Goal: Task Accomplishment & Management: Use online tool/utility

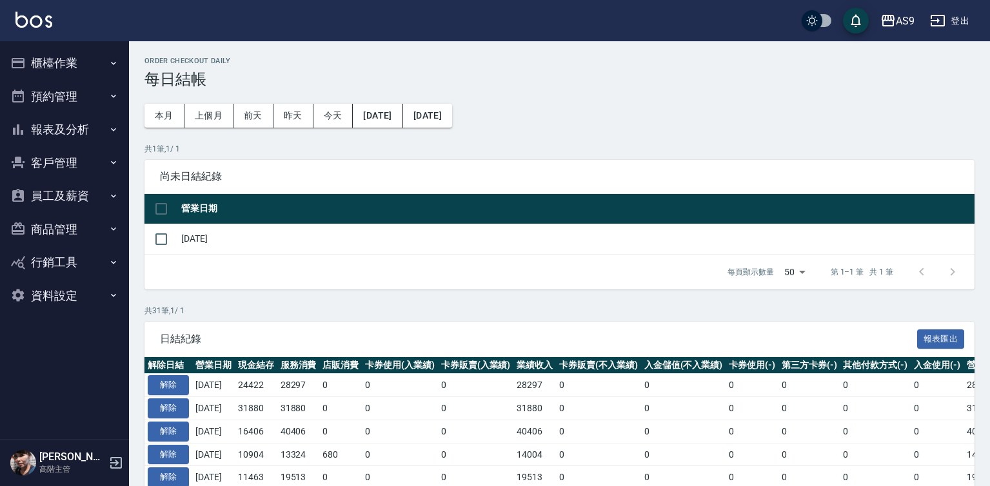
scroll to position [64, 0]
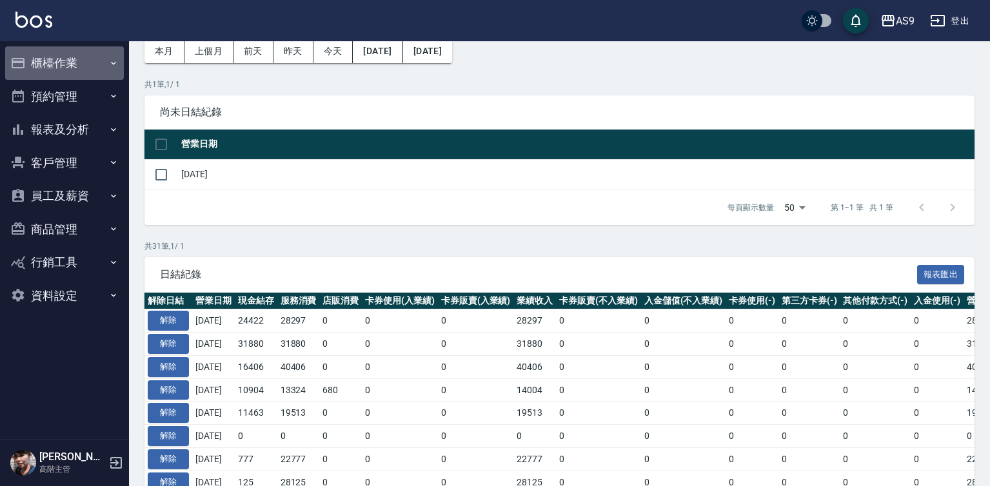
click at [68, 59] on button "櫃檯作業" at bounding box center [64, 63] width 119 height 34
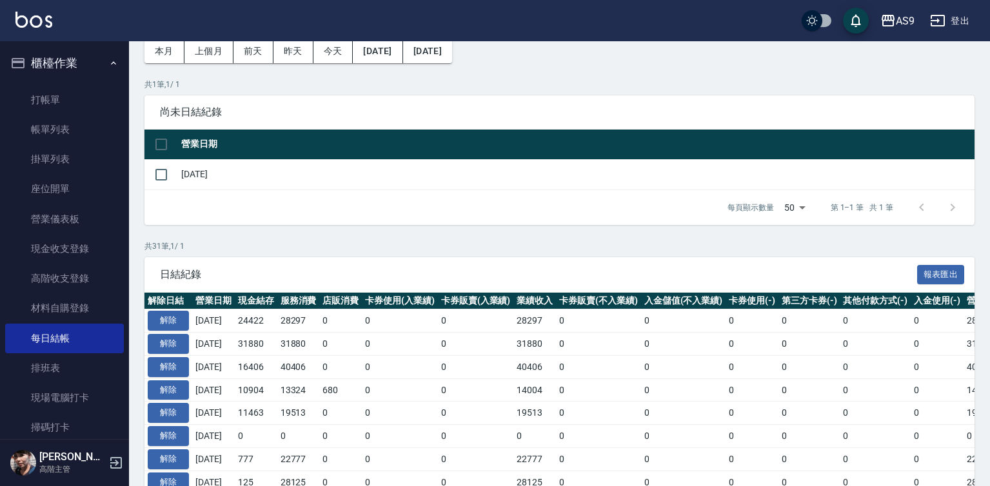
drag, startPoint x: 88, startPoint y: 97, endPoint x: 225, endPoint y: 116, distance: 138.7
click at [88, 97] on link "打帳單" at bounding box center [64, 100] width 119 height 30
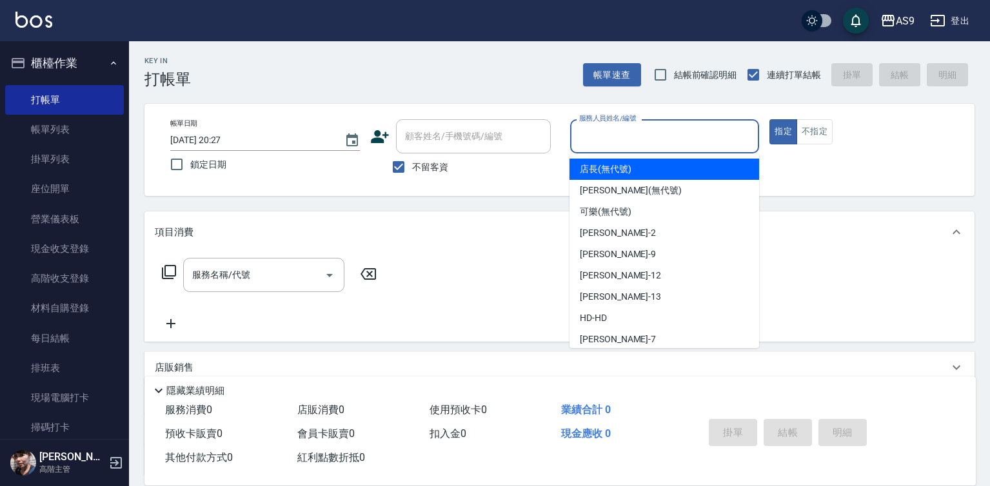
click at [614, 133] on input "服務人員姓名/編號" at bounding box center [665, 136] width 178 height 23
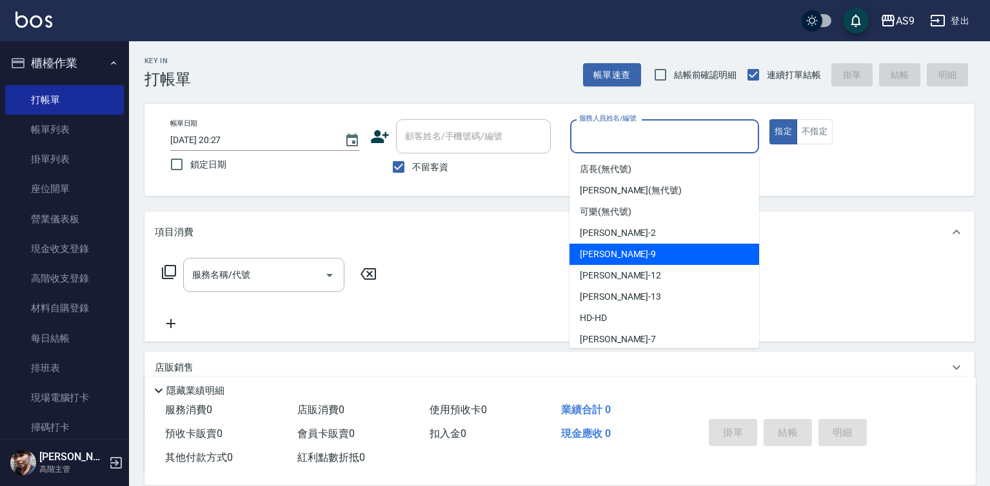
click at [632, 251] on div "[PERSON_NAME] -9" at bounding box center [664, 254] width 190 height 21
type input "[PERSON_NAME]-9"
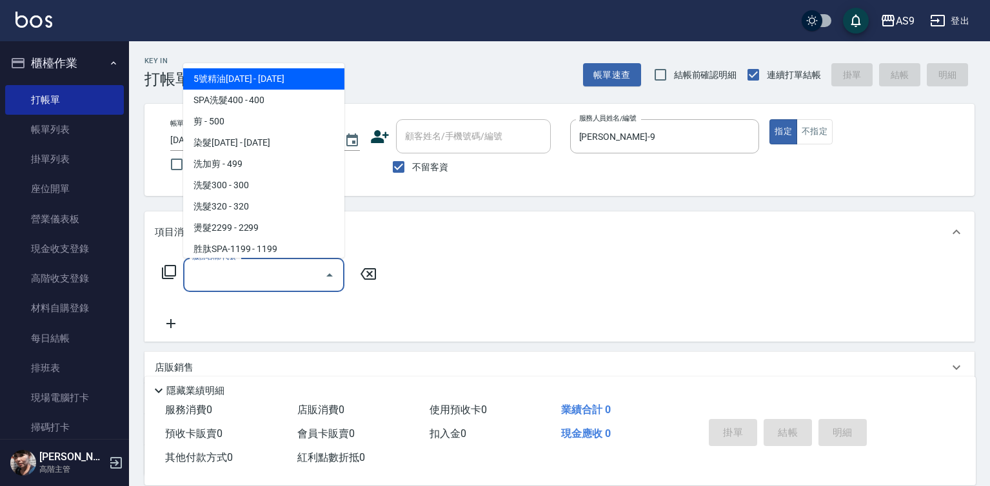
click at [292, 271] on input "服務名稱/代號" at bounding box center [254, 275] width 130 height 23
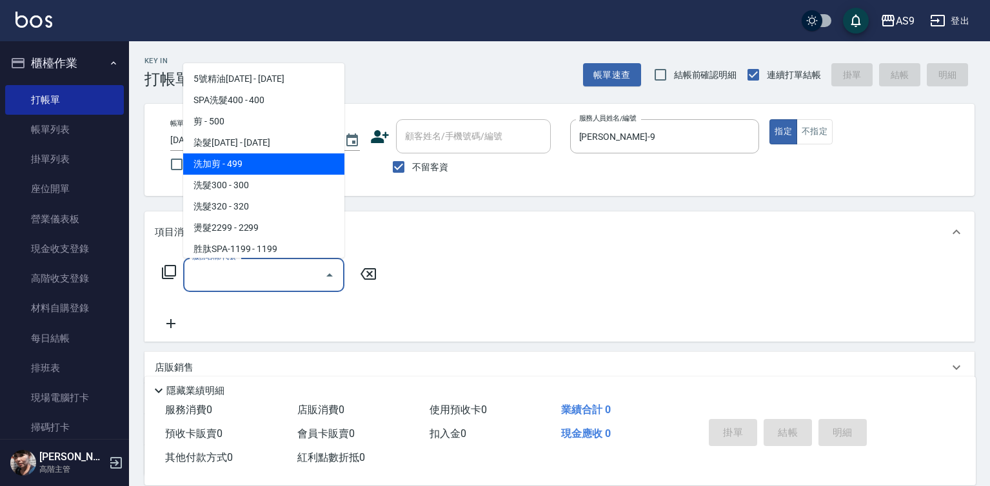
click at [270, 168] on span "洗加剪 - 499" at bounding box center [263, 163] width 161 height 21
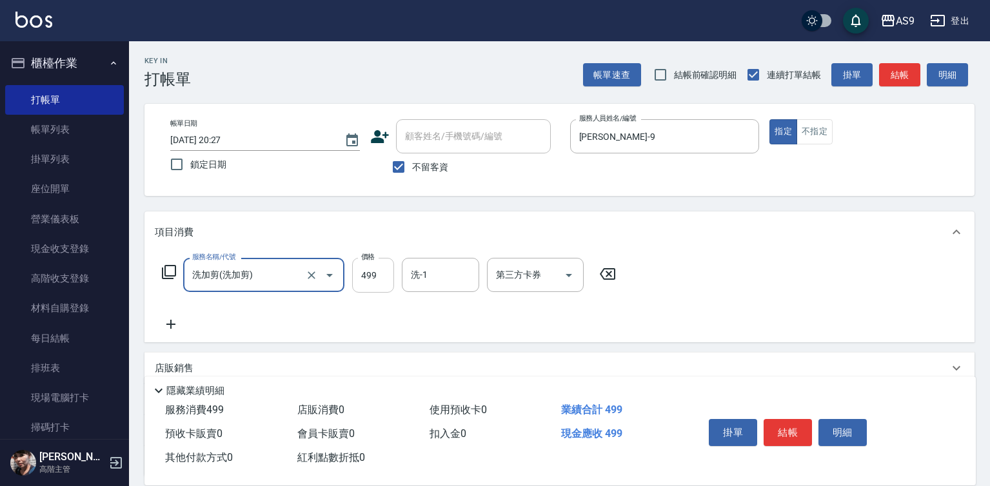
click at [363, 273] on input "499" at bounding box center [373, 275] width 42 height 35
type input "洗加剪"
click at [363, 273] on input "499" at bounding box center [373, 275] width 42 height 35
type input "800"
drag, startPoint x: 412, startPoint y: 271, endPoint x: 420, endPoint y: 273, distance: 8.6
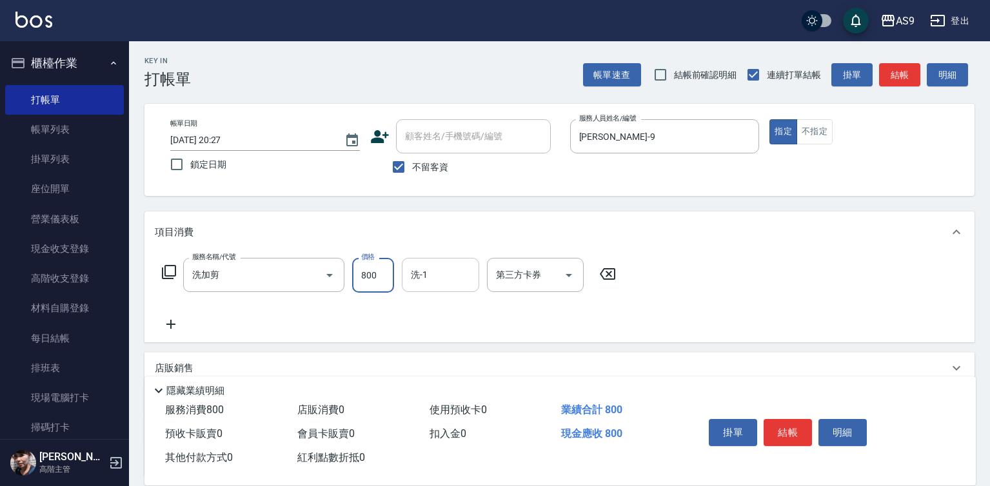
click at [414, 272] on div "洗-1 洗-1" at bounding box center [440, 275] width 77 height 34
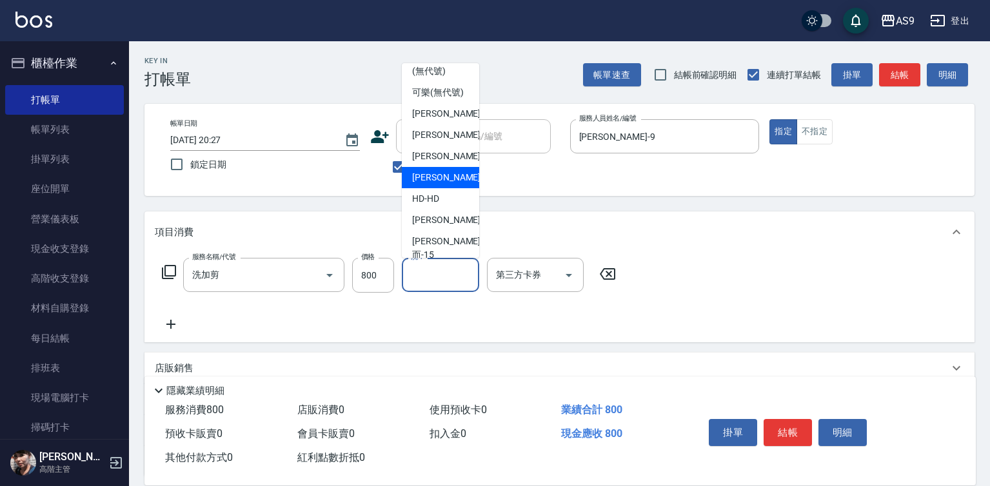
scroll to position [64, 0]
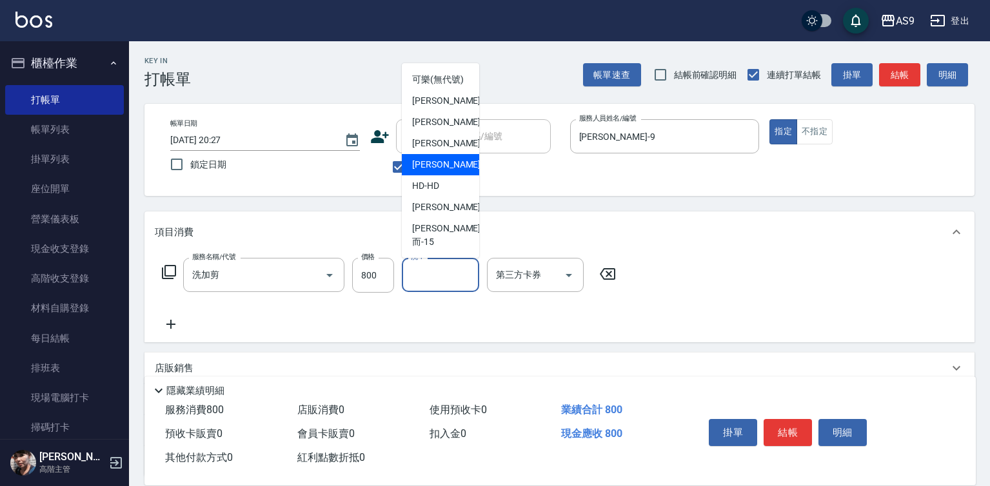
click at [444, 172] on span "[PERSON_NAME] -13" at bounding box center [452, 165] width 81 height 14
type input "[PERSON_NAME]-13"
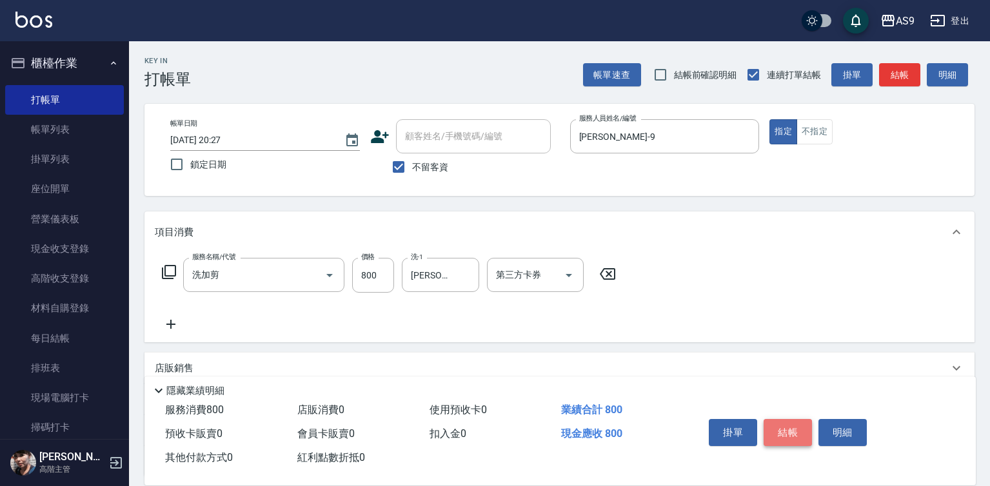
click at [774, 429] on button "結帳" at bounding box center [787, 432] width 48 height 27
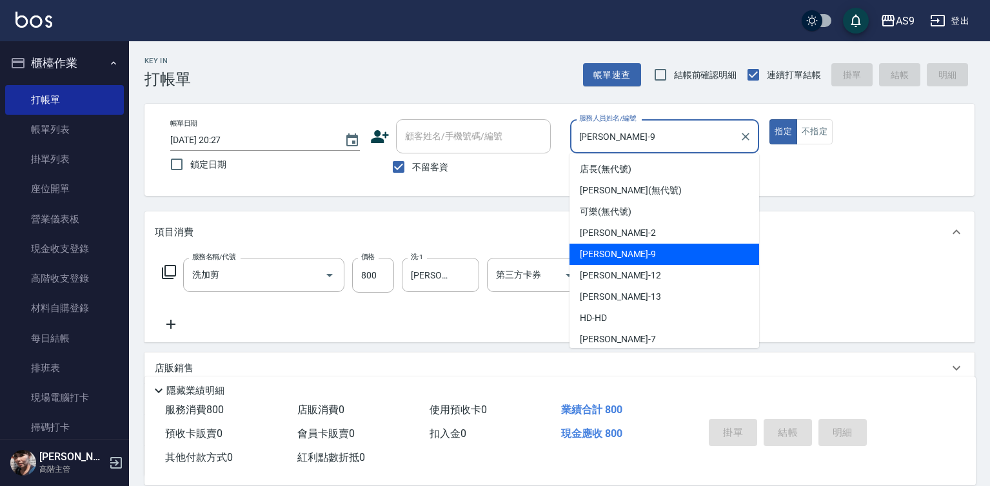
drag, startPoint x: 625, startPoint y: 135, endPoint x: 620, endPoint y: 206, distance: 71.7
click at [625, 137] on input "[PERSON_NAME]-9" at bounding box center [655, 136] width 159 height 23
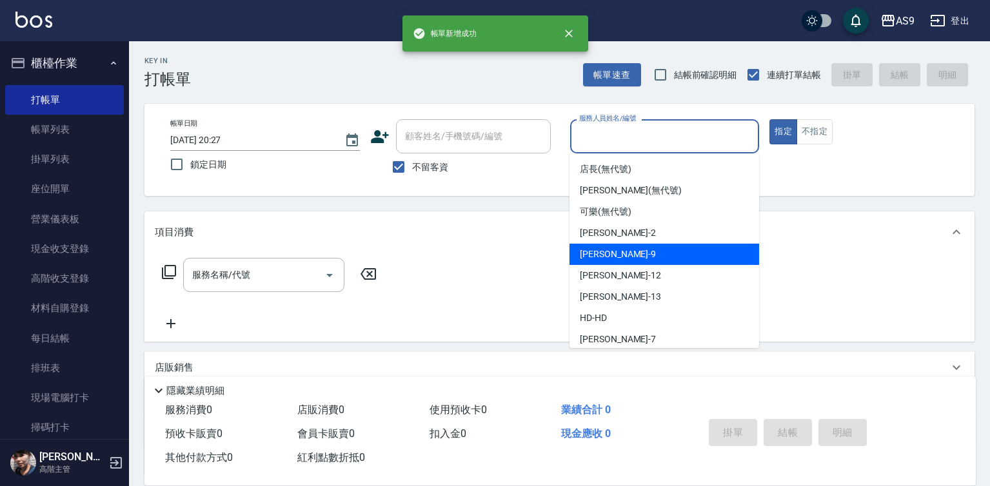
click at [607, 254] on span "[PERSON_NAME] -9" at bounding box center [618, 255] width 76 height 14
type input "[PERSON_NAME]-9"
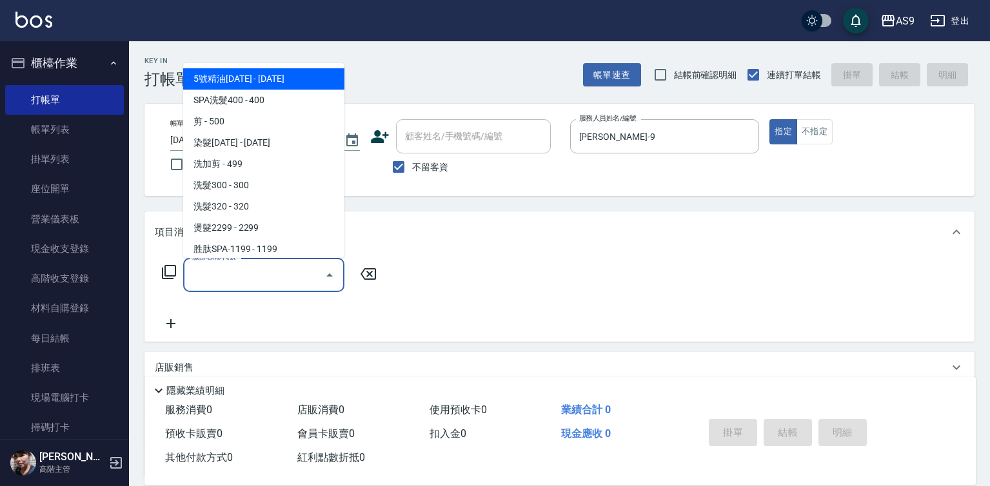
click at [295, 274] on input "服務名稱/代號" at bounding box center [254, 275] width 130 height 23
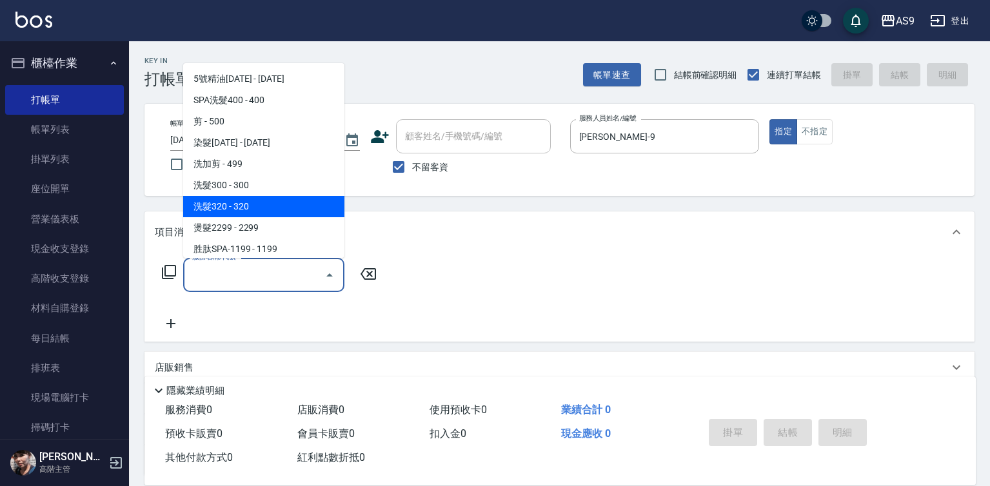
click at [278, 210] on span "洗髮320 - 320" at bounding box center [263, 206] width 161 height 21
type input "洗髮320(洗髮320)"
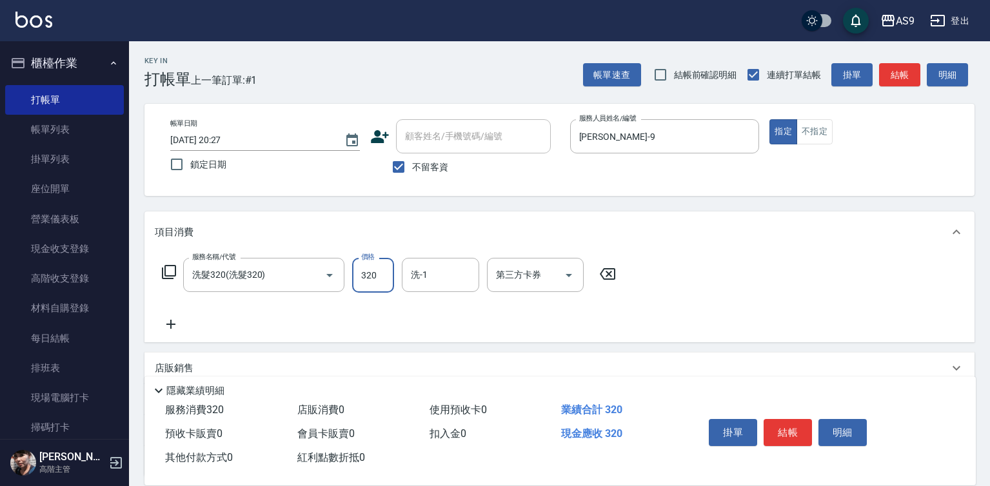
click at [376, 273] on input "320" at bounding box center [373, 275] width 42 height 35
type input "290"
click at [420, 279] on div "洗-1 洗-1" at bounding box center [440, 275] width 77 height 34
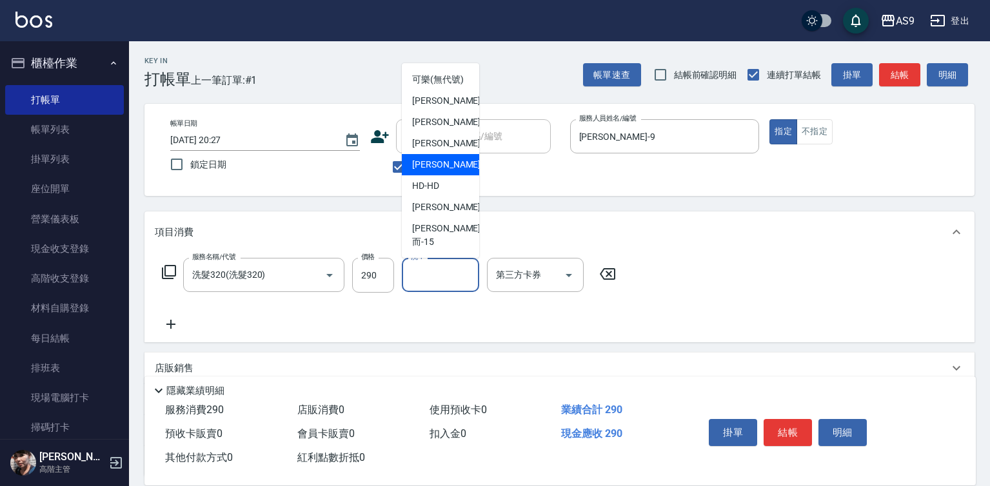
click at [461, 175] on div "[PERSON_NAME] -13" at bounding box center [440, 164] width 77 height 21
type input "[PERSON_NAME]-13"
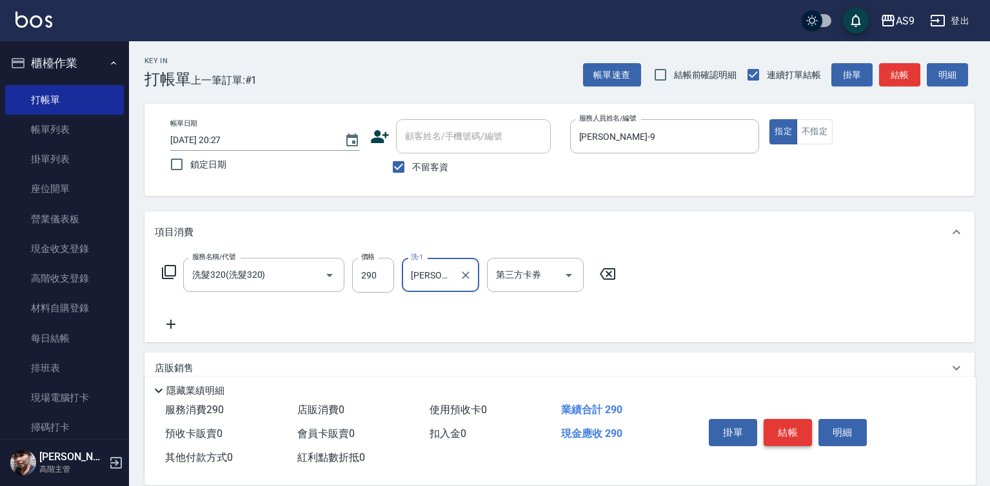
click at [785, 433] on button "結帳" at bounding box center [787, 432] width 48 height 27
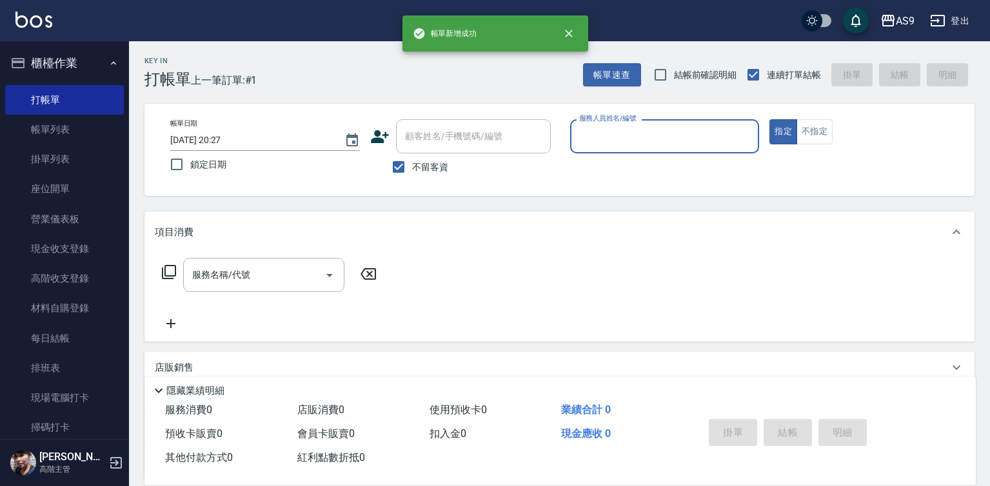
click at [625, 136] on input "服務人員姓名/編號" at bounding box center [665, 136] width 178 height 23
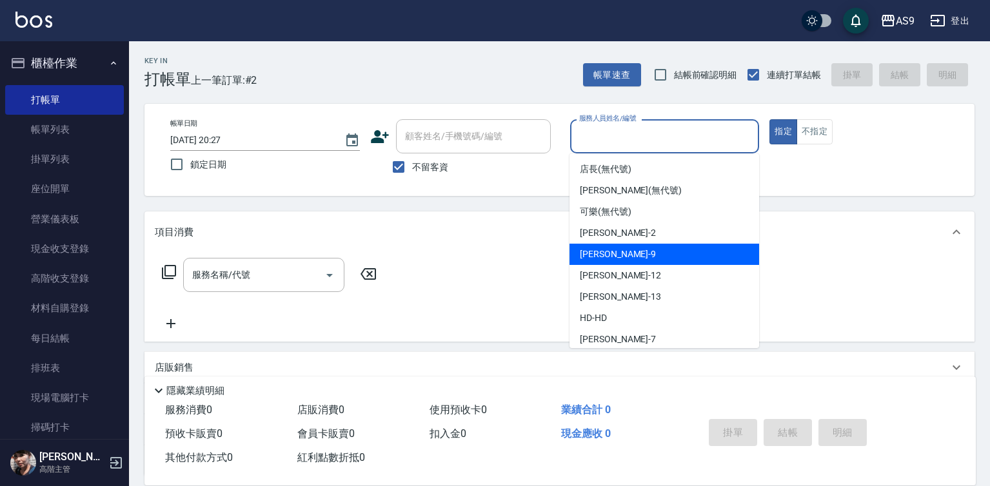
click at [618, 257] on div "[PERSON_NAME] -9" at bounding box center [664, 254] width 190 height 21
type input "[PERSON_NAME]-9"
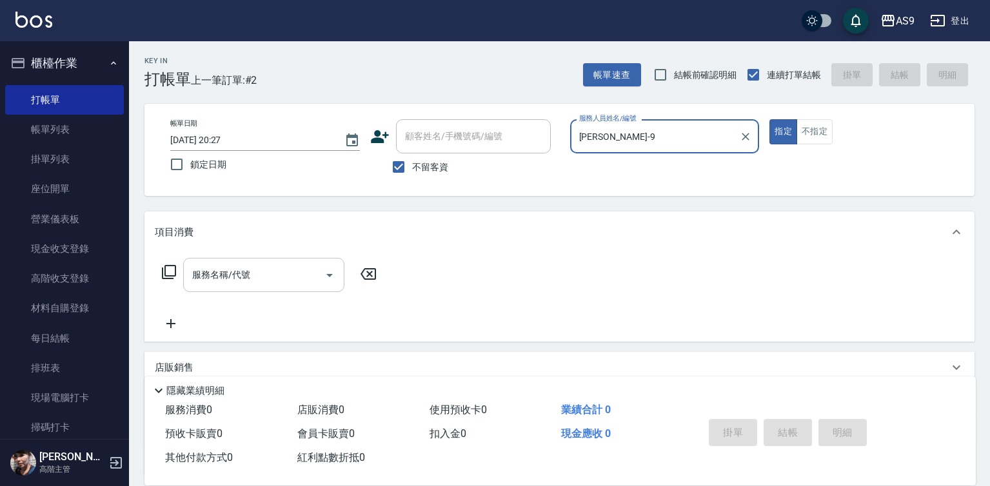
click at [298, 270] on input "服務名稱/代號" at bounding box center [254, 275] width 130 height 23
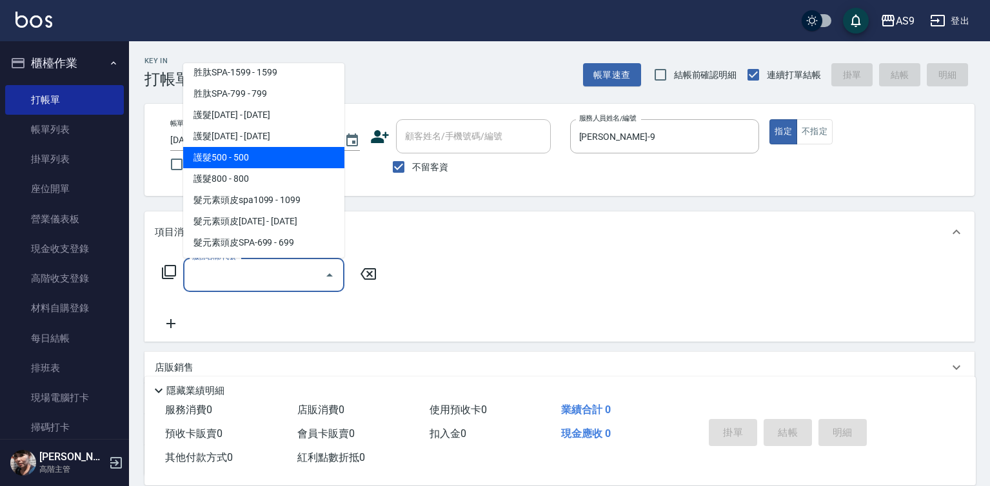
scroll to position [199, 0]
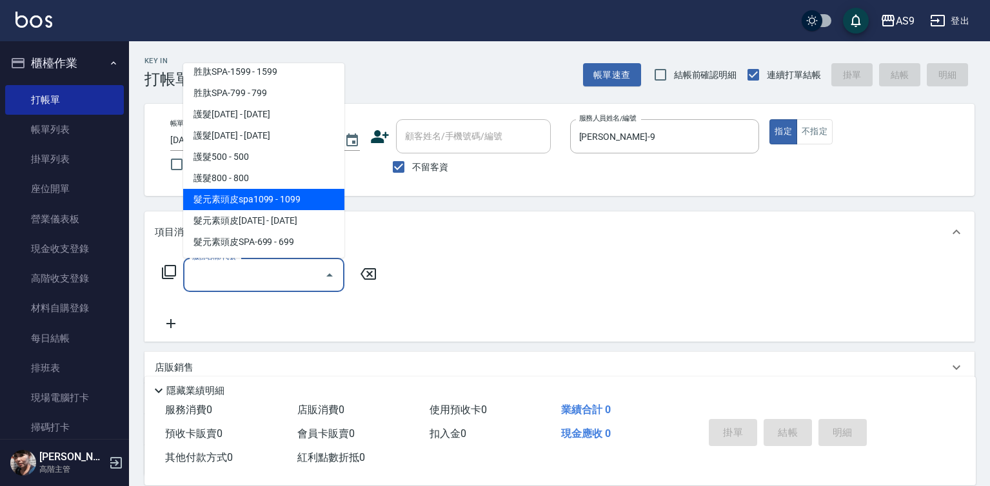
click at [298, 199] on span "髮元素頭皮spa1099 - 1099" at bounding box center [263, 199] width 161 height 21
type input "髮元素頭皮spa1099(髮元素頭皮spa1099)"
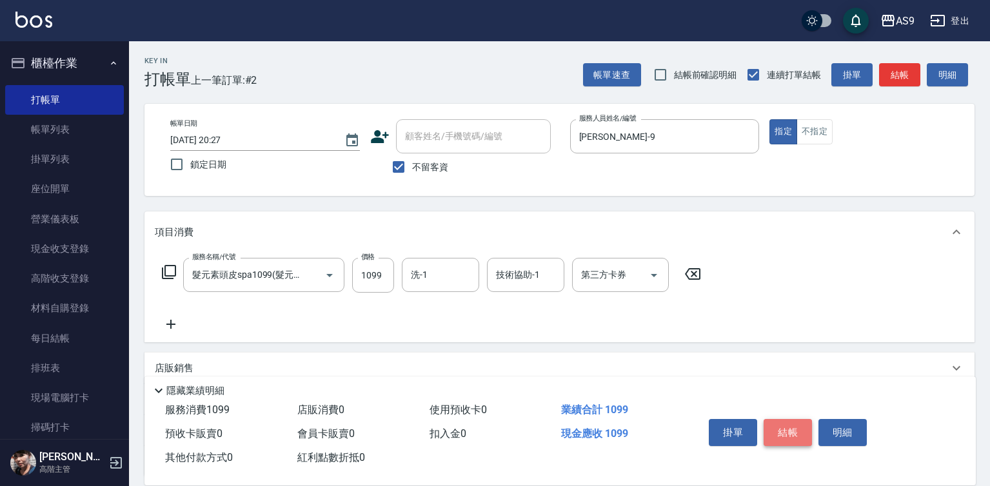
click at [788, 440] on button "結帳" at bounding box center [787, 432] width 48 height 27
type input "[DATE] 20:28"
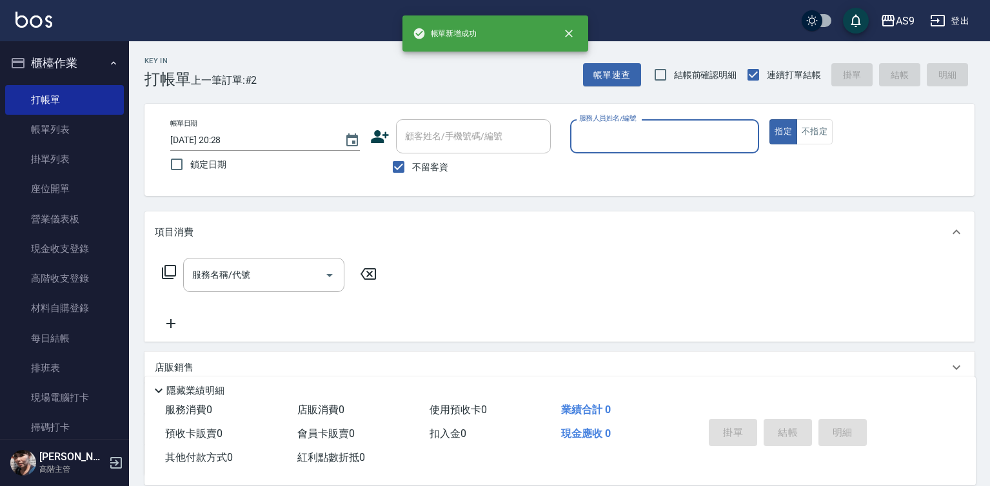
click at [597, 137] on input "服務人員姓名/編號" at bounding box center [665, 136] width 178 height 23
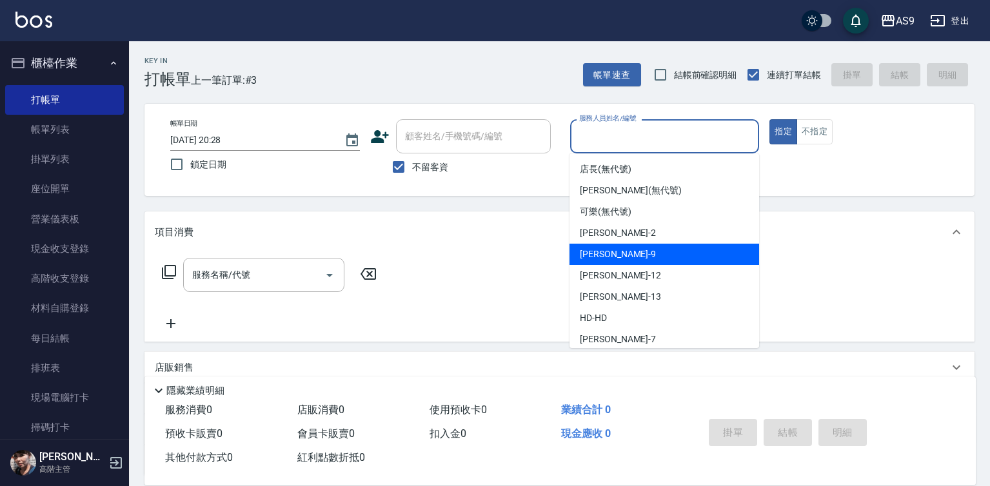
click at [611, 260] on span "[PERSON_NAME] -9" at bounding box center [618, 255] width 76 height 14
type input "[PERSON_NAME]-9"
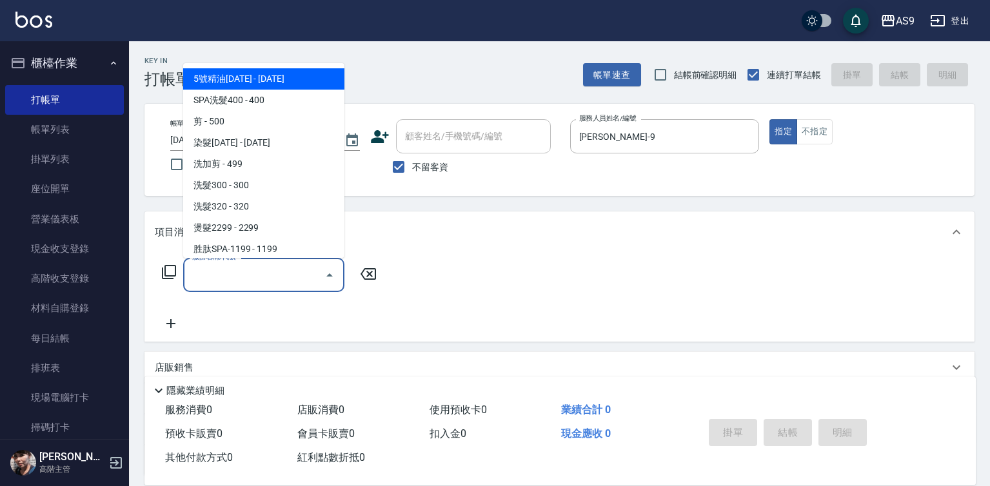
click at [284, 279] on input "服務名稱/代號" at bounding box center [254, 275] width 130 height 23
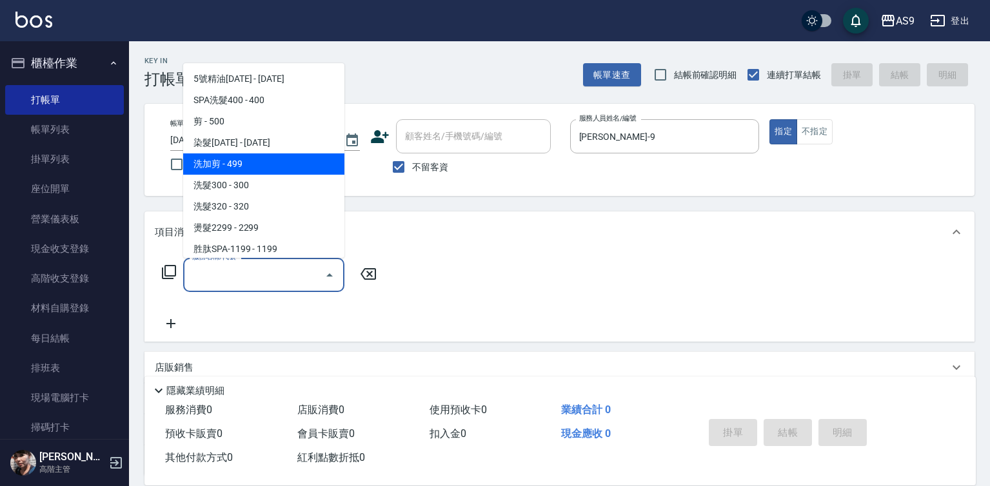
click at [283, 163] on span "洗加剪 - 499" at bounding box center [263, 163] width 161 height 21
type input "洗加剪"
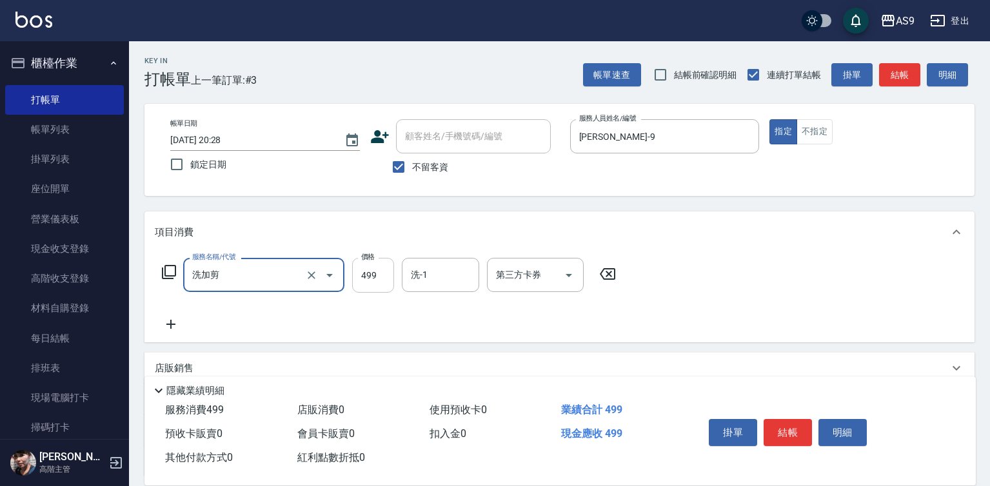
click at [370, 271] on input "499" at bounding box center [373, 275] width 42 height 35
type input "600"
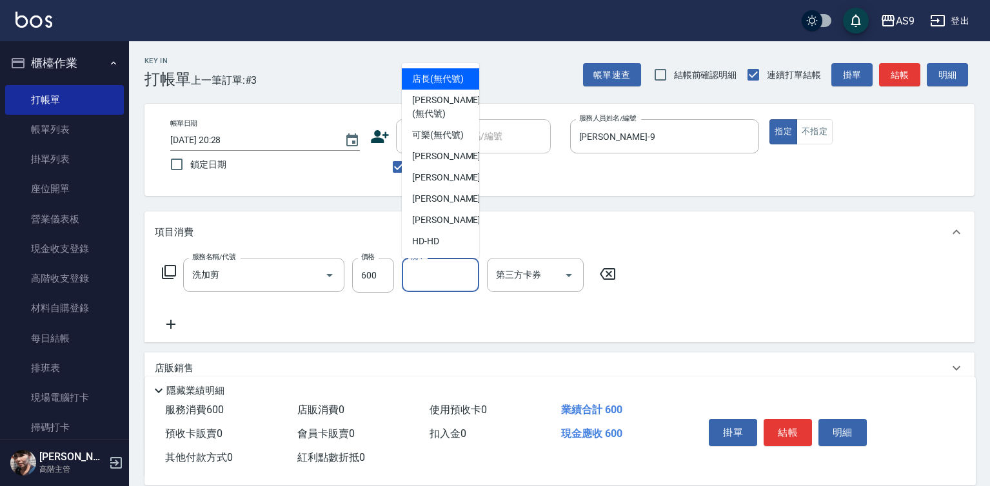
click at [434, 277] on input "洗-1" at bounding box center [440, 275] width 66 height 23
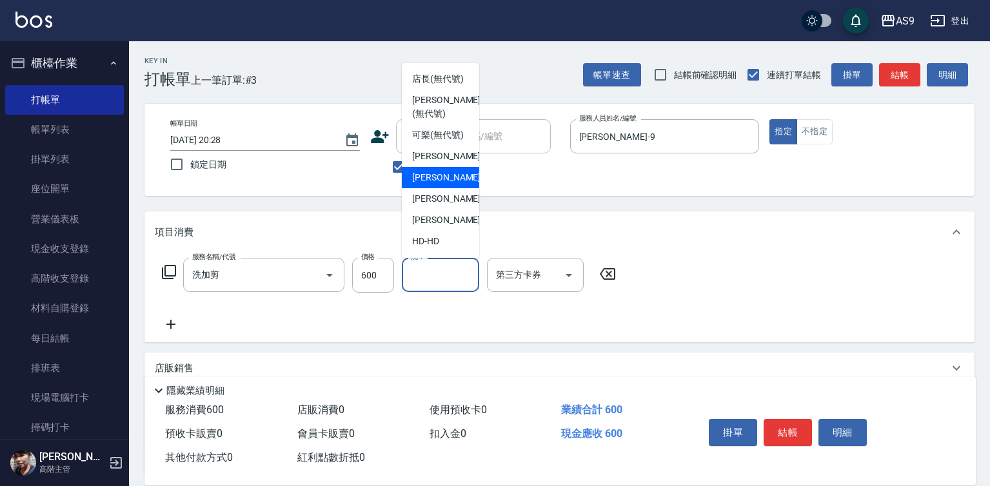
scroll to position [64, 0]
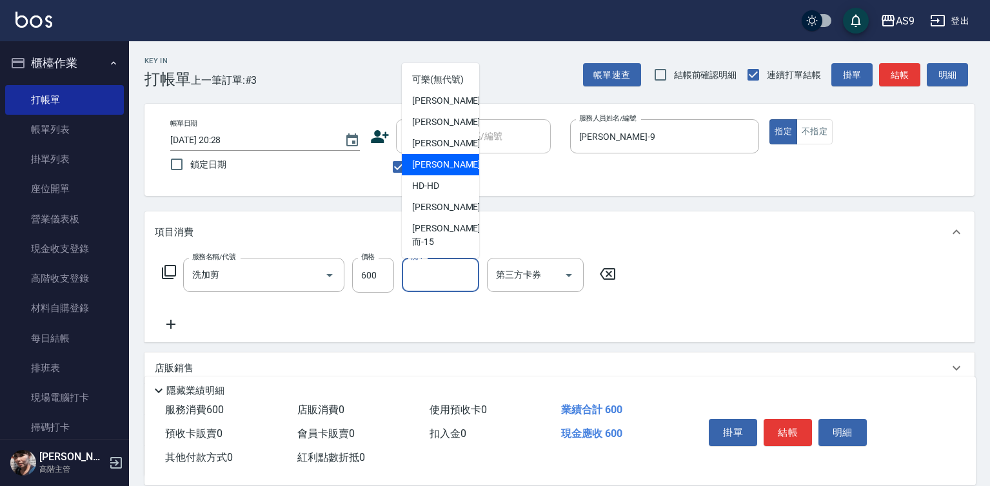
click at [442, 172] on span "[PERSON_NAME] -13" at bounding box center [452, 165] width 81 height 14
type input "[PERSON_NAME]-13"
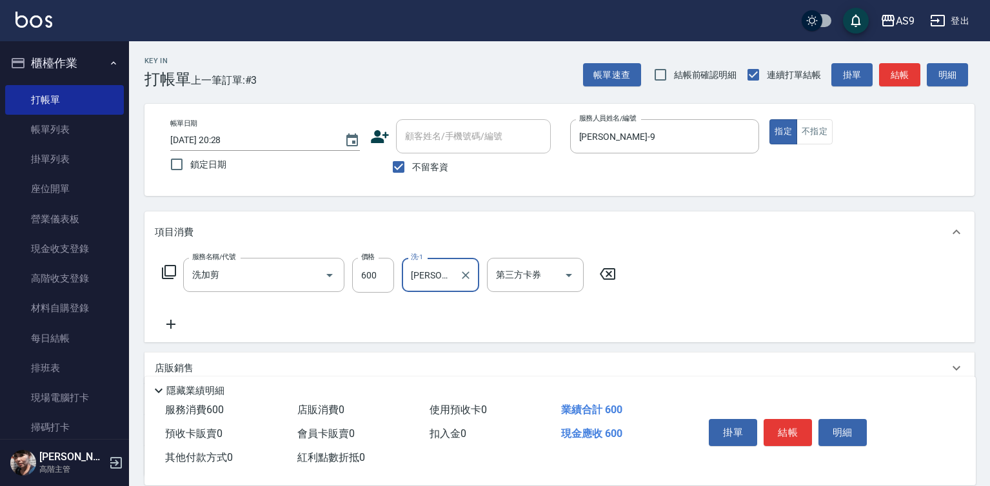
click at [759, 420] on div "掛單 結帳 明細" at bounding box center [787, 434] width 168 height 41
click at [780, 427] on button "結帳" at bounding box center [787, 432] width 48 height 27
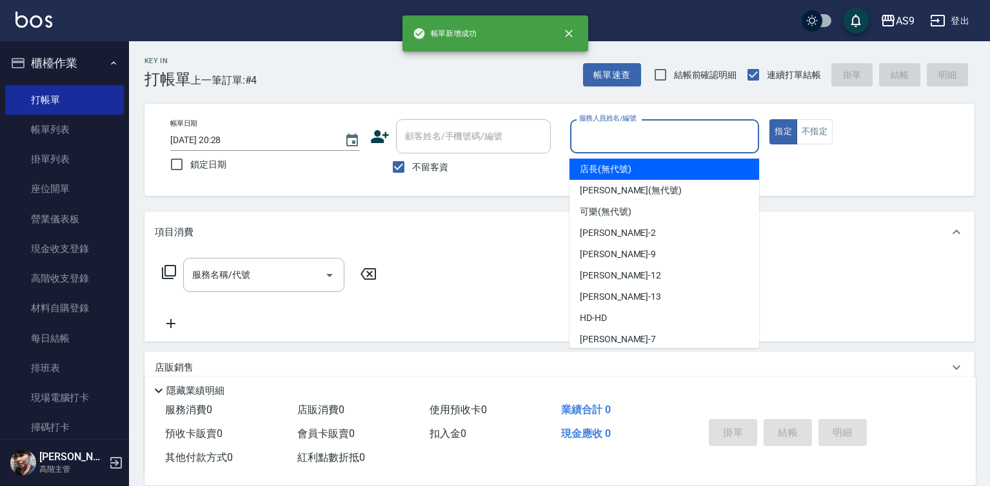
click at [641, 141] on input "服務人員姓名/編號" at bounding box center [665, 136] width 178 height 23
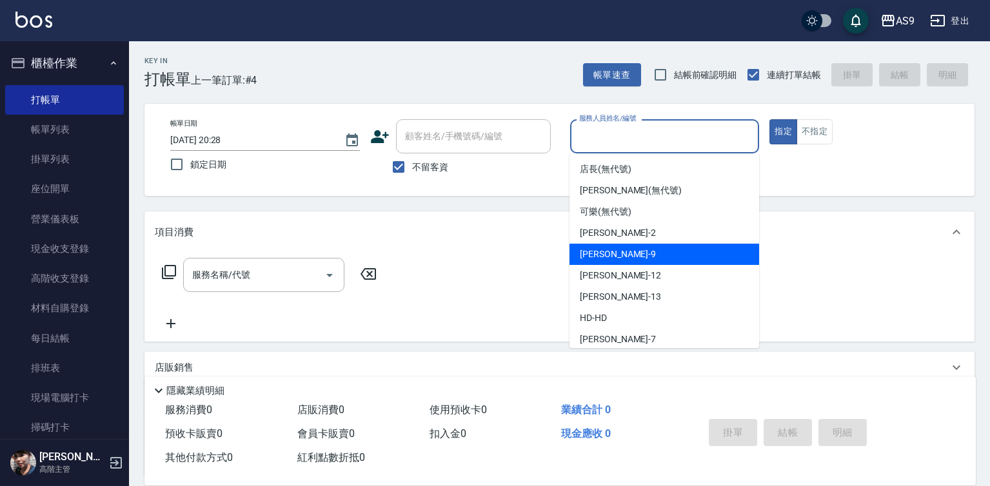
drag, startPoint x: 627, startPoint y: 256, endPoint x: 467, endPoint y: 279, distance: 161.5
click at [627, 257] on div "[PERSON_NAME] -9" at bounding box center [664, 254] width 190 height 21
type input "[PERSON_NAME]-9"
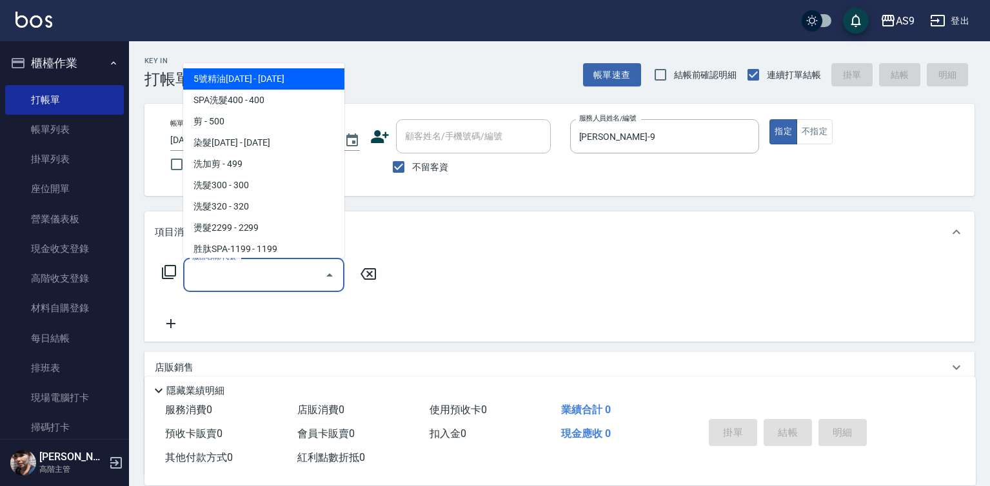
click at [297, 273] on input "服務名稱/代號" at bounding box center [254, 275] width 130 height 23
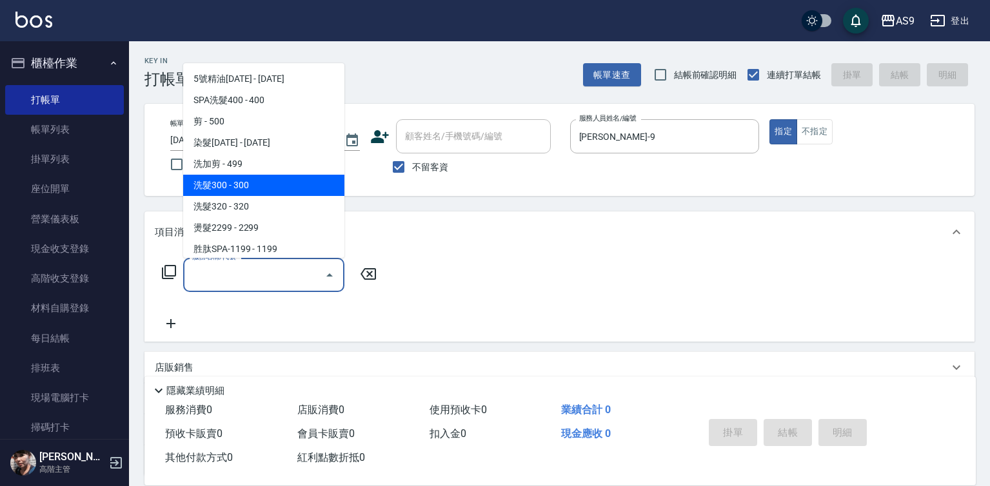
click at [261, 189] on span "洗髮300 - 300" at bounding box center [263, 185] width 161 height 21
type input "洗髮300(洗 髮300)"
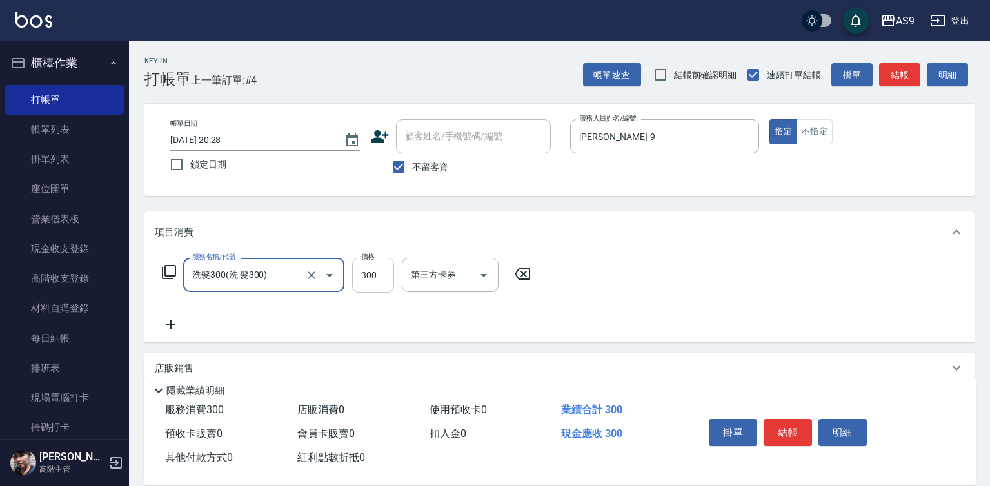
click at [378, 273] on input "300" at bounding box center [373, 275] width 42 height 35
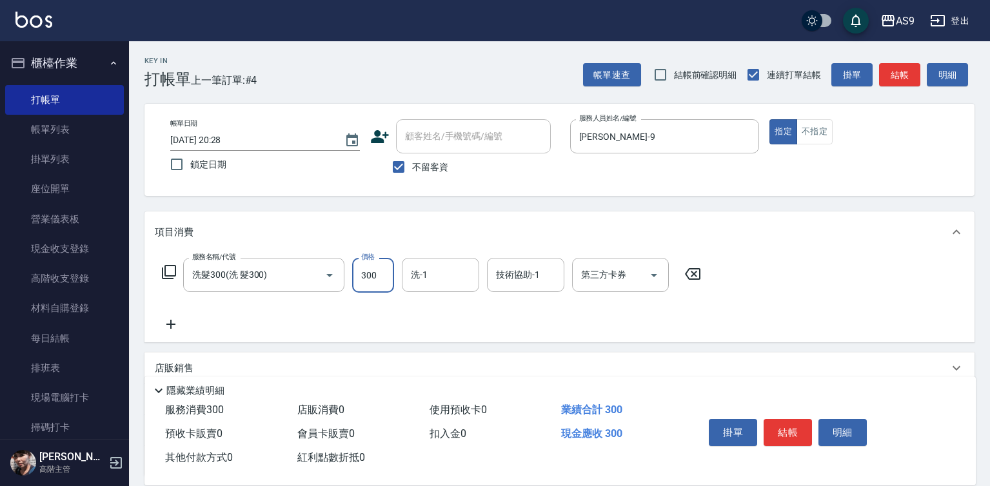
click at [378, 273] on input "300" at bounding box center [373, 275] width 42 height 35
type input "290"
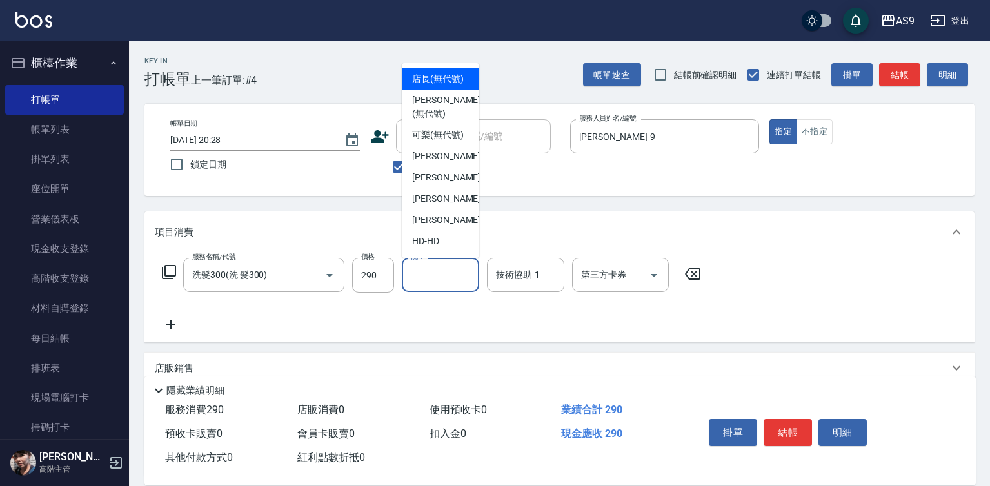
click at [452, 283] on input "洗-1" at bounding box center [440, 275] width 66 height 23
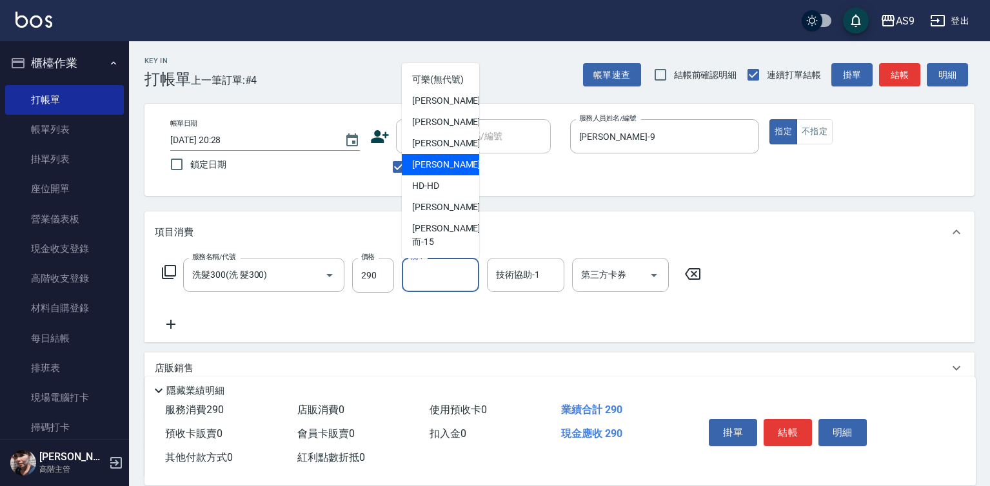
click at [443, 172] on span "[PERSON_NAME] -13" at bounding box center [452, 165] width 81 height 14
type input "[PERSON_NAME]-13"
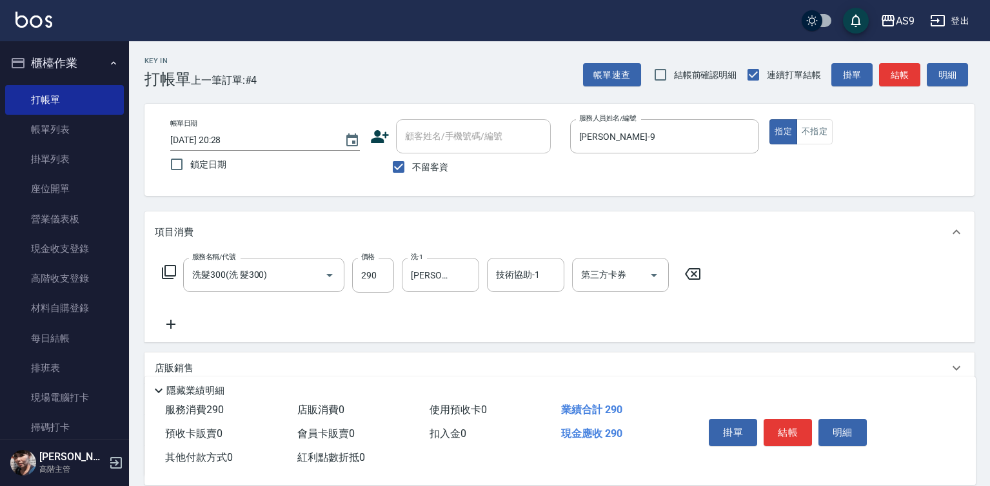
click at [816, 431] on div "掛單 結帳 明細" at bounding box center [787, 434] width 168 height 41
click at [790, 431] on button "結帳" at bounding box center [787, 432] width 48 height 27
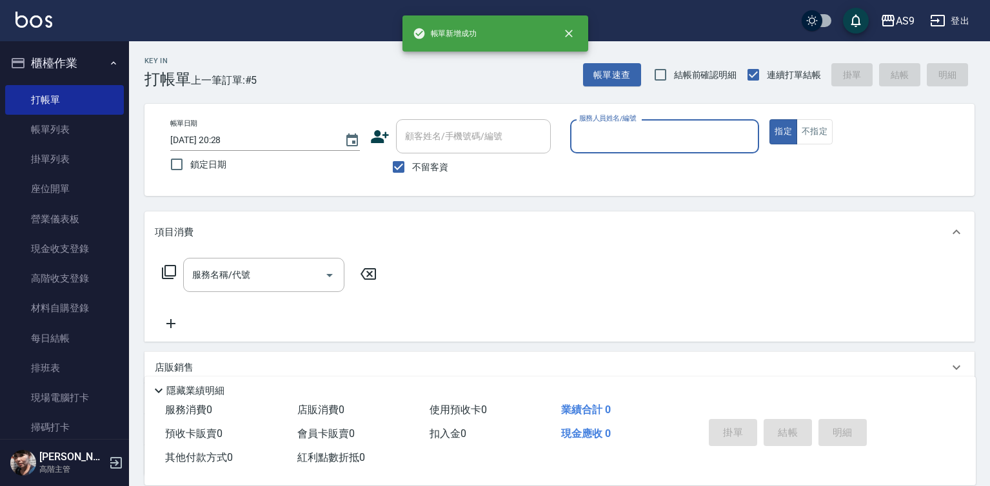
click at [612, 137] on input "服務人員姓名/編號" at bounding box center [665, 136] width 178 height 23
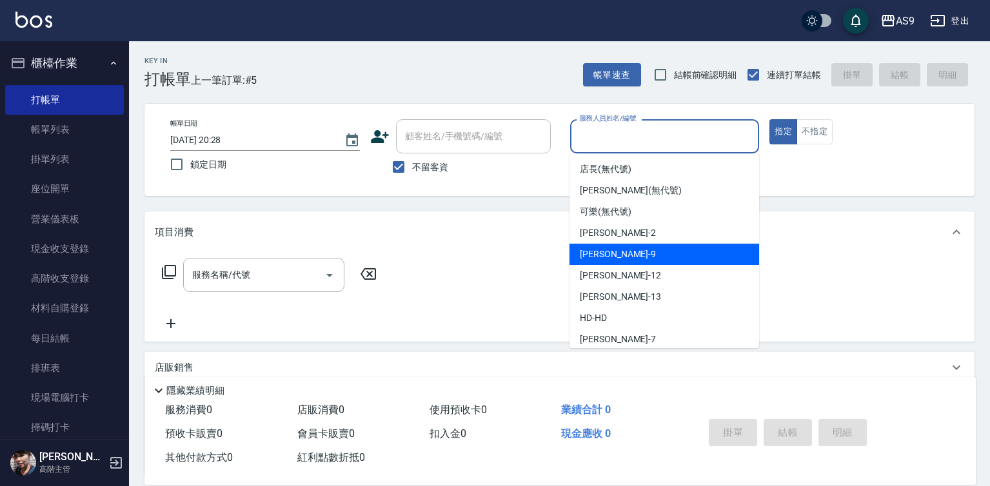
click at [642, 264] on div "[PERSON_NAME] -9" at bounding box center [664, 254] width 190 height 21
type input "[PERSON_NAME]-9"
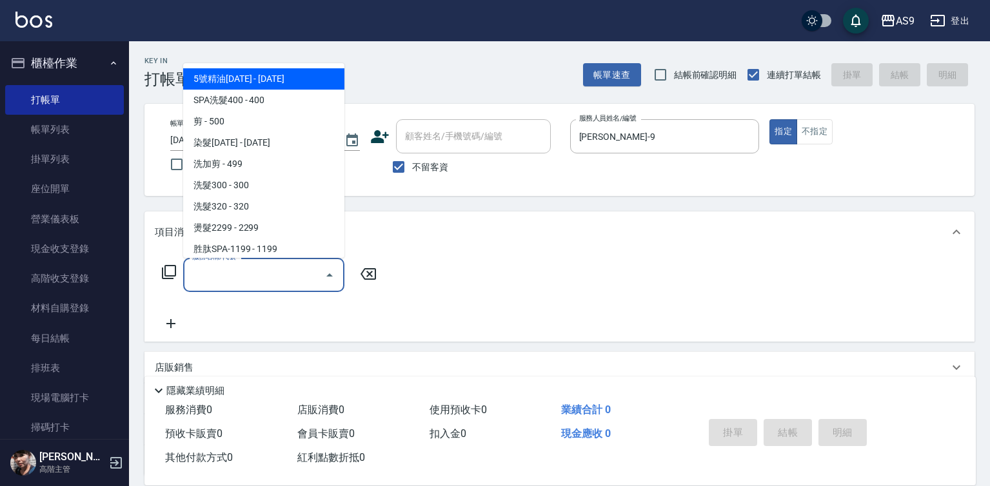
click at [279, 277] on input "服務名稱/代號" at bounding box center [254, 275] width 130 height 23
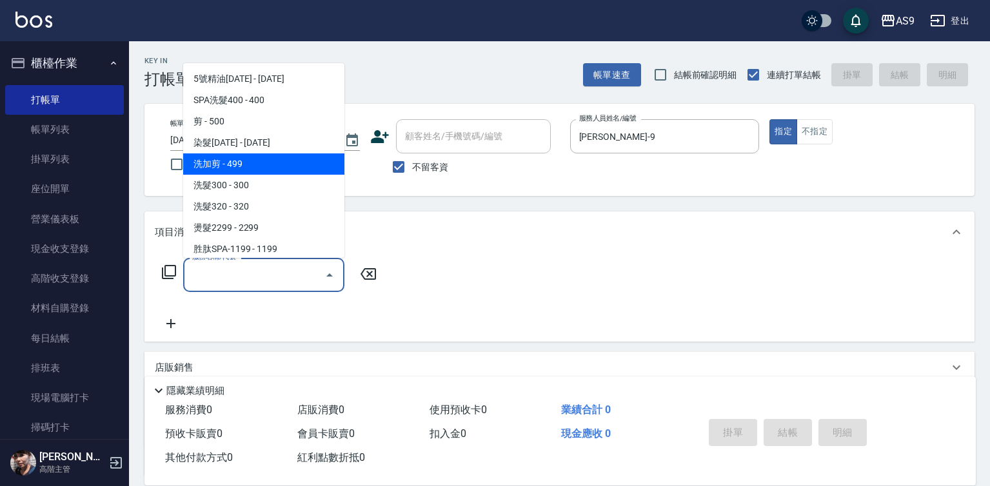
click at [262, 164] on span "洗加剪 - 499" at bounding box center [263, 163] width 161 height 21
type input "洗加剪"
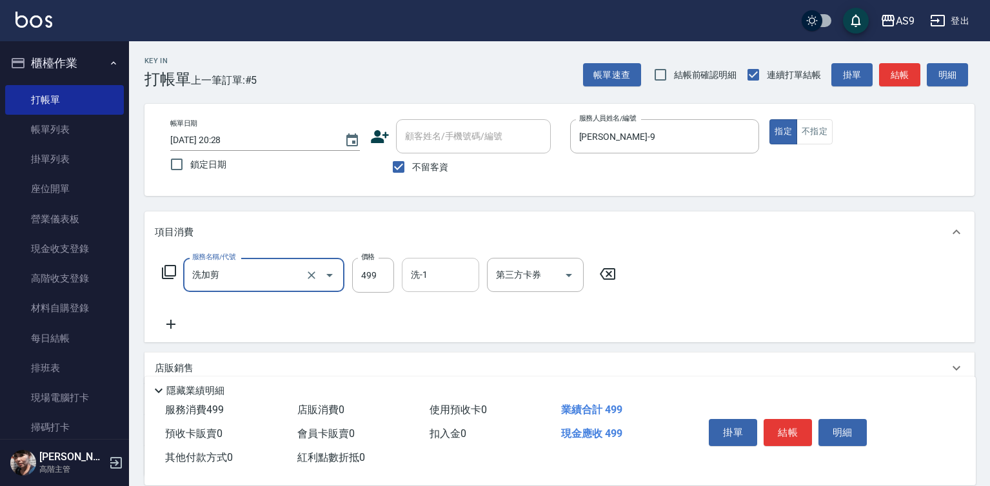
click at [447, 273] on input "洗-1" at bounding box center [440, 275] width 66 height 23
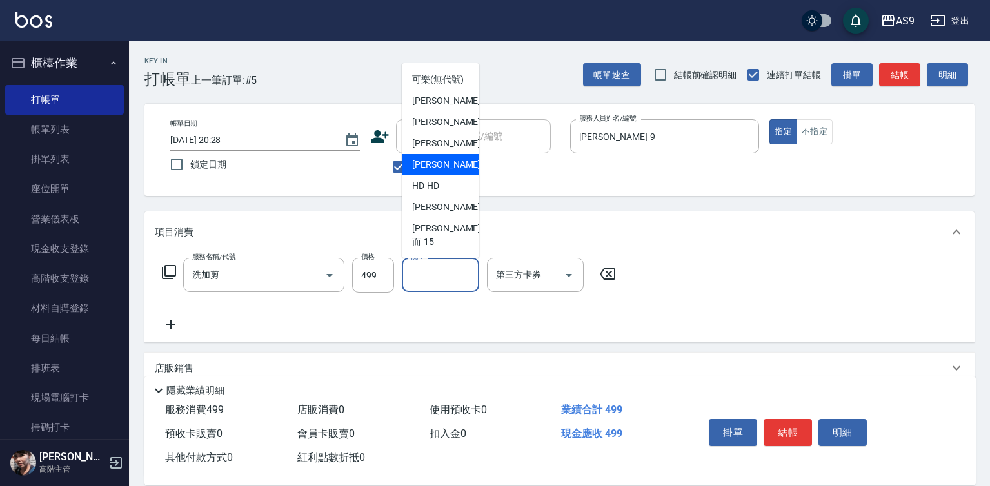
drag, startPoint x: 442, startPoint y: 202, endPoint x: 622, endPoint y: 175, distance: 181.9
click at [442, 172] on span "[PERSON_NAME] -13" at bounding box center [452, 165] width 81 height 14
type input "[PERSON_NAME]-13"
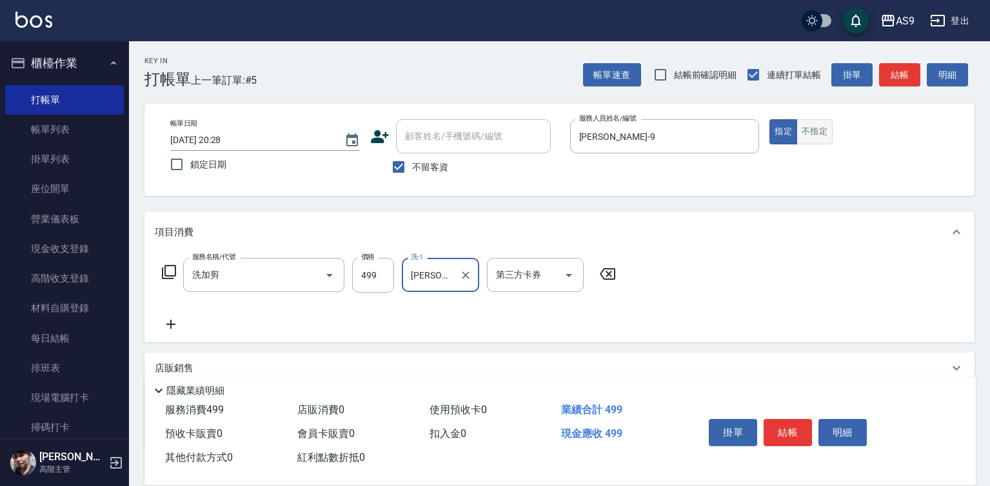
click at [808, 141] on button "不指定" at bounding box center [814, 131] width 36 height 25
click at [798, 429] on button "結帳" at bounding box center [787, 432] width 48 height 27
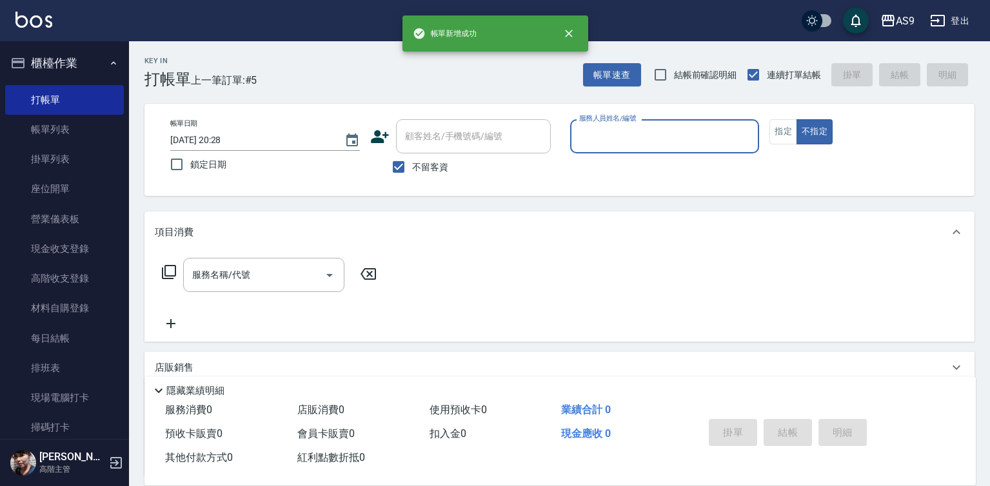
click at [616, 139] on input "服務人員姓名/編號" at bounding box center [665, 136] width 178 height 23
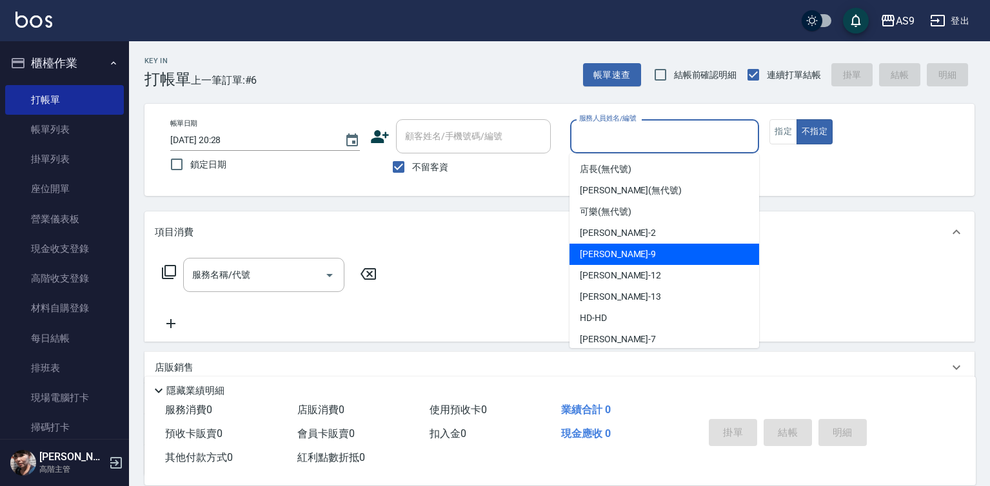
click at [634, 253] on div "[PERSON_NAME] -9" at bounding box center [664, 254] width 190 height 21
type input "[PERSON_NAME]-9"
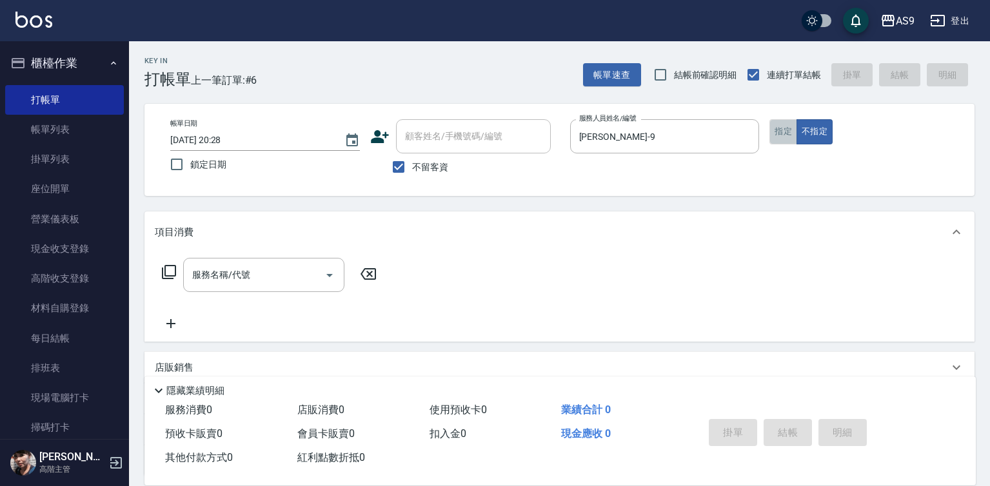
click at [785, 137] on button "指定" at bounding box center [783, 131] width 28 height 25
click at [308, 279] on input "服務名稱/代號" at bounding box center [254, 275] width 130 height 23
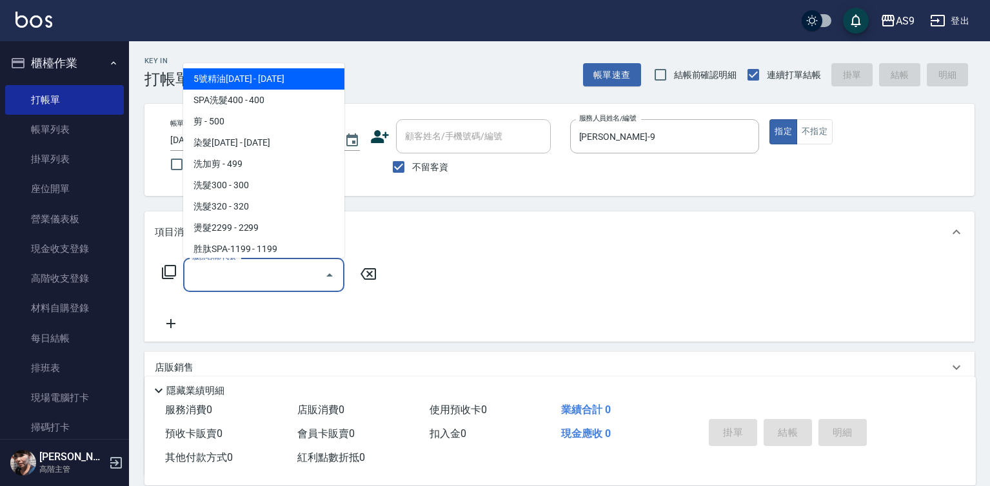
click at [295, 85] on span "5號精油[DATE] - [DATE]" at bounding box center [263, 78] width 161 height 21
type input "5號精油1399(5號精油1399)"
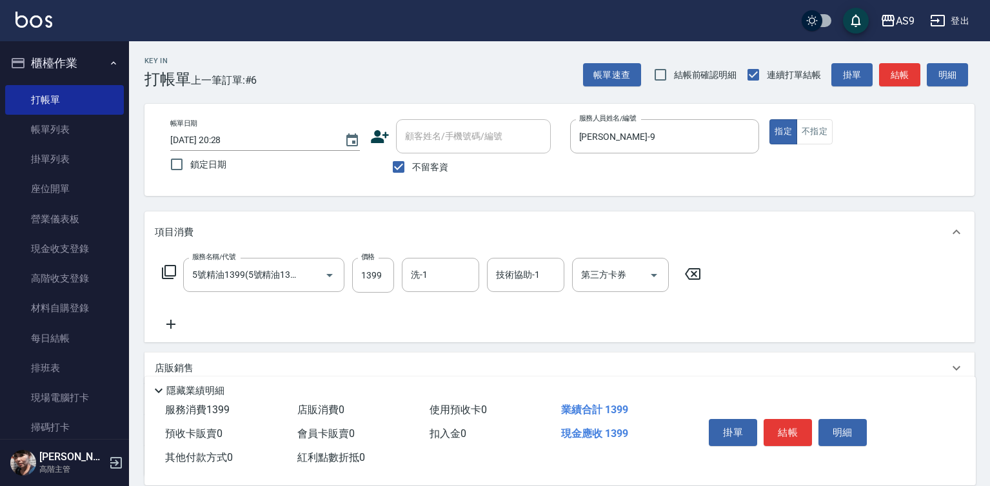
click at [364, 262] on label "價格" at bounding box center [368, 257] width 14 height 10
click at [364, 262] on input "1399" at bounding box center [373, 275] width 42 height 35
drag, startPoint x: 364, startPoint y: 262, endPoint x: 365, endPoint y: 270, distance: 7.8
click at [364, 266] on div "價格 1399 價格" at bounding box center [373, 275] width 42 height 35
click at [444, 282] on input "洗-1" at bounding box center [440, 275] width 66 height 23
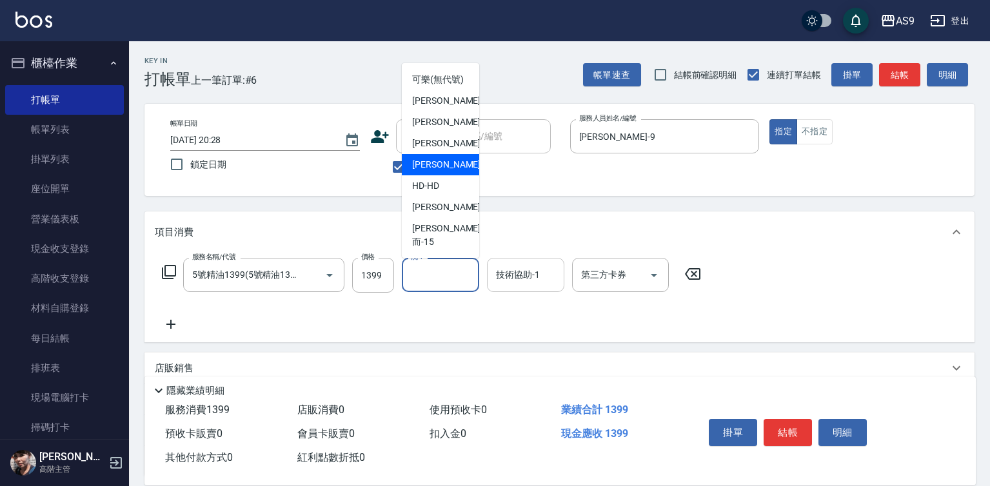
drag, startPoint x: 447, startPoint y: 191, endPoint x: 500, endPoint y: 264, distance: 89.6
click at [451, 172] on span "[PERSON_NAME] -13" at bounding box center [452, 165] width 81 height 14
type input "[PERSON_NAME]-13"
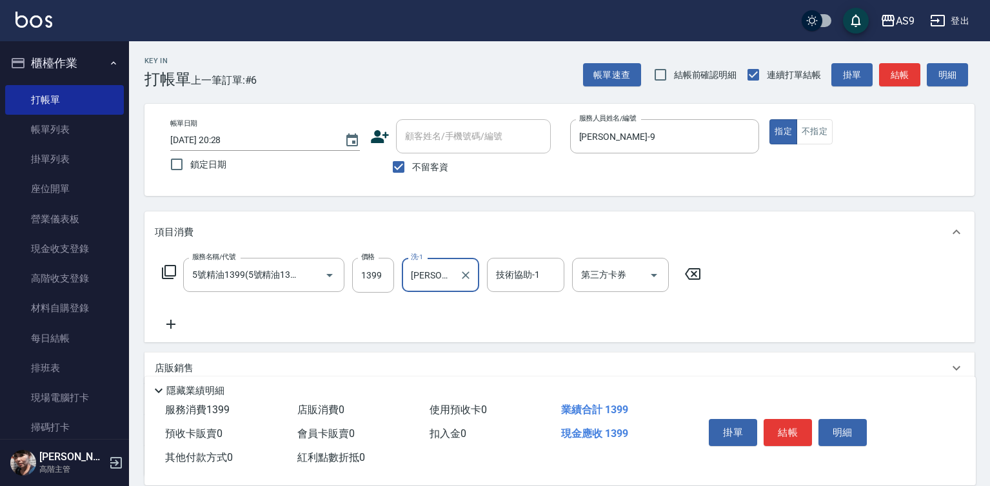
click at [515, 286] on input "技術協助-1" at bounding box center [526, 275] width 66 height 23
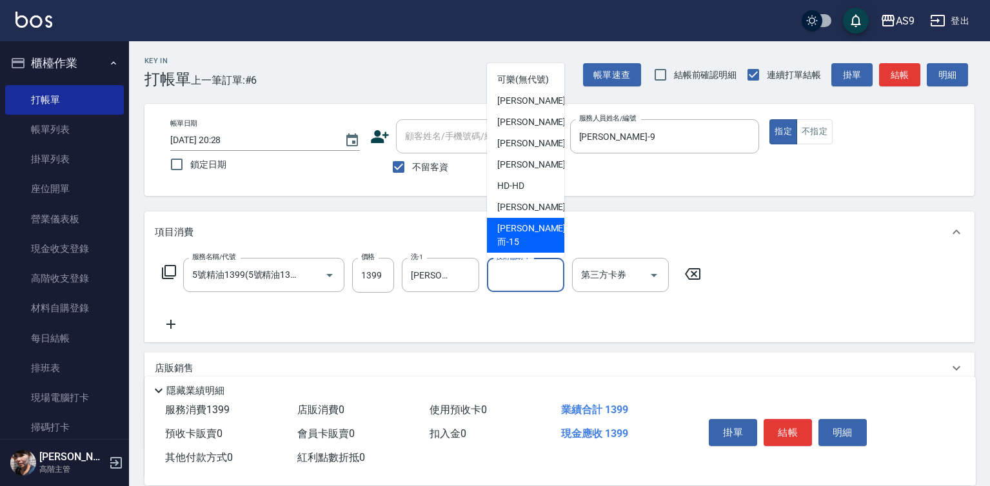
scroll to position [83, 0]
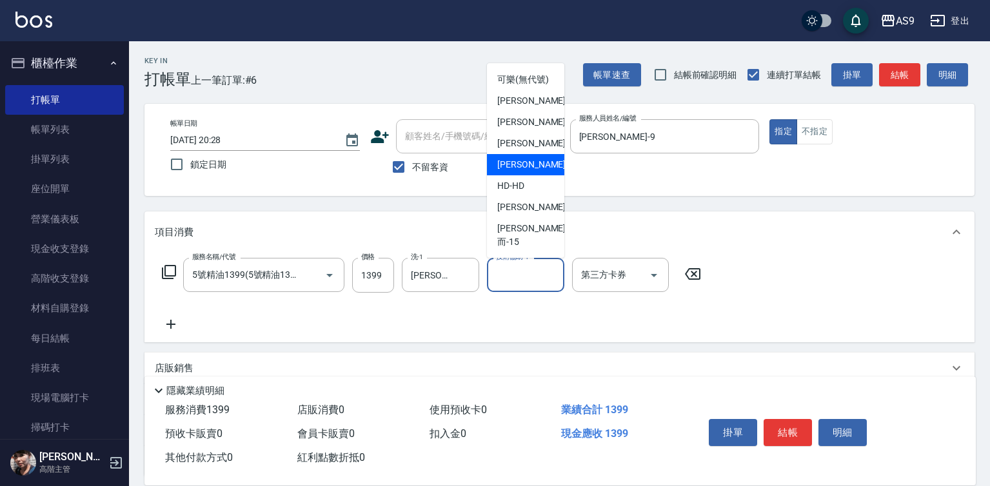
drag, startPoint x: 539, startPoint y: 178, endPoint x: 732, endPoint y: 353, distance: 261.1
click at [540, 175] on div "[PERSON_NAME] -13" at bounding box center [525, 164] width 77 height 21
type input "[PERSON_NAME]-13"
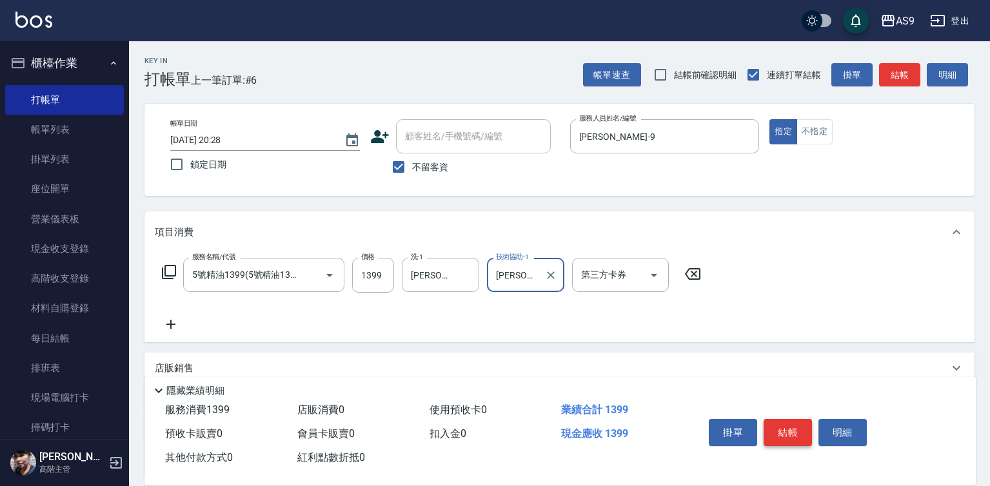
click at [796, 429] on button "結帳" at bounding box center [787, 432] width 48 height 27
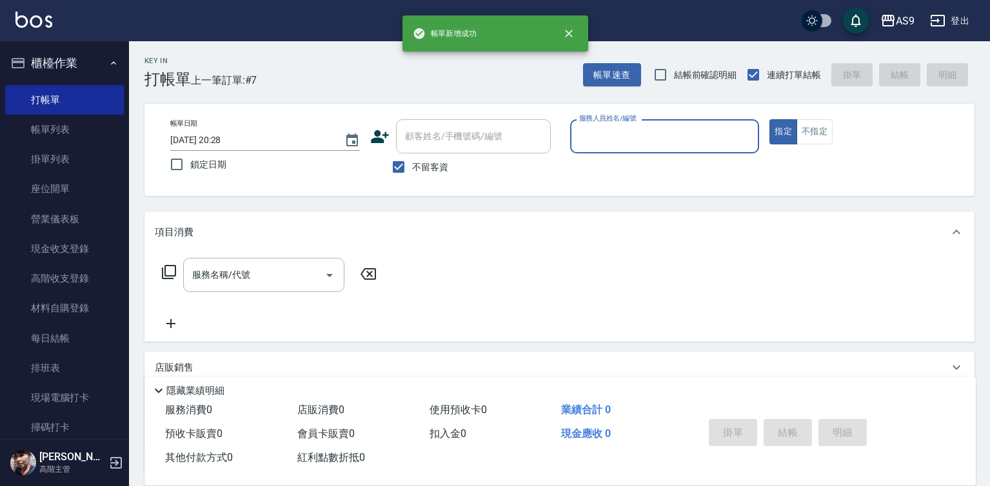
click at [593, 140] on input "服務人員姓名/編號" at bounding box center [665, 136] width 178 height 23
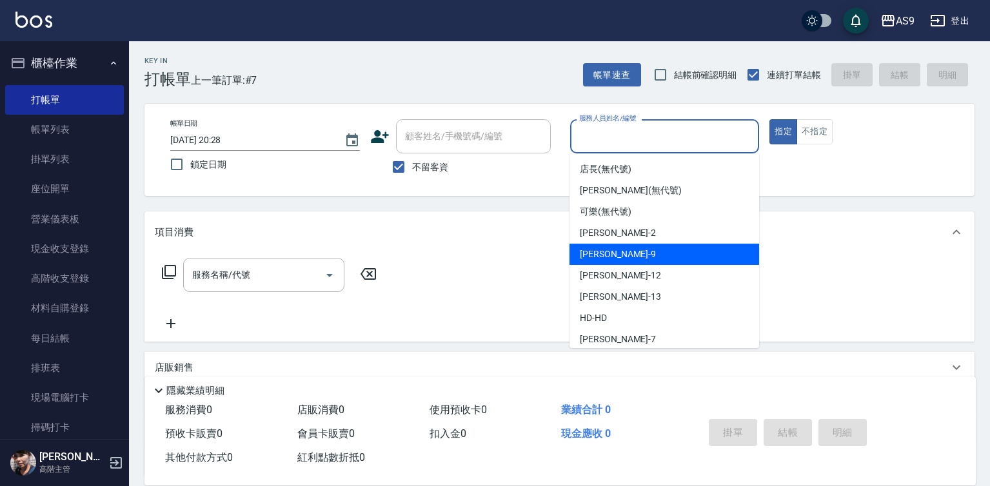
click at [612, 259] on span "[PERSON_NAME] -9" at bounding box center [618, 255] width 76 height 14
type input "[PERSON_NAME]-9"
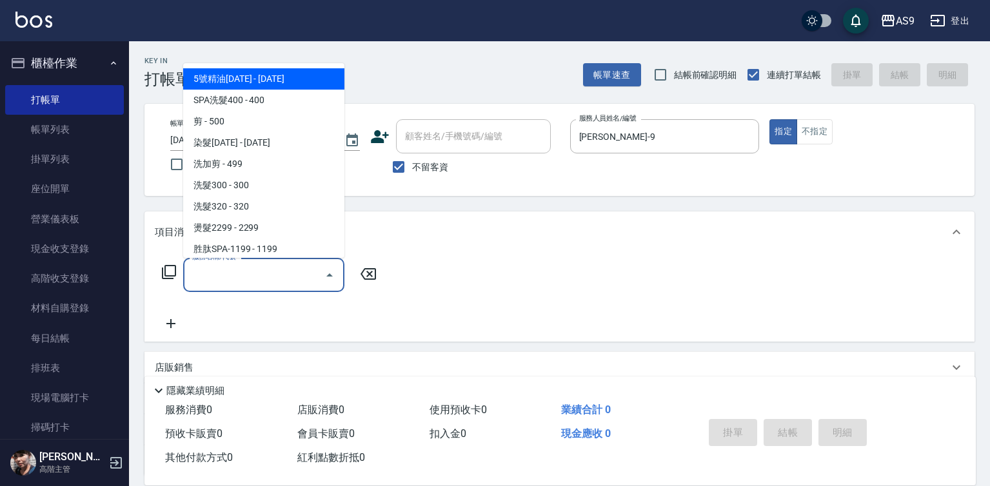
click at [240, 277] on input "服務名稱/代號" at bounding box center [254, 275] width 130 height 23
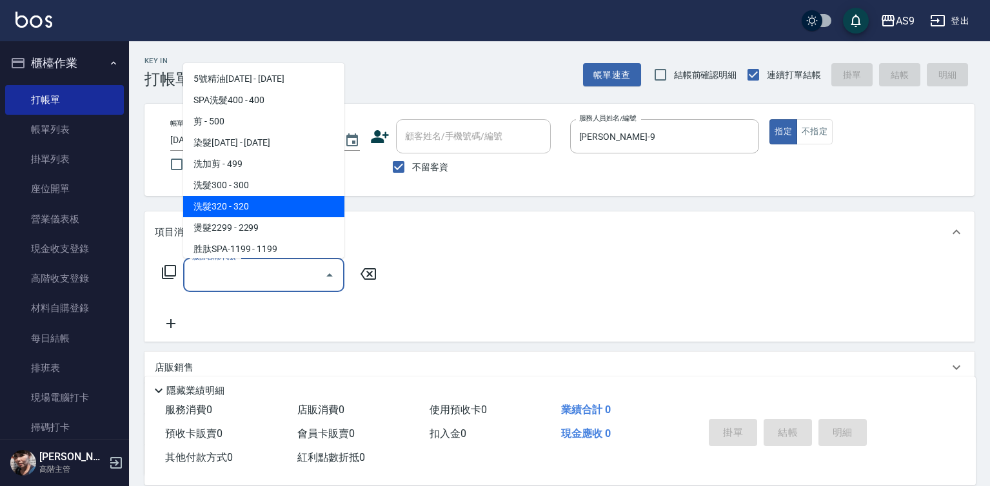
click at [258, 208] on span "洗髮320 - 320" at bounding box center [263, 206] width 161 height 21
type input "洗髮320(洗髮320)"
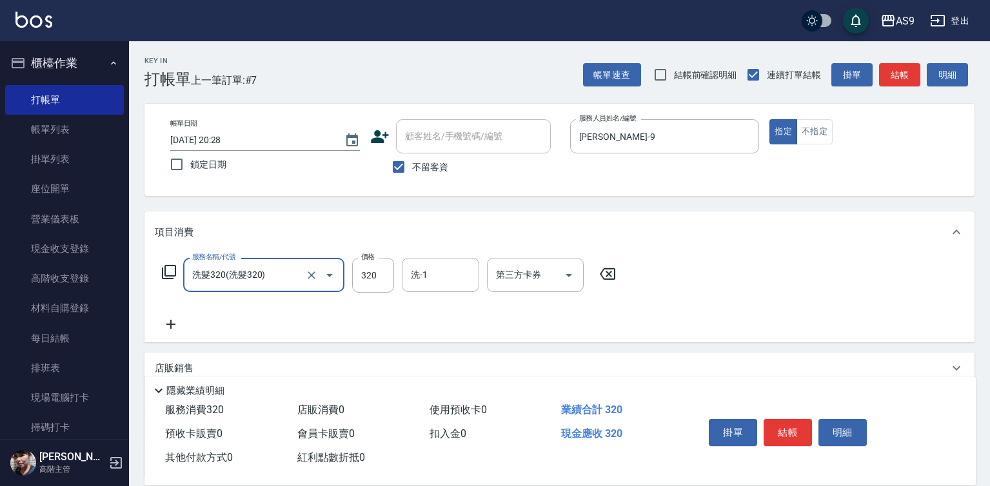
drag, startPoint x: 812, startPoint y: 128, endPoint x: 802, endPoint y: 150, distance: 24.6
click at [811, 128] on button "不指定" at bounding box center [814, 131] width 36 height 25
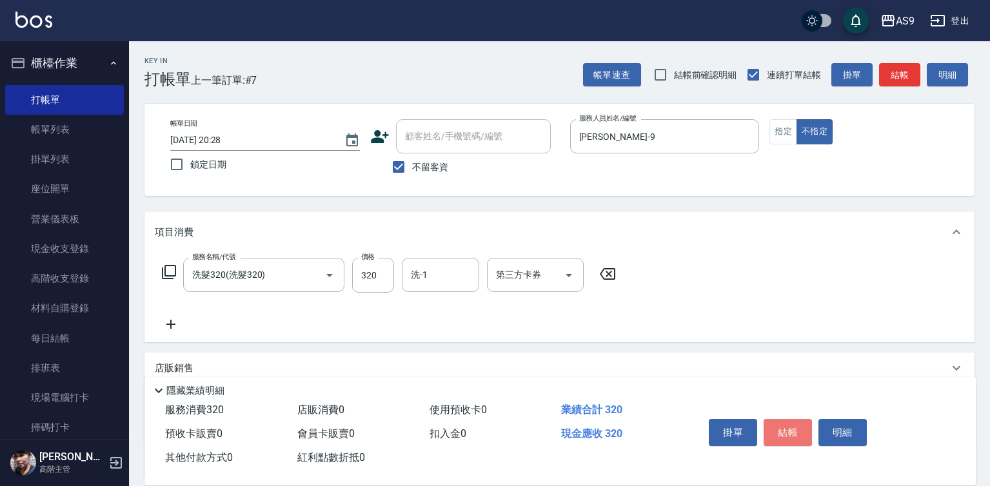
click at [792, 429] on button "結帳" at bounding box center [787, 432] width 48 height 27
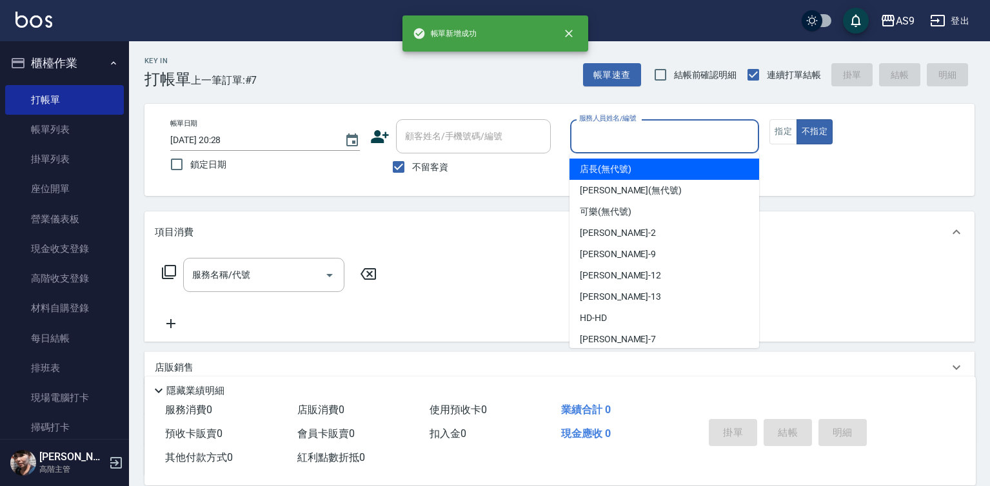
click at [614, 135] on input "服務人員姓名/編號" at bounding box center [665, 136] width 178 height 23
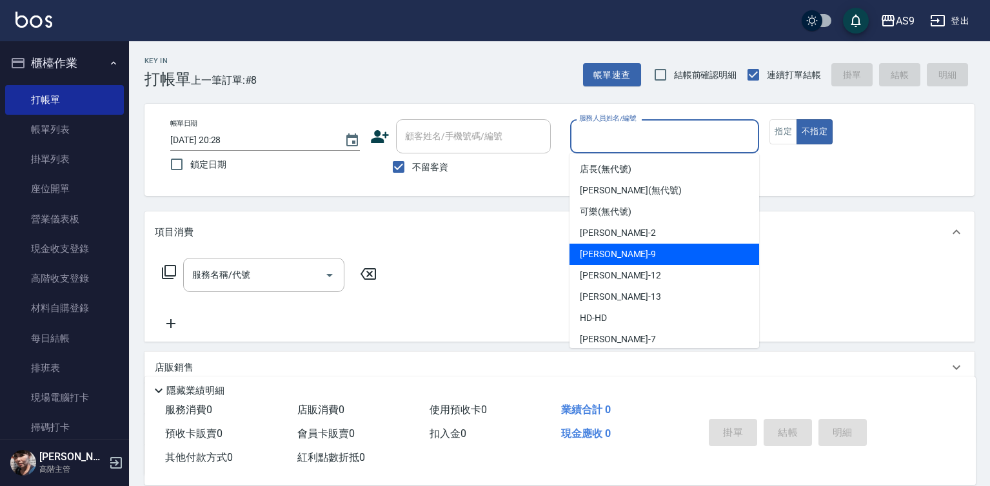
click at [617, 252] on div "[PERSON_NAME] -9" at bounding box center [664, 254] width 190 height 21
type input "[PERSON_NAME]-9"
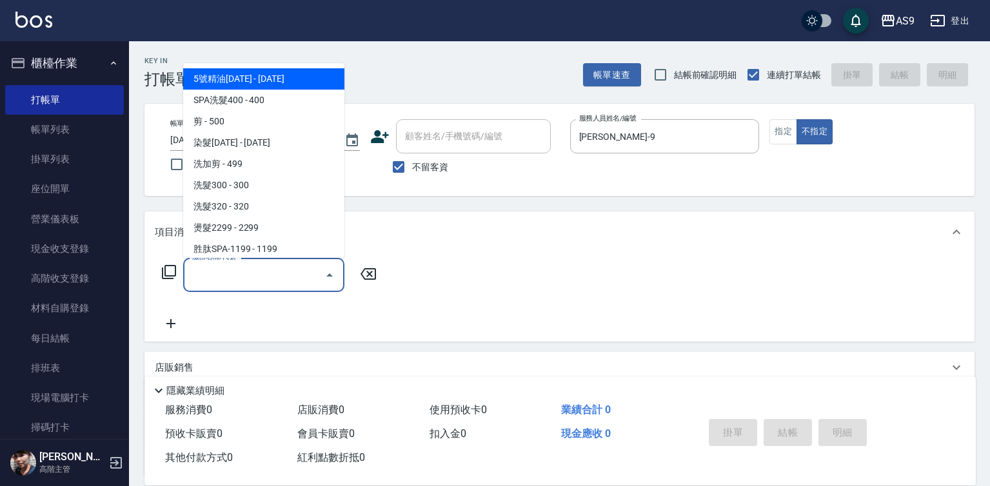
click at [286, 268] on input "服務名稱/代號" at bounding box center [254, 275] width 130 height 23
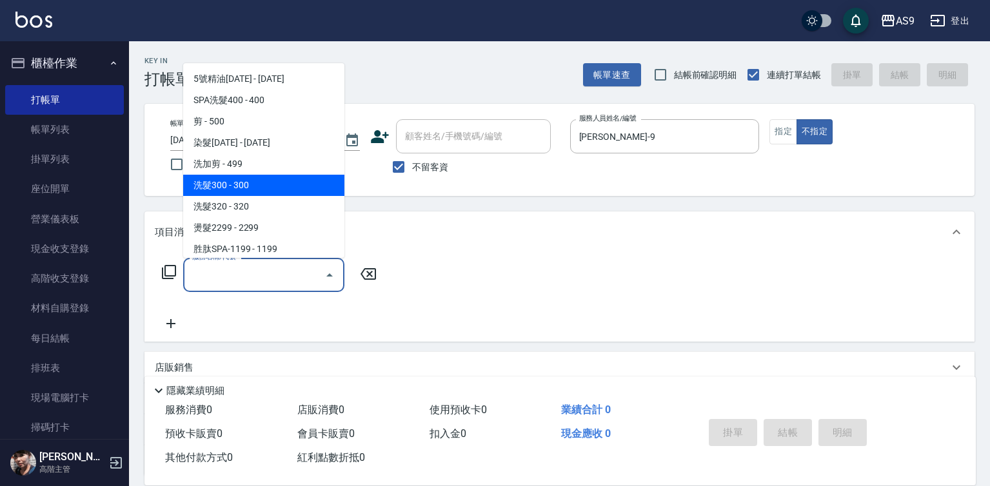
drag, startPoint x: 254, startPoint y: 185, endPoint x: 394, endPoint y: 285, distance: 171.9
click at [260, 190] on span "洗髮300 - 300" at bounding box center [263, 185] width 161 height 21
type input "洗髮300(洗 髮300)"
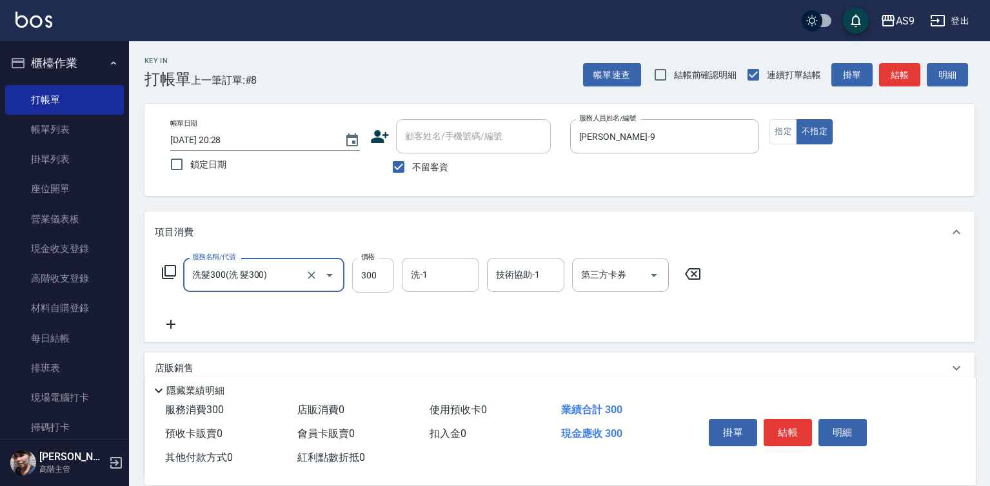
click at [373, 272] on input "300" at bounding box center [373, 275] width 42 height 35
type input "250"
click at [426, 270] on div "洗-1 洗-1" at bounding box center [440, 275] width 77 height 34
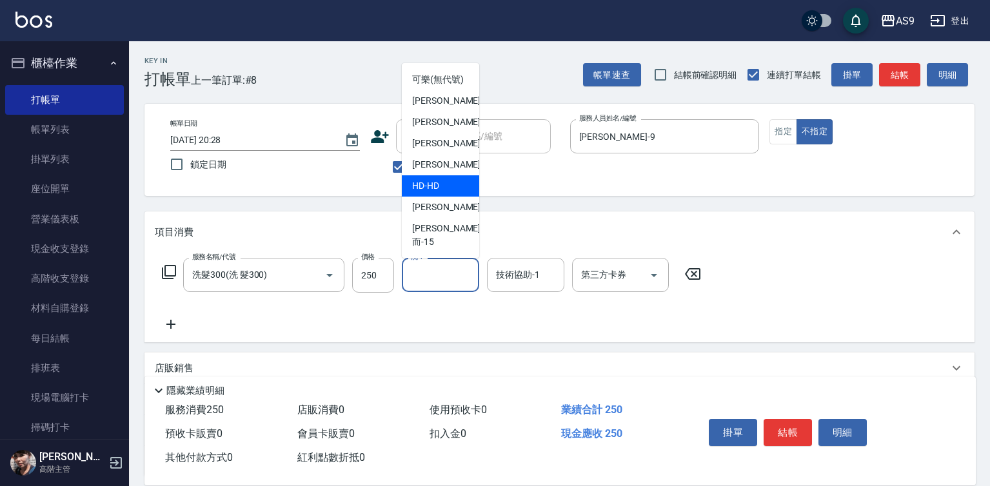
scroll to position [64, 0]
click at [458, 175] on div "[PERSON_NAME] -13" at bounding box center [440, 164] width 77 height 21
type input "[PERSON_NAME]-13"
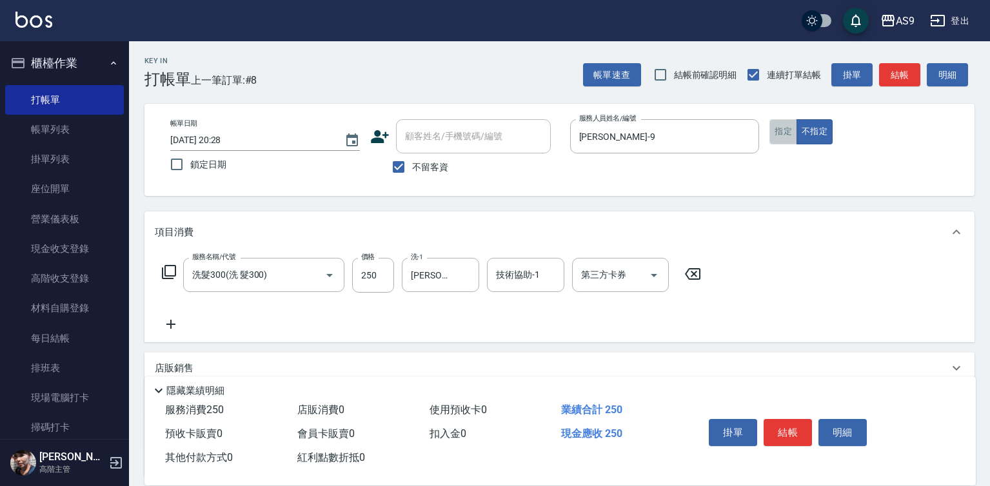
click at [785, 132] on button "指定" at bounding box center [783, 131] width 28 height 25
click at [794, 439] on button "結帳" at bounding box center [787, 432] width 48 height 27
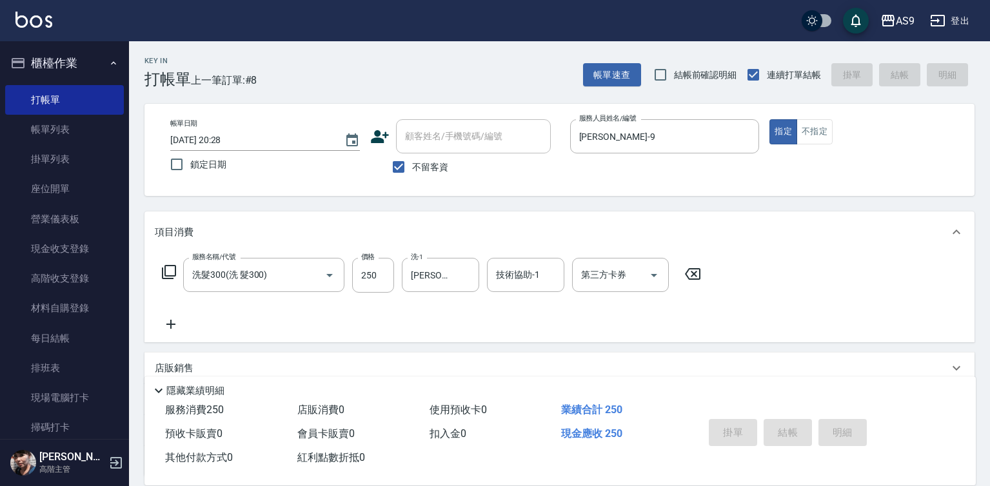
type input "[DATE] 20:29"
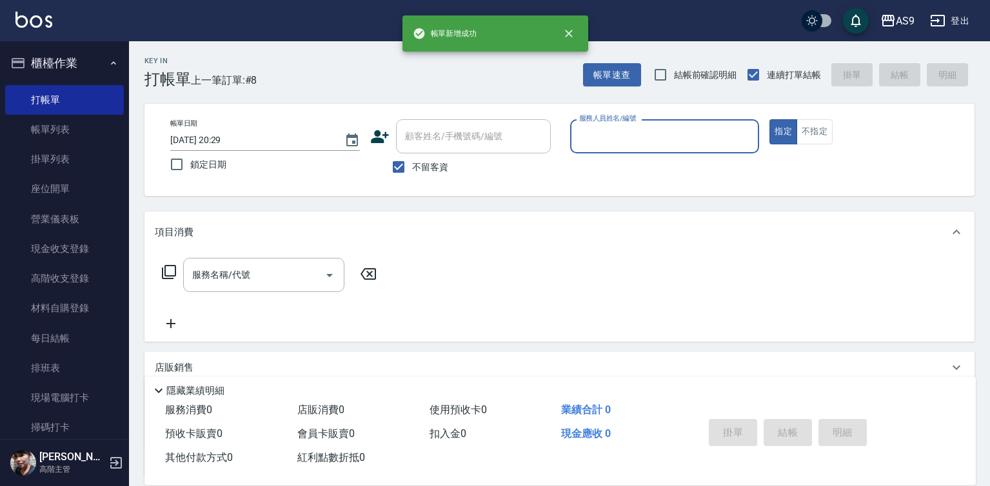
click at [603, 121] on label "服務人員姓名/編號" at bounding box center [607, 118] width 57 height 10
click at [603, 125] on input "服務人員姓名/編號" at bounding box center [665, 136] width 178 height 23
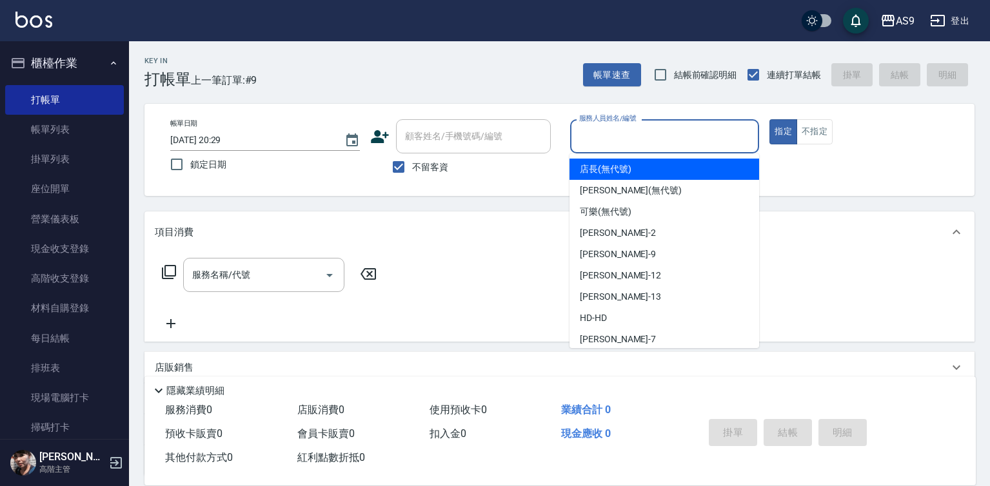
drag, startPoint x: 612, startPoint y: 133, endPoint x: 616, endPoint y: 221, distance: 88.4
click at [612, 139] on input "服務人員姓名/編號" at bounding box center [665, 136] width 178 height 23
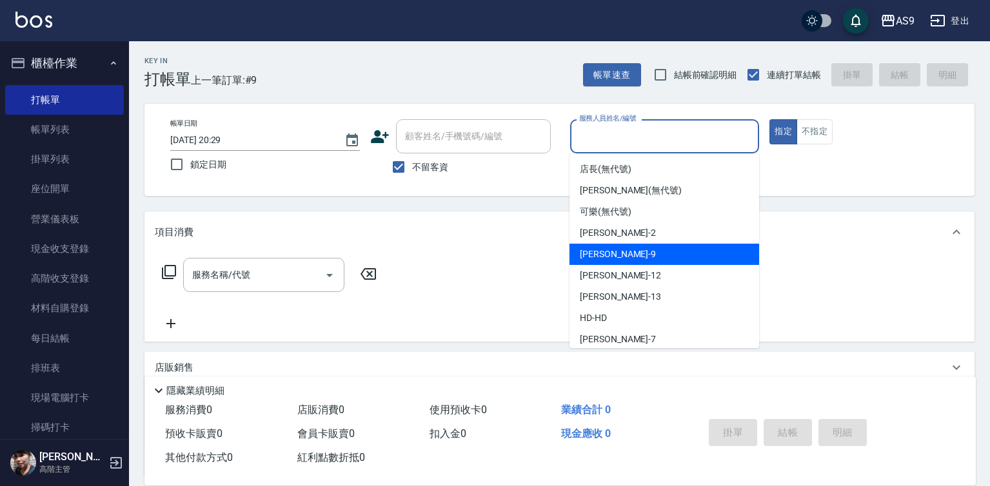
click at [609, 251] on span "[PERSON_NAME] -9" at bounding box center [618, 255] width 76 height 14
type input "[PERSON_NAME]-9"
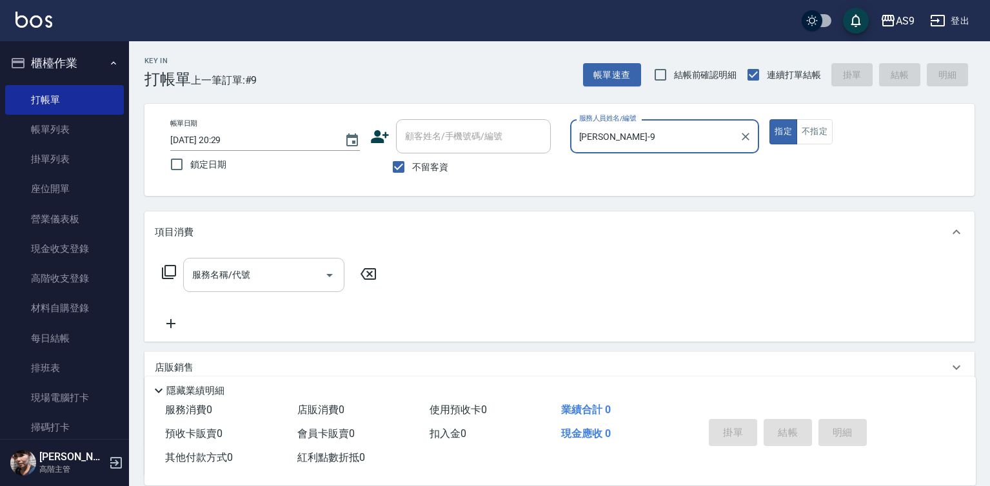
click at [288, 264] on input "服務名稱/代號" at bounding box center [254, 275] width 130 height 23
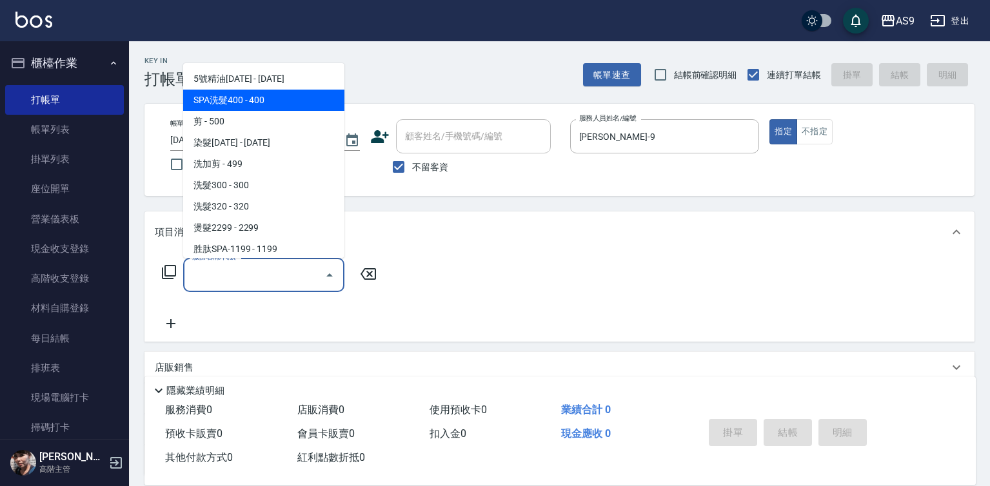
drag, startPoint x: 255, startPoint y: 102, endPoint x: 369, endPoint y: 202, distance: 152.1
click at [264, 112] on ul "5號精油[DATE] - [DATE] SPA洗髮400 - 400 剪 - 500 染髮[DATE] - [DATE] 洗加剪 - 499 洗髮300 - …" at bounding box center [263, 160] width 161 height 195
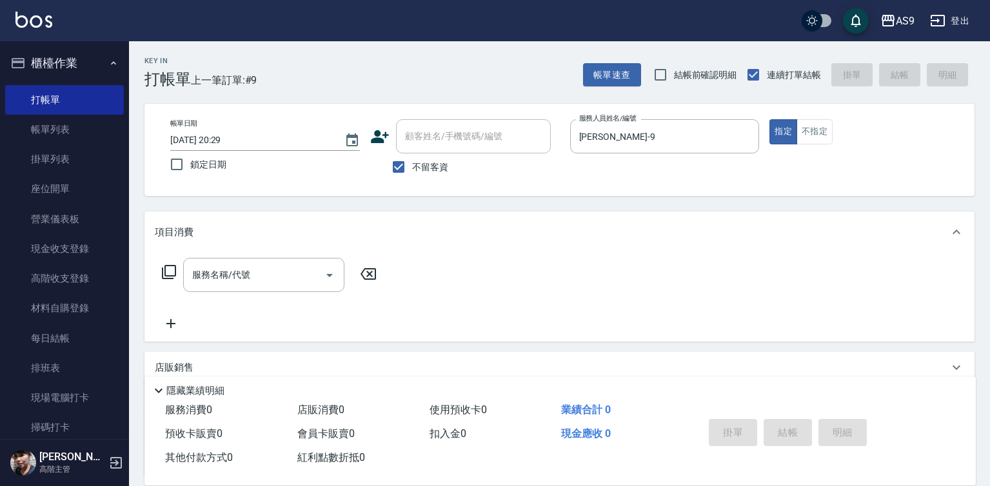
click at [382, 279] on icon at bounding box center [368, 273] width 32 height 15
drag, startPoint x: 382, startPoint y: 279, endPoint x: 346, endPoint y: 284, distance: 36.6
click at [382, 279] on icon at bounding box center [368, 273] width 32 height 15
click at [317, 282] on input "服務名稱/代號" at bounding box center [254, 275] width 130 height 23
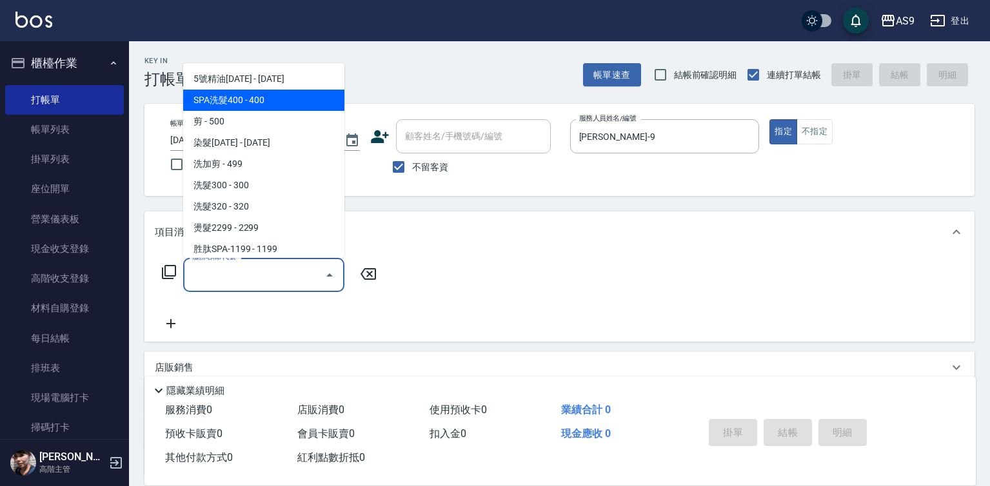
drag, startPoint x: 266, startPoint y: 97, endPoint x: 285, endPoint y: 124, distance: 32.9
click at [268, 100] on span "SPA洗髮400 - 400" at bounding box center [263, 100] width 161 height 21
type input "SPA洗髮400(SPA洗髮400)"
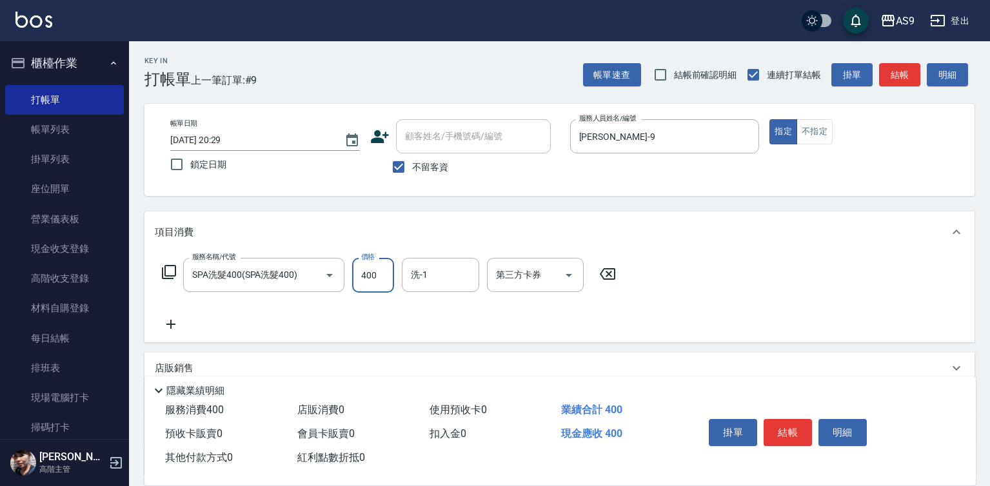
click at [368, 270] on input "400" at bounding box center [373, 275] width 42 height 35
click at [379, 277] on input "36300" at bounding box center [373, 275] width 42 height 35
type input "363"
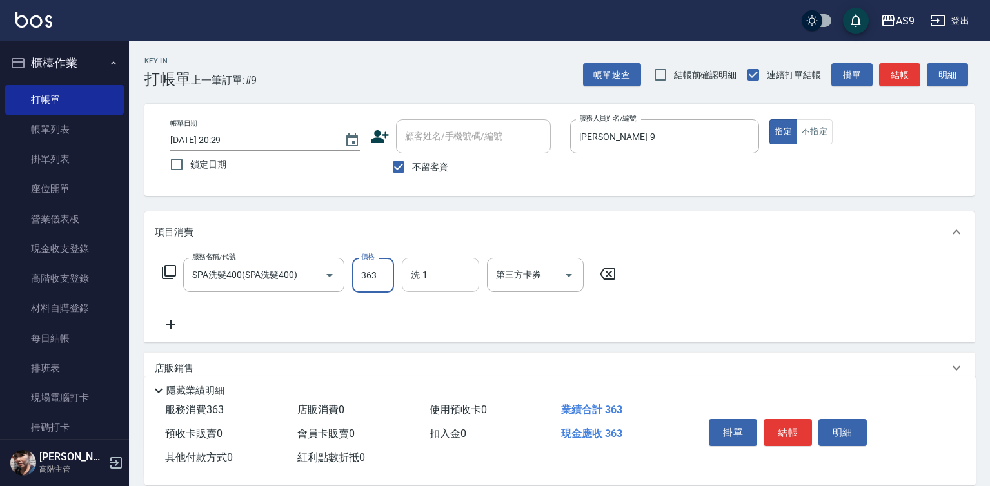
click at [418, 278] on div "洗-1 洗-1" at bounding box center [440, 275] width 77 height 34
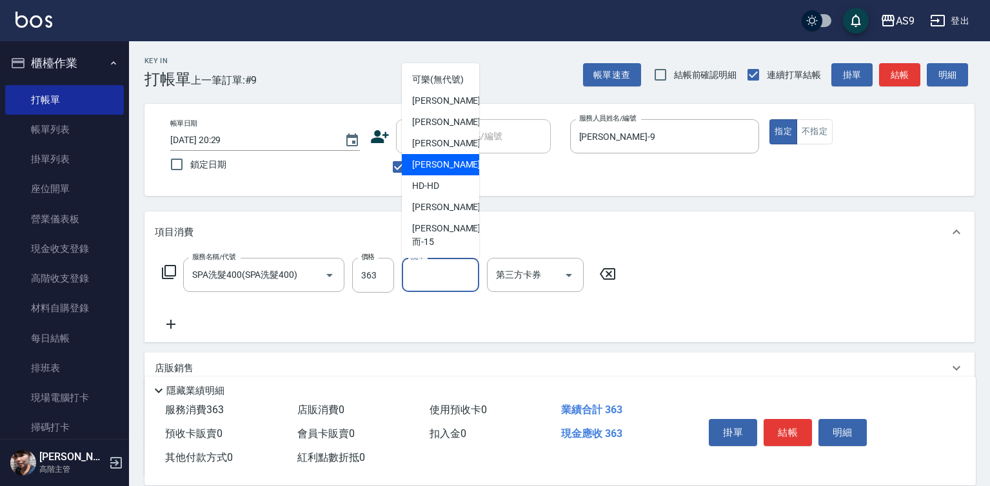
click at [452, 175] on div "[PERSON_NAME] -13" at bounding box center [440, 164] width 77 height 21
type input "[PERSON_NAME]-13"
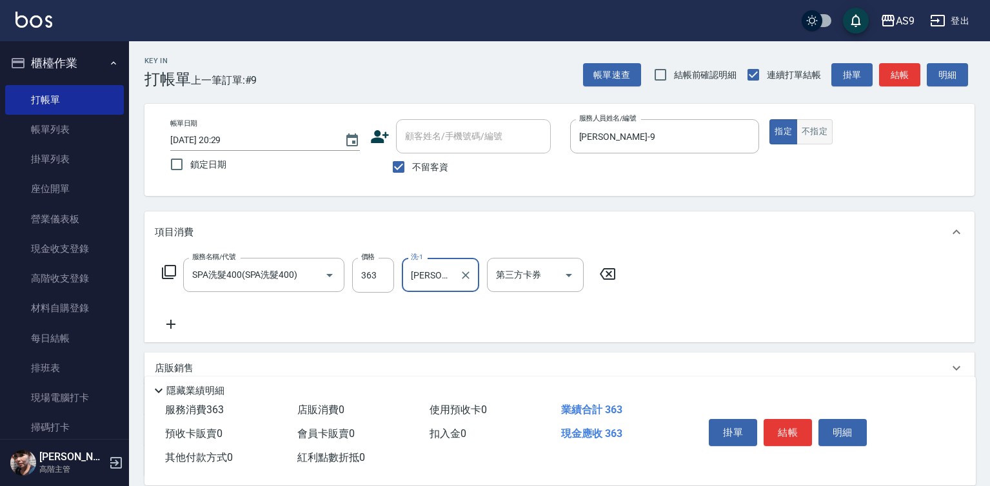
click at [814, 136] on button "不指定" at bounding box center [814, 131] width 36 height 25
click at [790, 421] on button "結帳" at bounding box center [787, 432] width 48 height 27
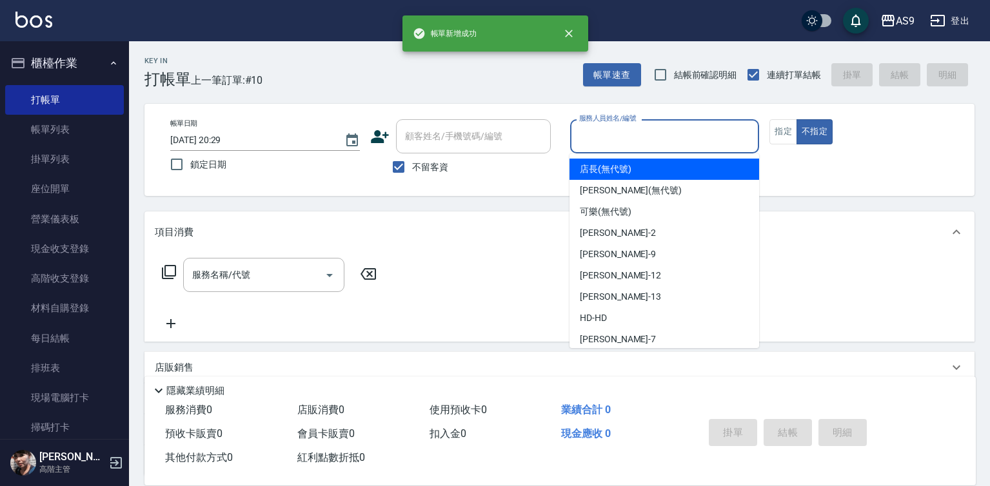
click at [638, 135] on input "服務人員姓名/編號" at bounding box center [665, 136] width 178 height 23
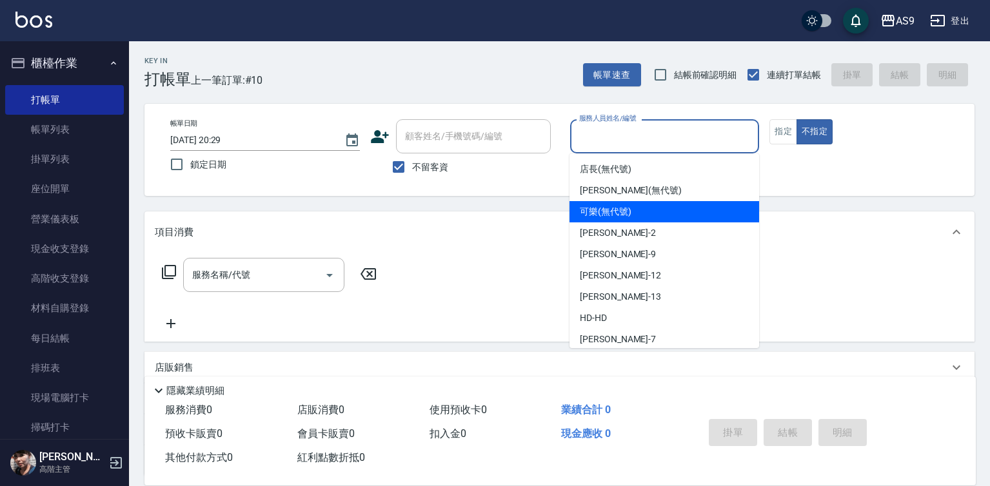
click at [623, 214] on span "可樂 (無代號)" at bounding box center [606, 212] width 52 height 14
type input "可樂(無代號)"
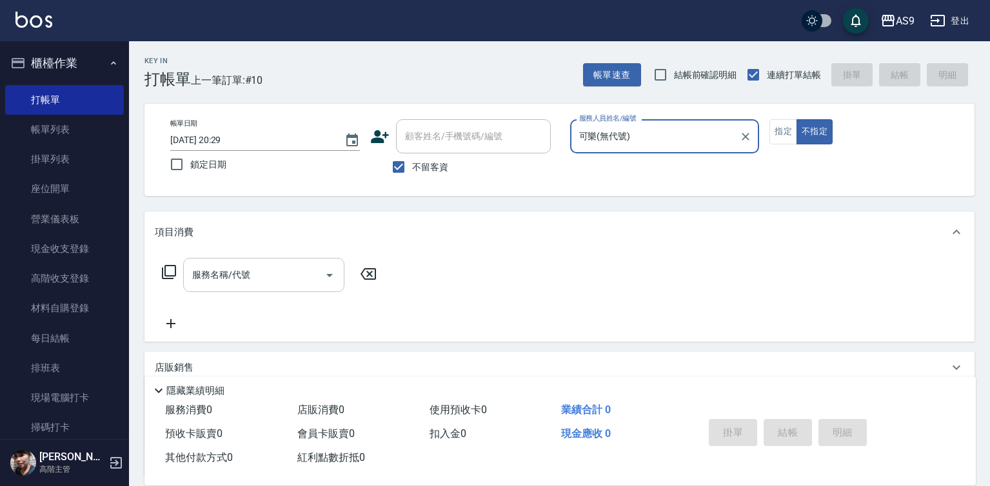
click at [225, 273] on div "服務名稱/代號 服務名稱/代號" at bounding box center [263, 275] width 161 height 34
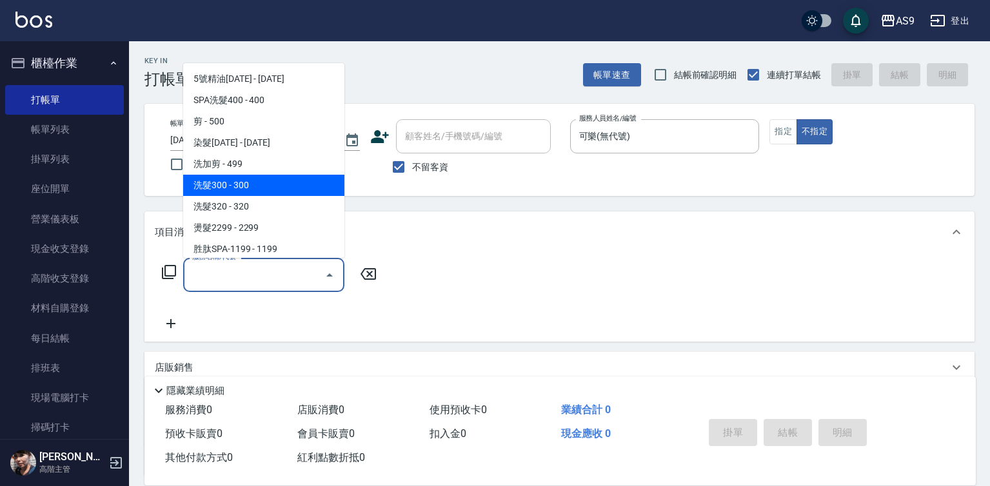
click at [250, 182] on span "洗髮300 - 300" at bounding box center [263, 185] width 161 height 21
type input "洗髮300(洗 髮300)"
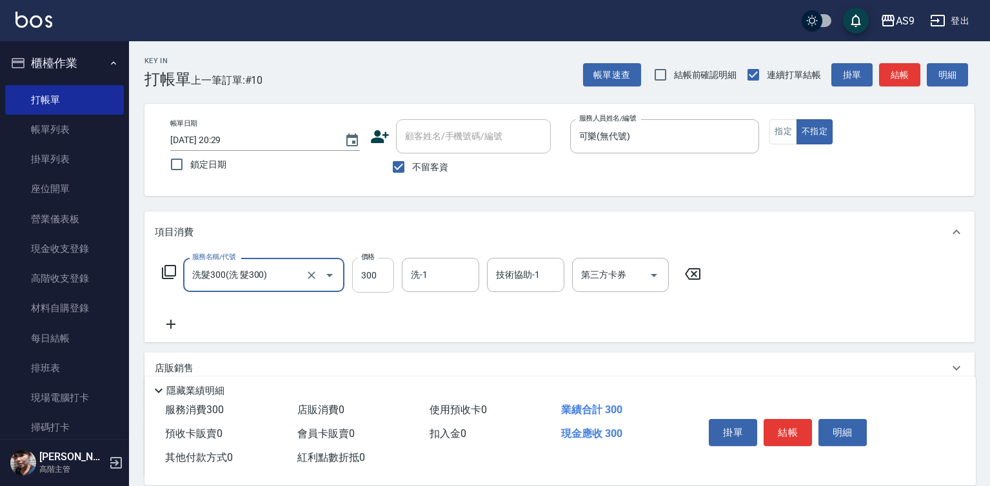
click at [377, 277] on input "300" at bounding box center [373, 275] width 42 height 35
type input "227"
click at [435, 264] on input "洗-1" at bounding box center [440, 275] width 66 height 23
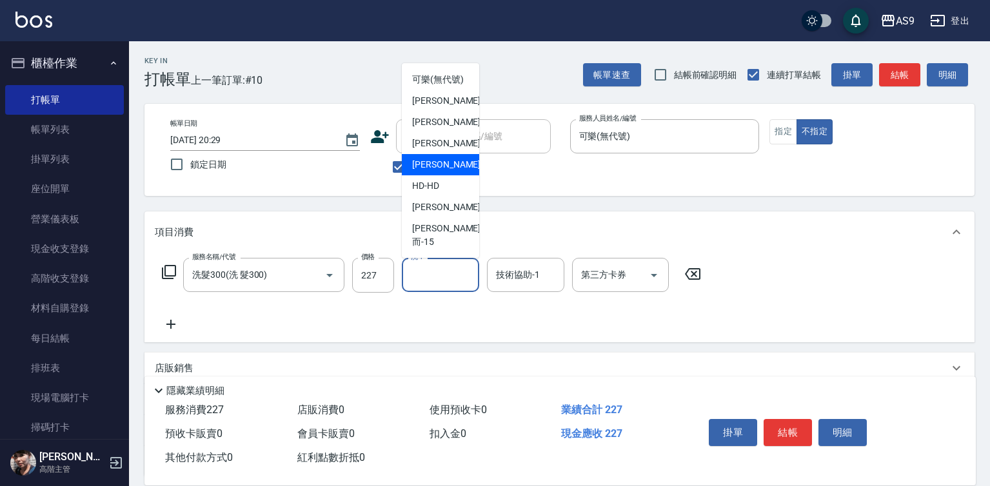
click at [456, 175] on div "[PERSON_NAME] -13" at bounding box center [440, 164] width 77 height 21
type input "[PERSON_NAME]-13"
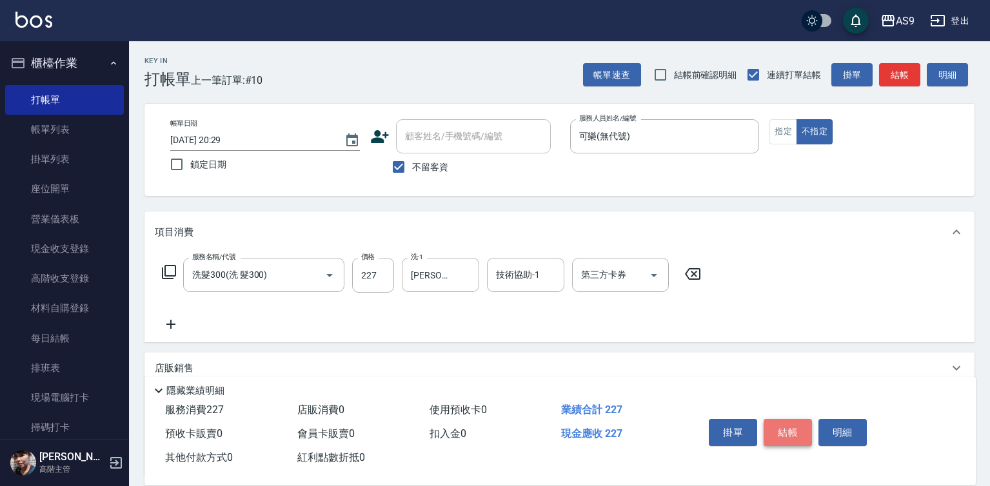
click at [787, 424] on button "結帳" at bounding box center [787, 432] width 48 height 27
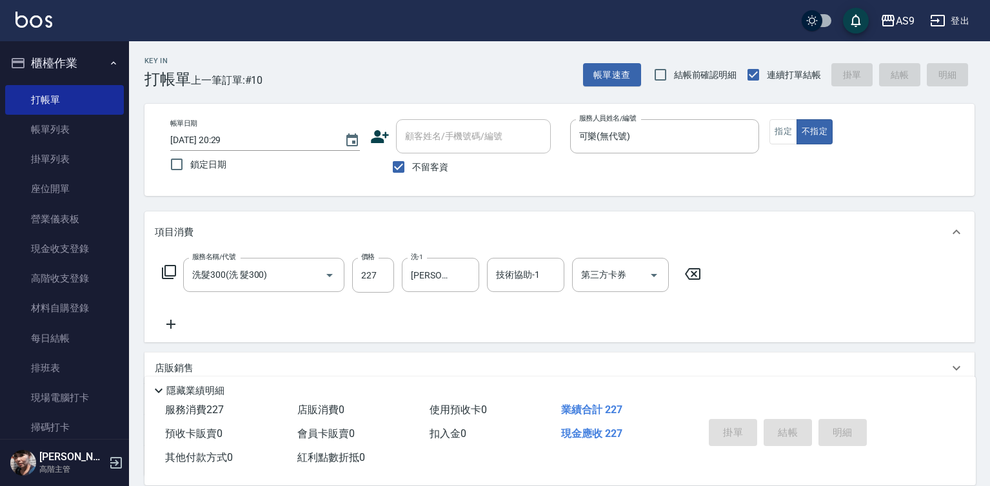
type input "[DATE] 20:30"
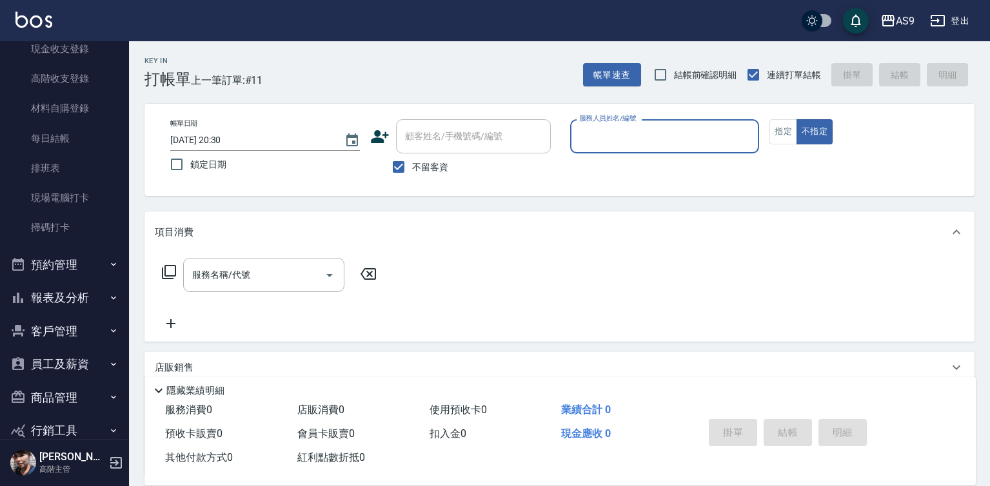
scroll to position [257, 0]
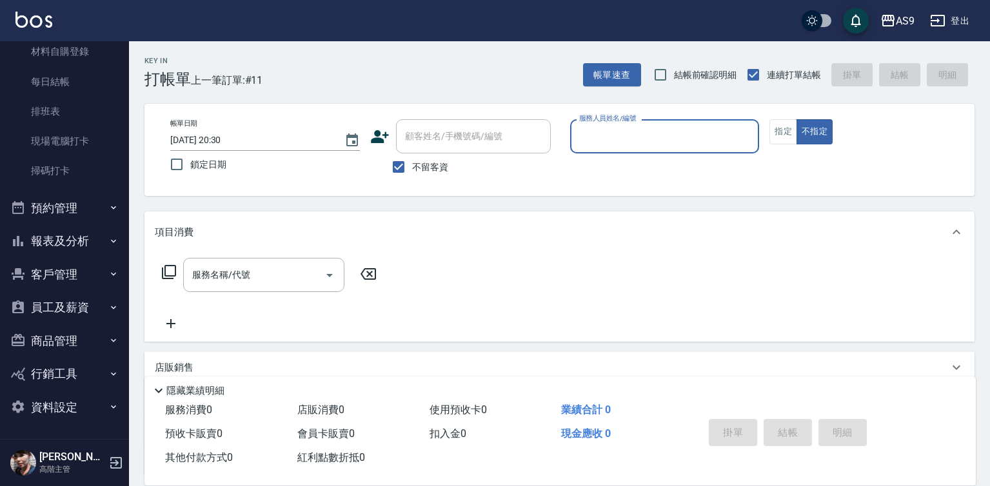
click at [81, 251] on button "報表及分析" at bounding box center [64, 241] width 119 height 34
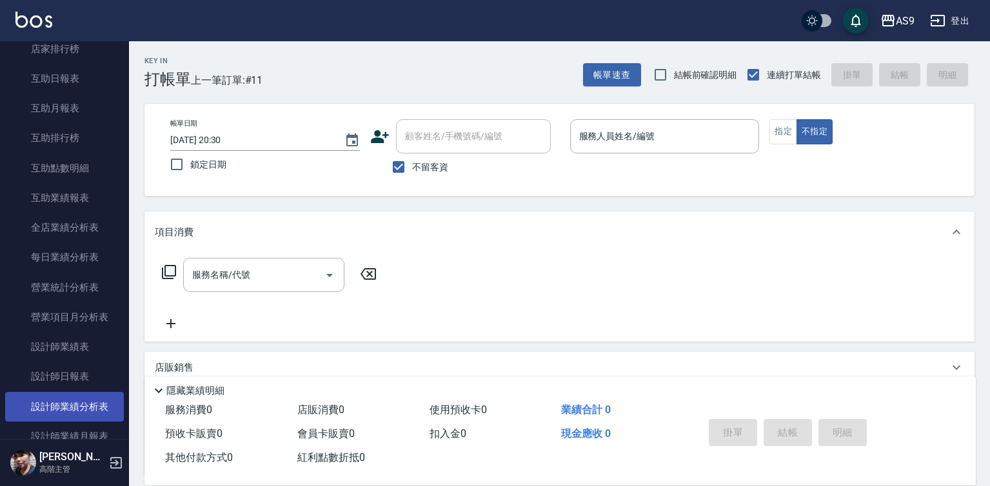
scroll to position [643, 0]
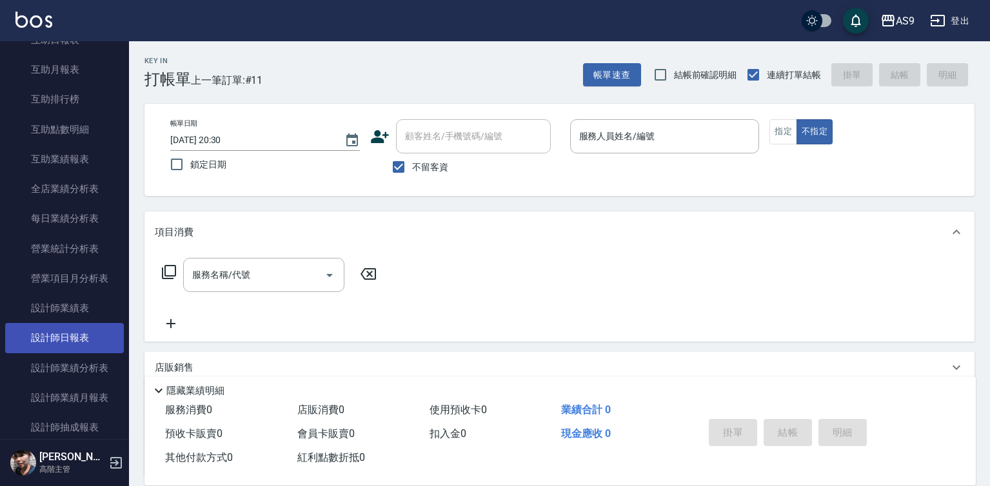
click at [92, 339] on link "設計師日報表" at bounding box center [64, 338] width 119 height 30
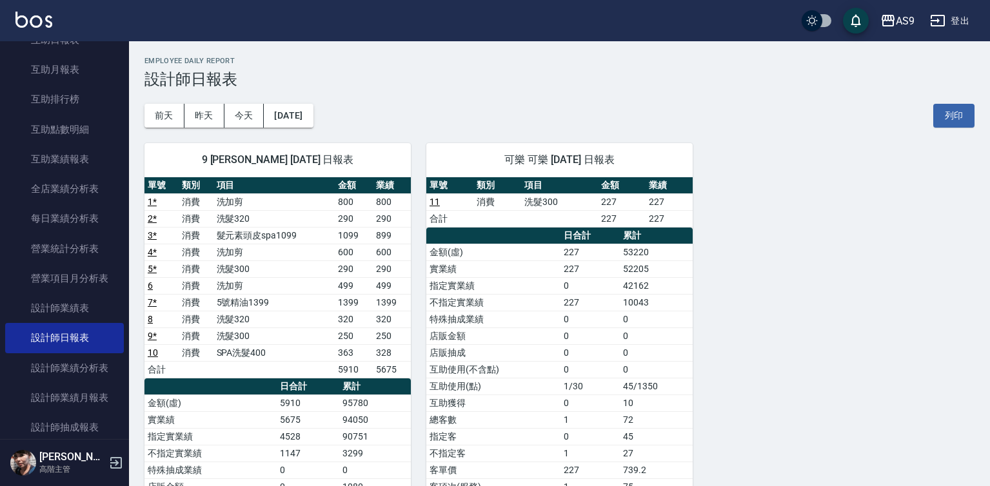
click at [431, 202] on link "11" at bounding box center [434, 202] width 10 height 10
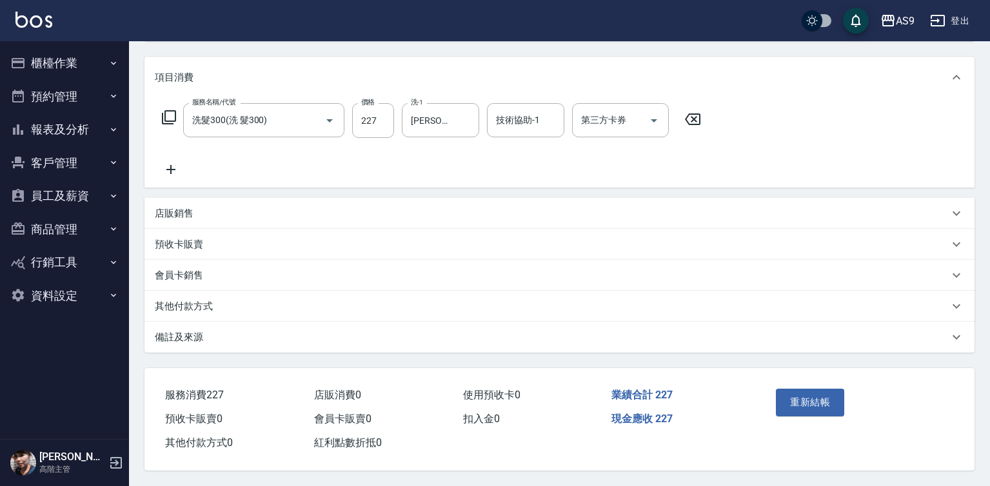
scroll to position [161, 0]
click at [805, 397] on button "重新結帳" at bounding box center [810, 402] width 68 height 27
click at [75, 128] on button "報表及分析" at bounding box center [64, 130] width 119 height 34
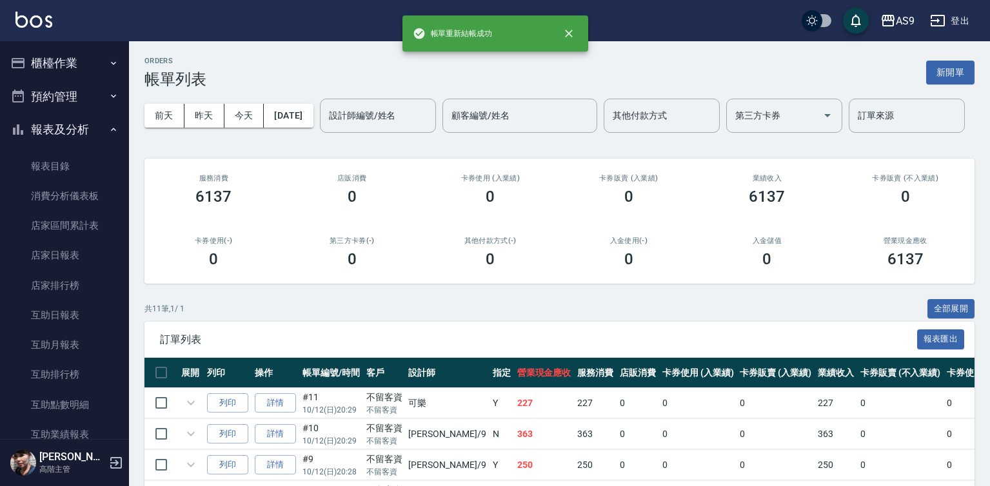
scroll to position [322, 0]
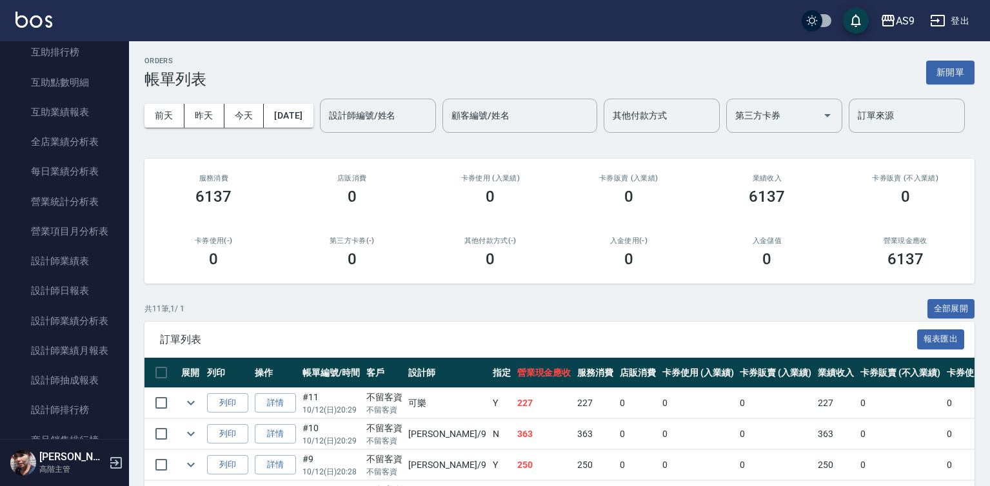
drag, startPoint x: 79, startPoint y: 288, endPoint x: 135, endPoint y: 280, distance: 56.6
click at [79, 288] on link "設計師日報表" at bounding box center [64, 291] width 119 height 30
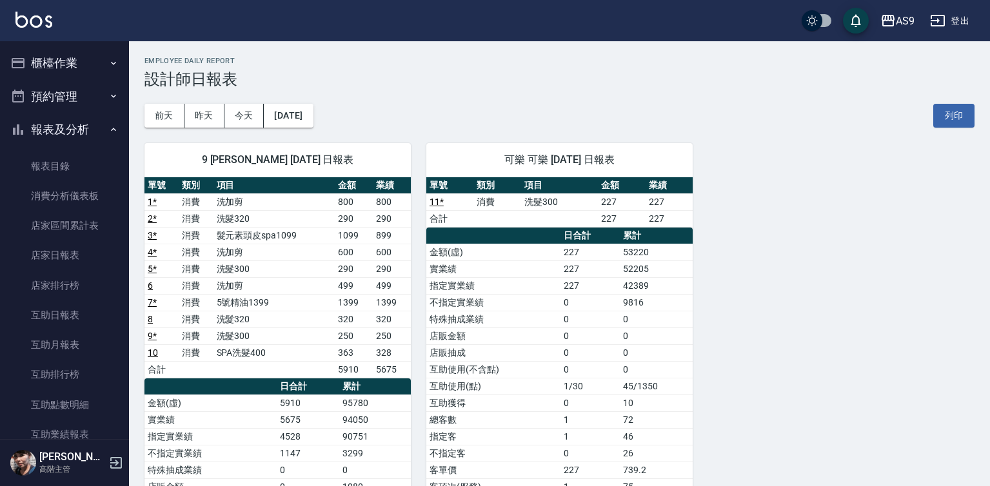
click at [73, 66] on button "櫃檯作業" at bounding box center [64, 63] width 119 height 34
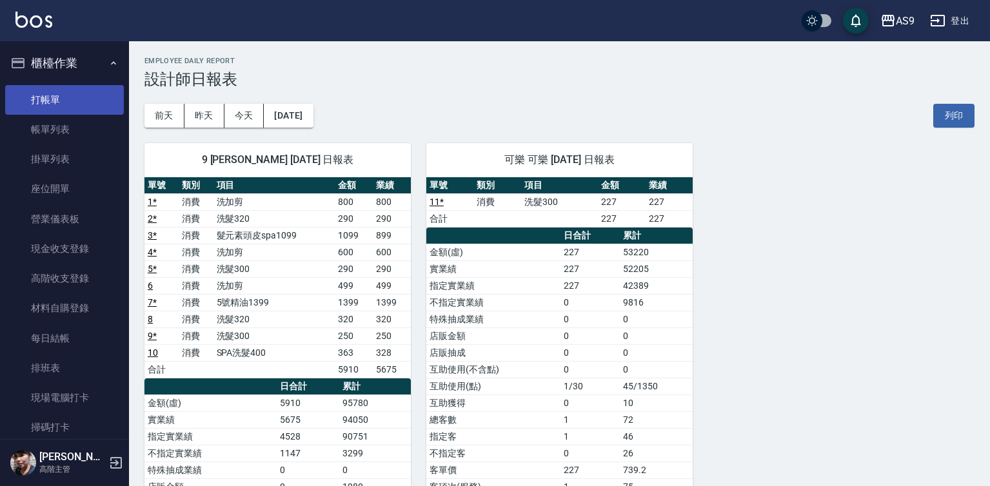
click at [69, 101] on link "打帳單" at bounding box center [64, 100] width 119 height 30
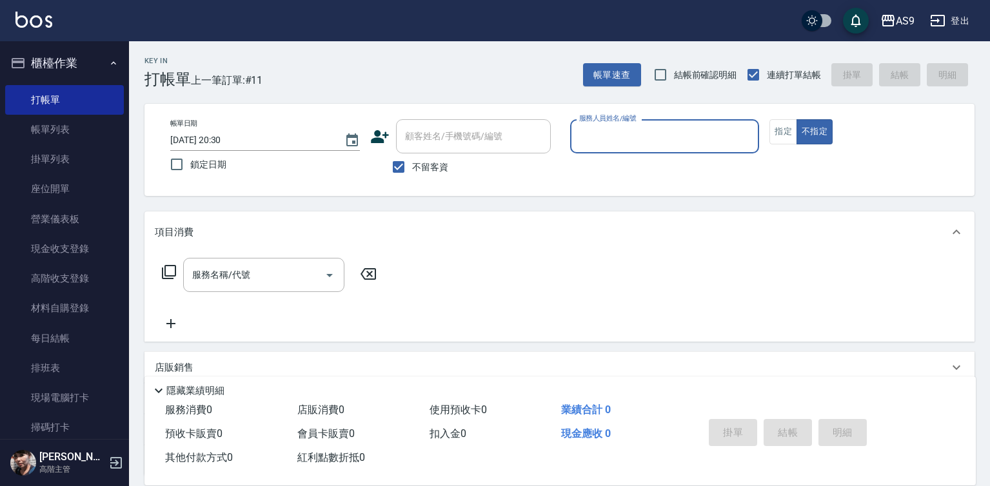
click at [622, 142] on input "服務人員姓名/編號" at bounding box center [665, 136] width 178 height 23
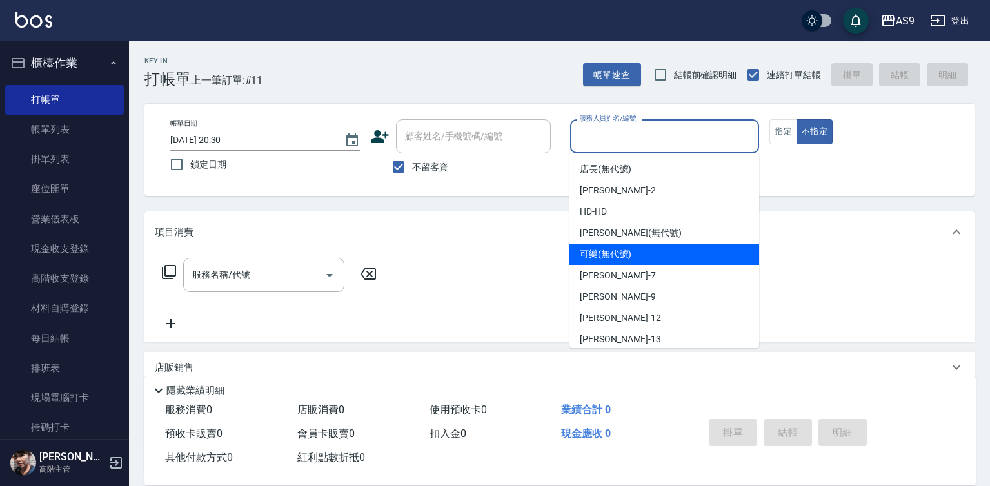
click at [616, 257] on span "可樂 (無代號)" at bounding box center [606, 255] width 52 height 14
type input "可樂(無代號)"
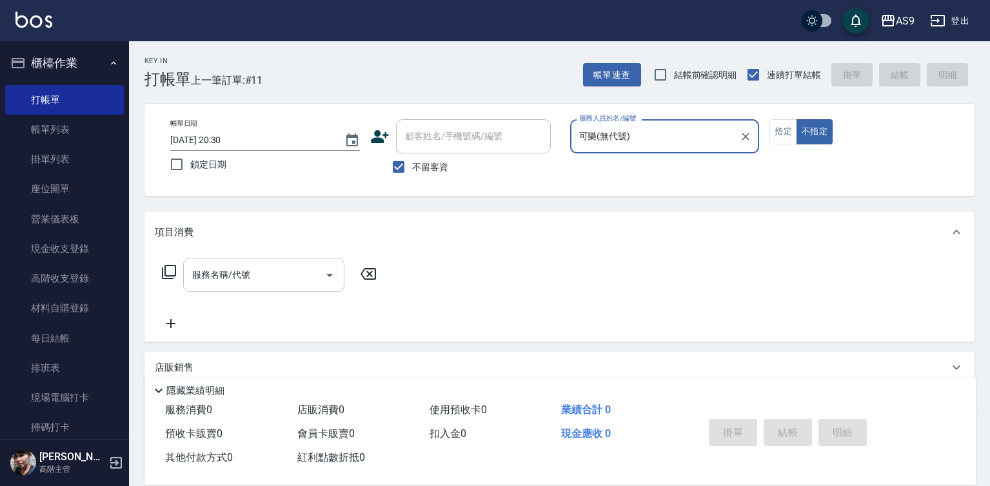
click at [259, 279] on input "服務名稱/代號" at bounding box center [254, 275] width 130 height 23
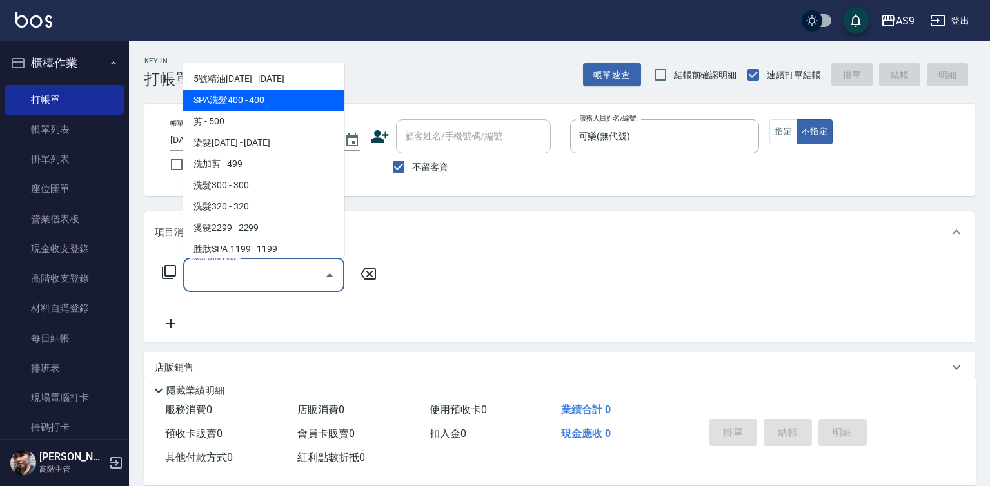
click at [253, 103] on span "SPA洗髮400 - 400" at bounding box center [263, 100] width 161 height 21
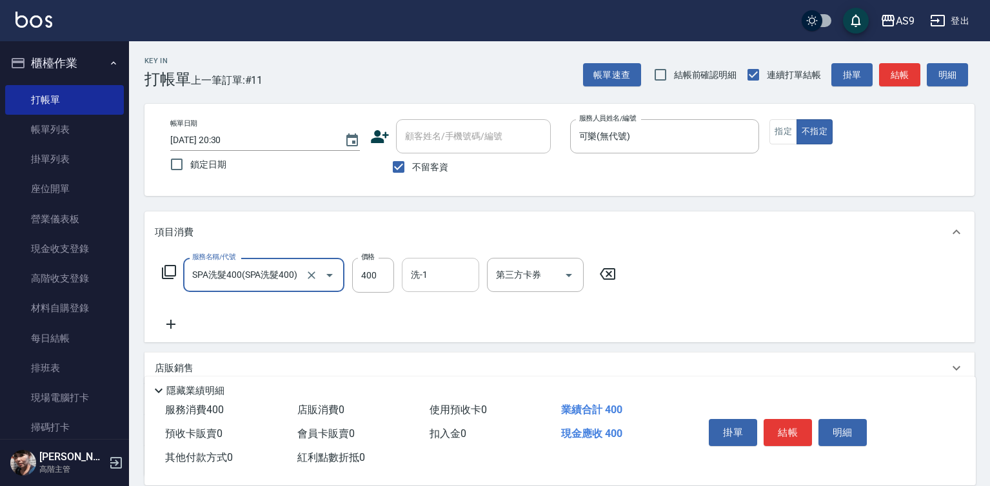
click at [415, 271] on div "洗-1 洗-1" at bounding box center [440, 275] width 77 height 34
type input "SPA洗髮400"
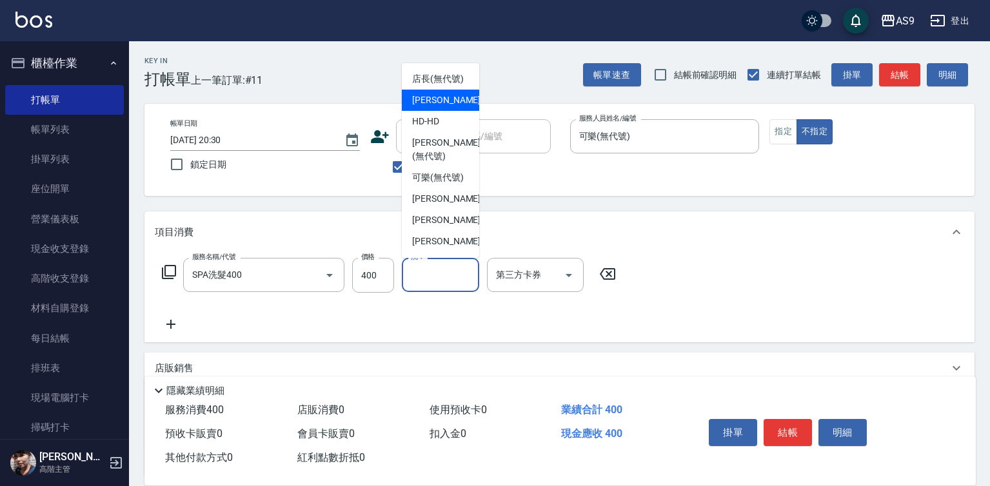
click at [433, 107] on span "Wendy怡蘭 -2" at bounding box center [450, 100] width 76 height 14
type input "Wendy怡蘭-2"
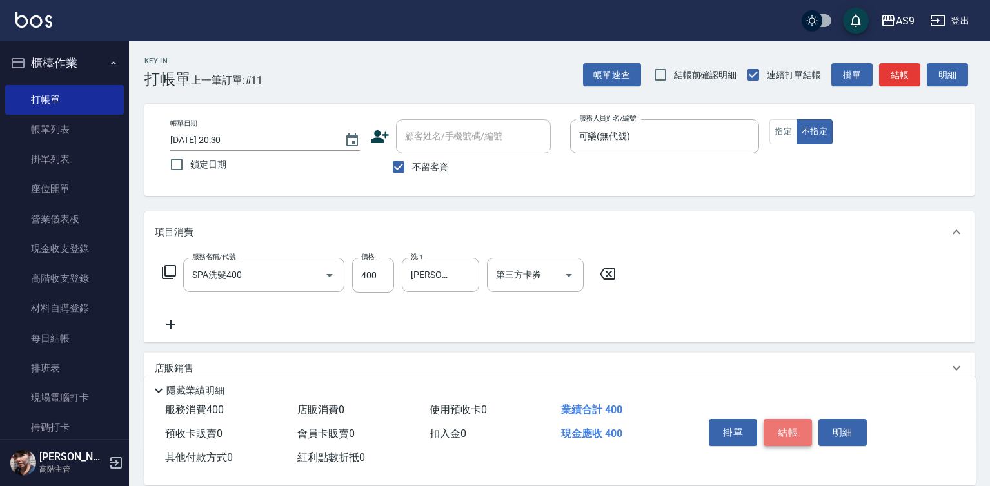
click at [794, 426] on button "結帳" at bounding box center [787, 432] width 48 height 27
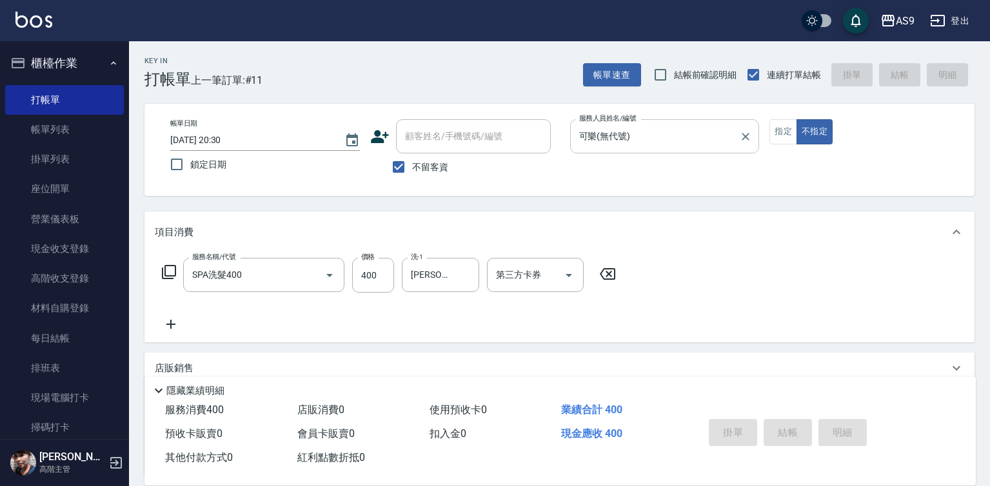
click at [613, 139] on input "可樂(無代號)" at bounding box center [655, 136] width 159 height 23
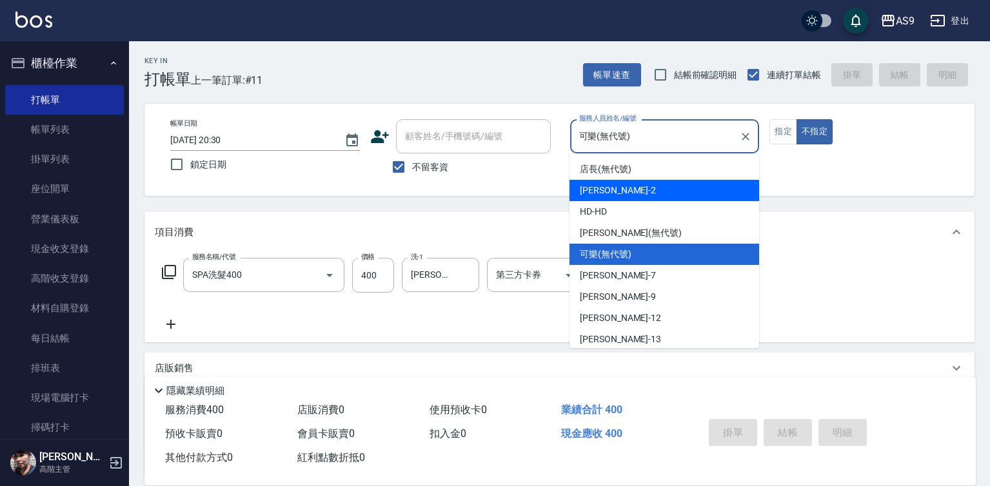
type input "2025/10/12 20:35"
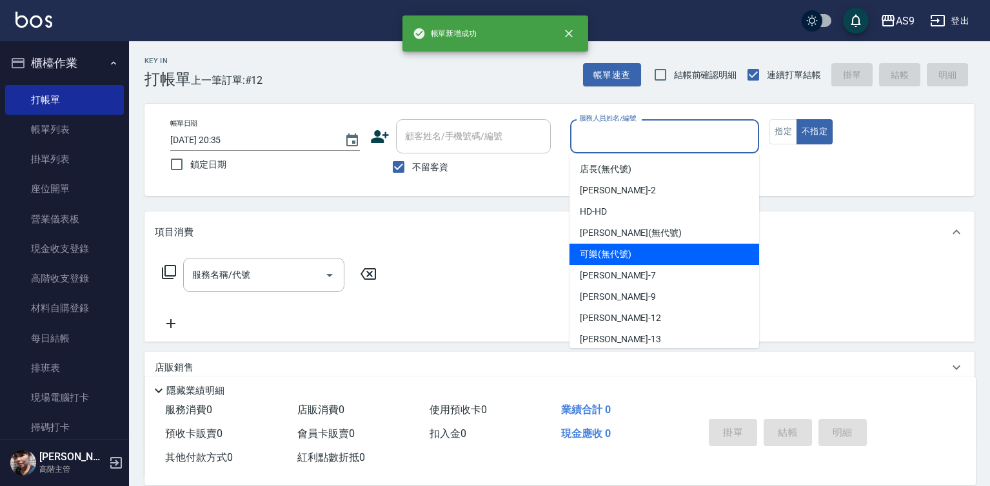
click at [606, 257] on span "可樂 (無代號)" at bounding box center [606, 255] width 52 height 14
type input "可樂(無代號)"
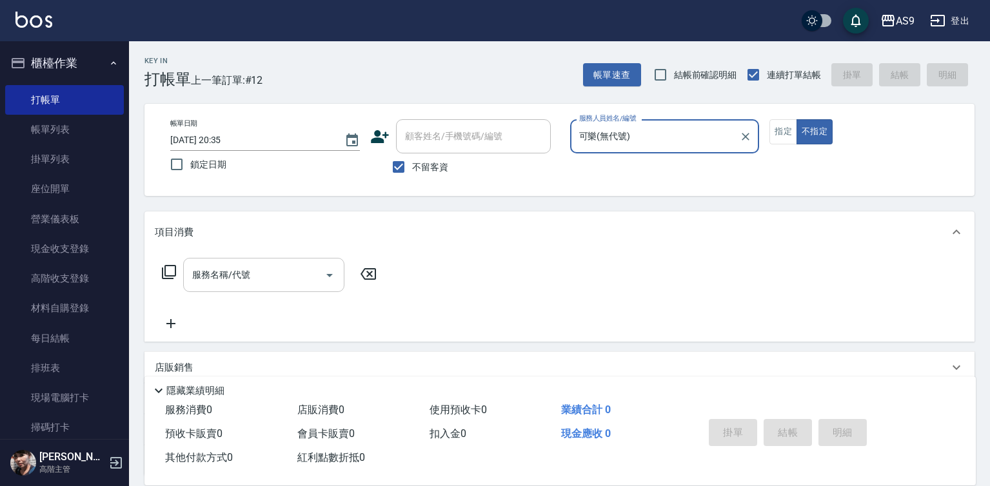
click at [284, 275] on input "服務名稱/代號" at bounding box center [254, 275] width 130 height 23
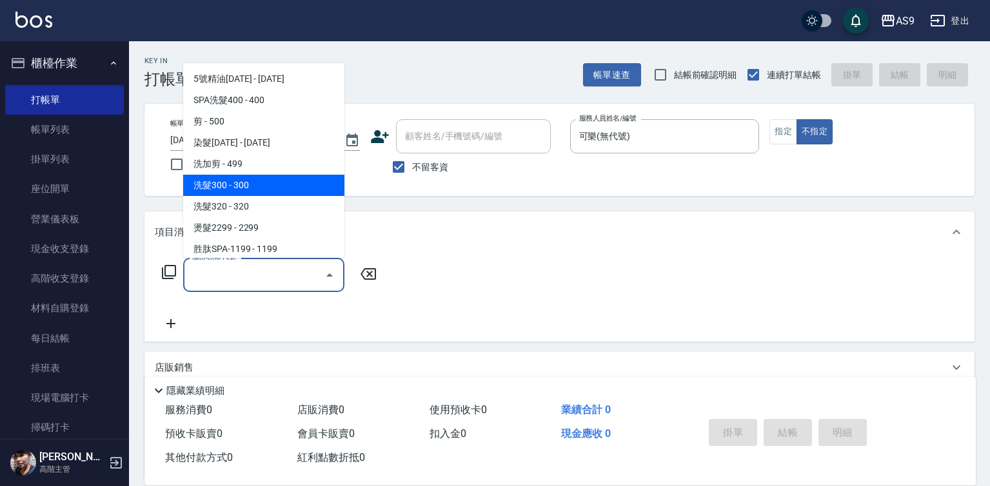
click at [255, 183] on span "洗髮300 - 300" at bounding box center [263, 185] width 161 height 21
type input "洗髮300(洗 髮300)"
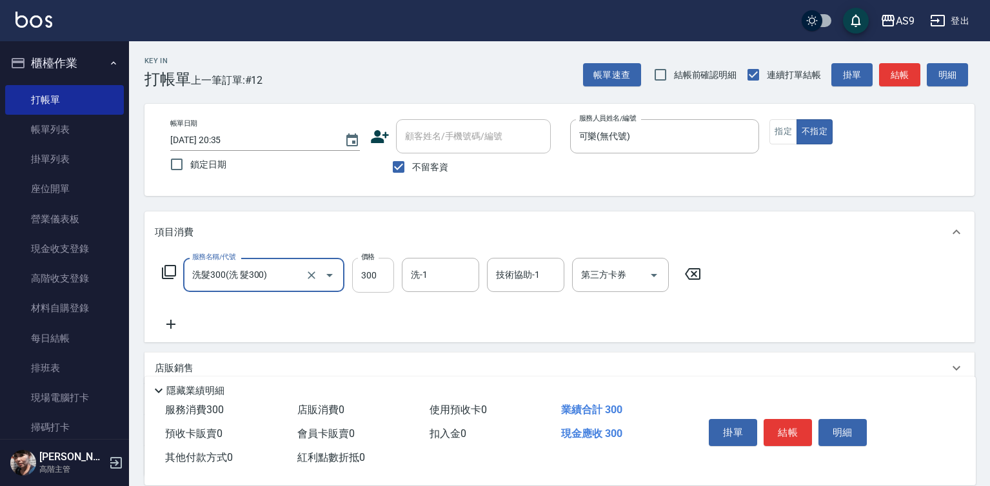
click at [370, 274] on input "300" at bounding box center [373, 275] width 42 height 35
type input "270"
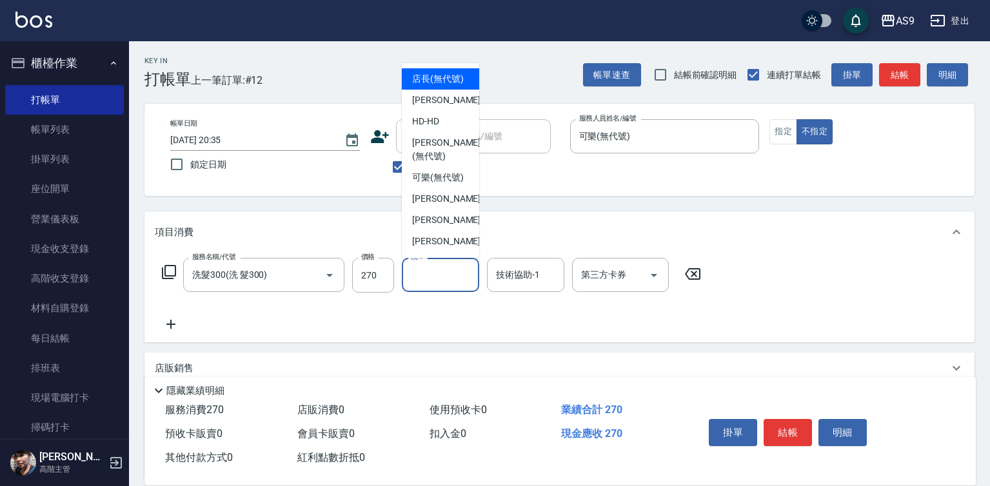
click at [429, 277] on input "洗-1" at bounding box center [440, 275] width 66 height 23
click at [445, 107] on span "Wendy怡蘭 -2" at bounding box center [450, 100] width 76 height 14
type input "Wendy怡蘭-2"
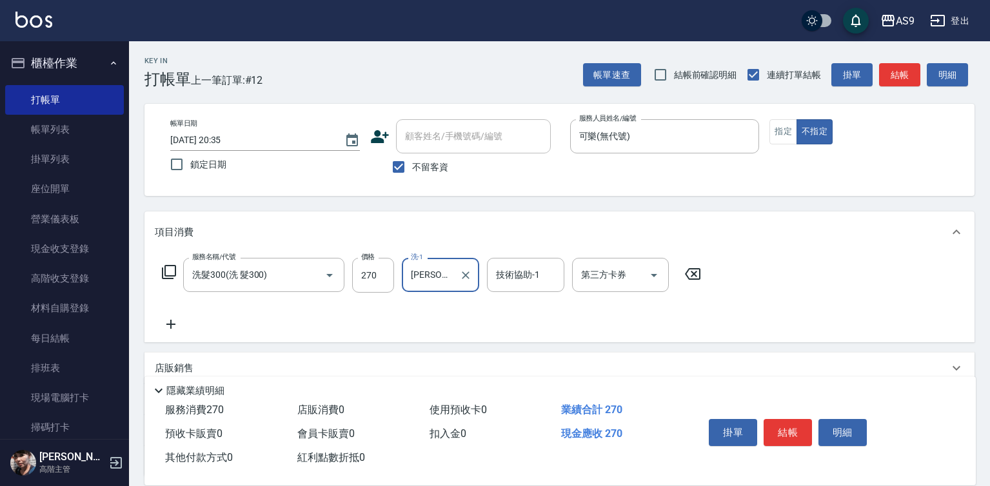
drag, startPoint x: 778, startPoint y: 135, endPoint x: 779, endPoint y: 150, distance: 14.9
click at [778, 135] on button "指定" at bounding box center [783, 131] width 28 height 25
click at [789, 425] on button "結帳" at bounding box center [787, 432] width 48 height 27
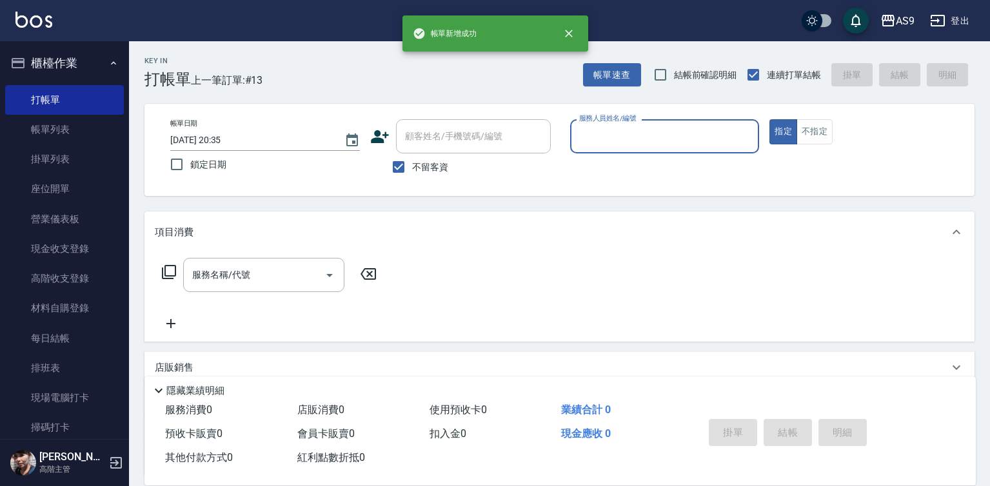
click at [646, 141] on input "服務人員姓名/編號" at bounding box center [665, 136] width 178 height 23
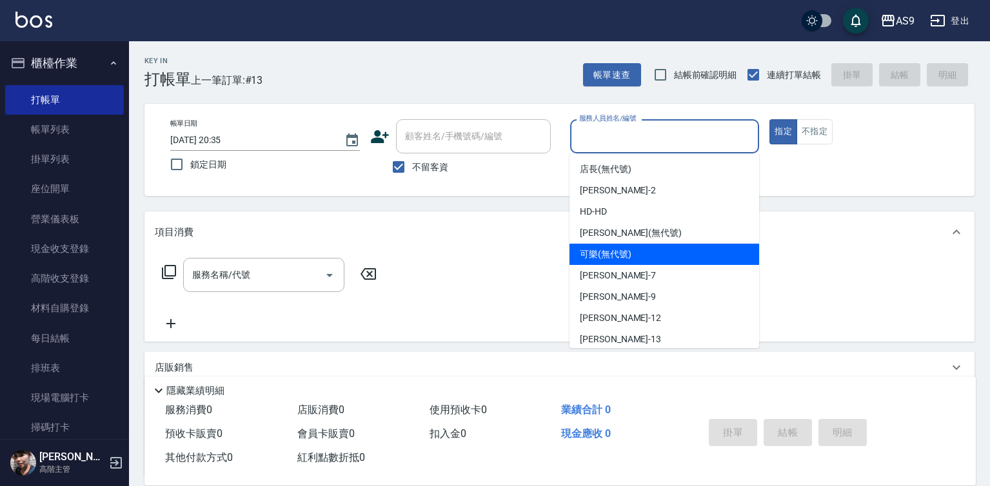
drag, startPoint x: 615, startPoint y: 254, endPoint x: 473, endPoint y: 260, distance: 142.0
click at [615, 255] on span "可樂 (無代號)" at bounding box center [606, 255] width 52 height 14
type input "可樂(無代號)"
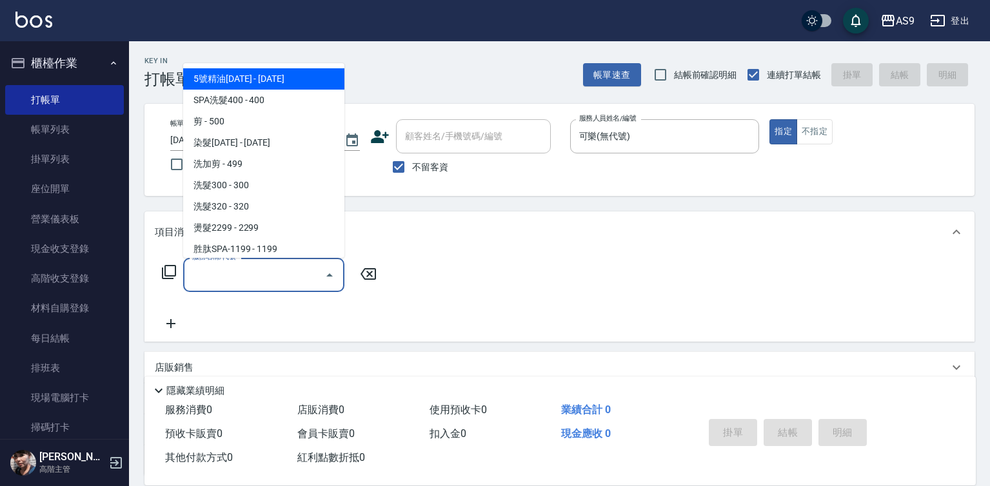
click at [266, 273] on input "服務名稱/代號" at bounding box center [254, 275] width 130 height 23
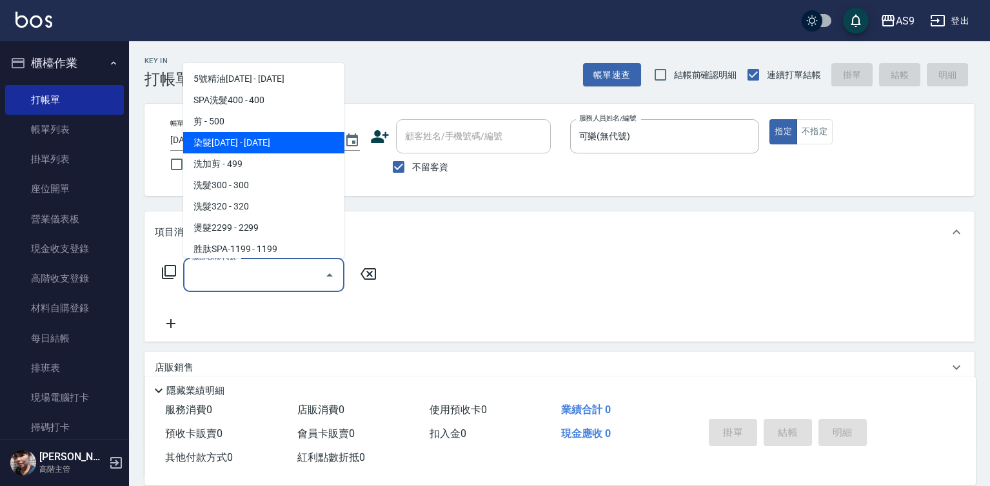
click at [261, 141] on span "染髮[DATE] - [DATE]" at bounding box center [263, 142] width 161 height 21
type input "染髮1500(染髮1500)"
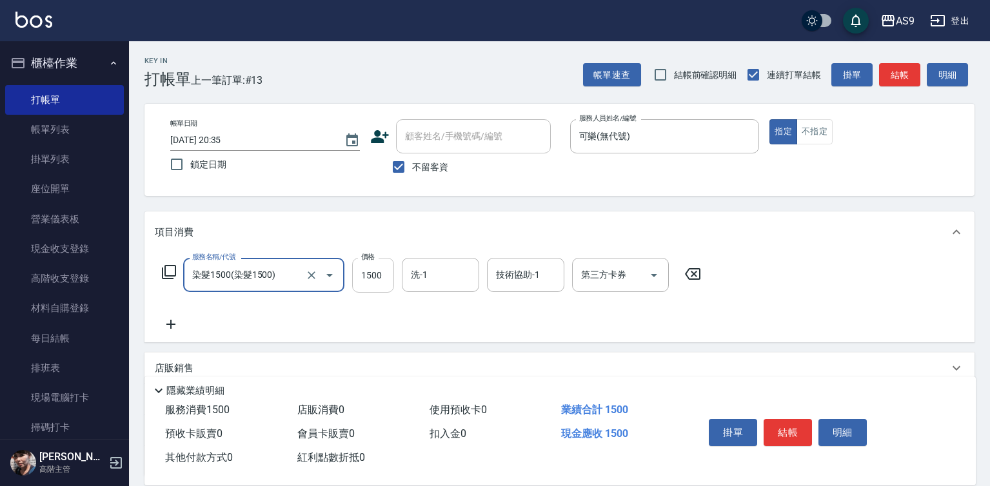
click at [375, 269] on input "1500" at bounding box center [373, 275] width 42 height 35
click at [376, 269] on input "1500" at bounding box center [373, 275] width 42 height 35
type input "4500"
click at [781, 429] on button "結帳" at bounding box center [787, 432] width 48 height 27
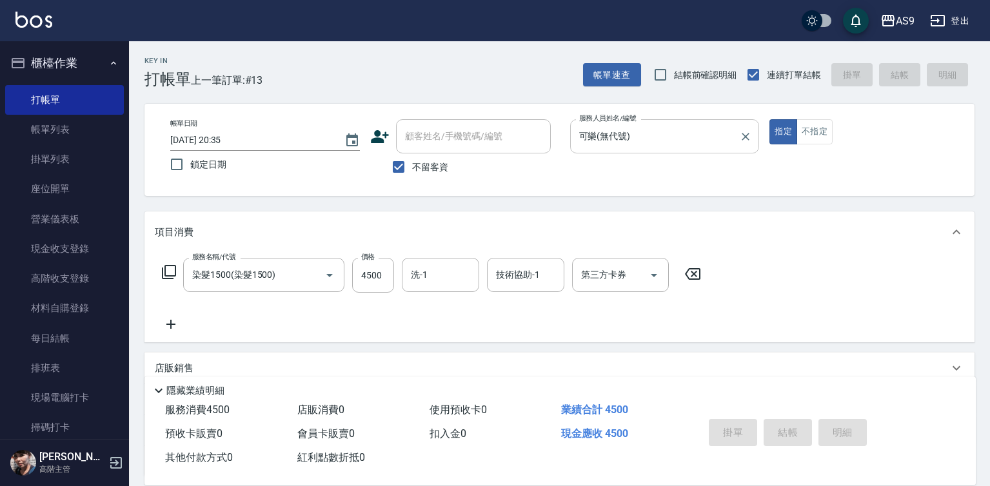
type input "2025/10/12 20:36"
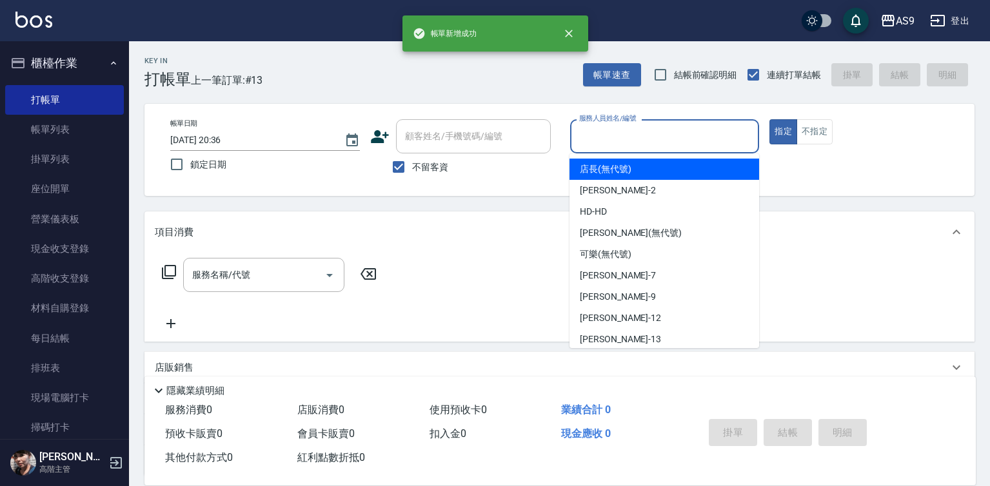
drag, startPoint x: 633, startPoint y: 136, endPoint x: 629, endPoint y: 231, distance: 94.9
click at [633, 137] on input "服務人員姓名/編號" at bounding box center [665, 136] width 178 height 23
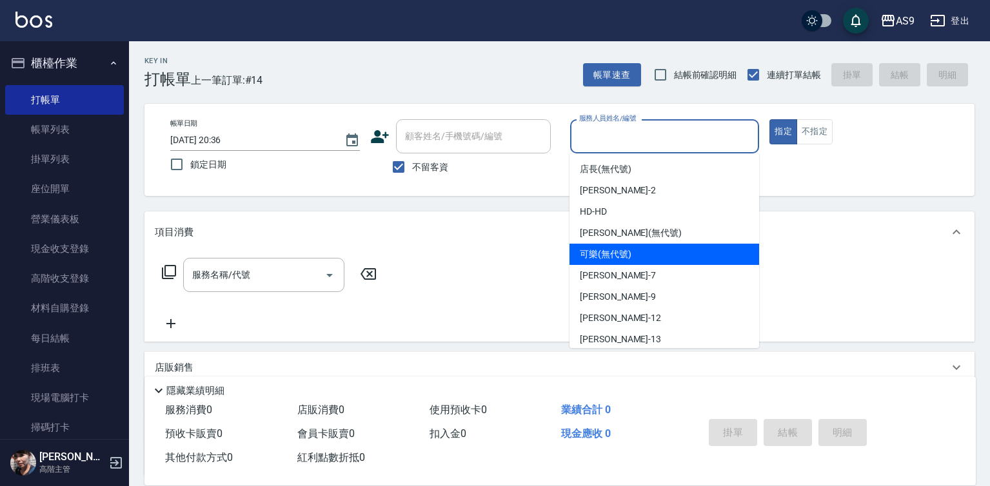
click at [615, 257] on span "可樂 (無代號)" at bounding box center [606, 255] width 52 height 14
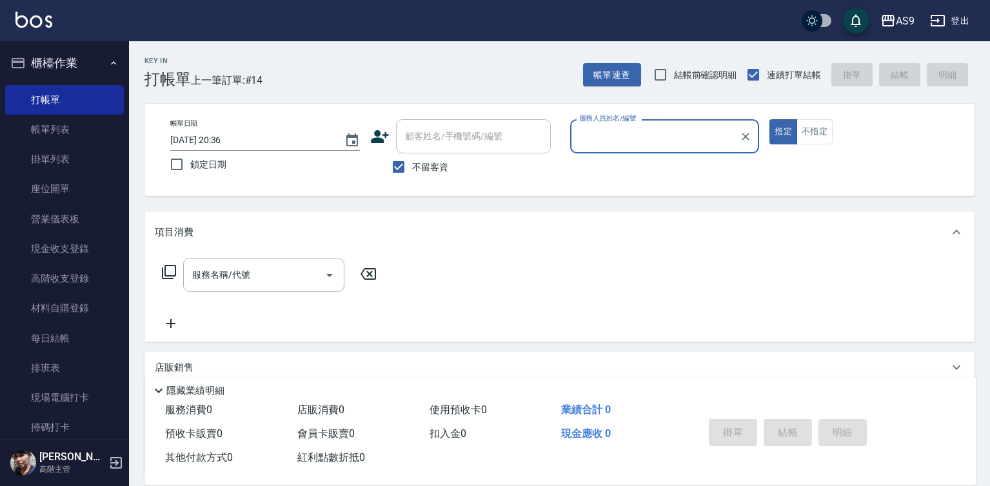
type input "可樂(無代號)"
click at [306, 281] on input "服務名稱/代號" at bounding box center [254, 275] width 130 height 23
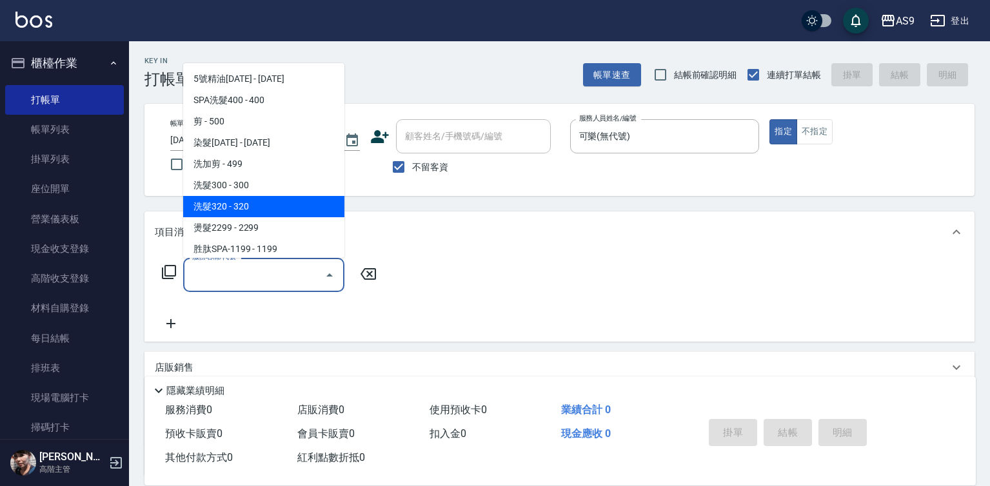
click at [263, 208] on span "洗髮320 - 320" at bounding box center [263, 206] width 161 height 21
type input "洗髮320(洗髮320)"
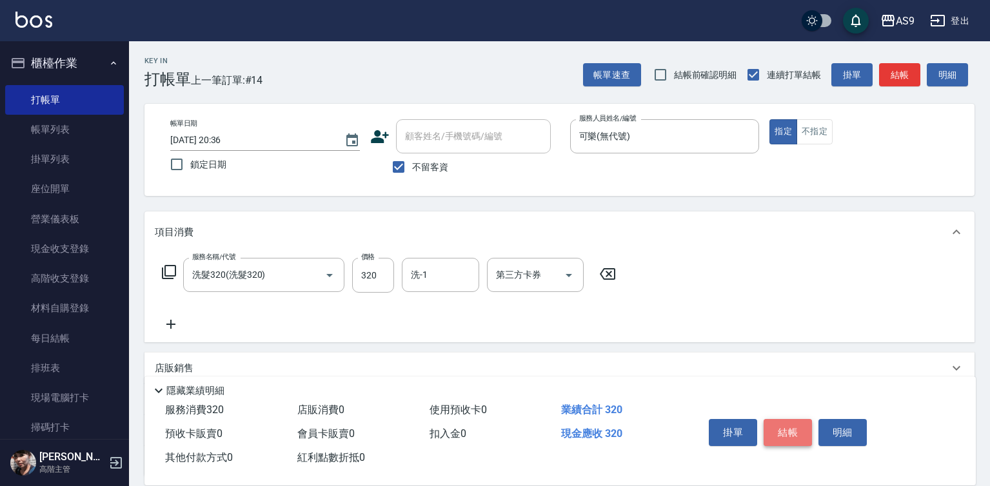
click at [789, 427] on button "結帳" at bounding box center [787, 432] width 48 height 27
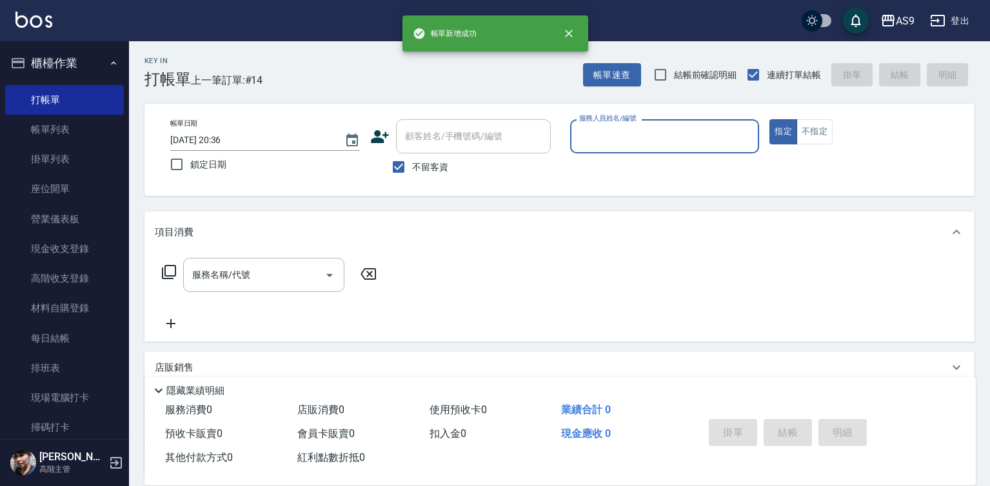
click at [648, 139] on input "服務人員姓名/編號" at bounding box center [665, 136] width 178 height 23
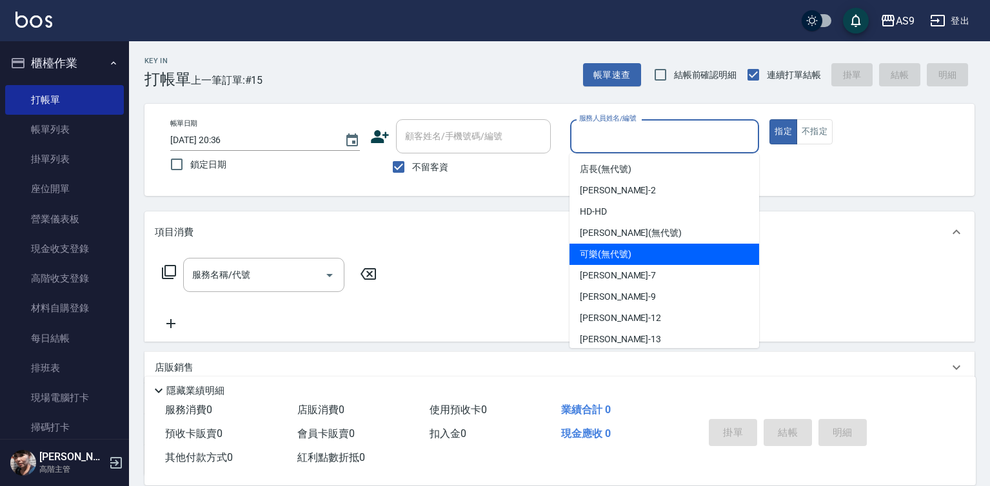
click at [613, 259] on span "可樂 (無代號)" at bounding box center [606, 255] width 52 height 14
type input "可樂(無代號)"
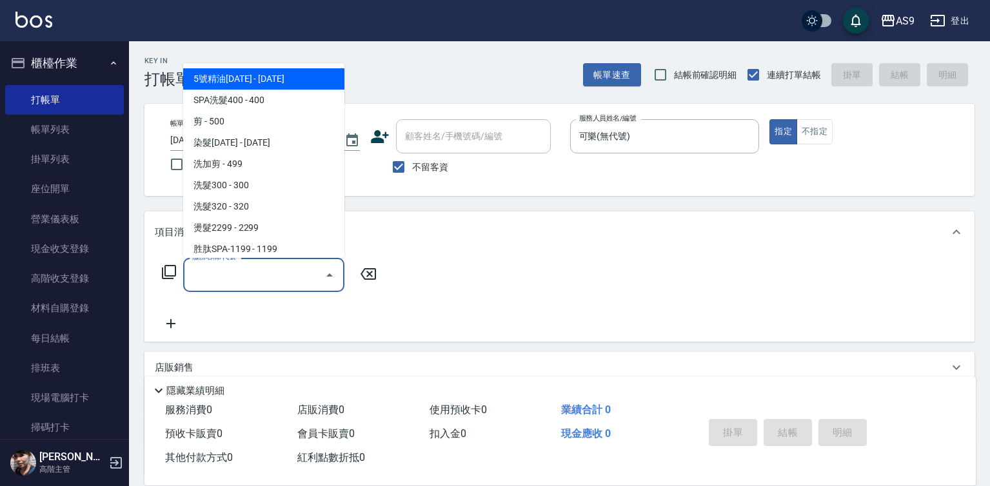
click at [278, 280] on input "服務名稱/代號" at bounding box center [254, 275] width 130 height 23
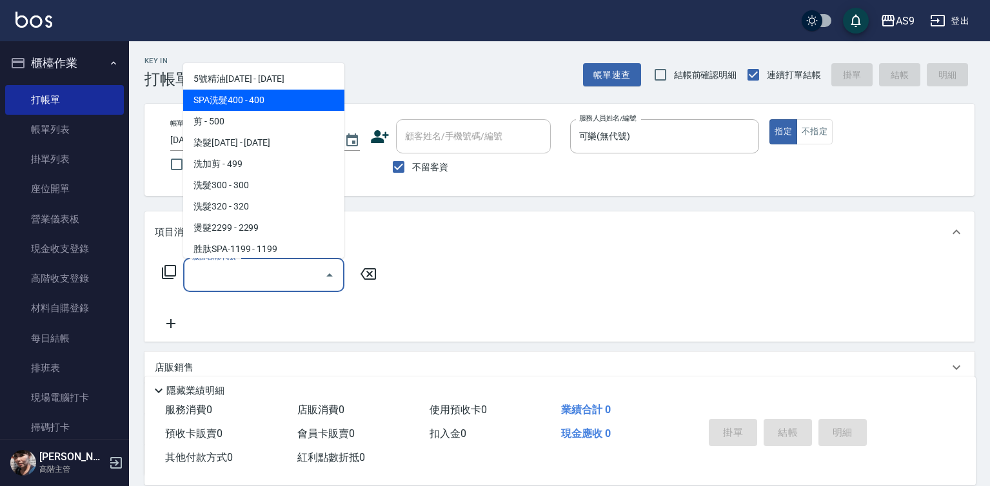
click at [286, 103] on span "SPA洗髮400 - 400" at bounding box center [263, 100] width 161 height 21
type input "SPA洗髮400"
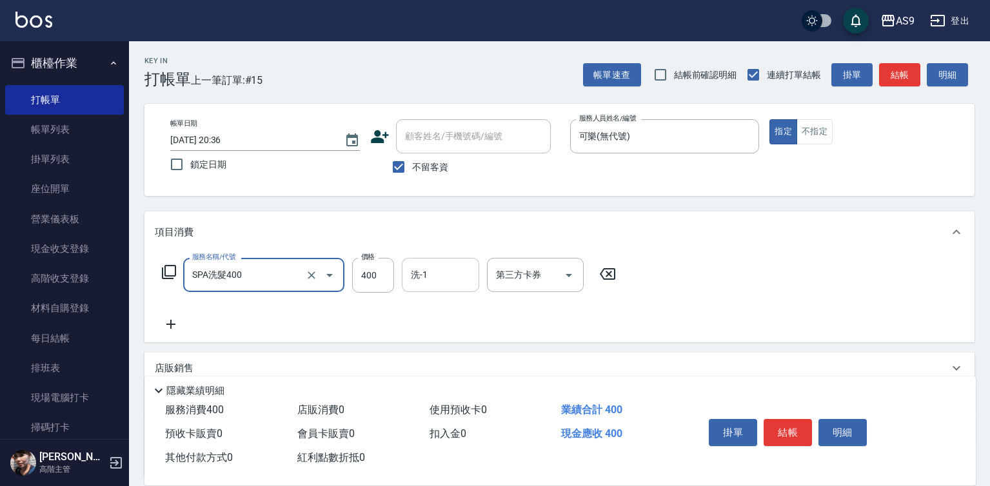
click at [451, 265] on input "洗-1" at bounding box center [440, 275] width 66 height 23
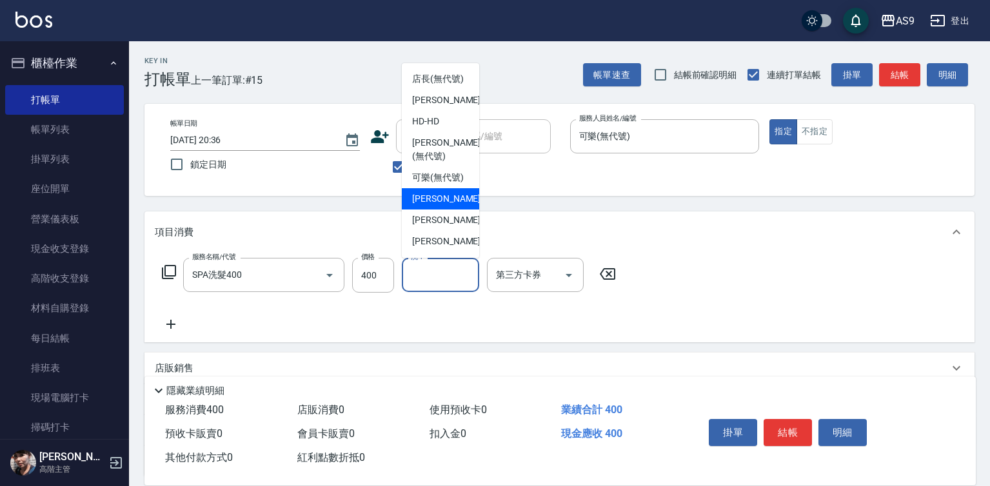
scroll to position [64, 0]
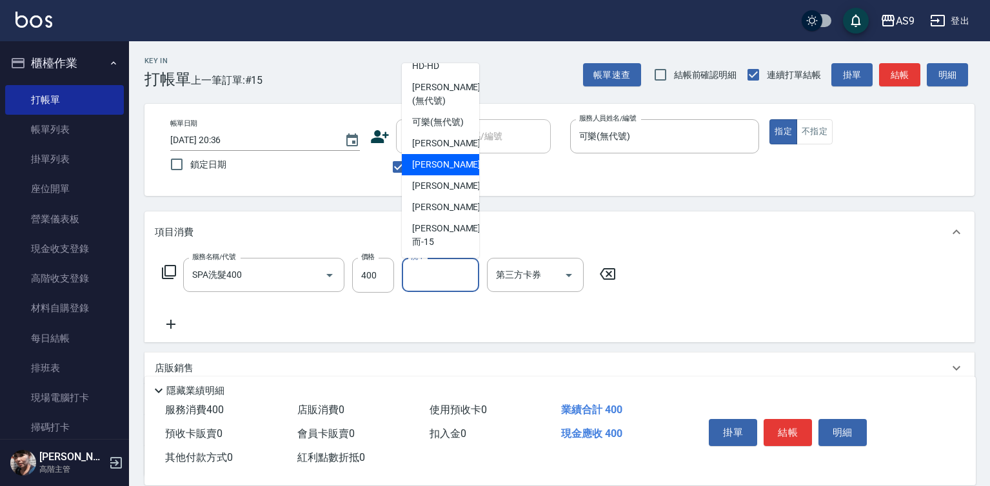
click at [451, 175] on div "[PERSON_NAME] -9" at bounding box center [440, 164] width 77 height 21
type input "[PERSON_NAME]-9"
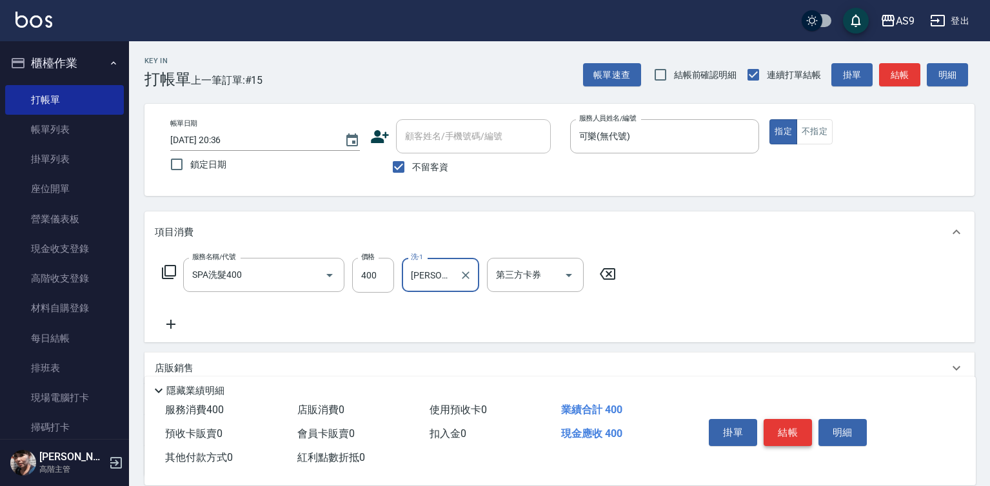
click at [778, 435] on button "結帳" at bounding box center [787, 432] width 48 height 27
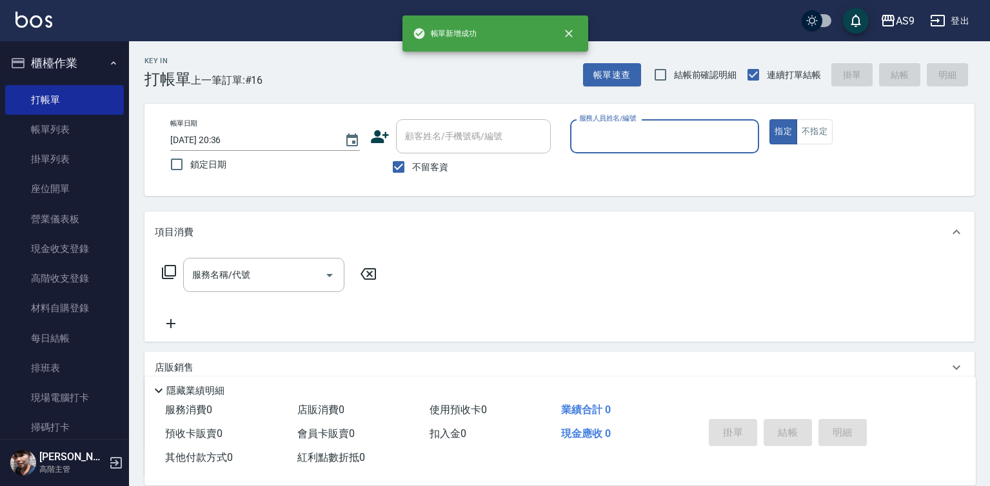
click at [604, 133] on input "服務人員姓名/編號" at bounding box center [665, 136] width 178 height 23
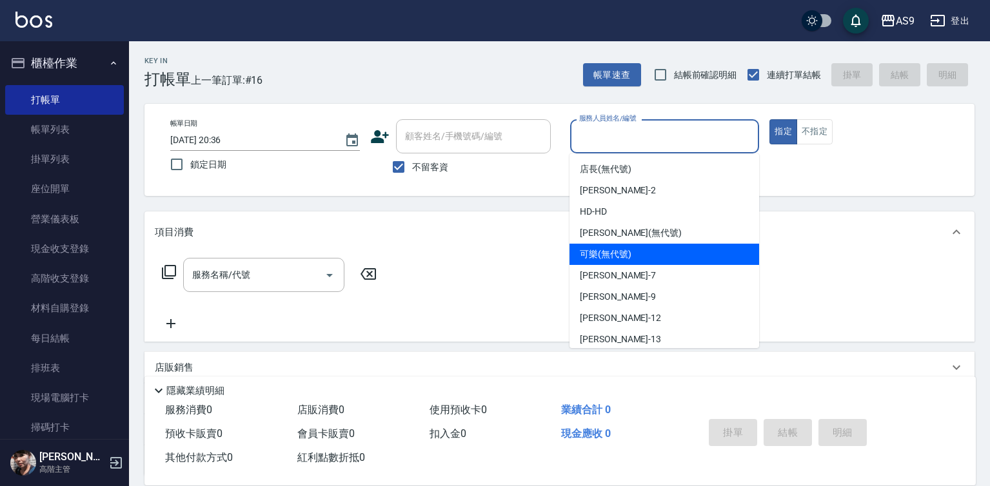
click at [620, 255] on span "可樂 (無代號)" at bounding box center [606, 255] width 52 height 14
type input "可樂(無代號)"
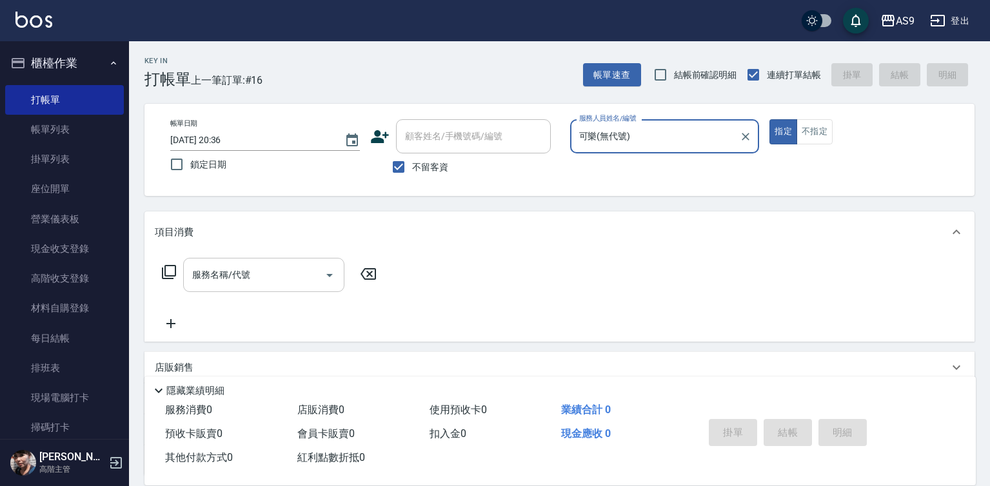
click at [294, 287] on div "服務名稱/代號" at bounding box center [263, 275] width 161 height 34
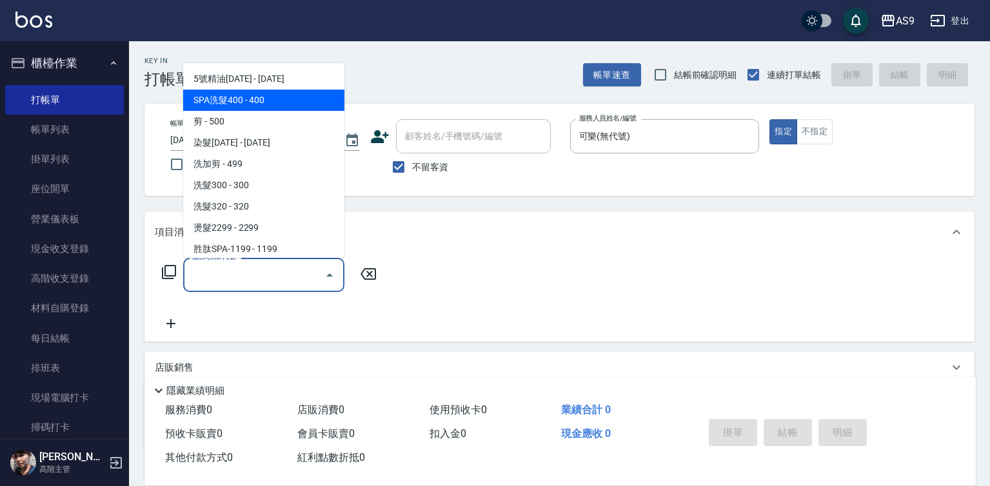
click at [270, 100] on span "SPA洗髮400 - 400" at bounding box center [263, 100] width 161 height 21
type input "SPA洗髮400"
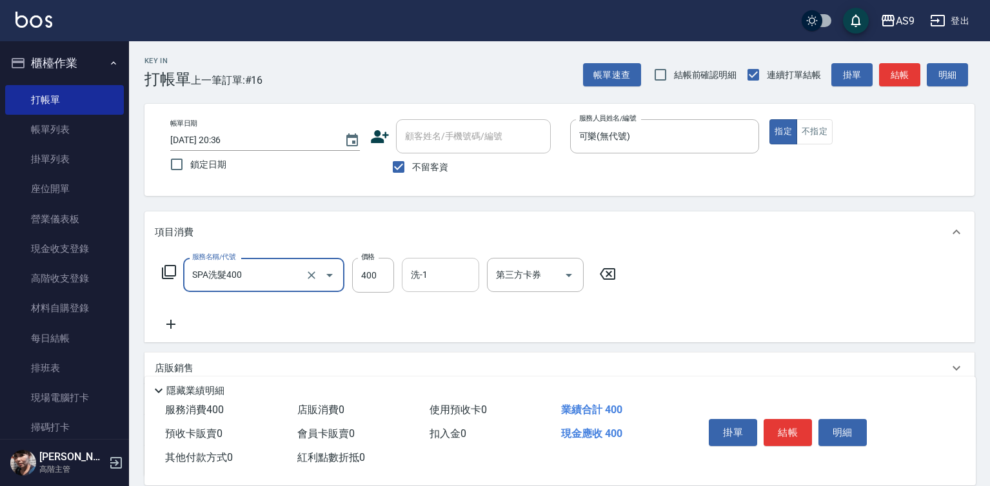
click at [435, 271] on input "洗-1" at bounding box center [440, 275] width 66 height 23
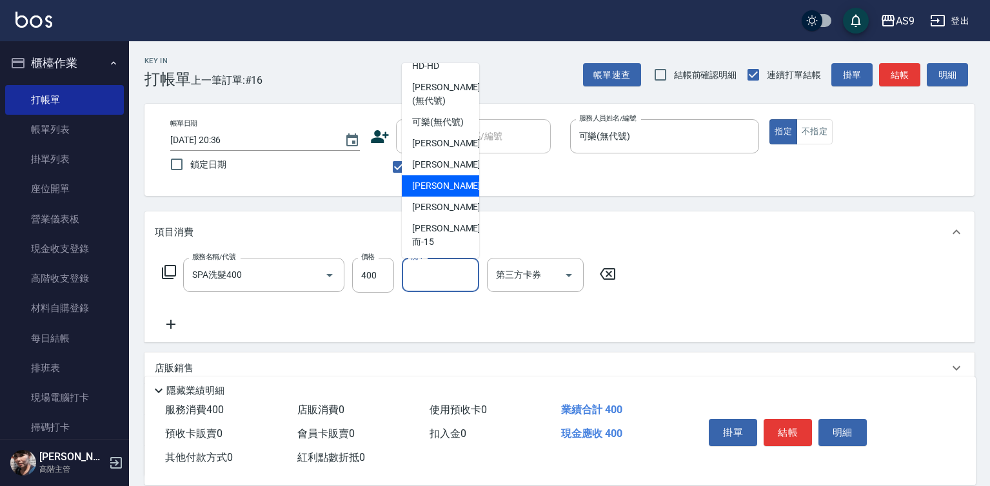
scroll to position [83, 0]
click at [441, 214] on span "[PERSON_NAME] -13" at bounding box center [452, 208] width 81 height 14
type input "[PERSON_NAME]-13"
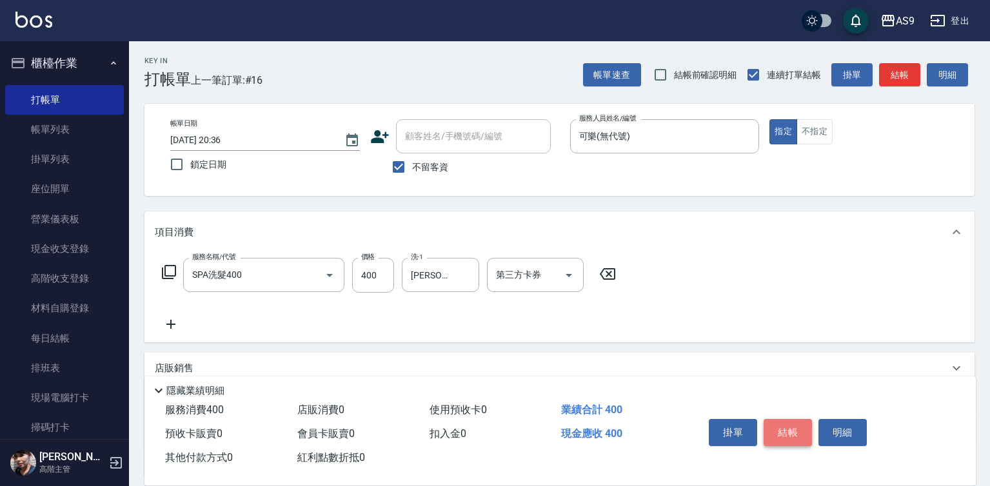
click at [787, 433] on button "結帳" at bounding box center [787, 432] width 48 height 27
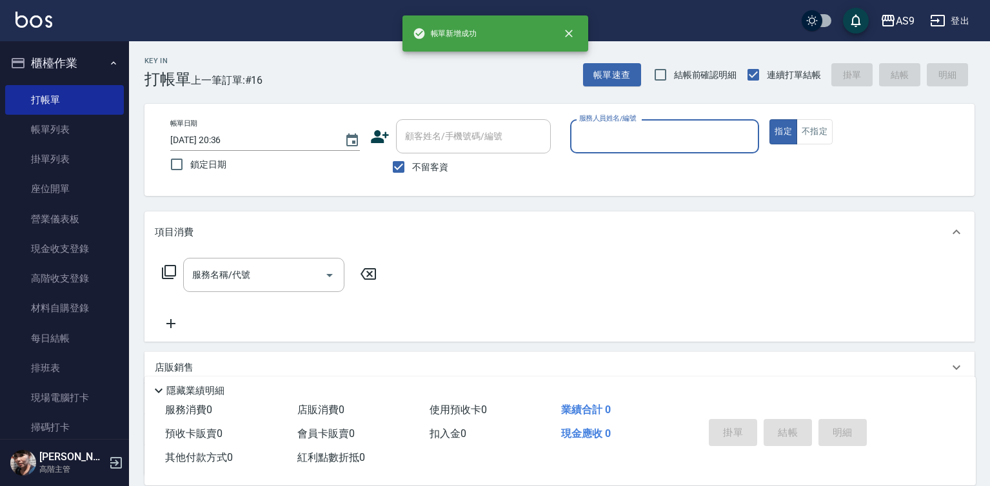
click at [639, 137] on input "服務人員姓名/編號" at bounding box center [665, 136] width 178 height 23
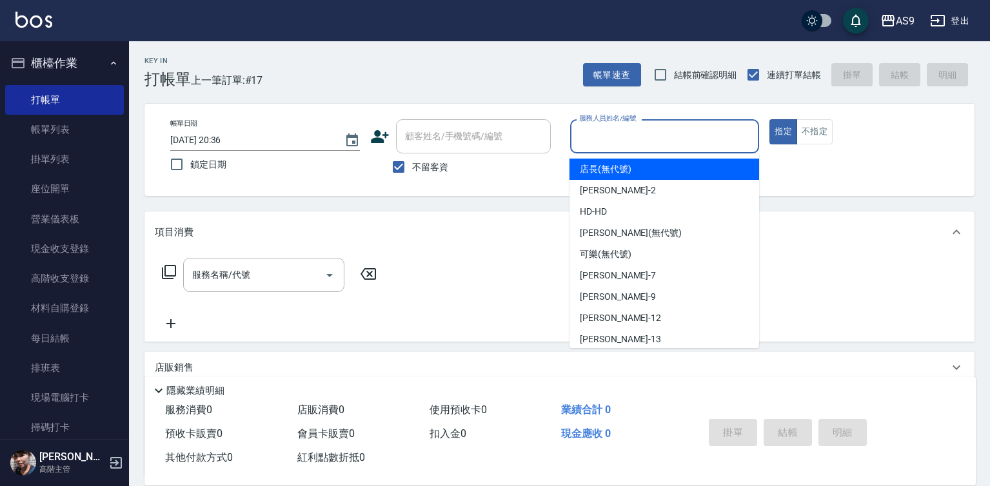
click at [607, 139] on input "服務人員姓名/編號" at bounding box center [665, 136] width 178 height 23
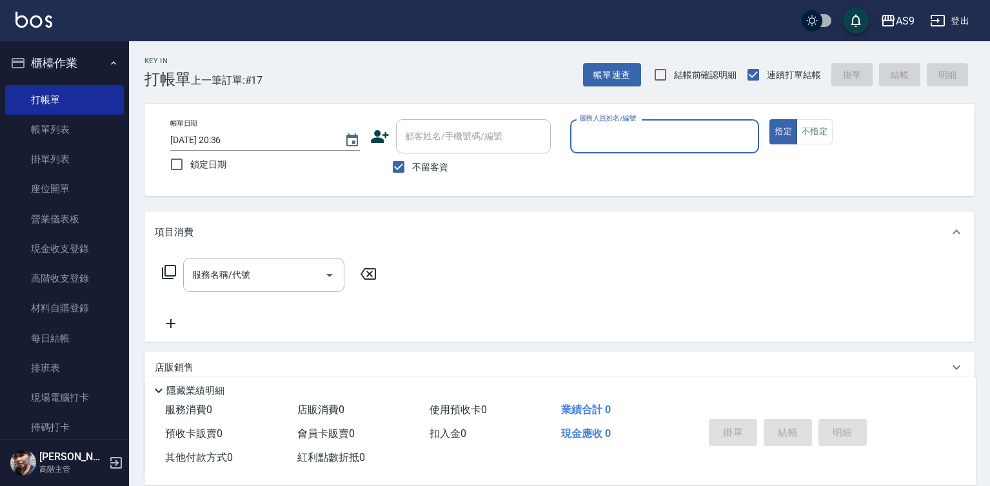
click at [611, 139] on input "服務人員姓名/編號" at bounding box center [665, 136] width 178 height 23
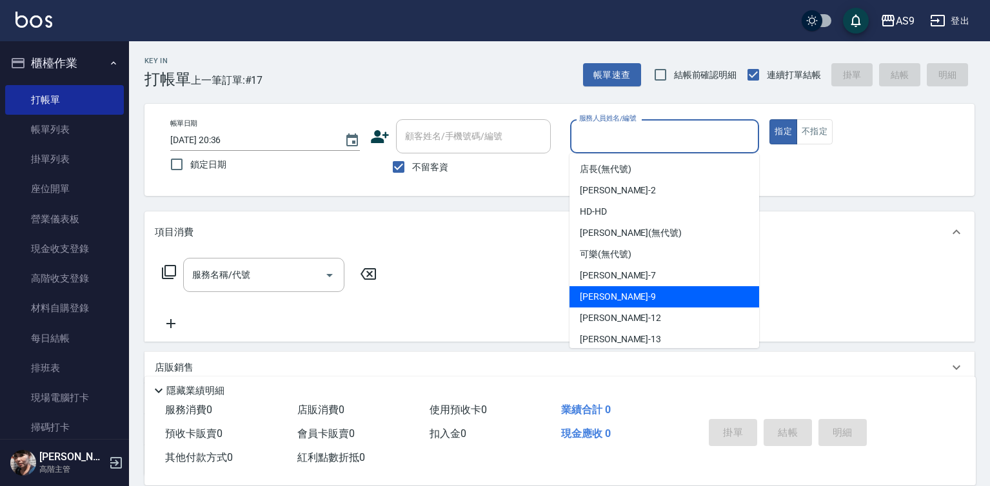
click at [620, 304] on div "[PERSON_NAME] -9" at bounding box center [664, 296] width 190 height 21
type input "[PERSON_NAME]-9"
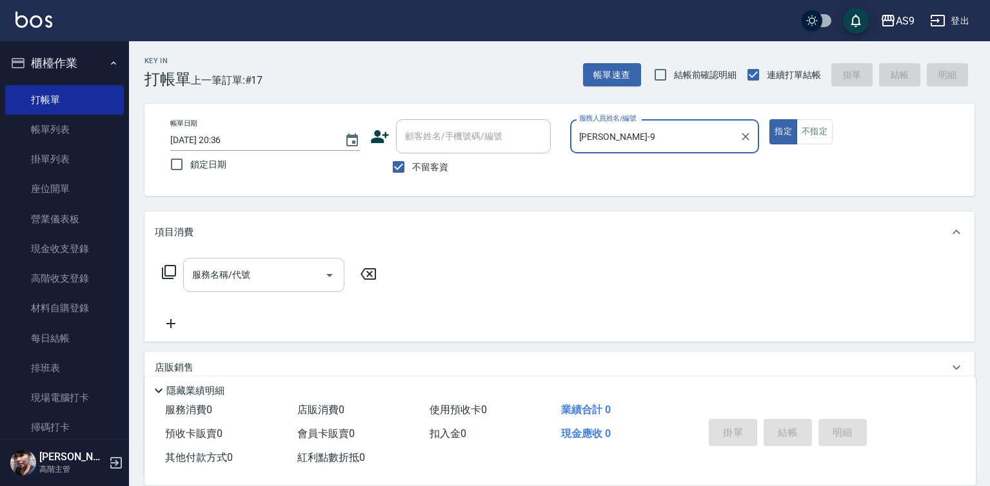
click at [300, 275] on input "服務名稱/代號" at bounding box center [254, 275] width 130 height 23
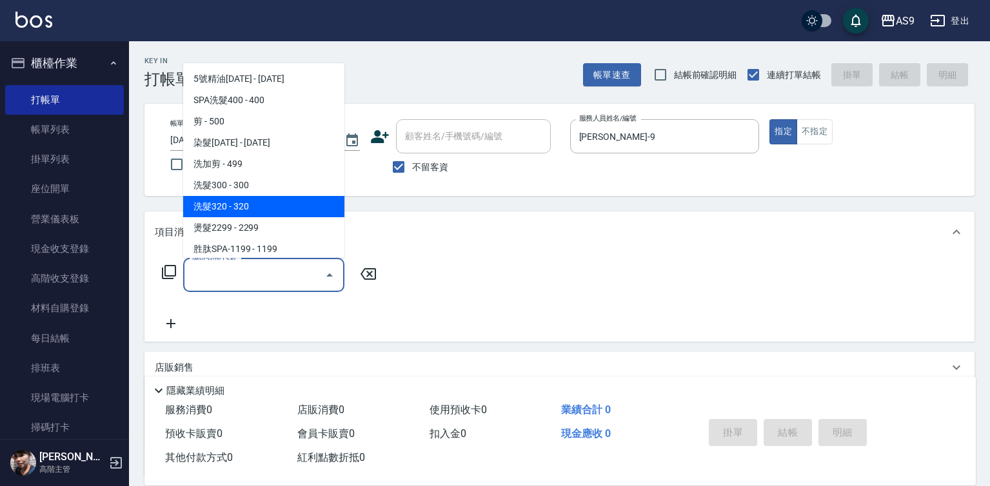
click at [268, 210] on span "洗髮320 - 320" at bounding box center [263, 206] width 161 height 21
type input "洗髮320(洗髮320)"
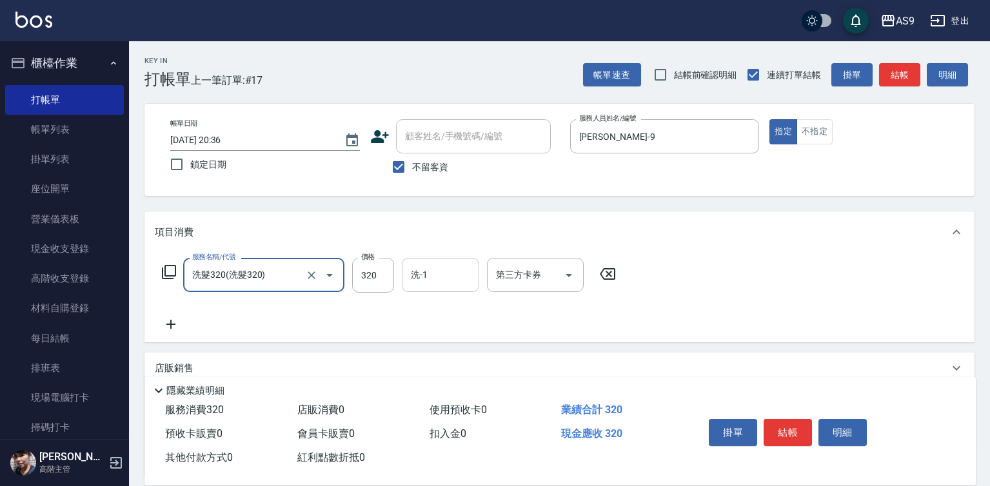
click at [446, 278] on input "洗-1" at bounding box center [440, 275] width 66 height 23
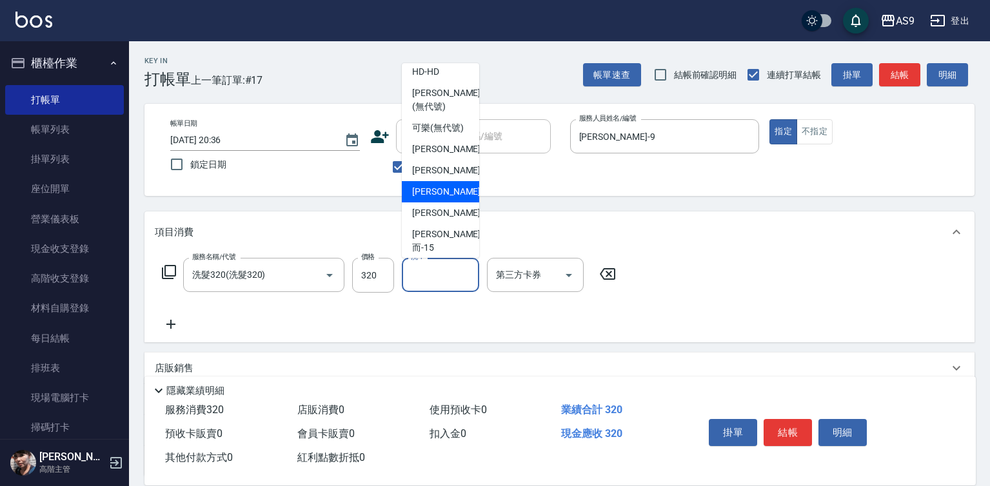
scroll to position [64, 0]
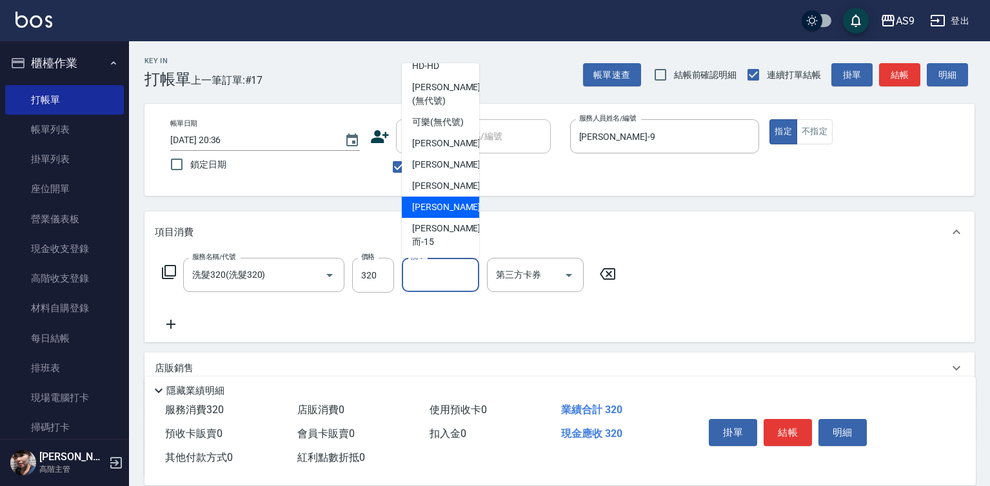
click at [451, 214] on span "[PERSON_NAME] -13" at bounding box center [452, 208] width 81 height 14
type input "[PERSON_NAME]-13"
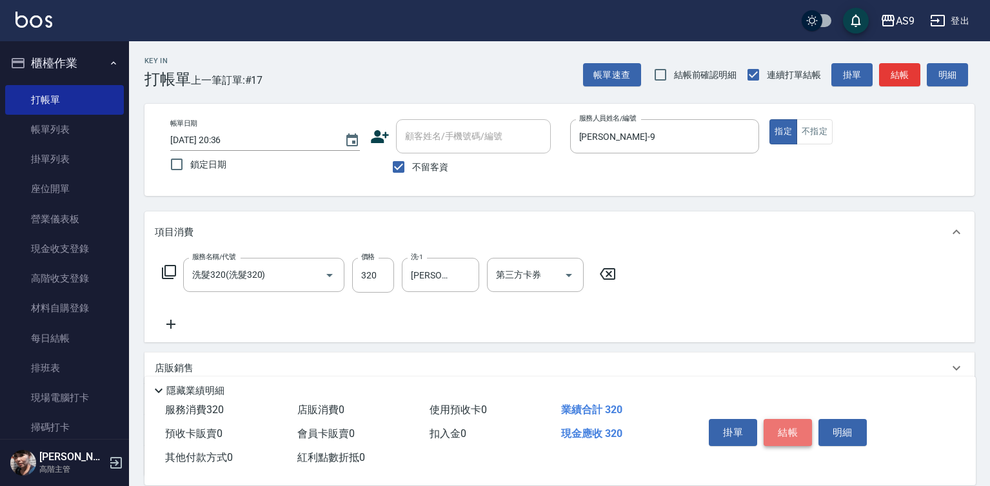
click at [786, 424] on button "結帳" at bounding box center [787, 432] width 48 height 27
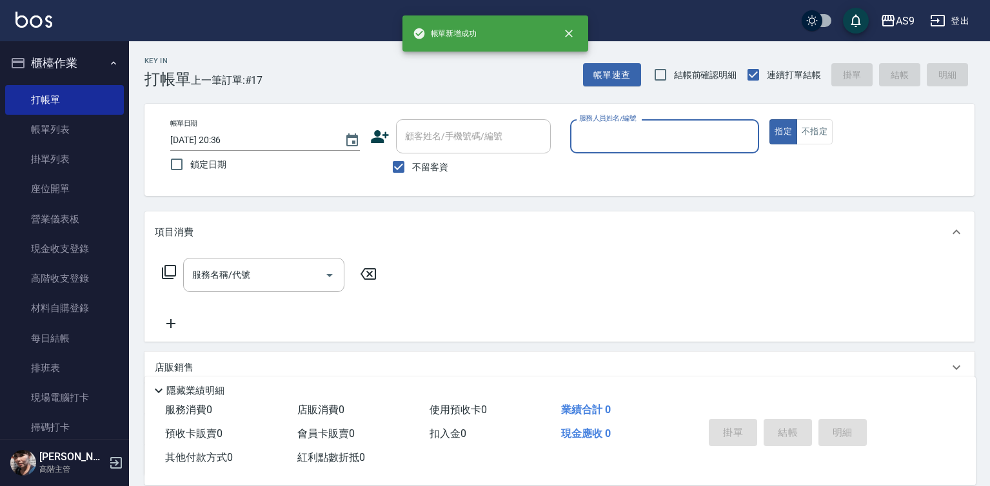
click at [621, 139] on input "服務人員姓名/編號" at bounding box center [665, 136] width 178 height 23
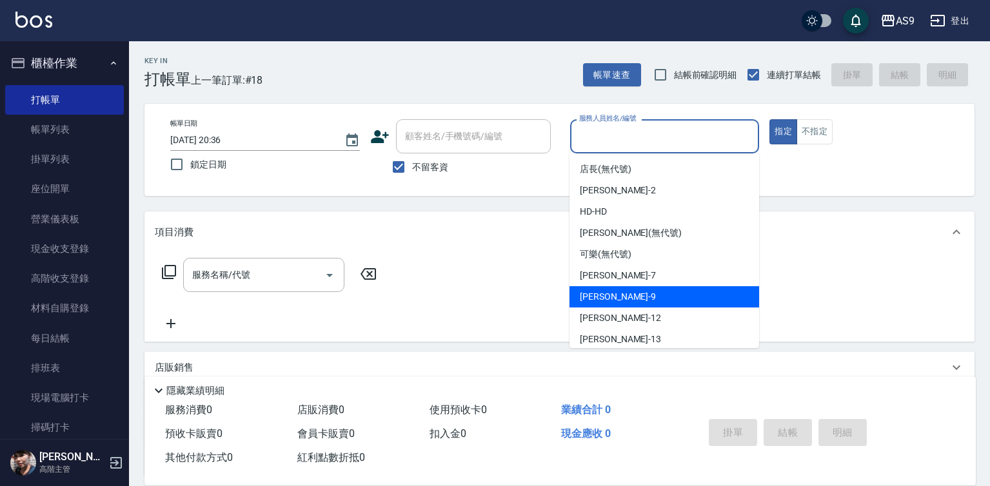
click at [623, 295] on div "[PERSON_NAME] -9" at bounding box center [664, 296] width 190 height 21
type input "[PERSON_NAME]-9"
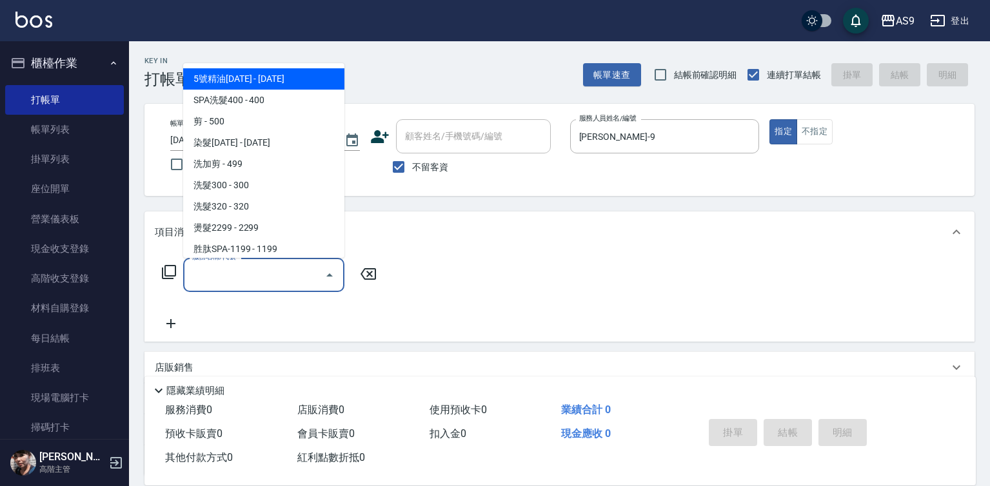
click at [300, 274] on input "服務名稱/代號" at bounding box center [254, 275] width 130 height 23
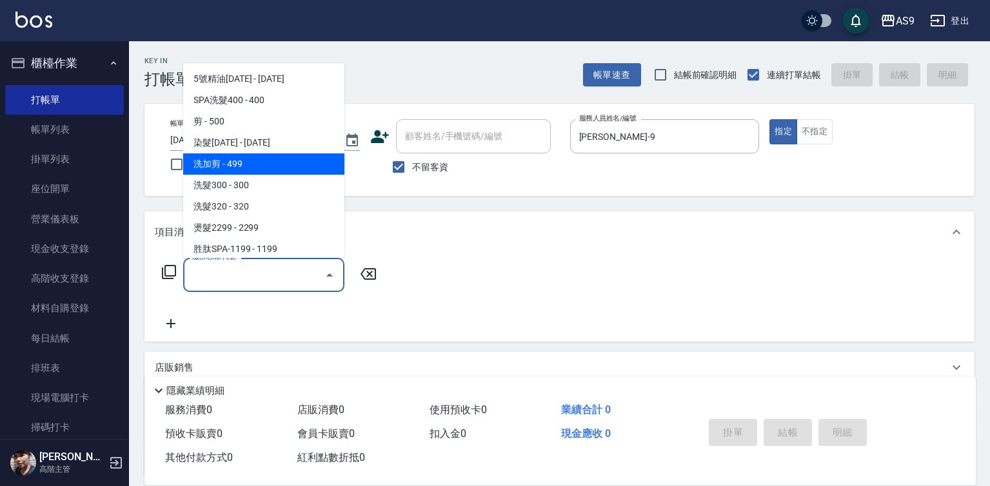
click at [257, 165] on span "洗加剪 - 499" at bounding box center [263, 163] width 161 height 21
type input "洗加剪(洗加剪)"
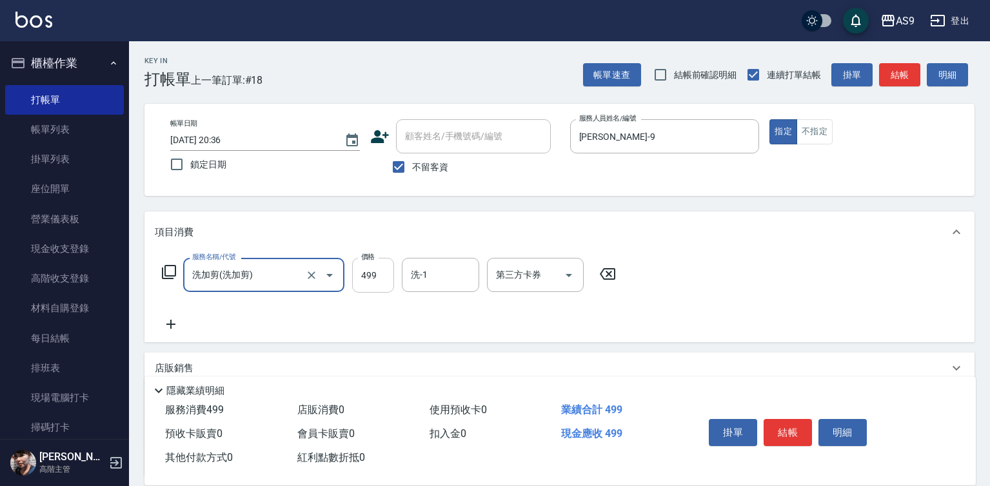
click at [377, 267] on input "499" at bounding box center [373, 275] width 42 height 35
click at [376, 269] on input "499" at bounding box center [373, 275] width 42 height 35
type input "700"
click at [440, 277] on input "洗-1" at bounding box center [440, 275] width 66 height 23
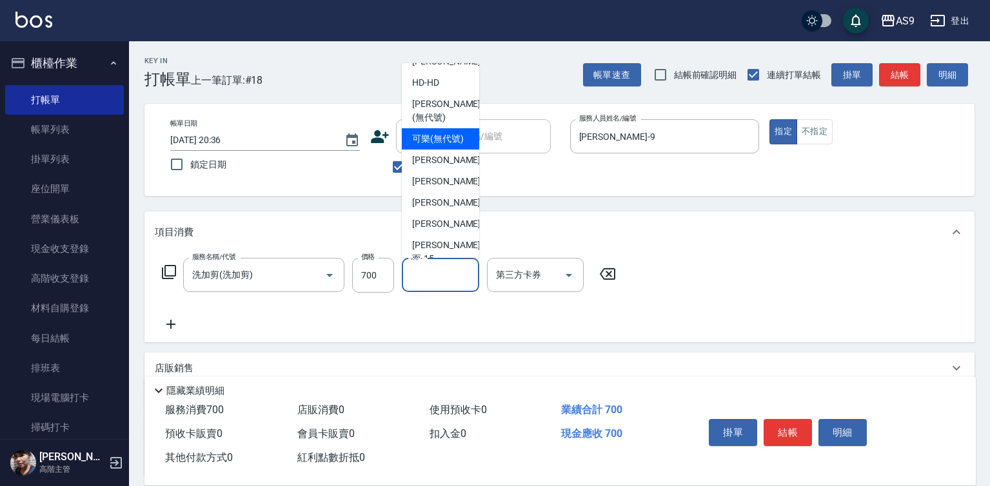
scroll to position [83, 0]
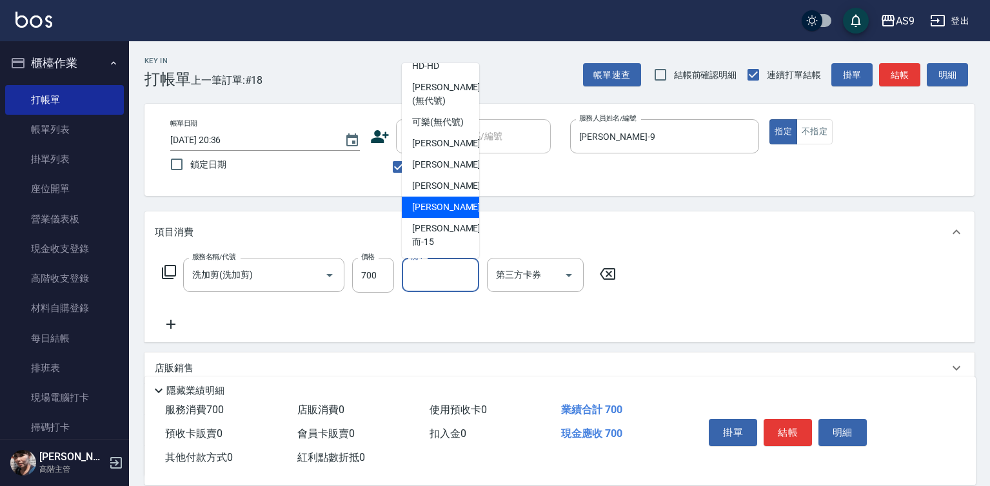
click at [456, 218] on div "[PERSON_NAME] -13" at bounding box center [440, 207] width 77 height 21
type input "[PERSON_NAME]-13"
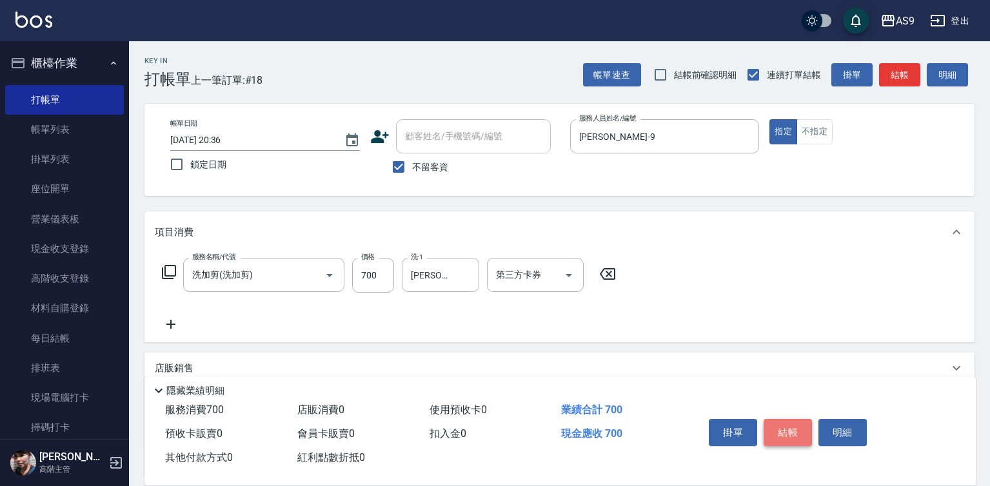
click at [788, 423] on button "結帳" at bounding box center [787, 432] width 48 height 27
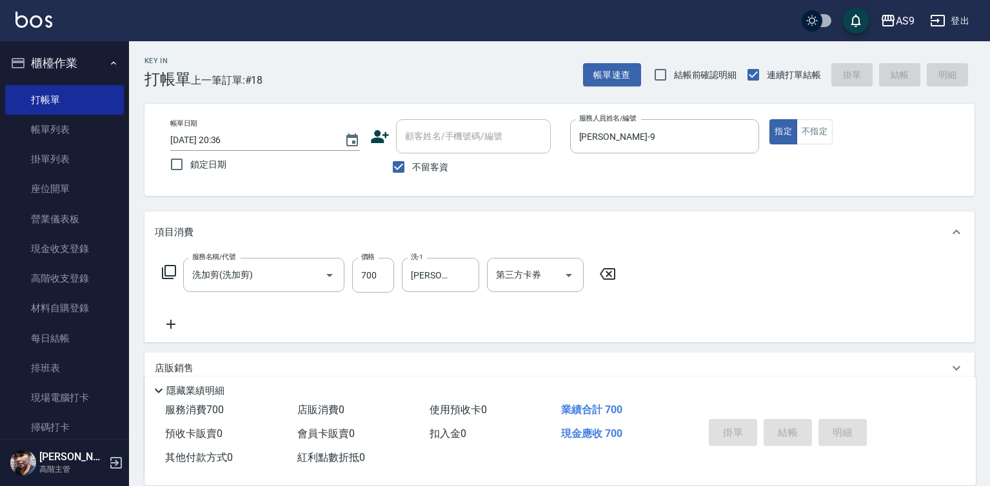
type input "2025/10/12 20:37"
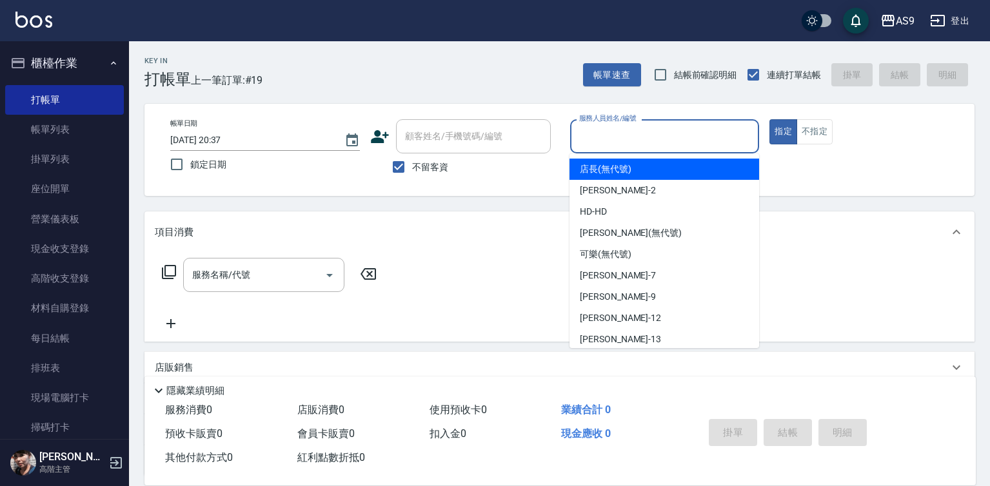
click at [622, 143] on input "服務人員姓名/編號" at bounding box center [665, 136] width 178 height 23
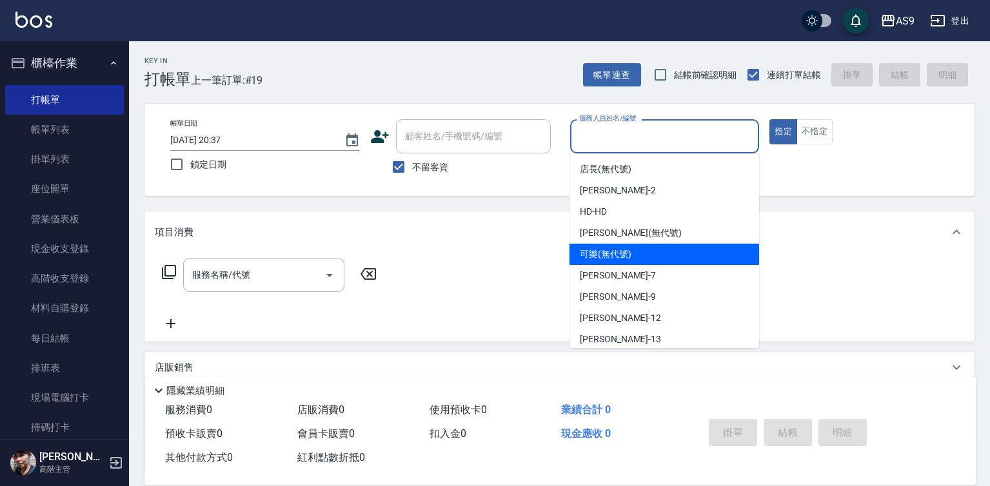
click at [616, 258] on span "可樂 (無代號)" at bounding box center [606, 255] width 52 height 14
type input "可樂(無代號)"
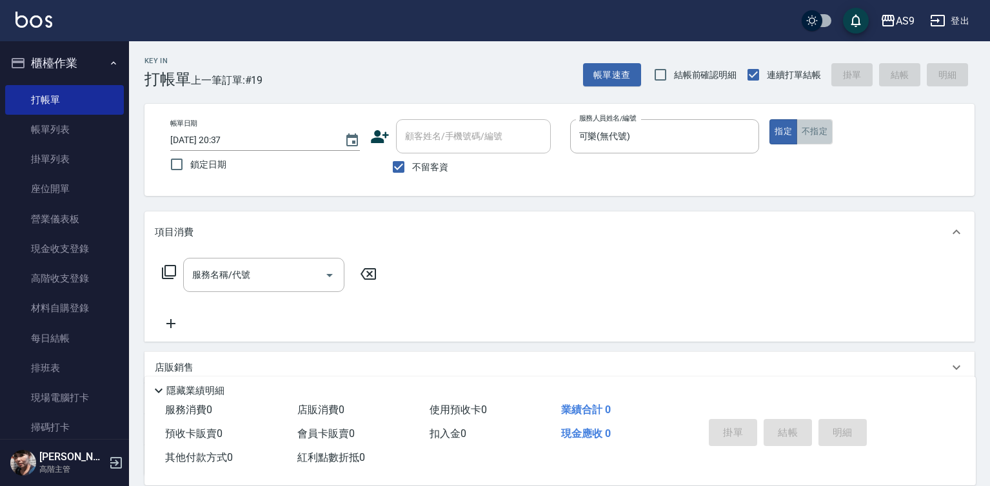
click at [822, 132] on button "不指定" at bounding box center [814, 131] width 36 height 25
click at [276, 270] on input "服務名稱/代號" at bounding box center [254, 275] width 130 height 23
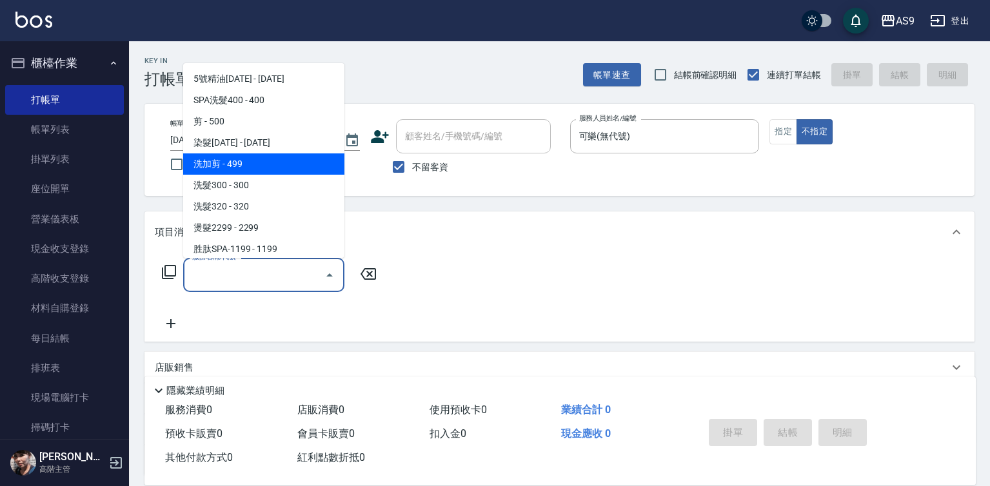
click at [252, 162] on span "洗加剪 - 499" at bounding box center [263, 163] width 161 height 21
type input "洗加剪(洗加剪)"
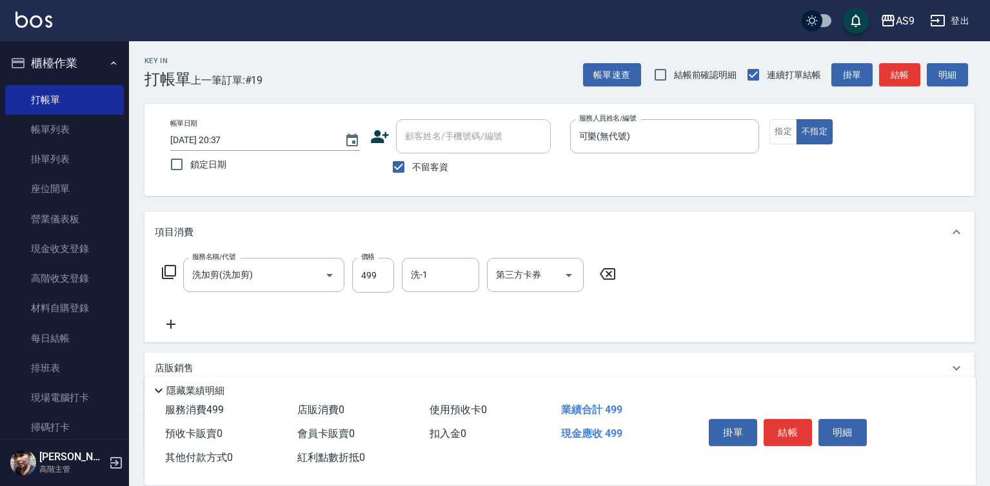
click at [759, 435] on div "掛單 結帳 明細" at bounding box center [787, 434] width 168 height 41
click at [780, 431] on button "結帳" at bounding box center [787, 432] width 48 height 27
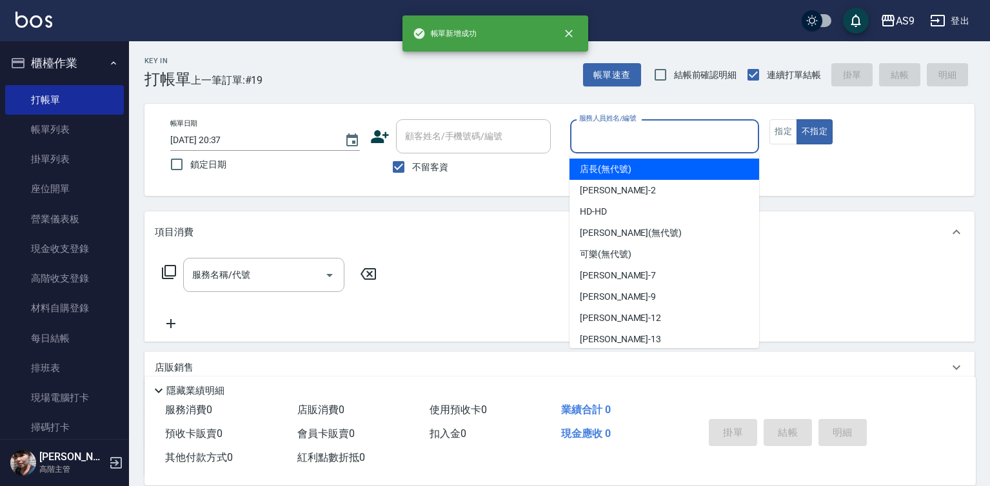
click at [625, 137] on input "服務人員姓名/編號" at bounding box center [665, 136] width 178 height 23
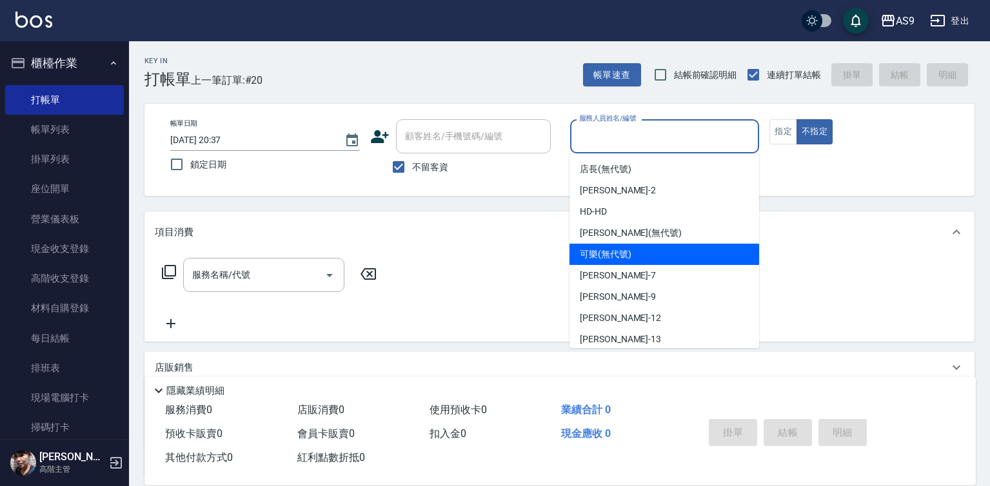
drag, startPoint x: 618, startPoint y: 257, endPoint x: 422, endPoint y: 260, distance: 196.7
click at [618, 257] on span "可樂 (無代號)" at bounding box center [606, 255] width 52 height 14
type input "可樂(無代號)"
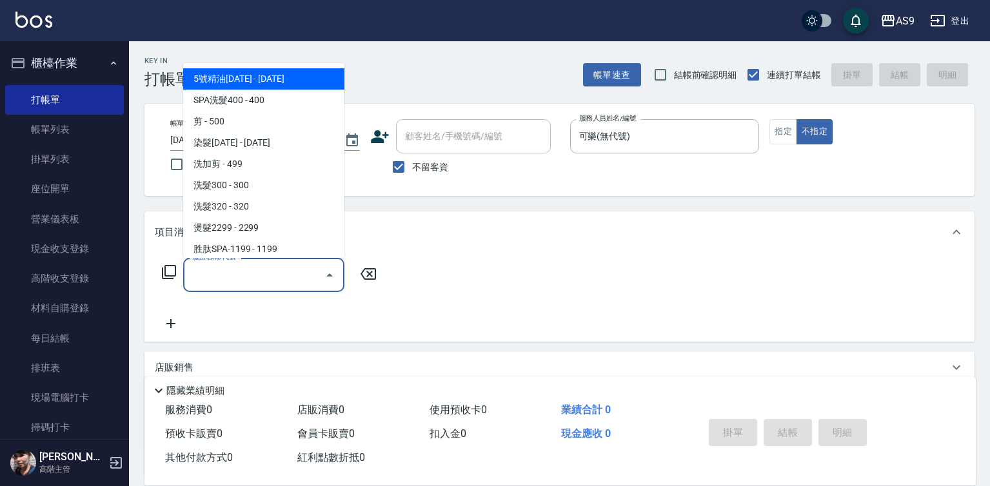
click at [215, 280] on input "服務名稱/代號" at bounding box center [254, 275] width 130 height 23
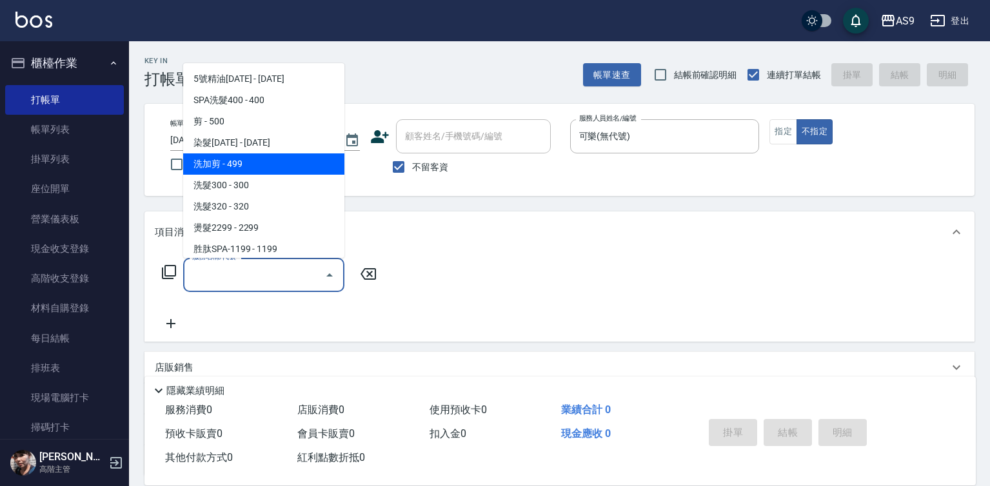
click at [211, 168] on span "洗加剪 - 499" at bounding box center [263, 163] width 161 height 21
type input "洗加剪(洗加剪)"
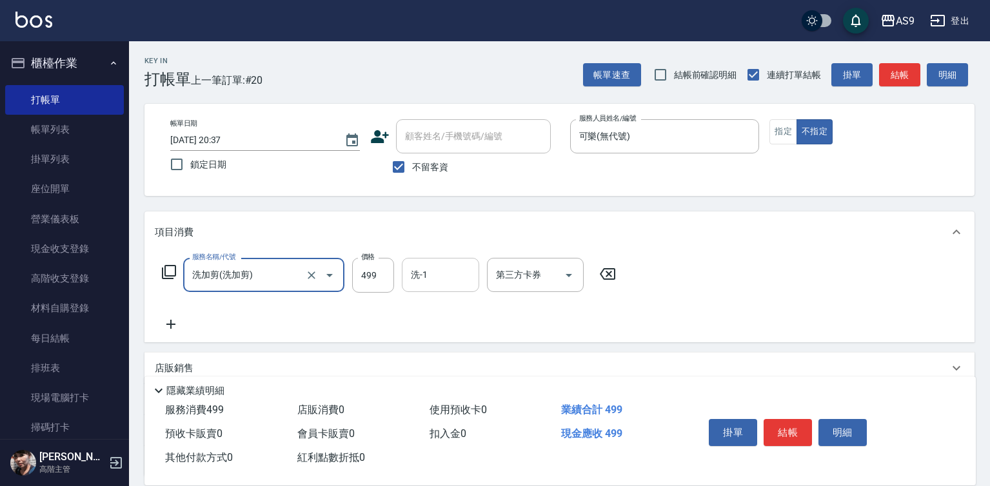
click at [429, 274] on input "洗-1" at bounding box center [440, 275] width 66 height 23
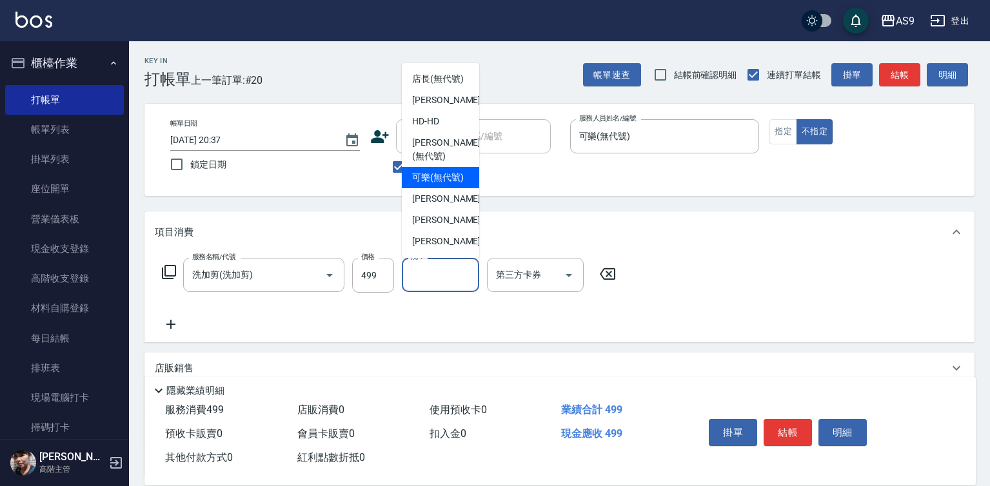
scroll to position [64, 0]
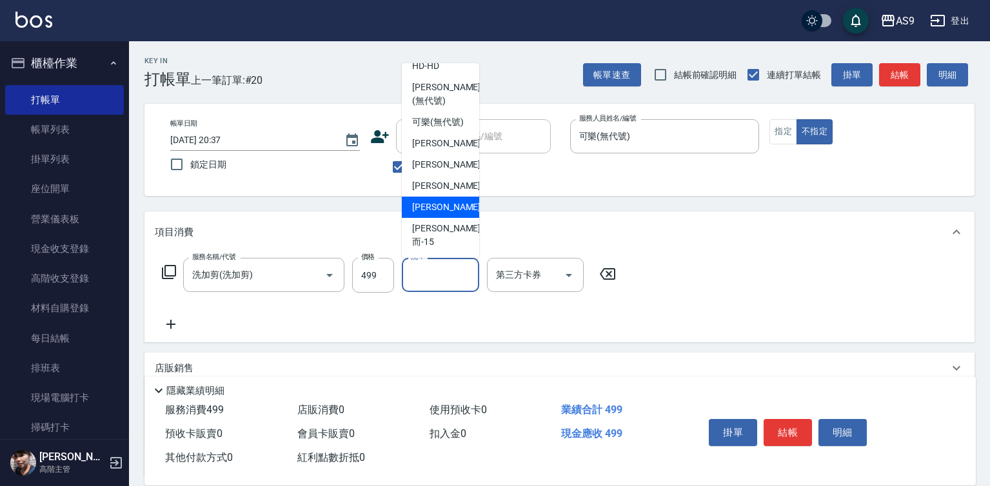
click at [453, 218] on div "[PERSON_NAME] -13" at bounding box center [440, 207] width 77 height 21
type input "[PERSON_NAME]-13"
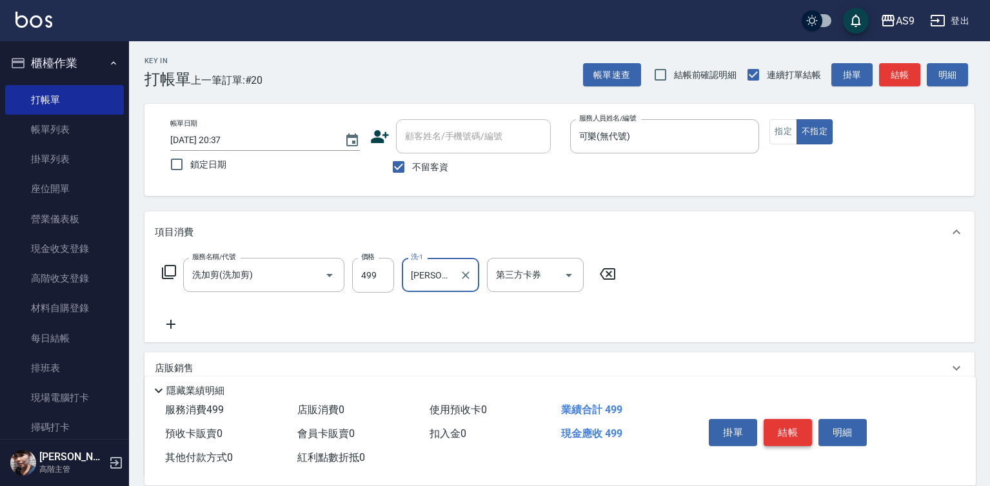
click at [768, 435] on button "結帳" at bounding box center [787, 432] width 48 height 27
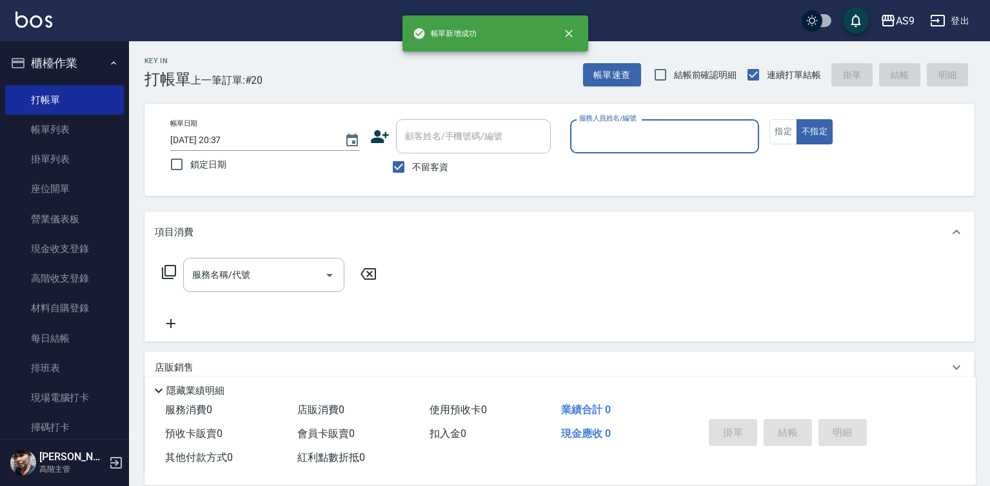
click at [652, 133] on input "服務人員姓名/編號" at bounding box center [665, 136] width 178 height 23
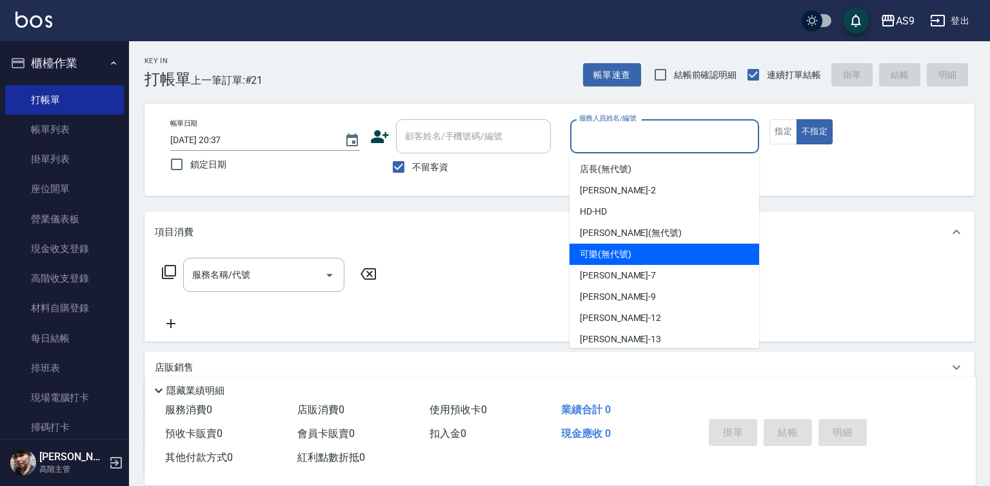
click at [642, 257] on div "可樂 (無代號)" at bounding box center [664, 254] width 190 height 21
type input "可樂(無代號)"
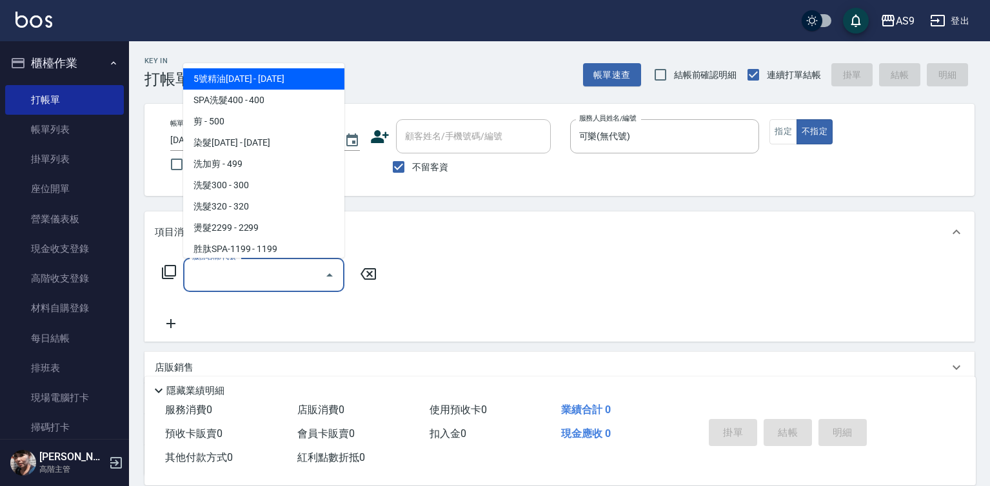
click at [234, 284] on input "服務名稱/代號" at bounding box center [254, 275] width 130 height 23
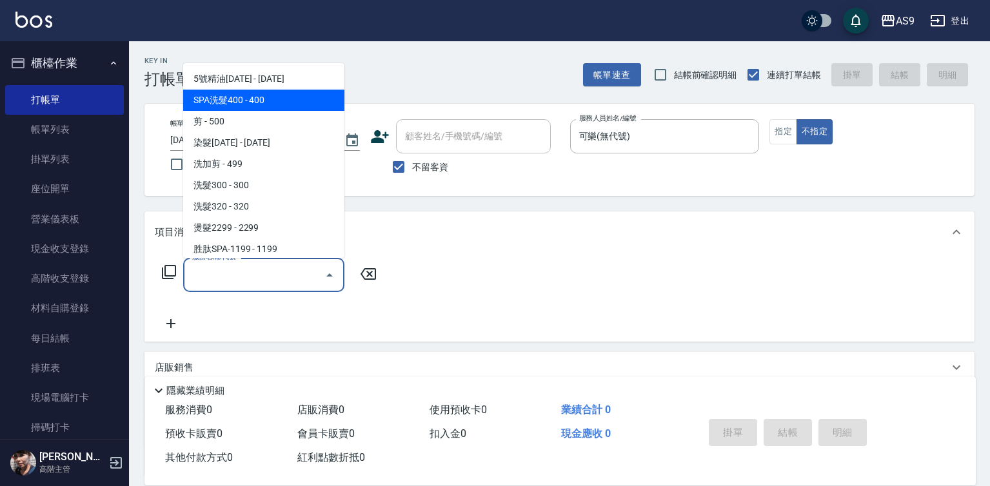
click at [230, 95] on span "SPA洗髮400 - 400" at bounding box center [263, 100] width 161 height 21
type input "SPA洗髮400"
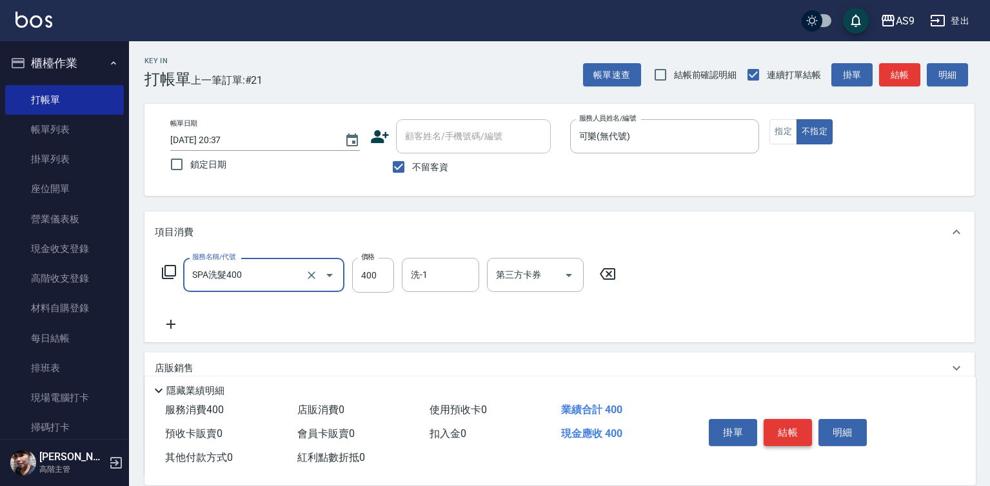
click at [783, 424] on button "結帳" at bounding box center [787, 432] width 48 height 27
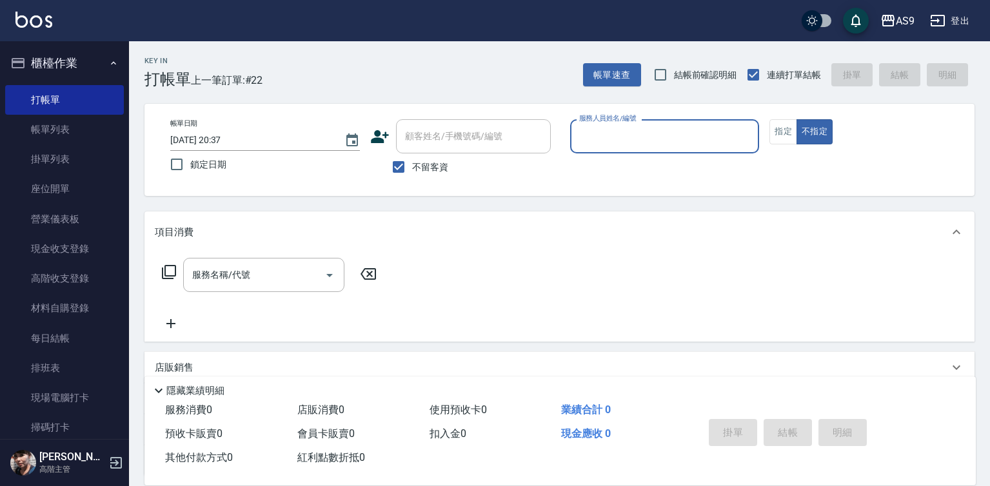
click at [641, 130] on input "服務人員姓名/編號" at bounding box center [665, 136] width 178 height 23
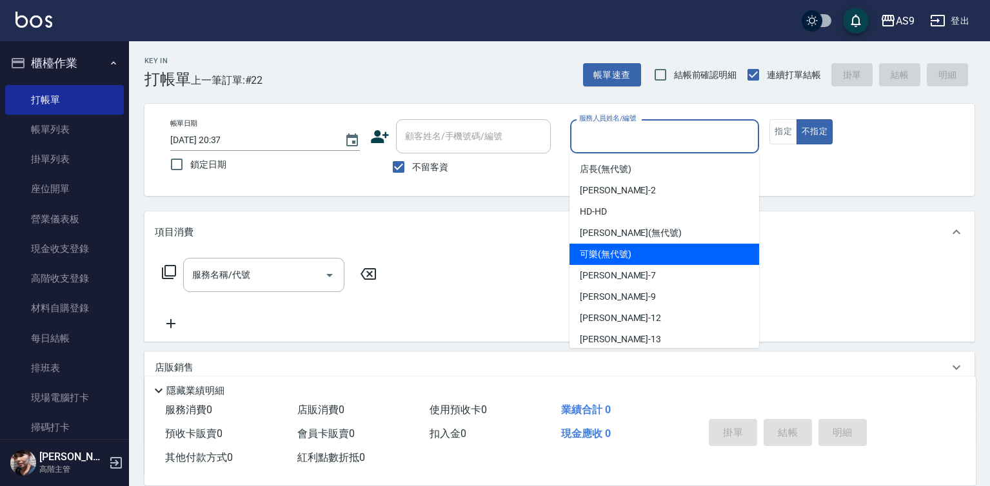
click at [621, 262] on div "可樂 (無代號)" at bounding box center [664, 254] width 190 height 21
type input "可樂(無代號)"
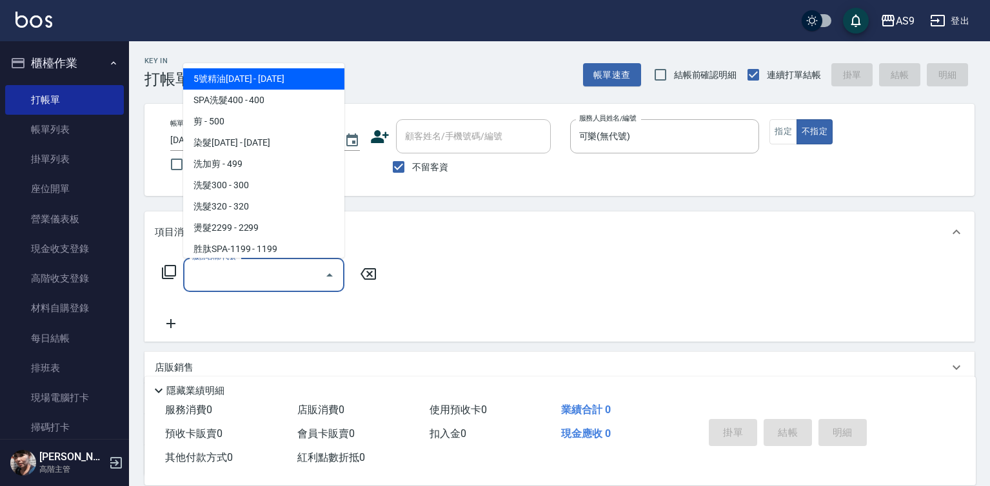
click at [221, 277] on input "服務名稱/代號" at bounding box center [254, 275] width 130 height 23
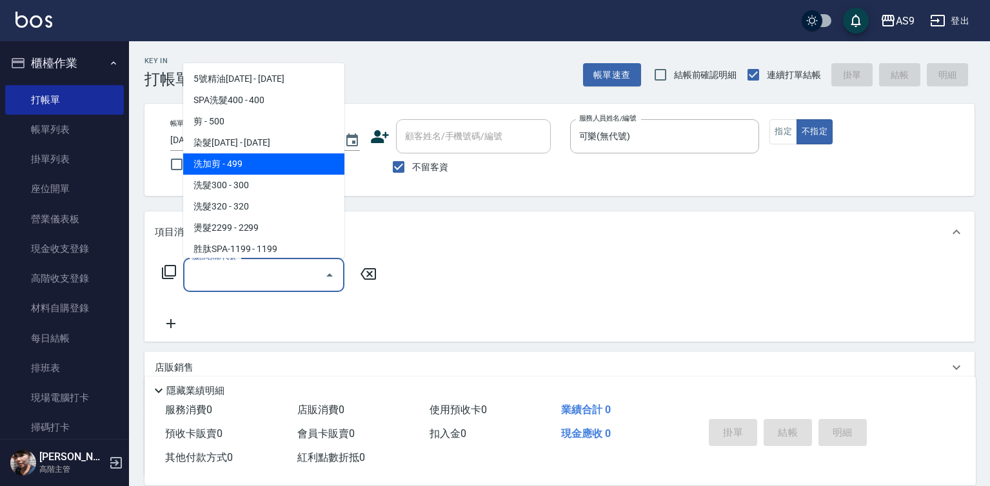
drag, startPoint x: 232, startPoint y: 162, endPoint x: 402, endPoint y: 256, distance: 193.6
click at [233, 162] on span "洗加剪 - 499" at bounding box center [263, 163] width 161 height 21
type input "洗加剪(洗加剪)"
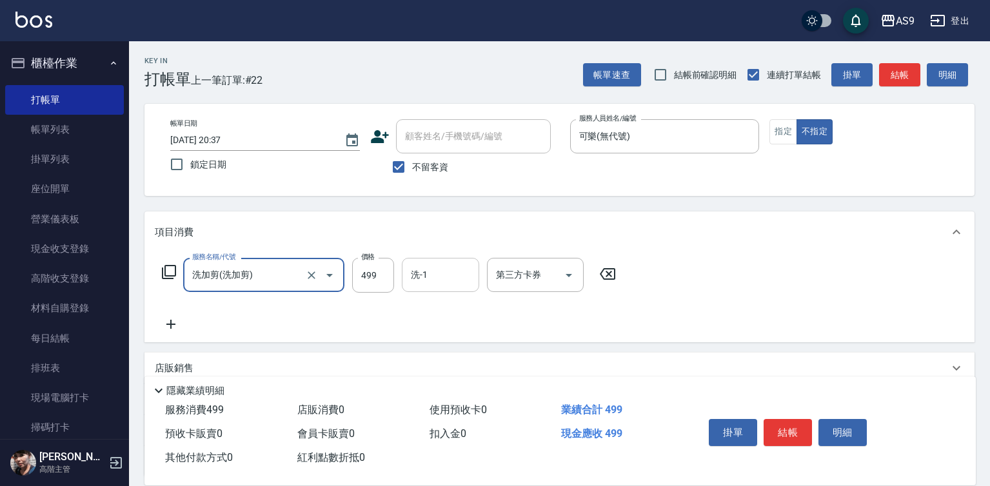
click at [457, 277] on input "洗-1" at bounding box center [440, 275] width 66 height 23
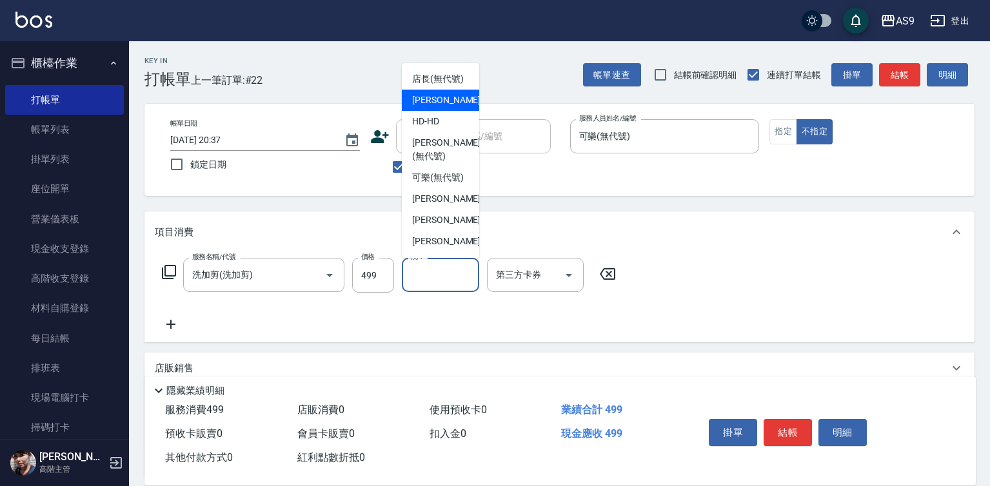
click at [435, 107] on span "Wendy怡蘭 -2" at bounding box center [450, 100] width 76 height 14
type input "Wendy怡蘭-2"
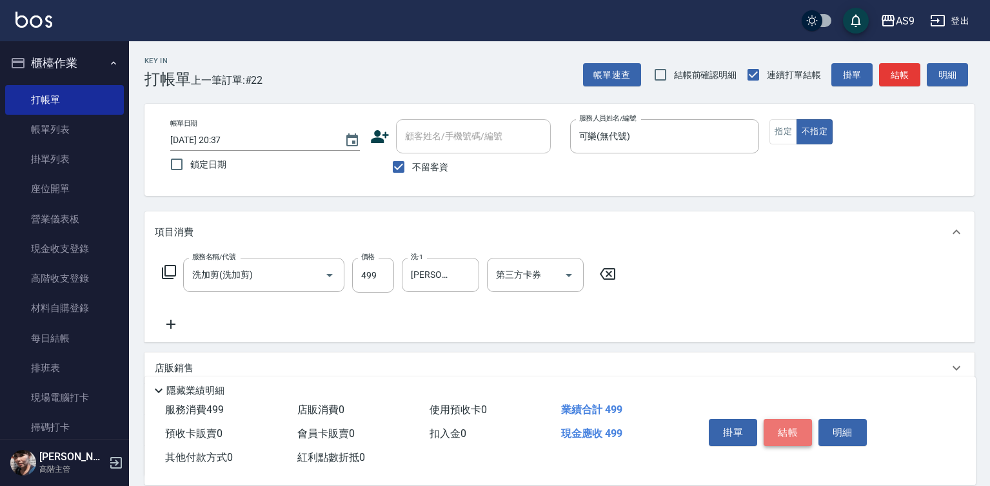
click at [780, 427] on button "結帳" at bounding box center [787, 432] width 48 height 27
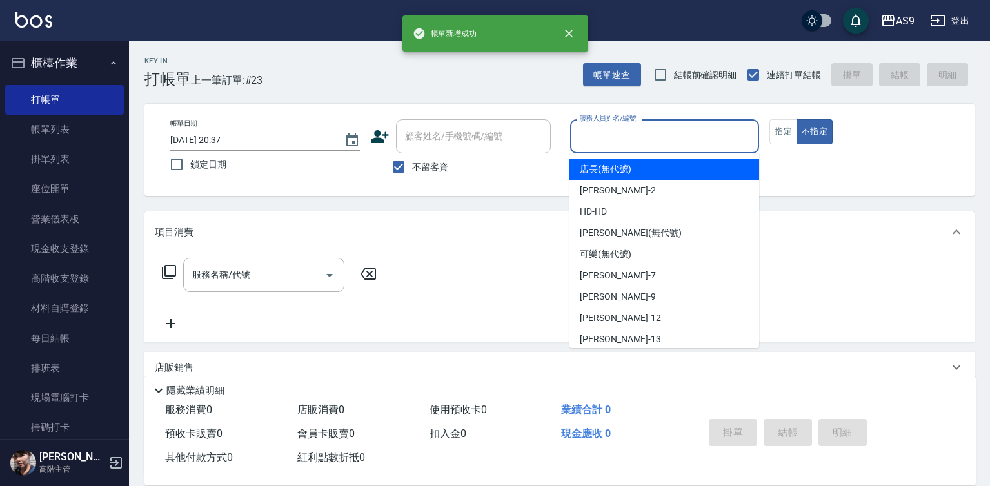
drag, startPoint x: 620, startPoint y: 139, endPoint x: 631, endPoint y: 239, distance: 99.9
click at [620, 141] on input "服務人員姓名/編號" at bounding box center [665, 136] width 178 height 23
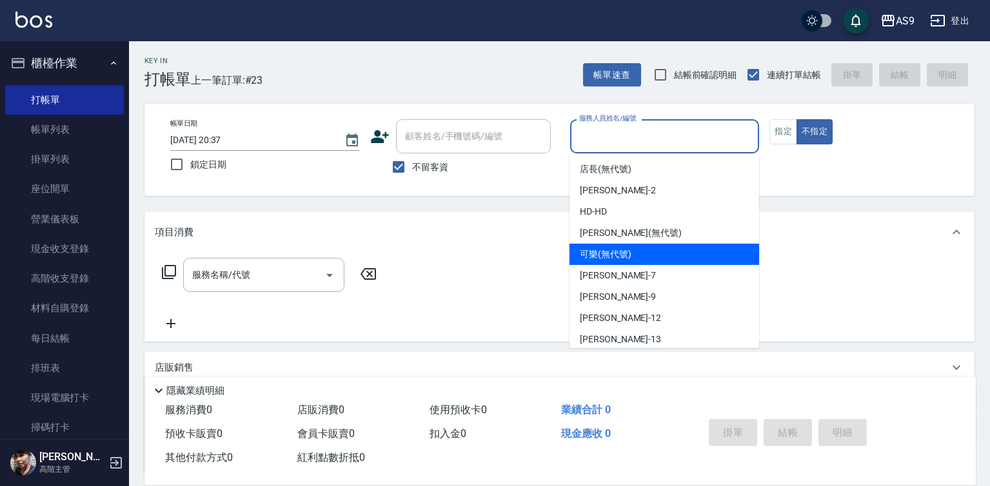
click at [632, 272] on div "Peggy -7" at bounding box center [664, 275] width 190 height 21
type input "Peggy-7"
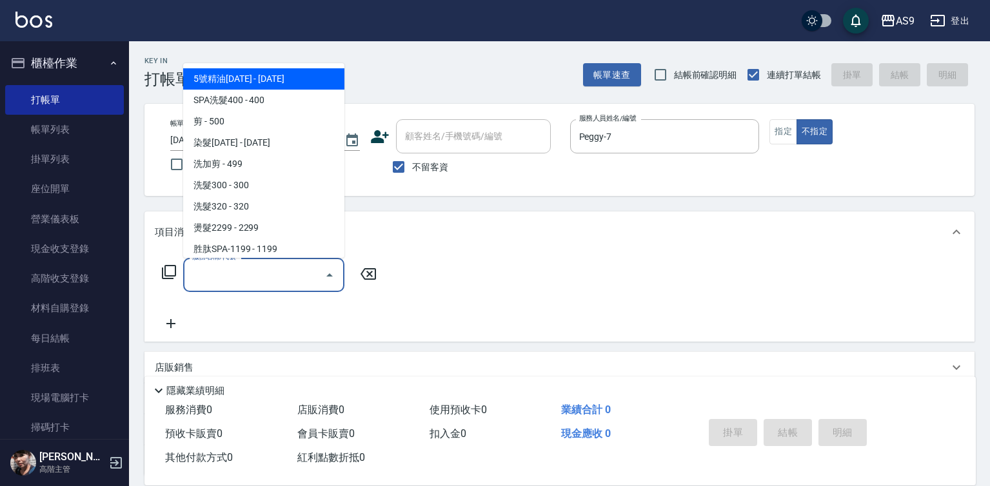
click at [221, 277] on input "服務名稱/代號" at bounding box center [254, 275] width 130 height 23
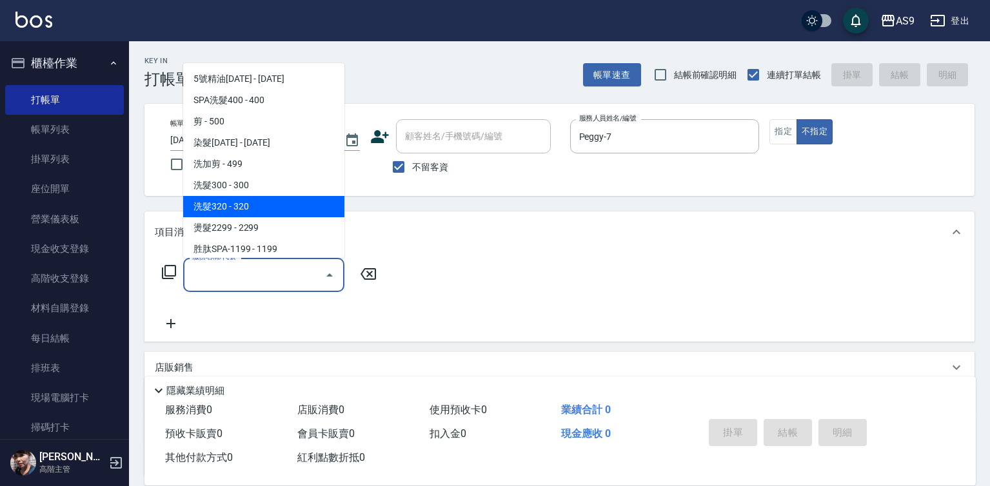
click at [229, 206] on span "洗髮320 - 320" at bounding box center [263, 206] width 161 height 21
type input "洗髮320(洗髮320)"
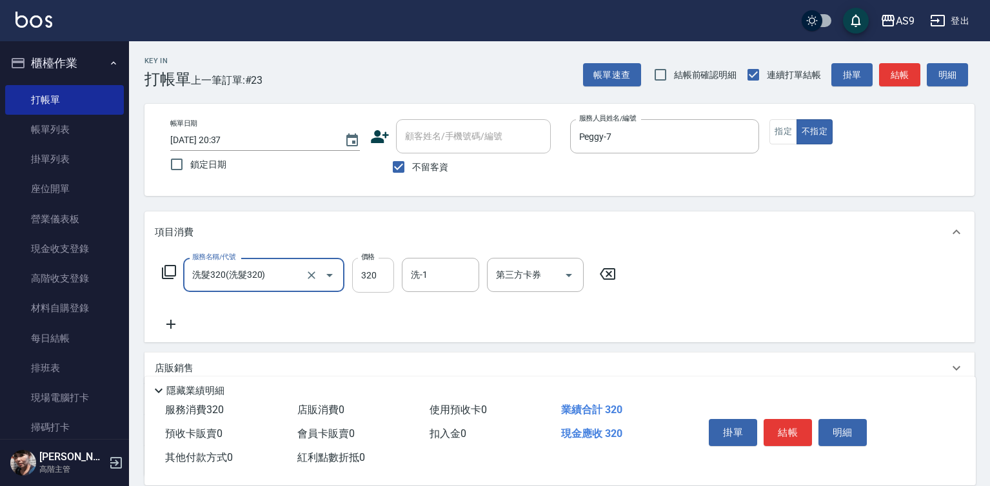
click at [367, 271] on input "320" at bounding box center [373, 275] width 42 height 35
type input "272"
click at [416, 277] on div "洗-1 洗-1" at bounding box center [440, 275] width 77 height 34
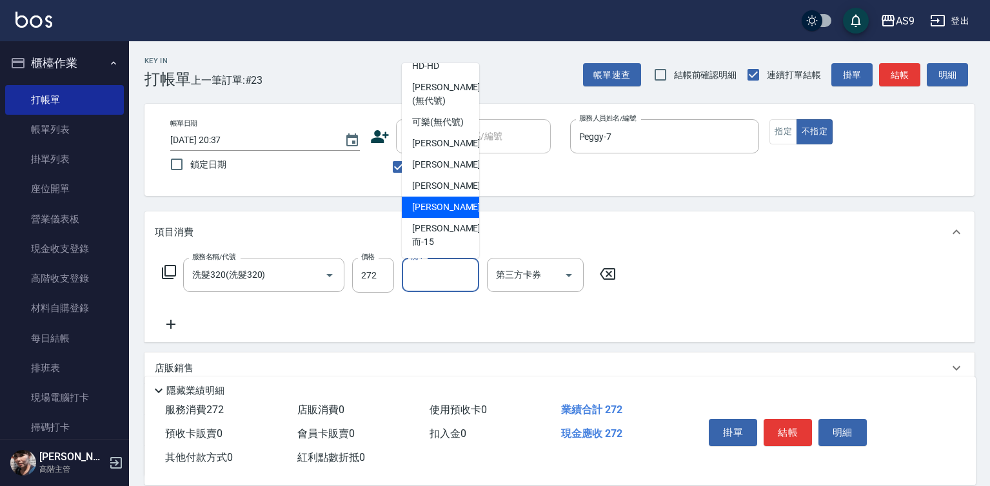
click at [453, 218] on div "[PERSON_NAME] -13" at bounding box center [440, 207] width 77 height 21
type input "[PERSON_NAME]-13"
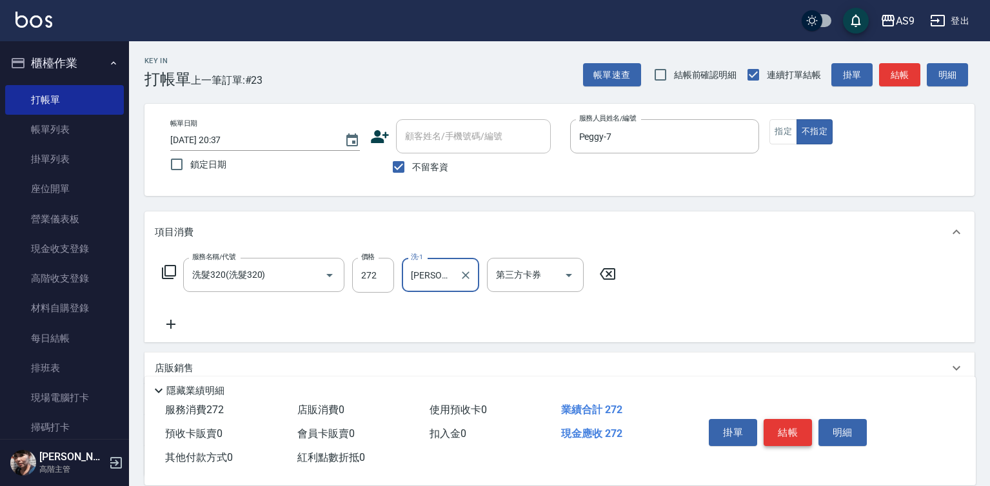
click at [799, 426] on button "結帳" at bounding box center [787, 432] width 48 height 27
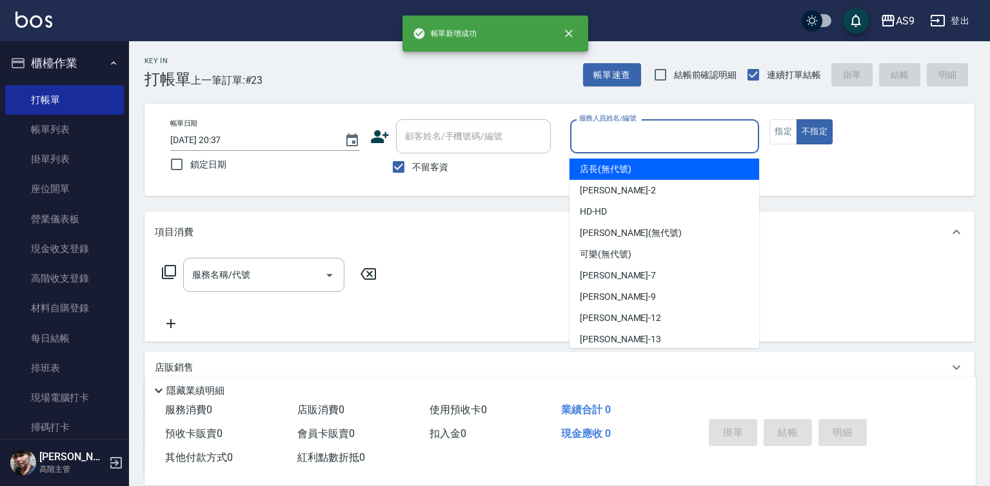
click at [644, 139] on input "服務人員姓名/編號" at bounding box center [665, 136] width 178 height 23
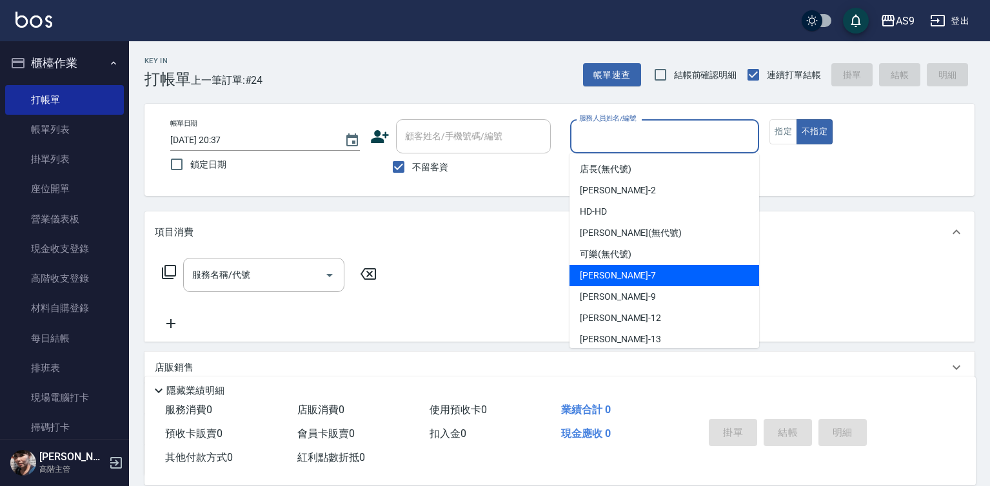
click at [630, 275] on div "Peggy -7" at bounding box center [664, 275] width 190 height 21
type input "Peggy-7"
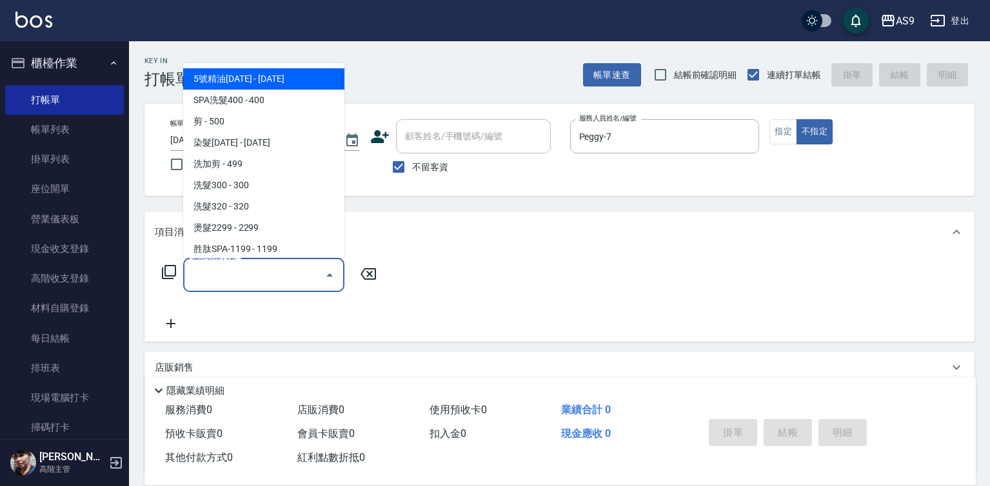
click at [244, 277] on input "服務名稱/代號" at bounding box center [254, 275] width 130 height 23
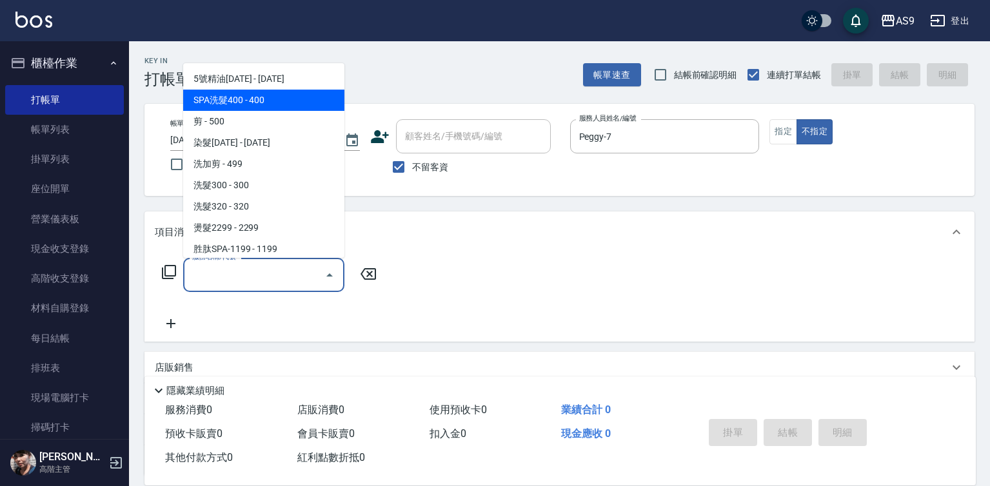
click at [236, 102] on span "SPA洗髮400 - 400" at bounding box center [263, 100] width 161 height 21
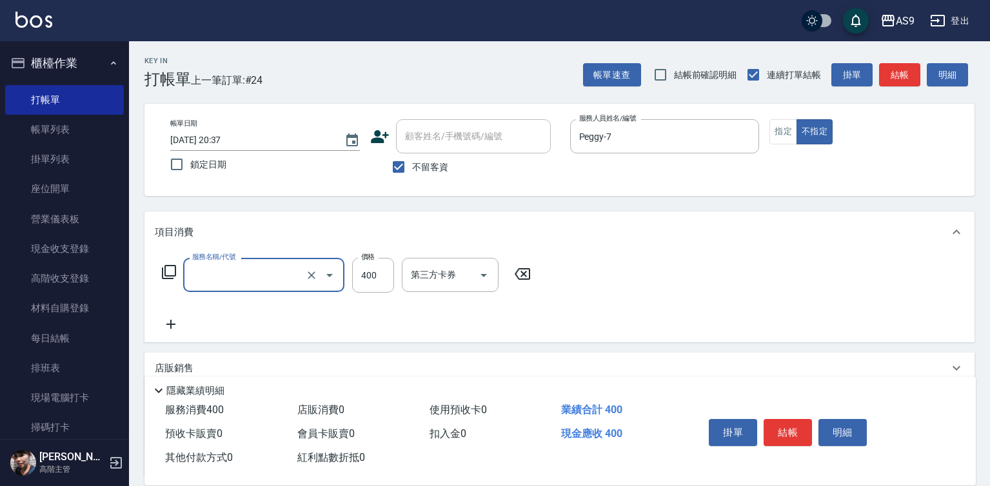
type input "SPA洗髮400"
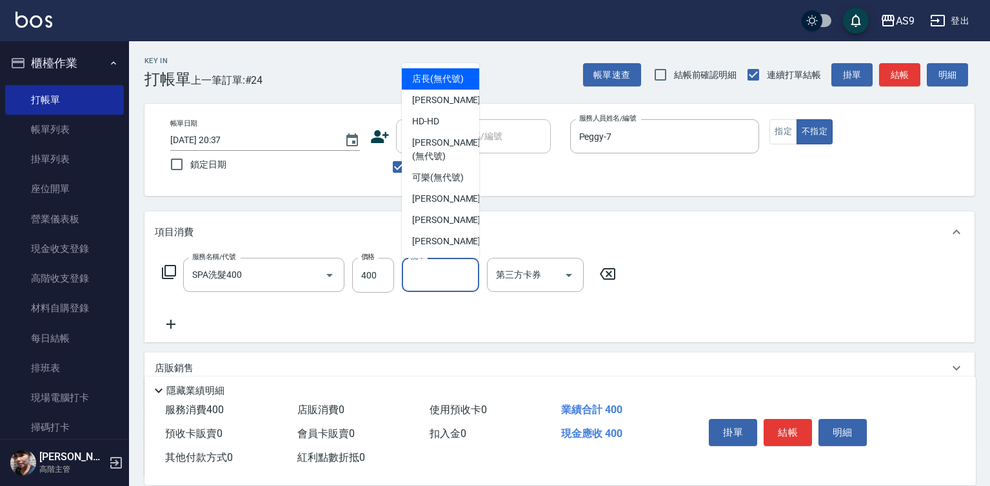
click at [447, 271] on input "洗-1" at bounding box center [440, 275] width 66 height 23
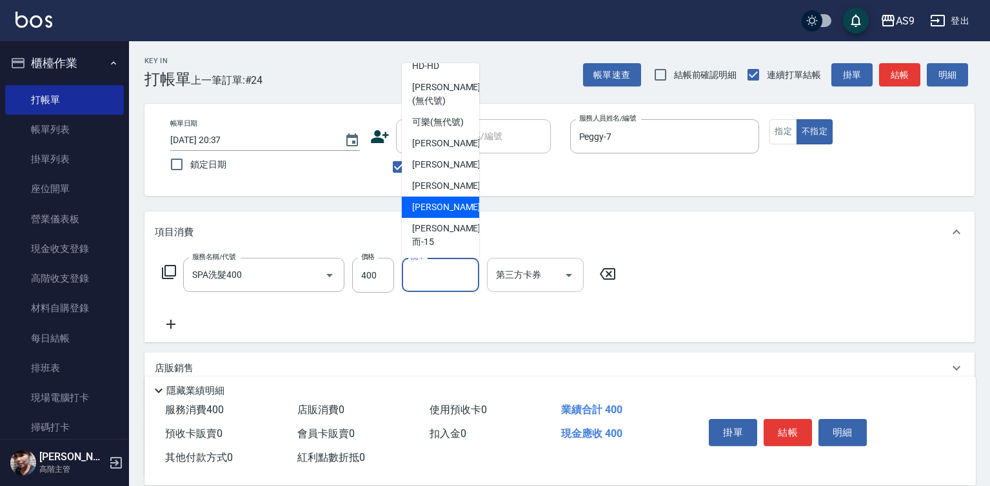
drag, startPoint x: 440, startPoint y: 239, endPoint x: 542, endPoint y: 286, distance: 112.5
click at [441, 214] on span "[PERSON_NAME] -13" at bounding box center [452, 208] width 81 height 14
type input "[PERSON_NAME]-13"
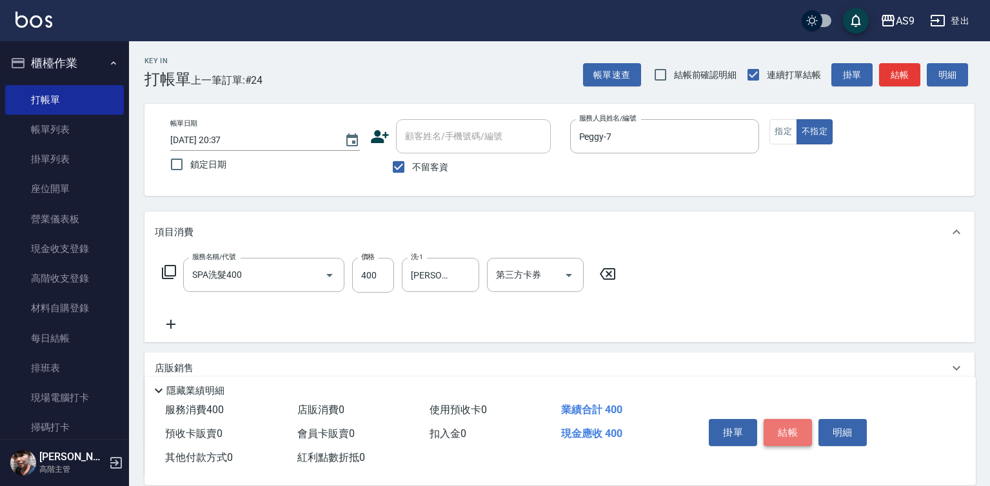
click at [785, 424] on button "結帳" at bounding box center [787, 432] width 48 height 27
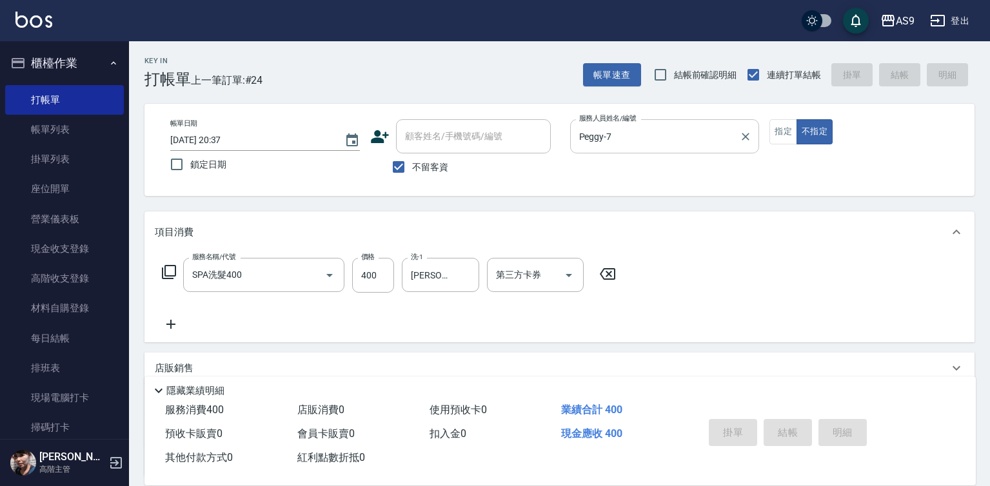
type input "2025/10/12 20:38"
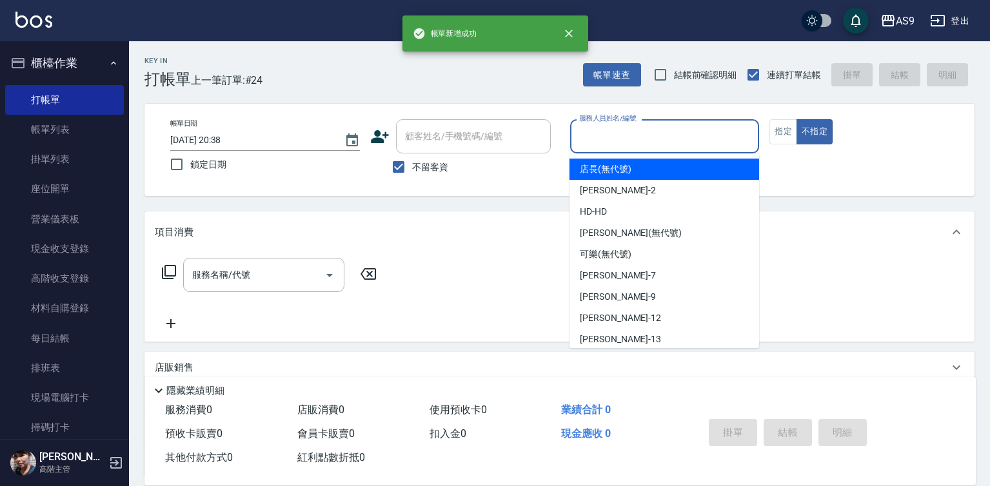
click at [613, 141] on input "服務人員姓名/編號" at bounding box center [665, 136] width 178 height 23
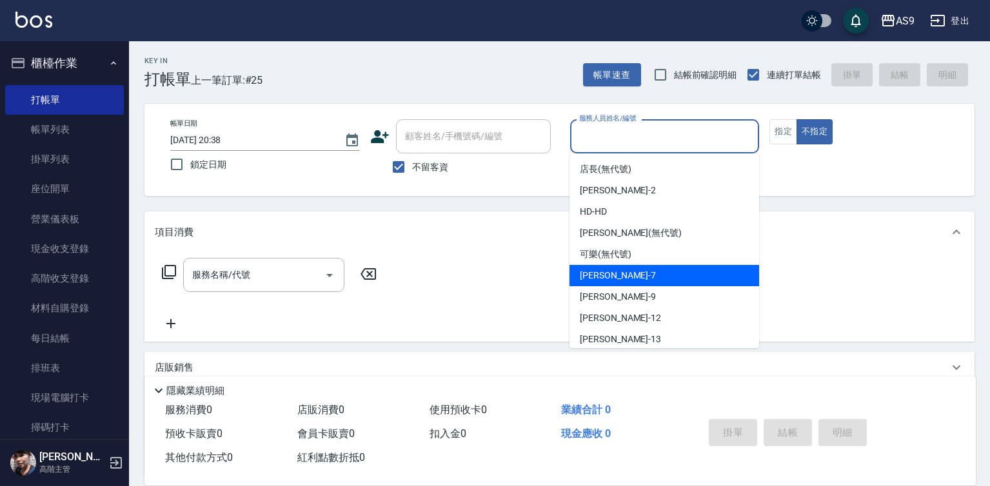
click at [627, 279] on div "Peggy -7" at bounding box center [664, 275] width 190 height 21
type input "Peggy-7"
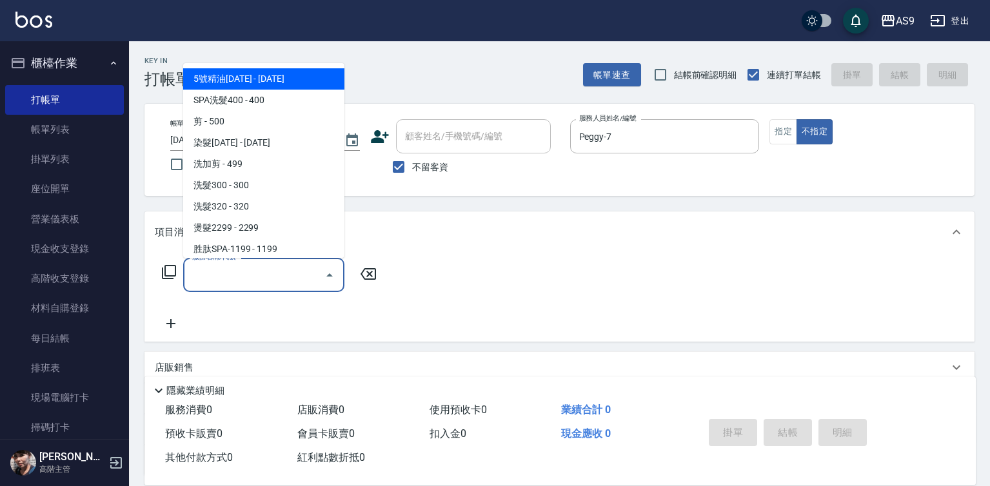
click at [277, 278] on input "服務名稱/代號" at bounding box center [254, 275] width 130 height 23
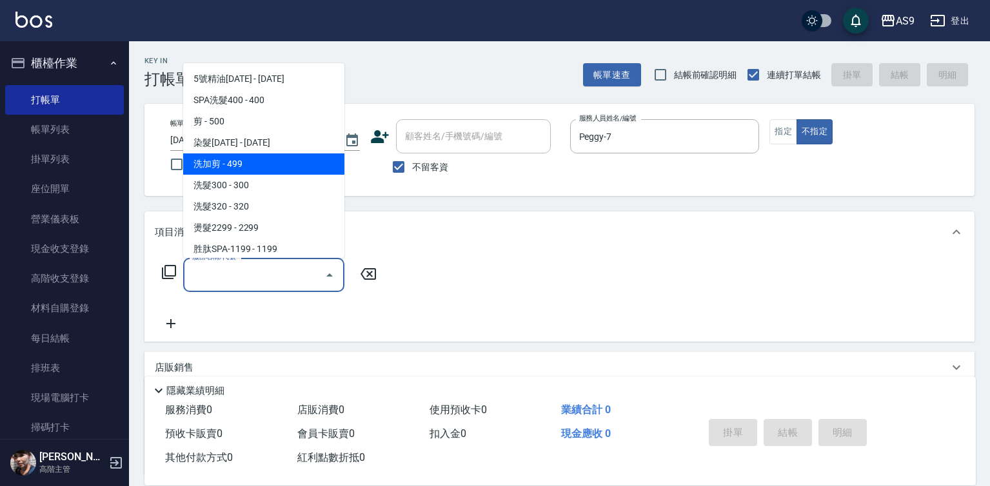
click at [256, 166] on span "洗加剪 - 499" at bounding box center [263, 163] width 161 height 21
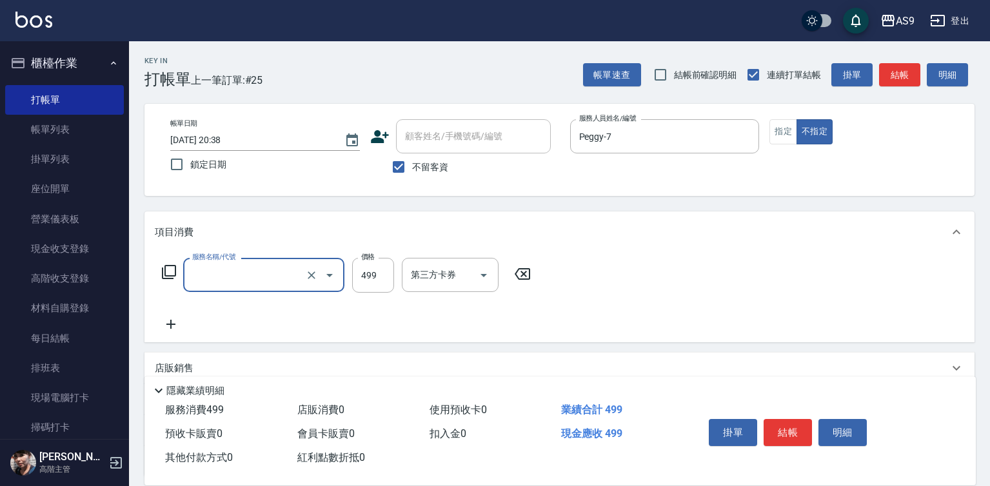
type input "洗加剪(洗加剪)"
click at [448, 274] on input "洗-1" at bounding box center [440, 275] width 66 height 23
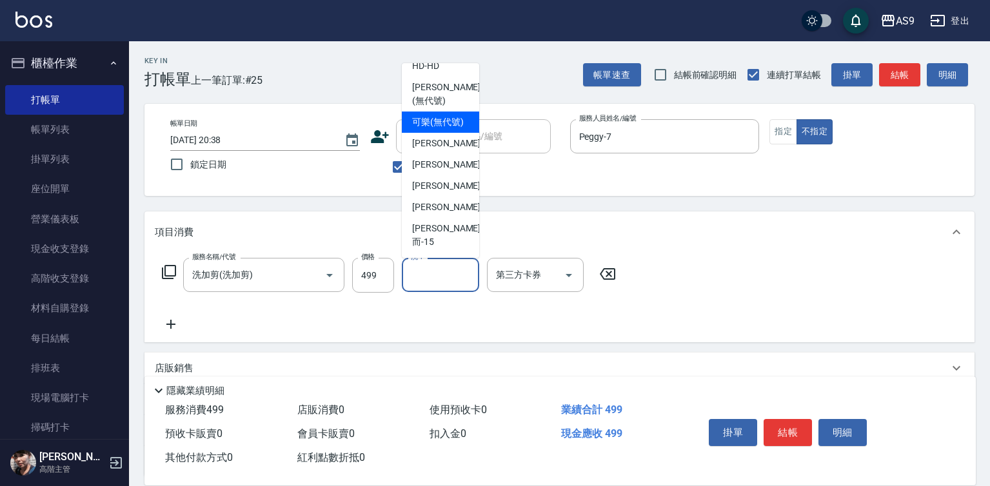
scroll to position [83, 0]
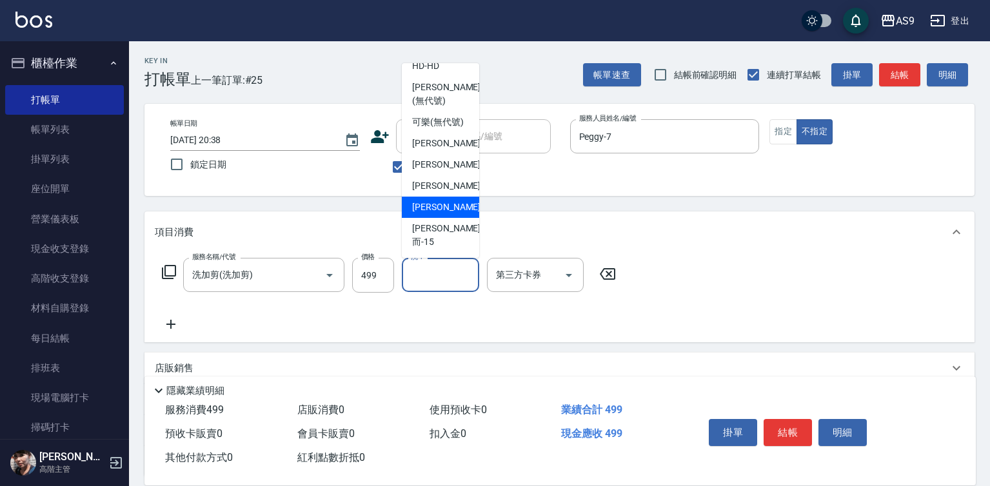
click at [454, 218] on div "[PERSON_NAME] -13" at bounding box center [440, 207] width 77 height 21
type input "[PERSON_NAME]-13"
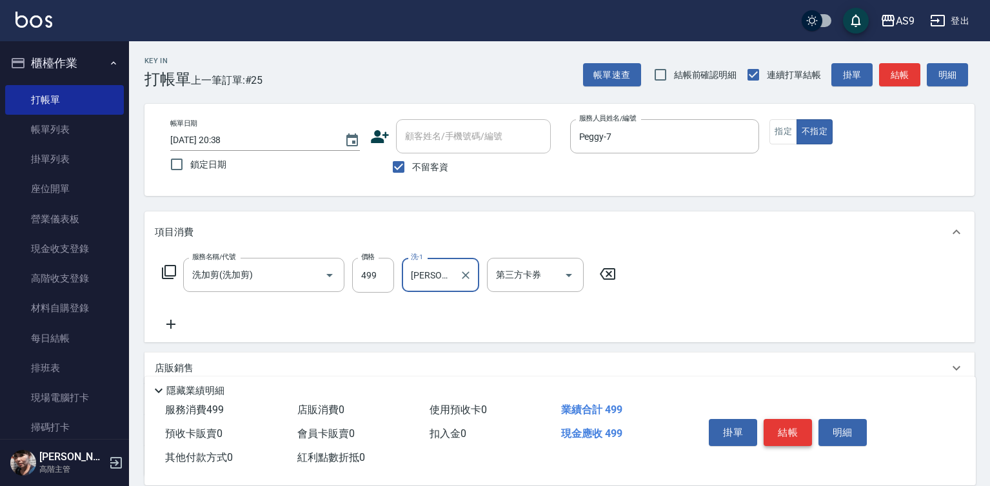
click at [801, 424] on button "結帳" at bounding box center [787, 432] width 48 height 27
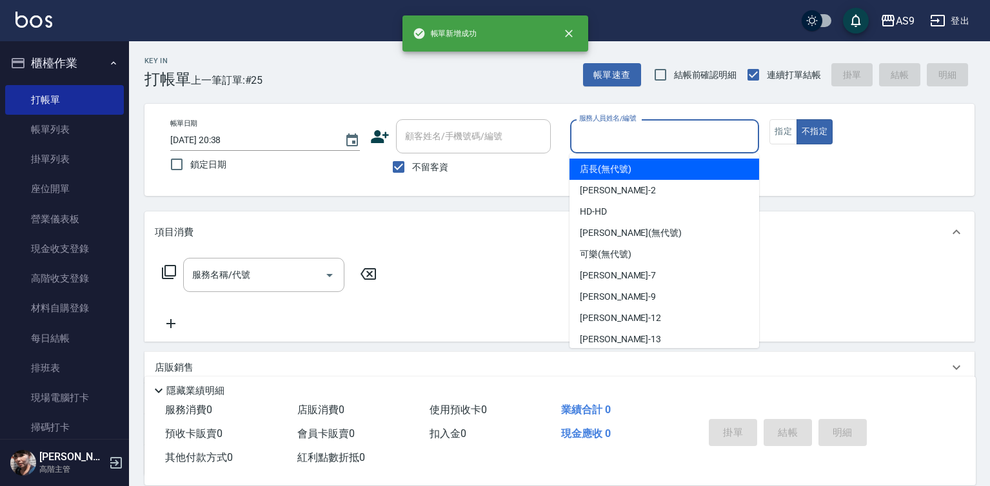
drag, startPoint x: 593, startPoint y: 128, endPoint x: 622, endPoint y: 201, distance: 79.0
click at [593, 132] on input "服務人員姓名/編號" at bounding box center [665, 136] width 178 height 23
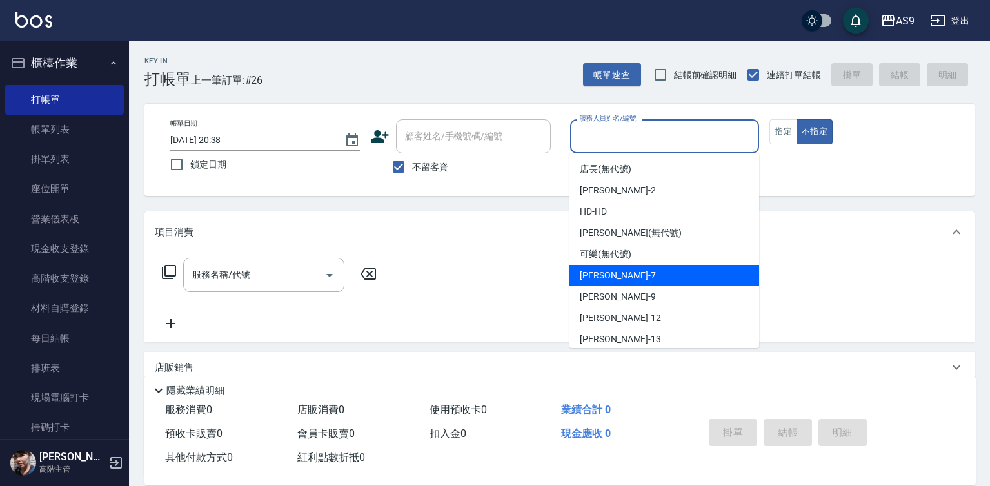
click at [633, 282] on div "Peggy -7" at bounding box center [664, 275] width 190 height 21
type input "Peggy-7"
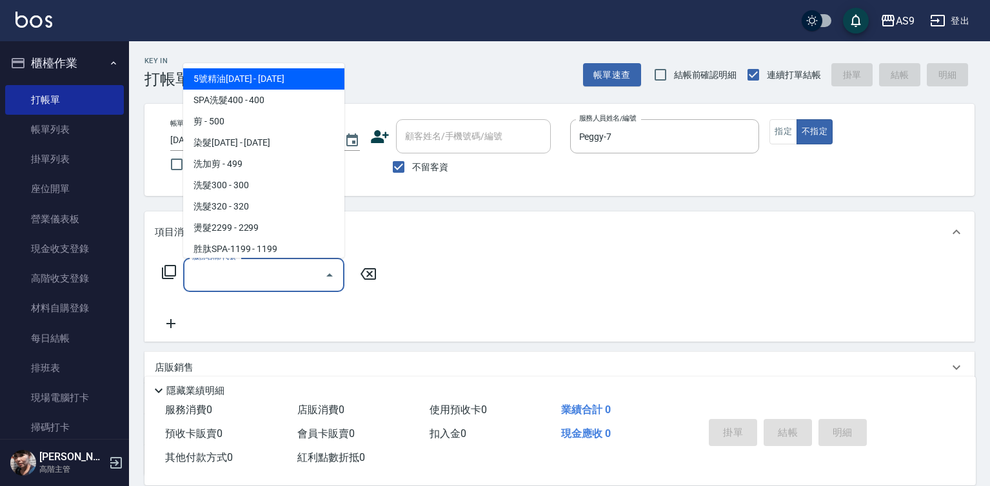
click at [304, 280] on input "服務名稱/代號" at bounding box center [254, 275] width 130 height 23
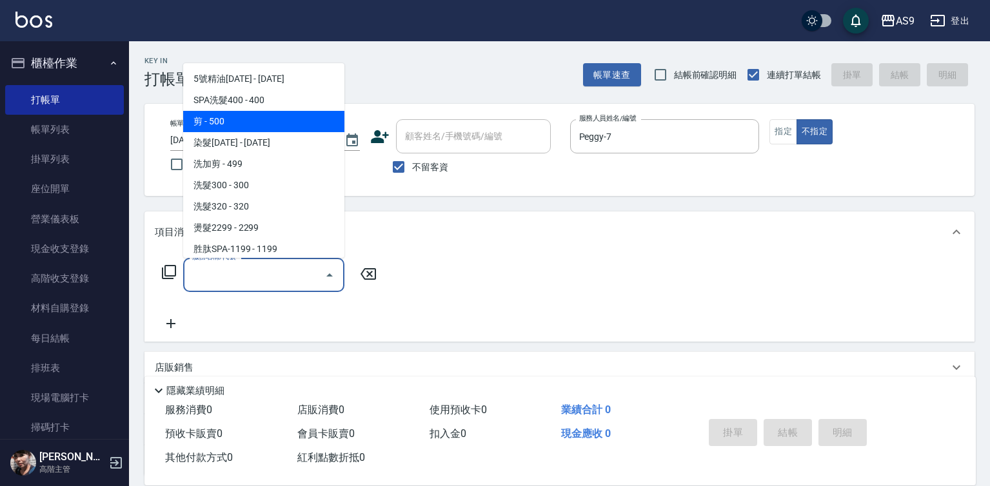
click at [255, 123] on span "剪 - 500" at bounding box center [263, 121] width 161 height 21
type input "剪(剪)"
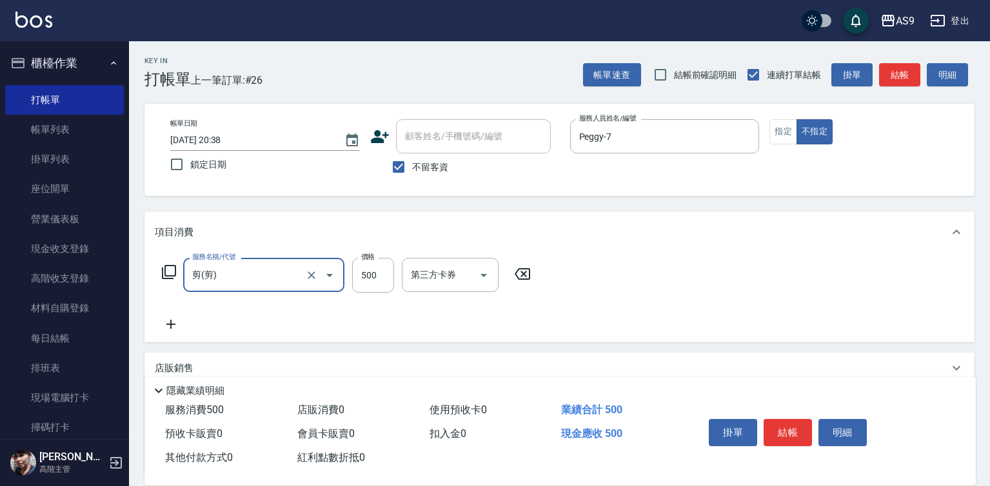
click at [173, 324] on icon at bounding box center [171, 324] width 32 height 15
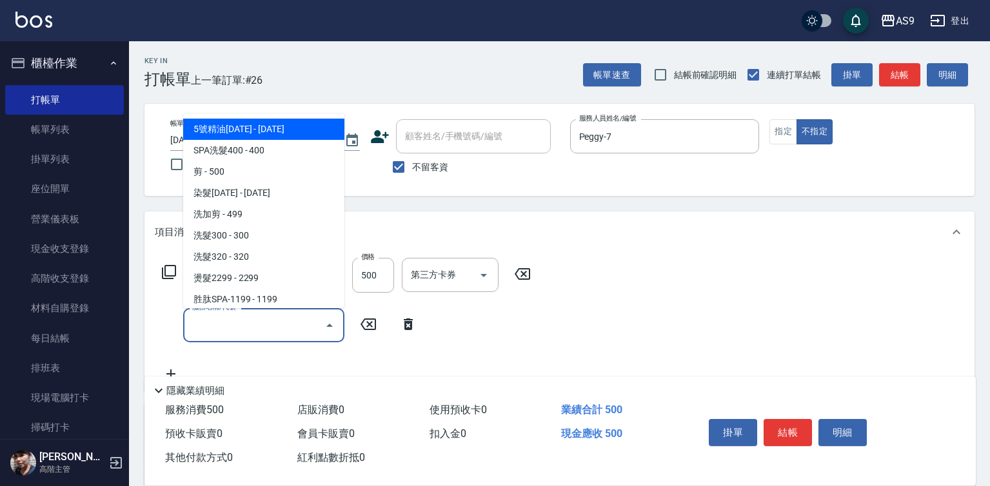
click at [211, 325] on input "服務名稱/代號" at bounding box center [254, 325] width 130 height 23
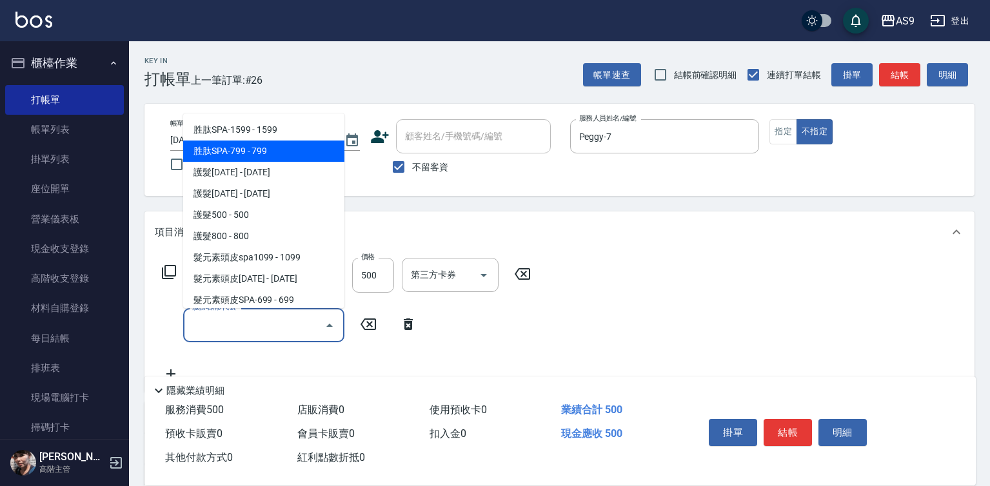
scroll to position [193, 0]
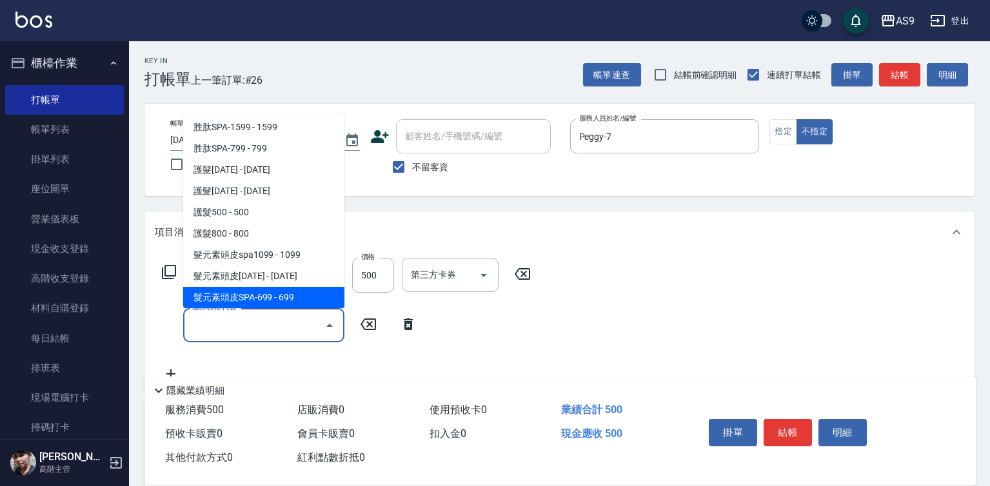
click at [302, 298] on span "髮元素頭皮SPA-699 - 699" at bounding box center [263, 297] width 161 height 21
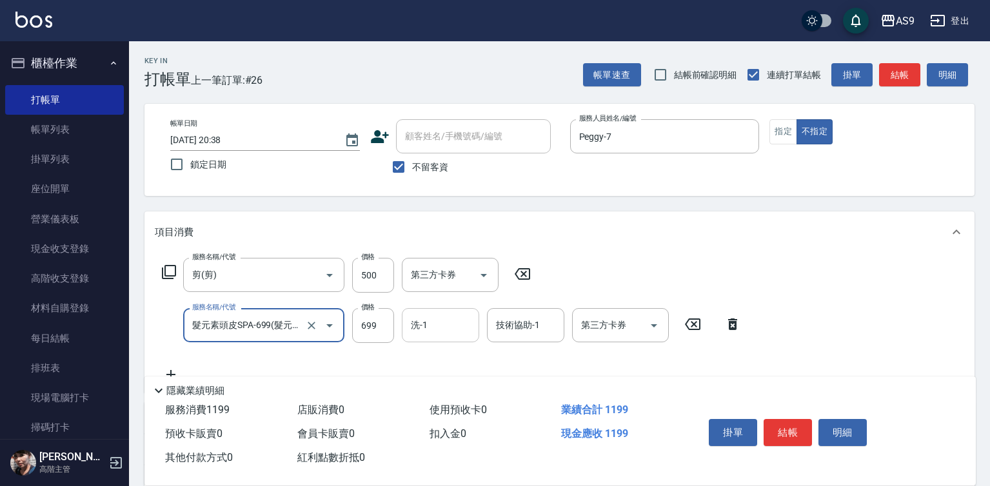
click at [453, 331] on input "洗-1" at bounding box center [440, 325] width 66 height 23
type input "髮元素頭皮SPA-699"
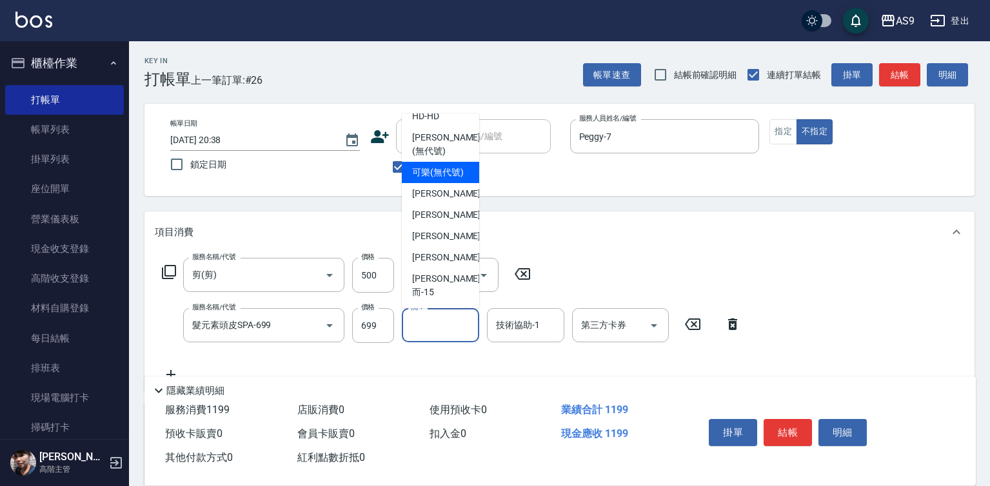
scroll to position [83, 0]
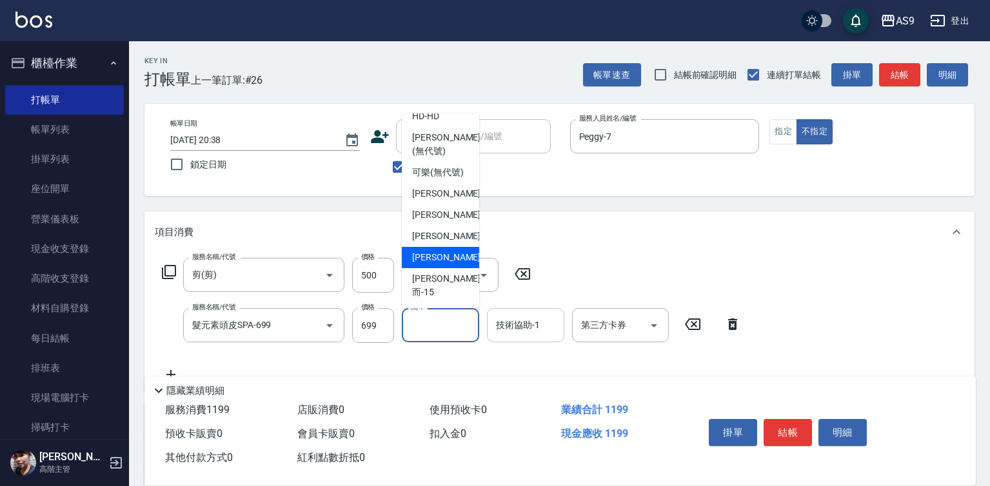
drag, startPoint x: 455, startPoint y: 274, endPoint x: 532, endPoint y: 322, distance: 90.9
click at [456, 268] on div "[PERSON_NAME] -13" at bounding box center [440, 257] width 77 height 21
type input "[PERSON_NAME]-13"
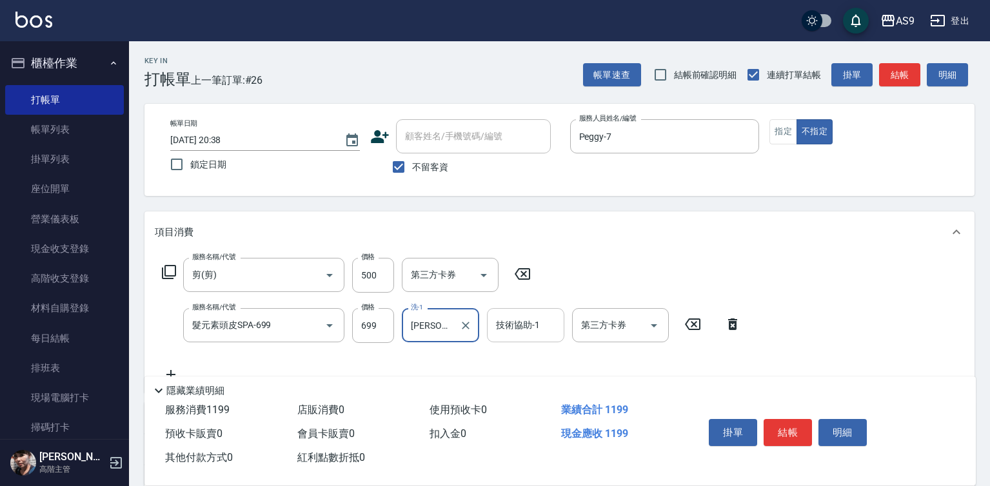
click at [532, 322] on div "技術協助-1 技術協助-1" at bounding box center [525, 325] width 77 height 34
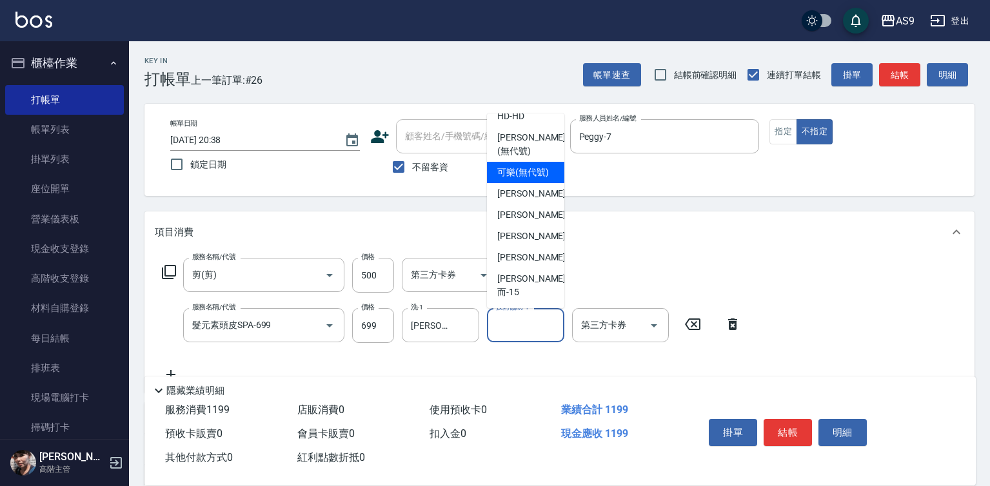
click at [540, 268] on div "[PERSON_NAME] -13" at bounding box center [525, 257] width 77 height 21
type input "[PERSON_NAME]-13"
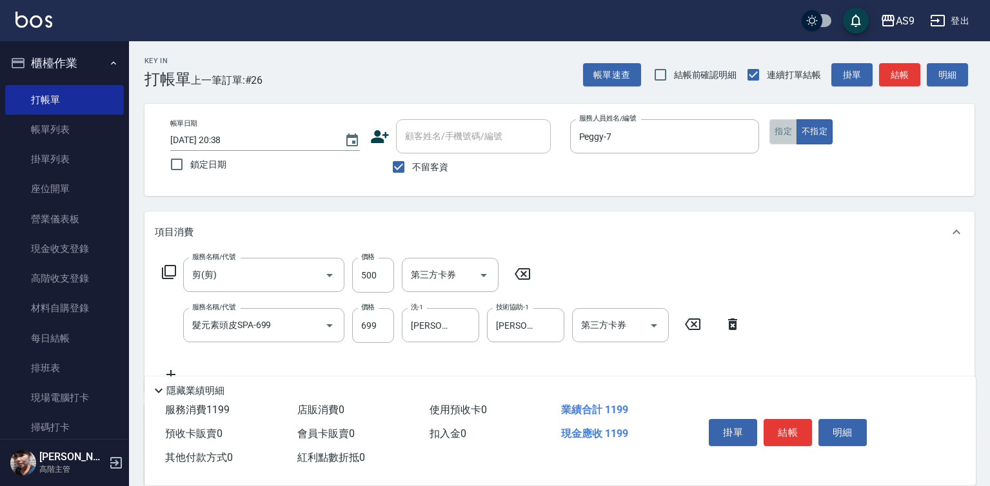
click at [786, 134] on button "指定" at bounding box center [783, 131] width 28 height 25
click at [791, 426] on button "結帳" at bounding box center [787, 432] width 48 height 27
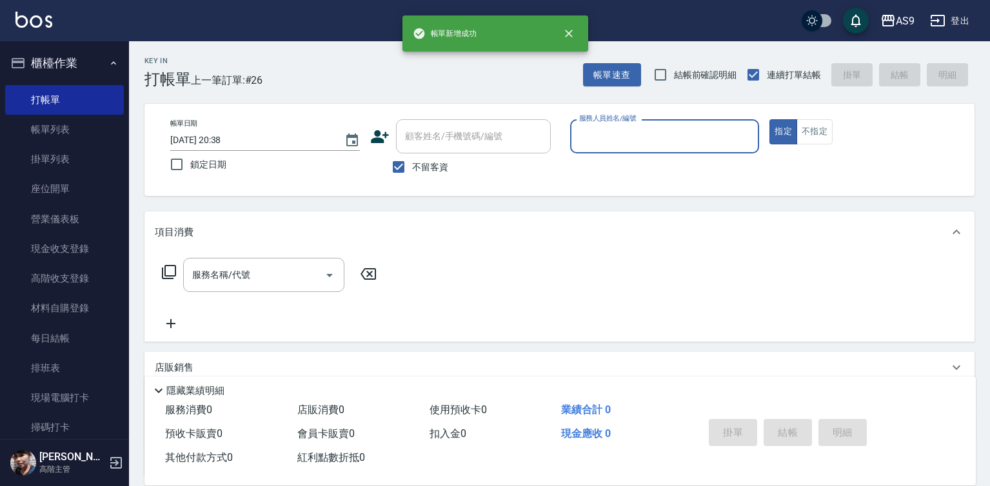
click at [643, 126] on input "服務人員姓名/編號" at bounding box center [665, 136] width 178 height 23
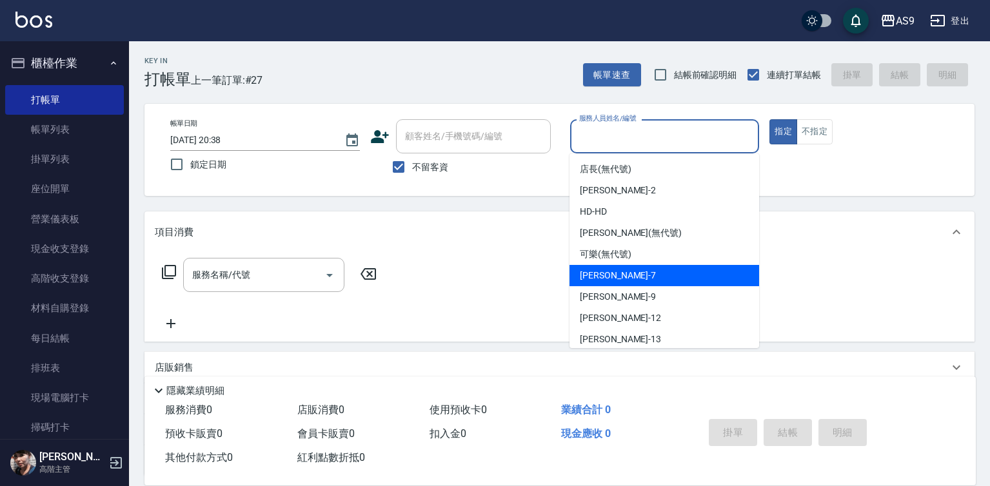
click at [613, 278] on div "Peggy -7" at bounding box center [664, 275] width 190 height 21
type input "Peggy-7"
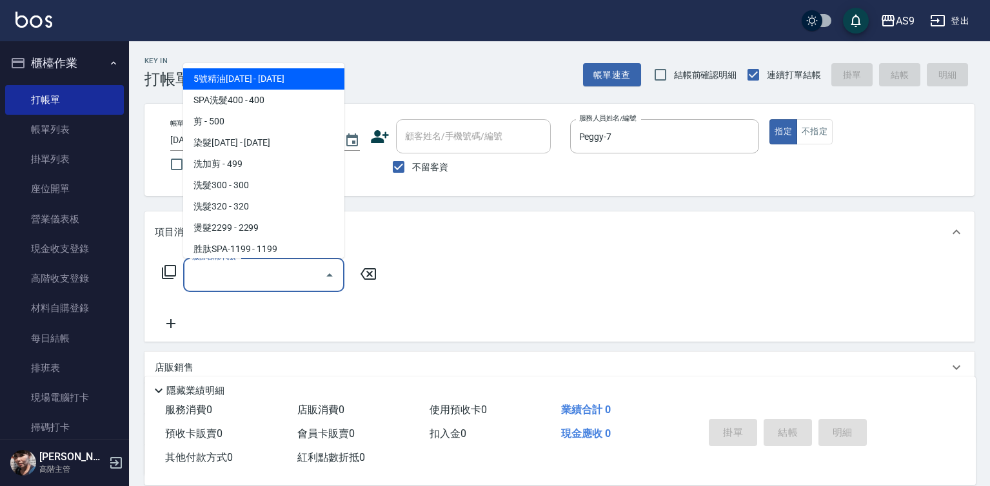
click at [267, 275] on input "服務名稱/代號" at bounding box center [254, 275] width 130 height 23
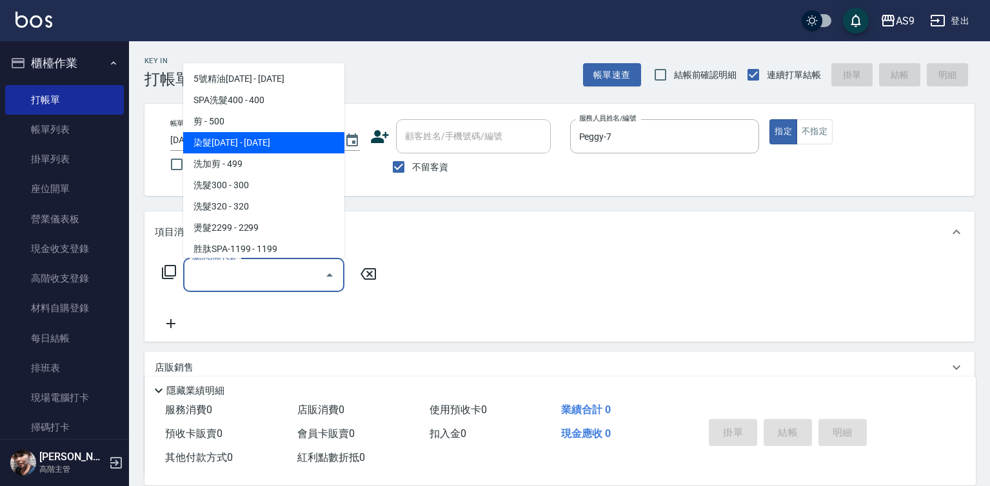
click at [257, 146] on span "染髮[DATE] - [DATE]" at bounding box center [263, 142] width 161 height 21
type input "染髮1500(染髮1500)"
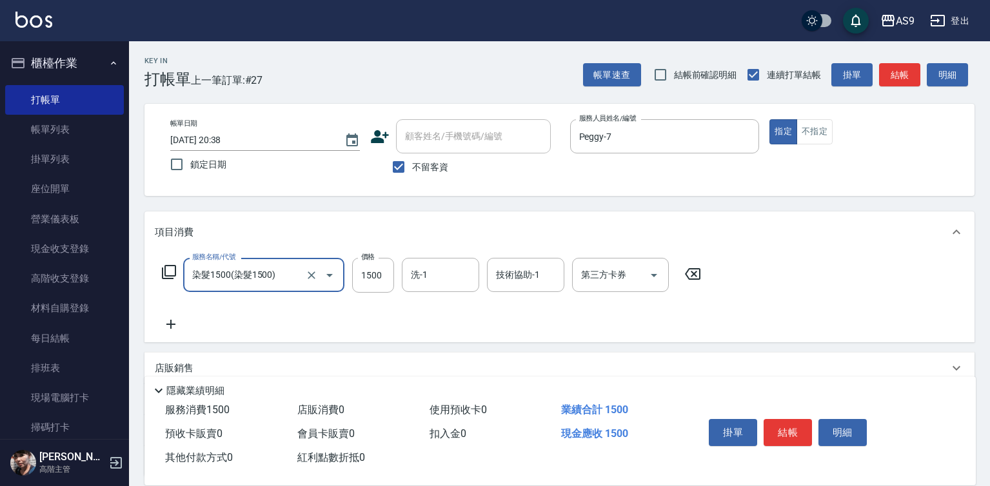
click at [165, 328] on icon at bounding box center [171, 324] width 32 height 15
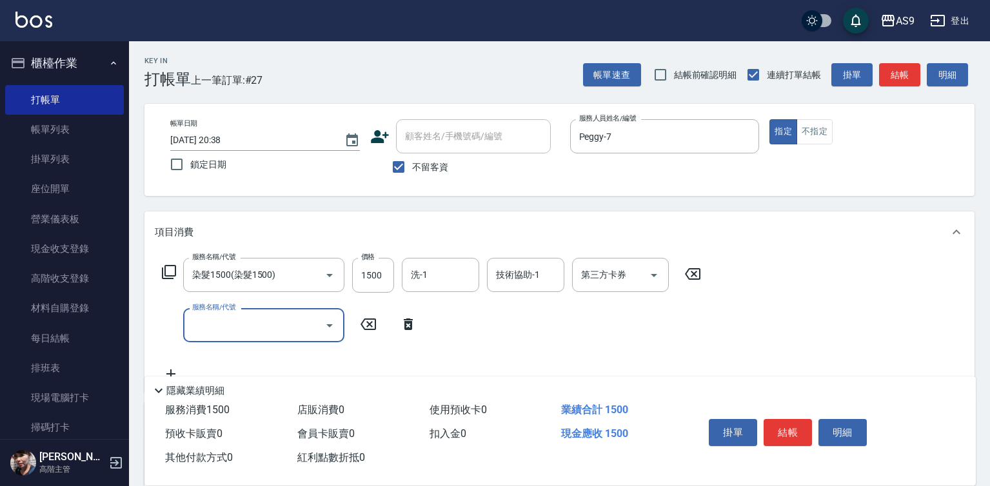
click at [215, 324] on input "服務名稱/代號" at bounding box center [254, 325] width 130 height 23
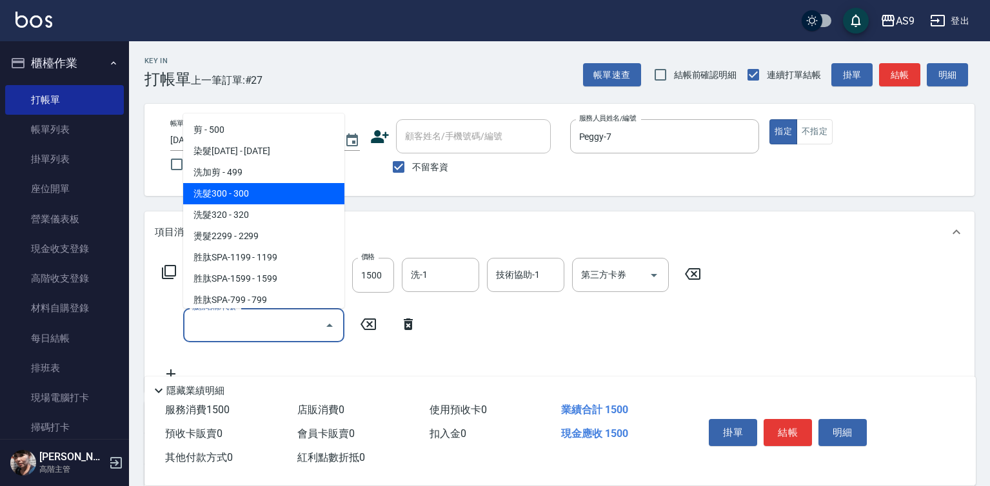
scroll to position [64, 0]
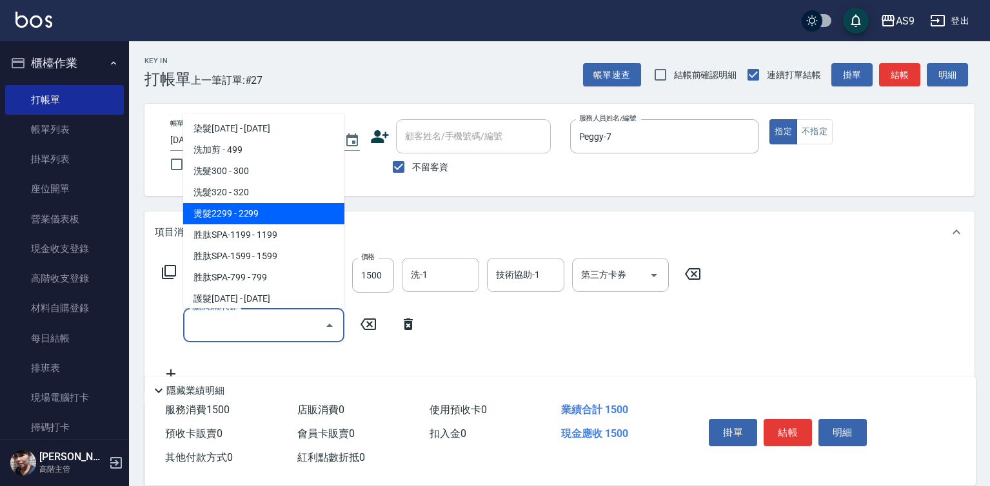
click at [259, 217] on span "燙髮2299 - 2299" at bounding box center [263, 213] width 161 height 21
type input "燙髮2299(燙2299)"
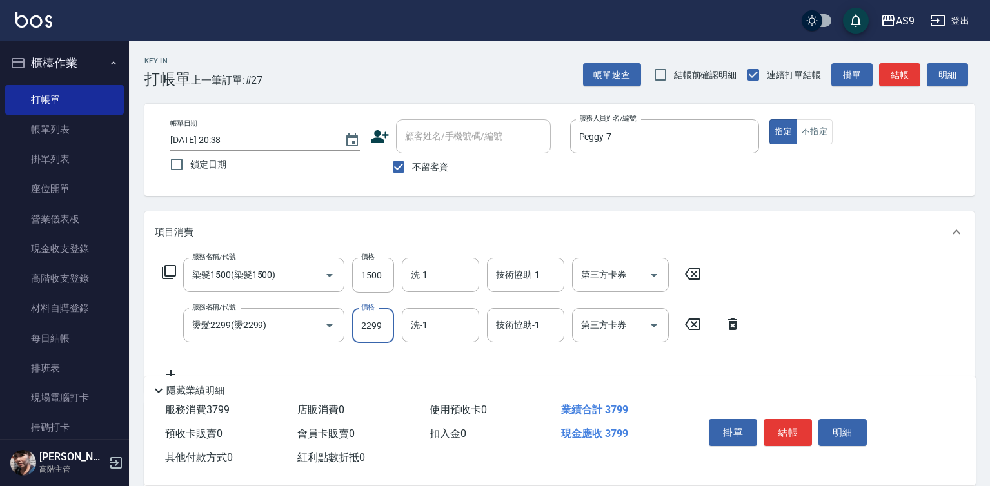
click at [373, 320] on input "2299" at bounding box center [373, 325] width 42 height 35
type input "2550"
click at [370, 271] on input "1500" at bounding box center [373, 275] width 42 height 35
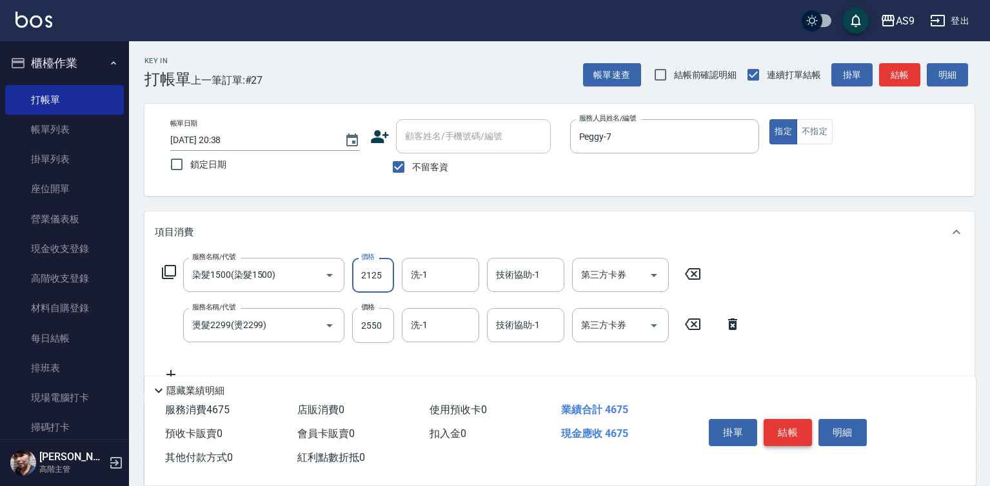
type input "2125"
click at [783, 424] on button "結帳" at bounding box center [787, 432] width 48 height 27
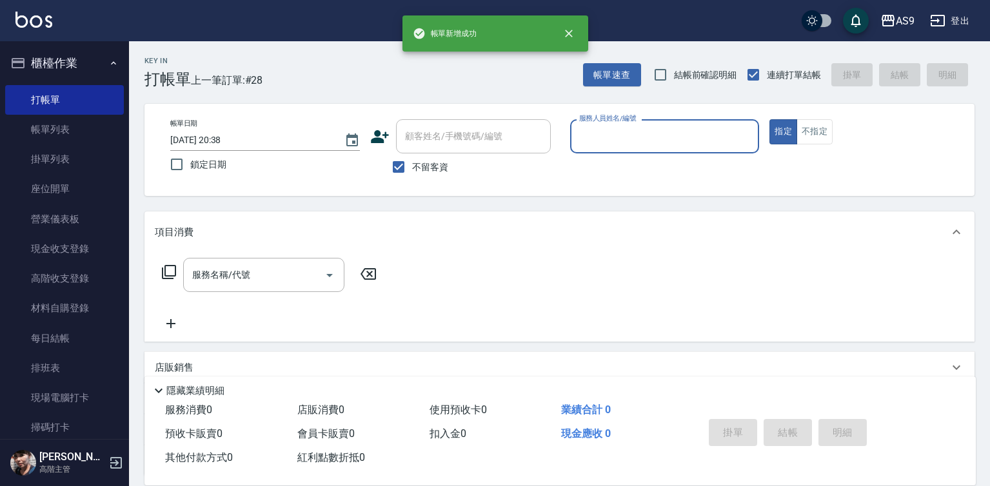
click at [632, 140] on input "服務人員姓名/編號" at bounding box center [665, 136] width 178 height 23
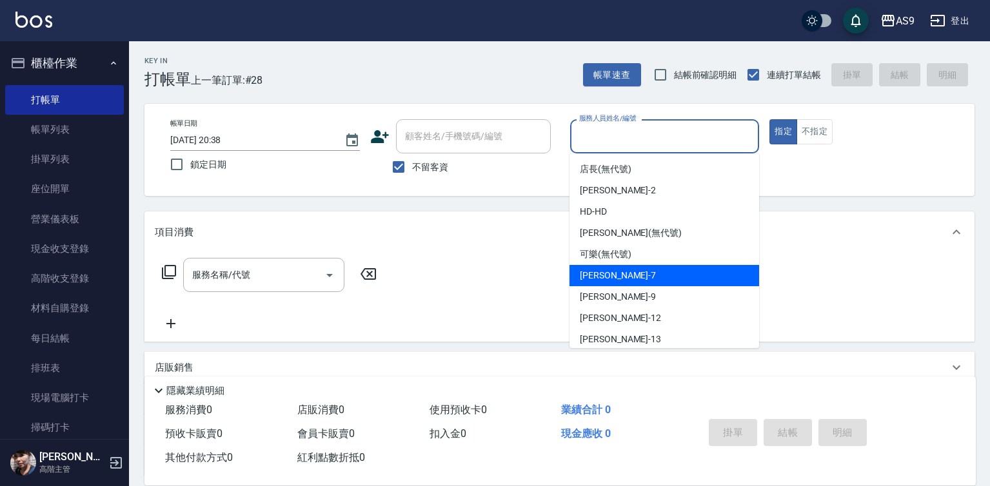
click at [634, 275] on div "Peggy -7" at bounding box center [664, 275] width 190 height 21
type input "Peggy-7"
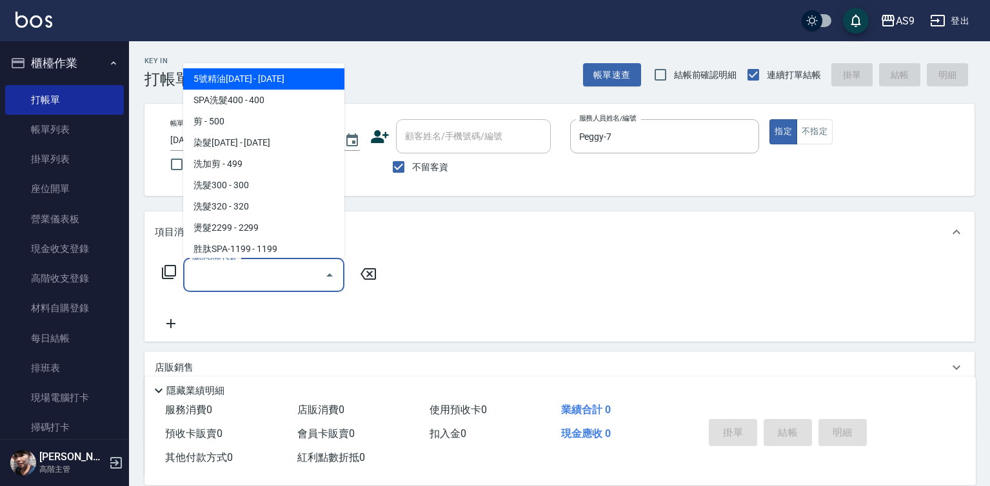
click at [238, 277] on input "服務名稱/代號" at bounding box center [254, 275] width 130 height 23
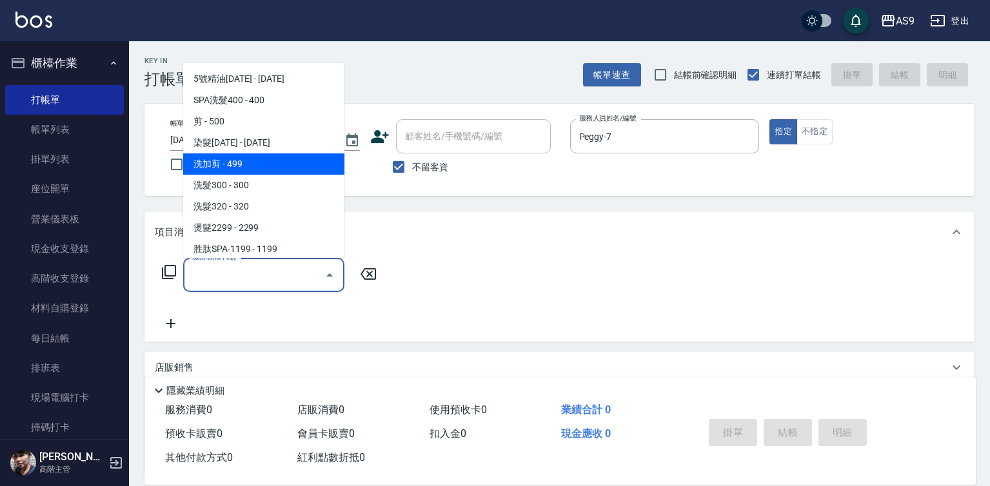
click at [248, 168] on span "洗加剪 - 499" at bounding box center [263, 163] width 161 height 21
type input "洗加剪(洗加剪)"
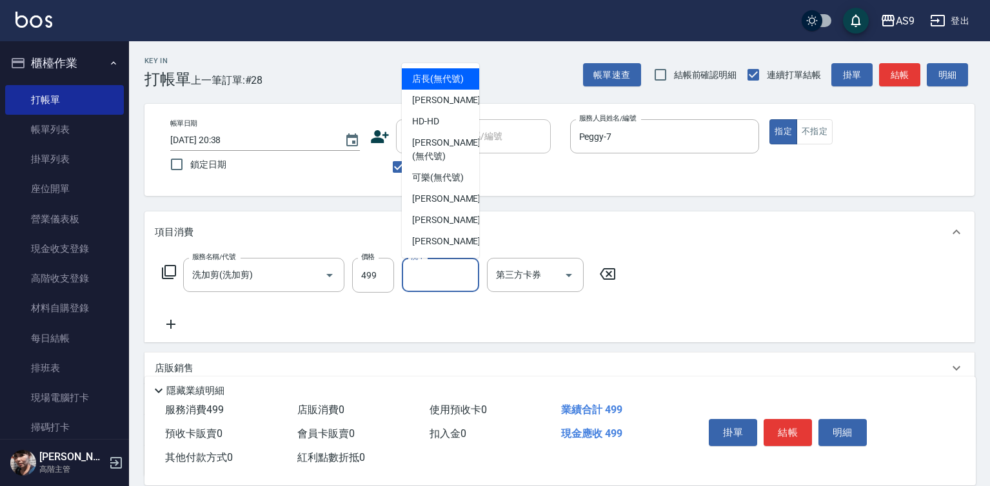
click at [426, 280] on input "洗-1" at bounding box center [440, 275] width 66 height 23
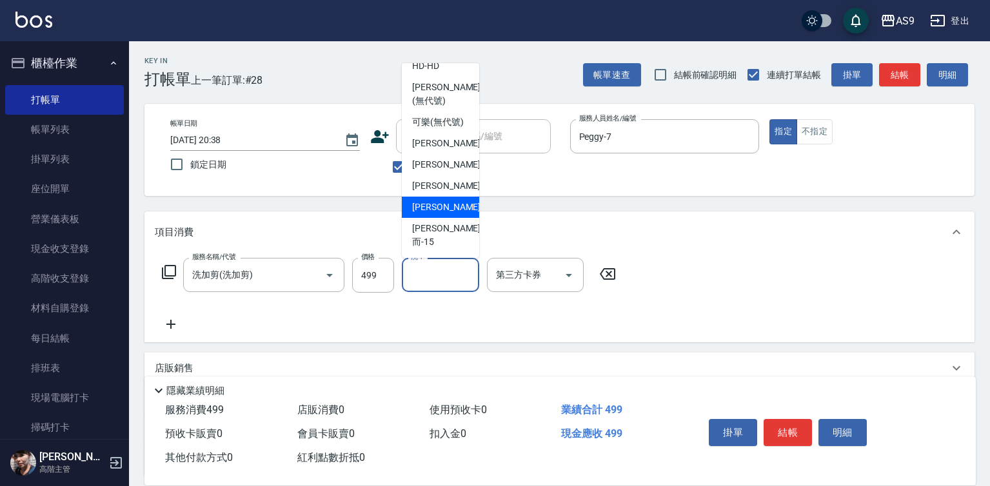
click at [447, 218] on div "[PERSON_NAME] -13" at bounding box center [440, 207] width 77 height 21
type input "[PERSON_NAME]-13"
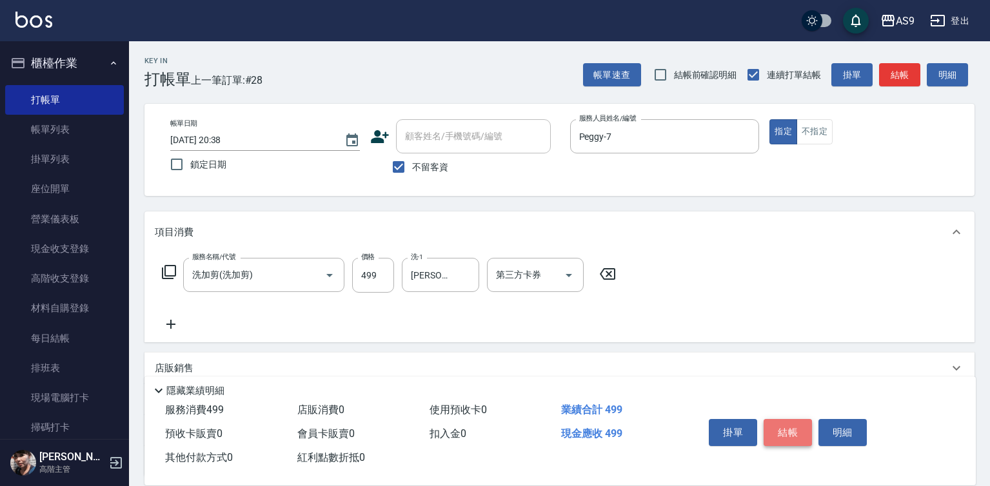
click at [792, 425] on button "結帳" at bounding box center [787, 432] width 48 height 27
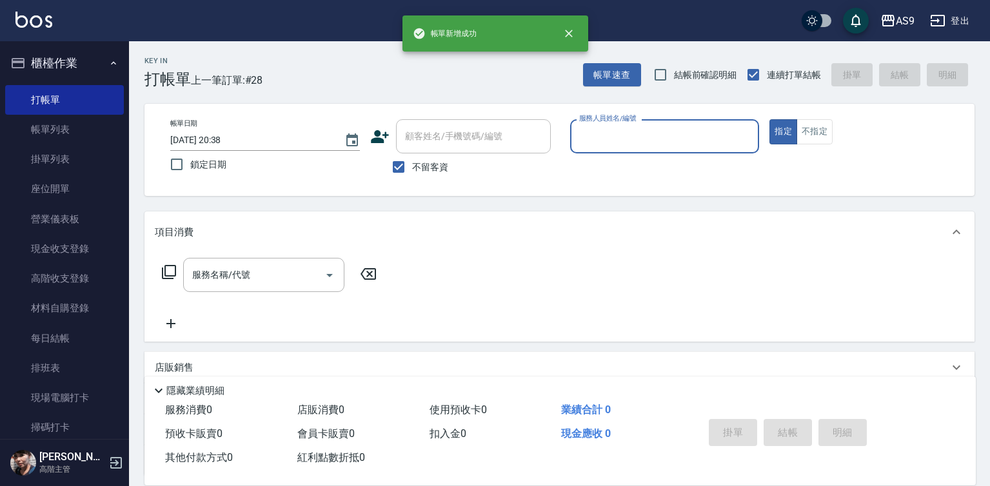
click at [621, 135] on input "服務人員姓名/編號" at bounding box center [665, 136] width 178 height 23
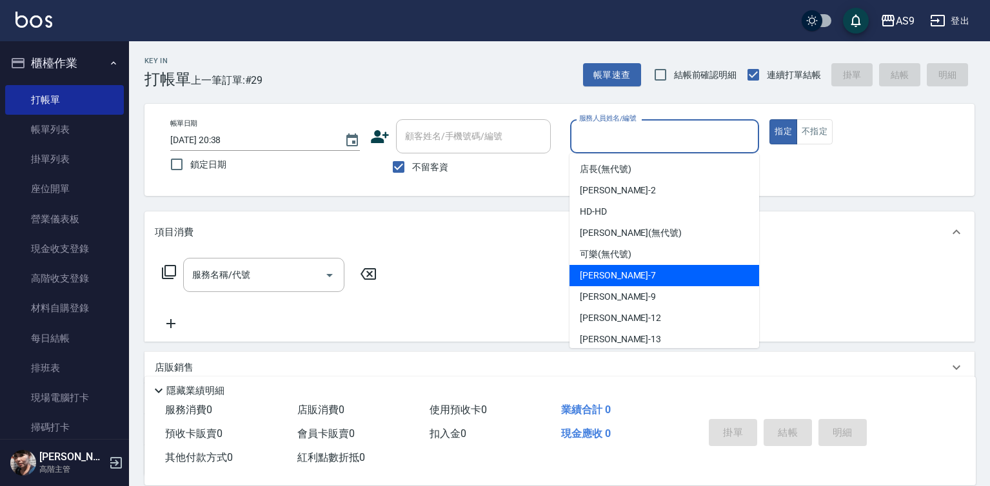
drag, startPoint x: 626, startPoint y: 273, endPoint x: 474, endPoint y: 266, distance: 152.3
click at [625, 274] on div "Peggy -7" at bounding box center [664, 275] width 190 height 21
type input "Peggy-7"
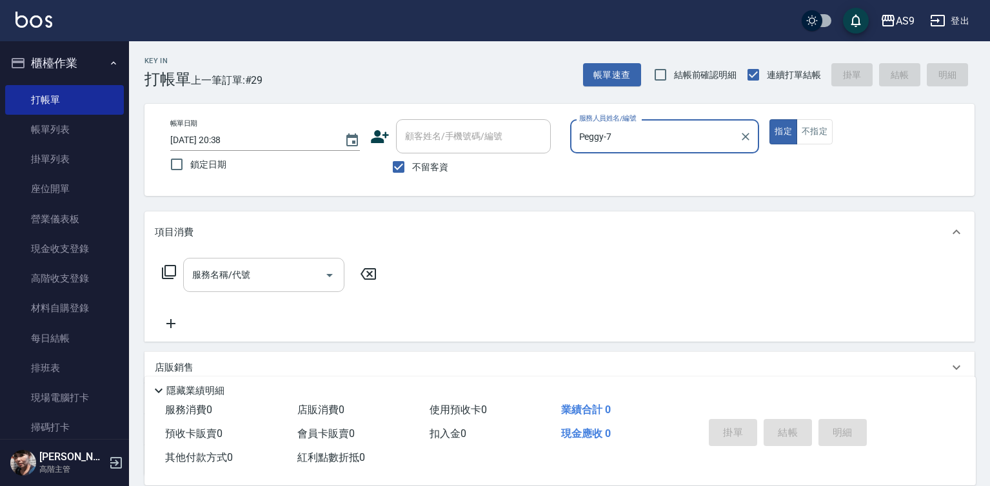
click at [273, 272] on input "服務名稱/代號" at bounding box center [254, 275] width 130 height 23
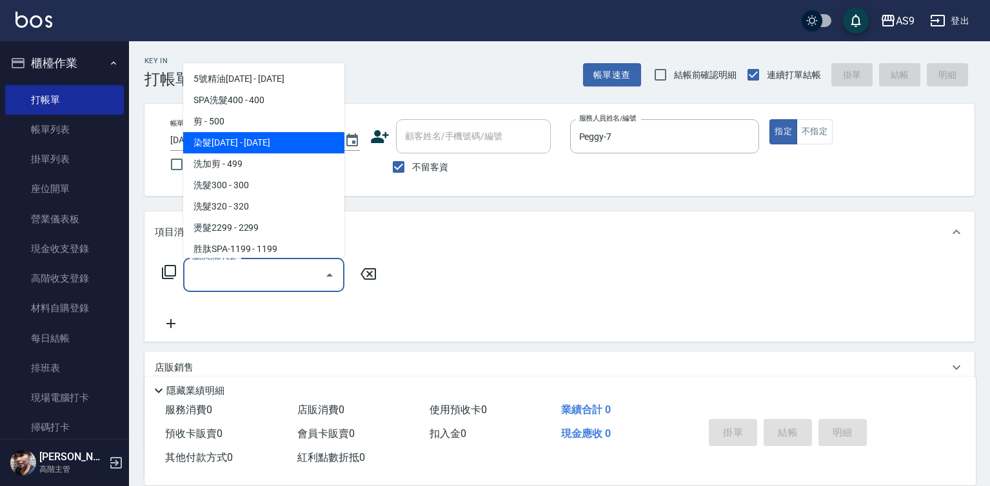
click at [264, 142] on span "染髮[DATE] - [DATE]" at bounding box center [263, 142] width 161 height 21
type input "染髮1500(染髮1500)"
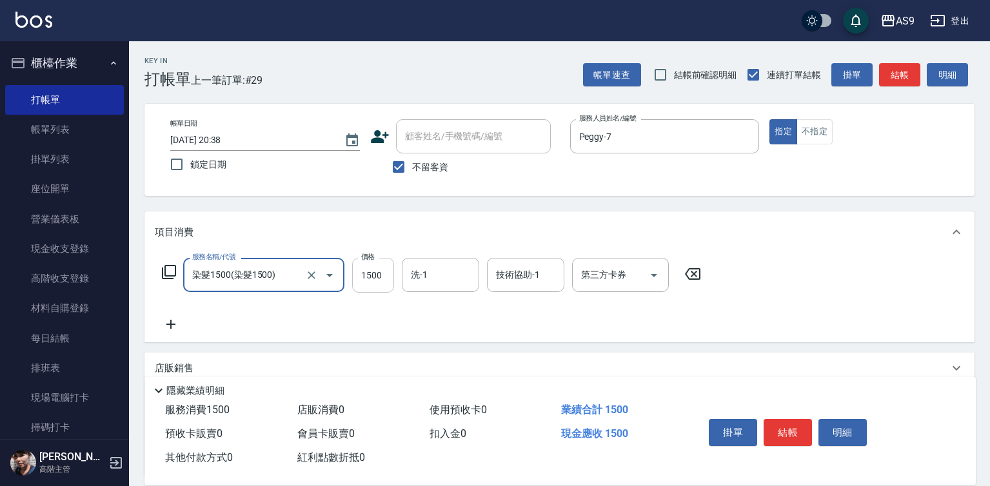
click at [378, 268] on input "1500" at bounding box center [373, 275] width 42 height 35
type input "1802"
click at [438, 284] on input "洗-1" at bounding box center [440, 275] width 66 height 23
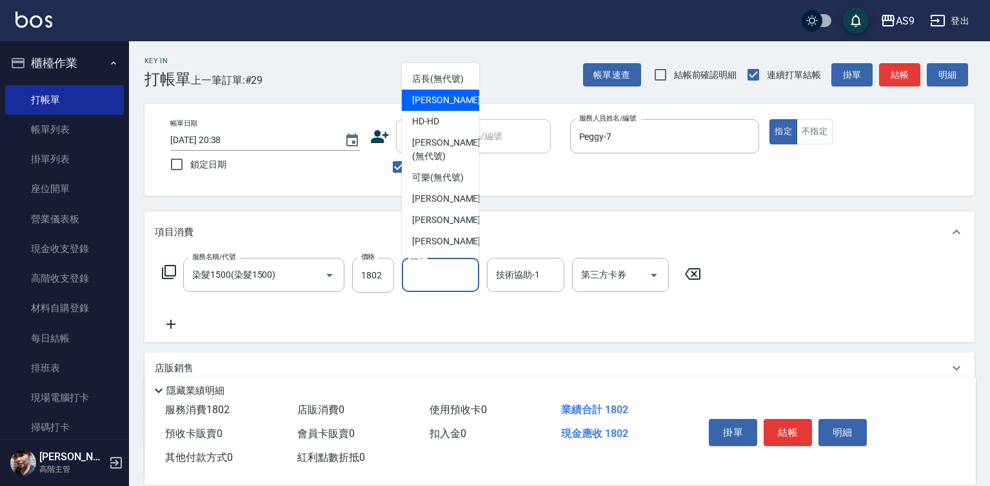
click at [428, 107] on span "Wendy怡蘭 -2" at bounding box center [450, 100] width 76 height 14
type input "Wendy怡蘭-2"
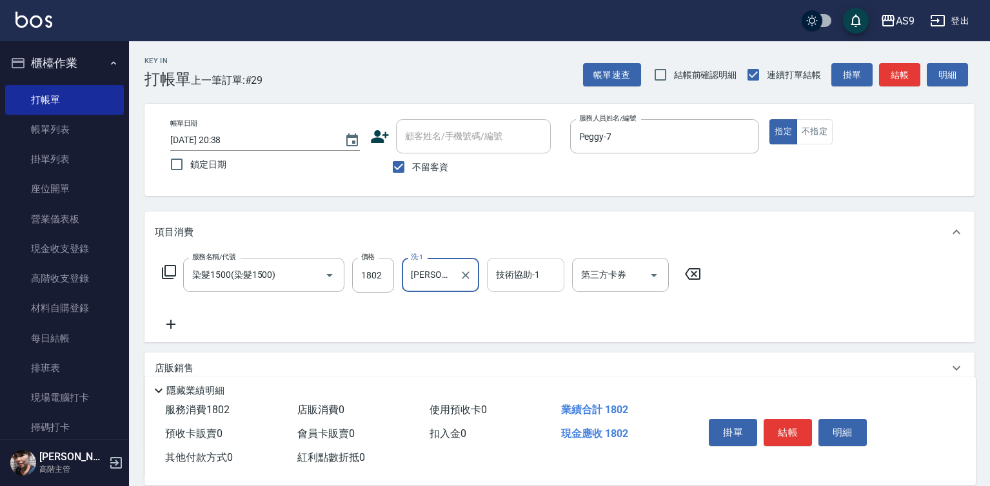
drag, startPoint x: 540, startPoint y: 270, endPoint x: 540, endPoint y: 264, distance: 6.5
click at [540, 270] on input "技術協助-1" at bounding box center [526, 275] width 66 height 23
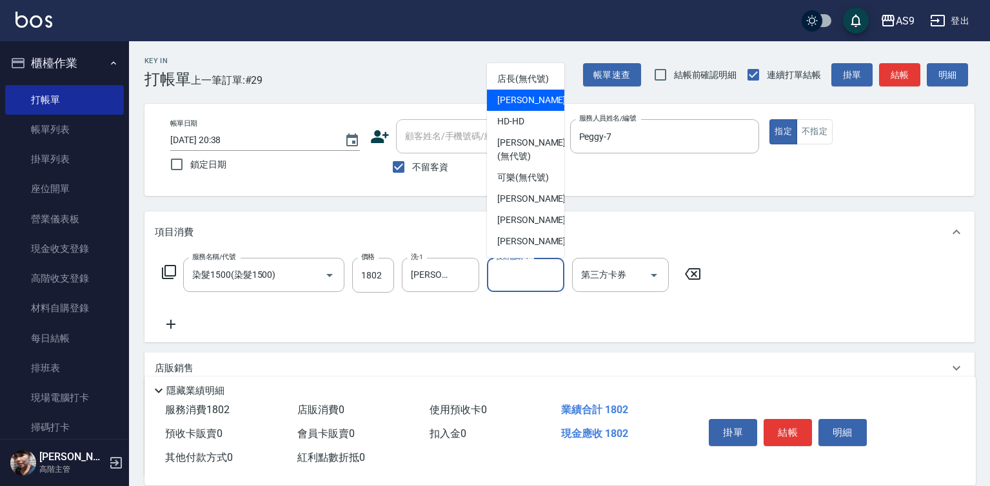
click at [522, 107] on span "Wendy怡蘭 -2" at bounding box center [535, 100] width 76 height 14
type input "Wendy怡蘭-2"
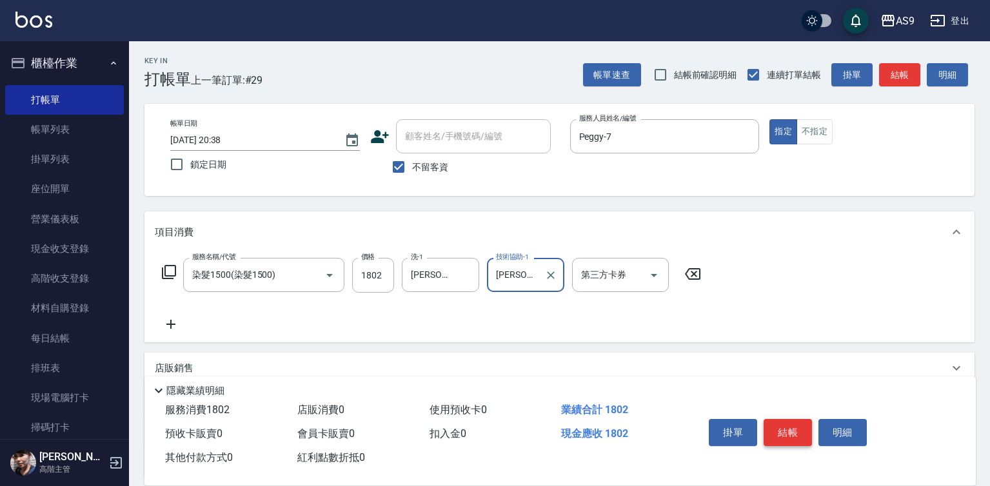
click at [776, 431] on button "結帳" at bounding box center [787, 432] width 48 height 27
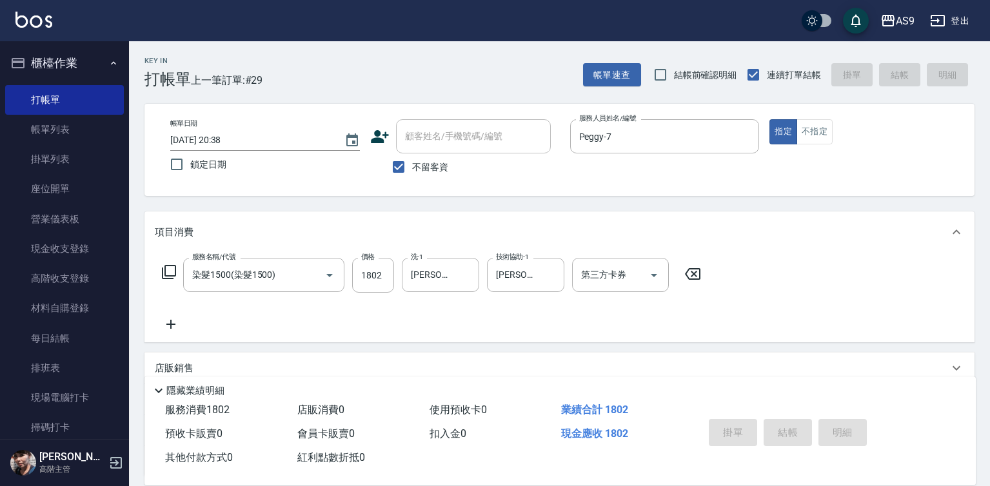
type input "2025/10/12 20:39"
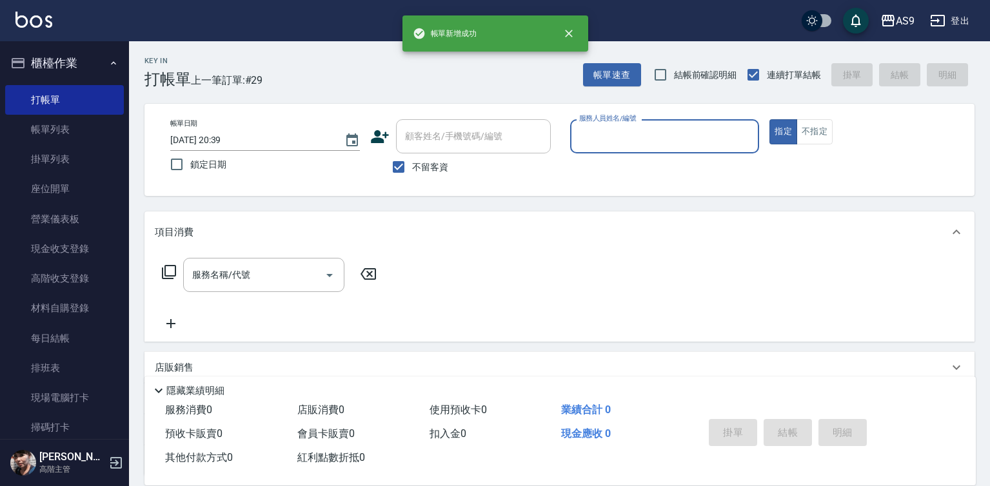
click at [616, 138] on input "服務人員姓名/編號" at bounding box center [665, 136] width 178 height 23
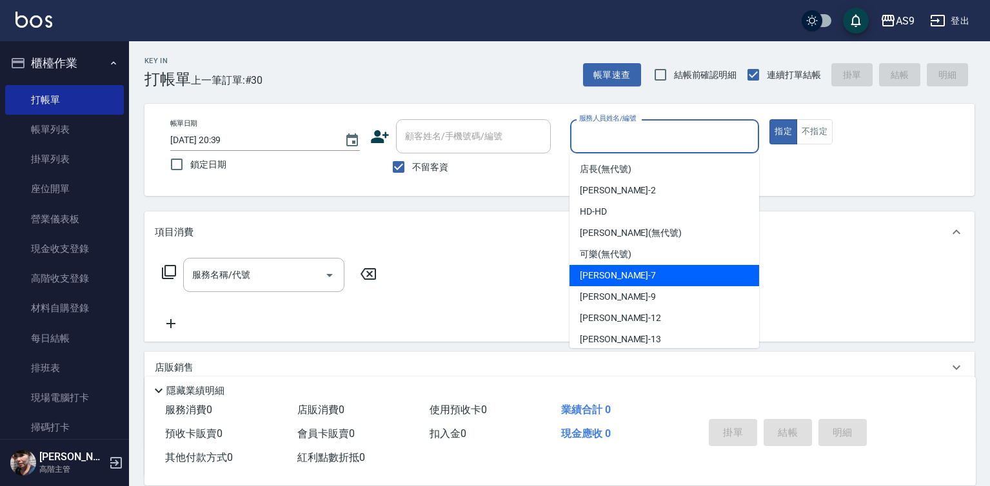
click at [614, 279] on div "Peggy -7" at bounding box center [664, 275] width 190 height 21
type input "Peggy-7"
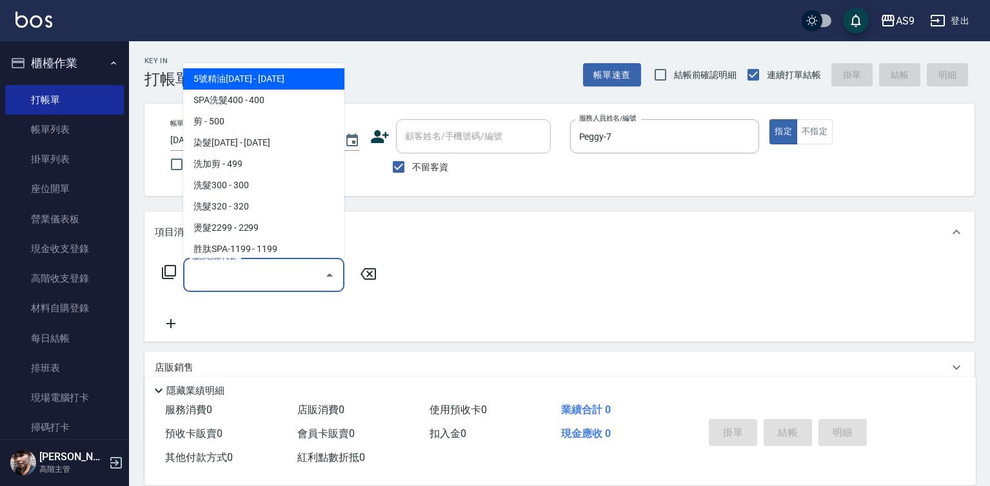
click at [263, 279] on input "服務名稱/代號" at bounding box center [254, 275] width 130 height 23
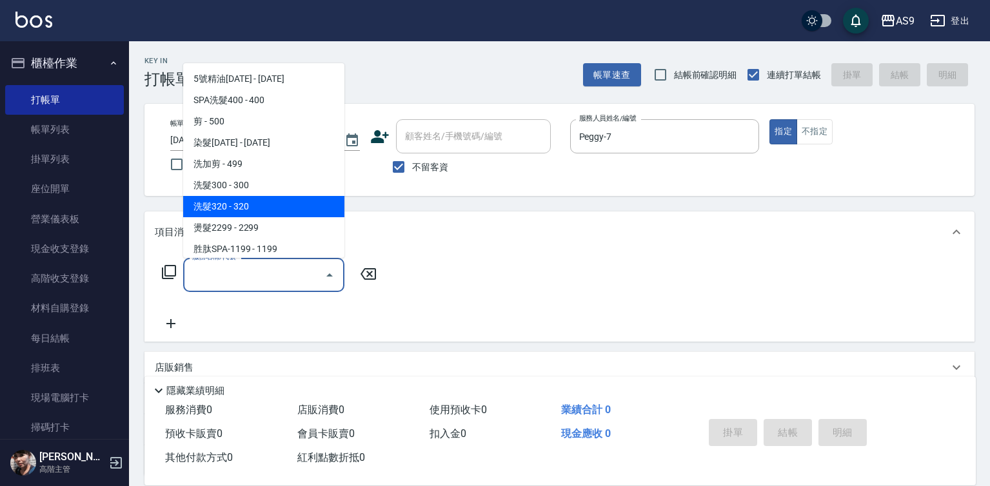
click at [255, 205] on span "洗髮320 - 320" at bounding box center [263, 206] width 161 height 21
type input "洗髮320(洗髮320)"
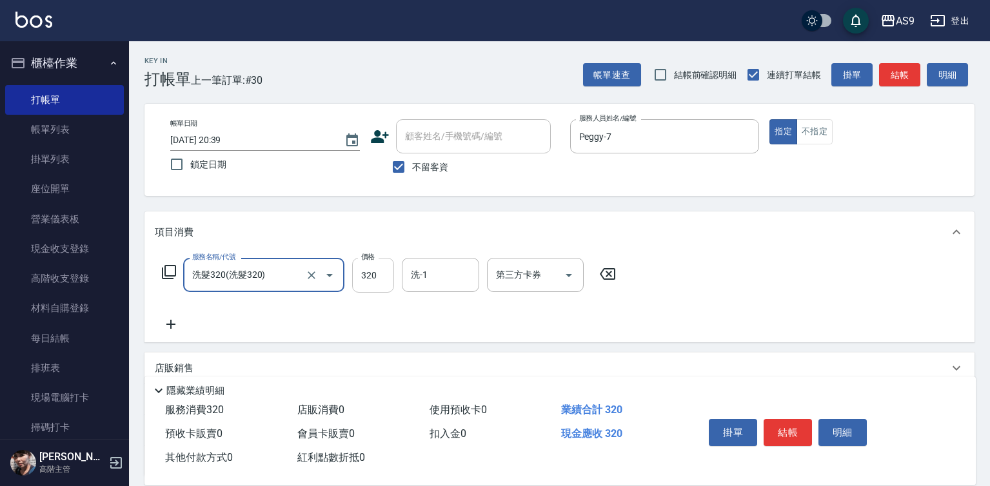
click at [363, 268] on input "320" at bounding box center [373, 275] width 42 height 35
type input "270"
click at [801, 433] on button "結帳" at bounding box center [787, 432] width 48 height 27
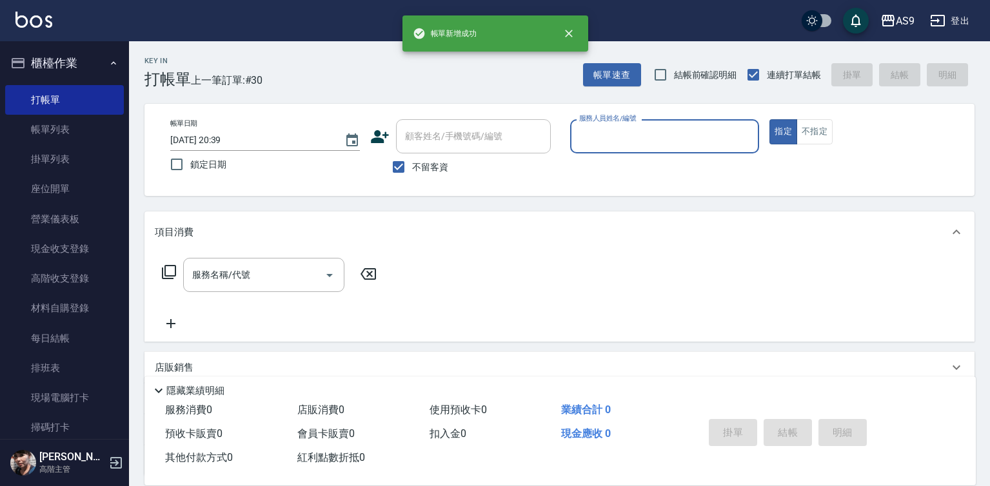
click at [610, 146] on input "服務人員姓名/編號" at bounding box center [665, 136] width 178 height 23
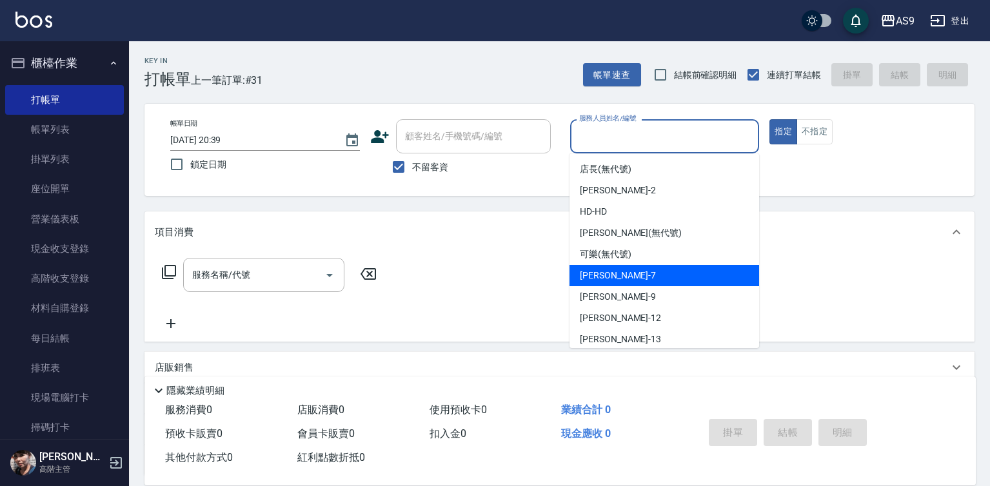
click at [611, 273] on span "Peggy -7" at bounding box center [618, 276] width 76 height 14
type input "Peggy-7"
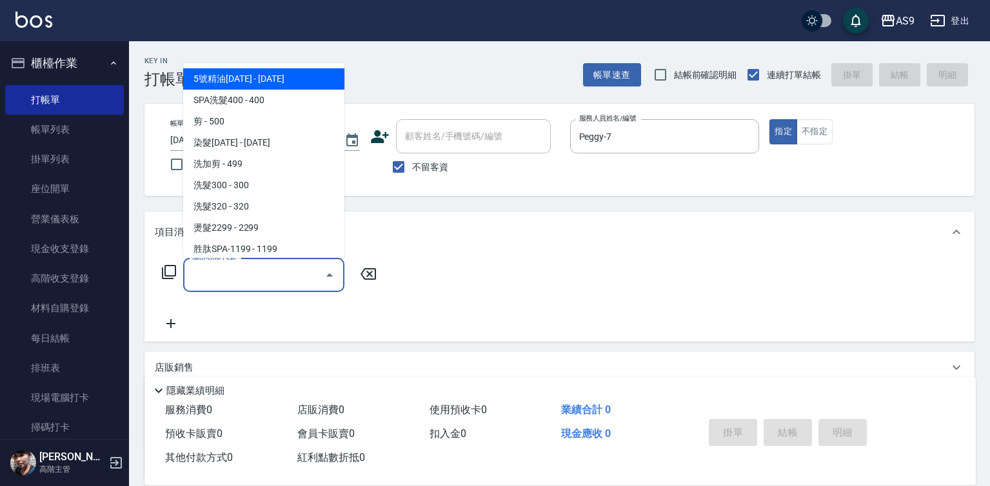
click at [231, 272] on input "服務名稱/代號" at bounding box center [254, 275] width 130 height 23
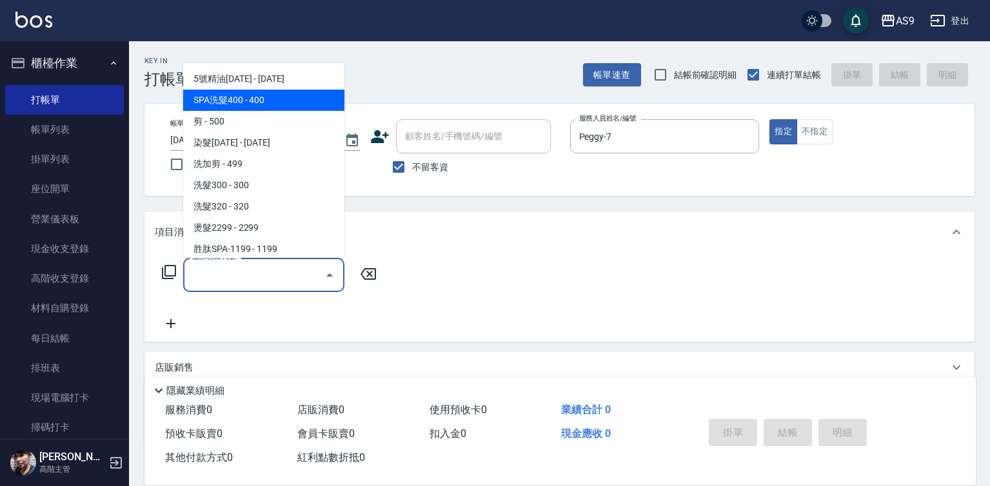
click at [233, 99] on span "SPA洗髮400 - 400" at bounding box center [263, 100] width 161 height 21
type input "SPA洗髮400"
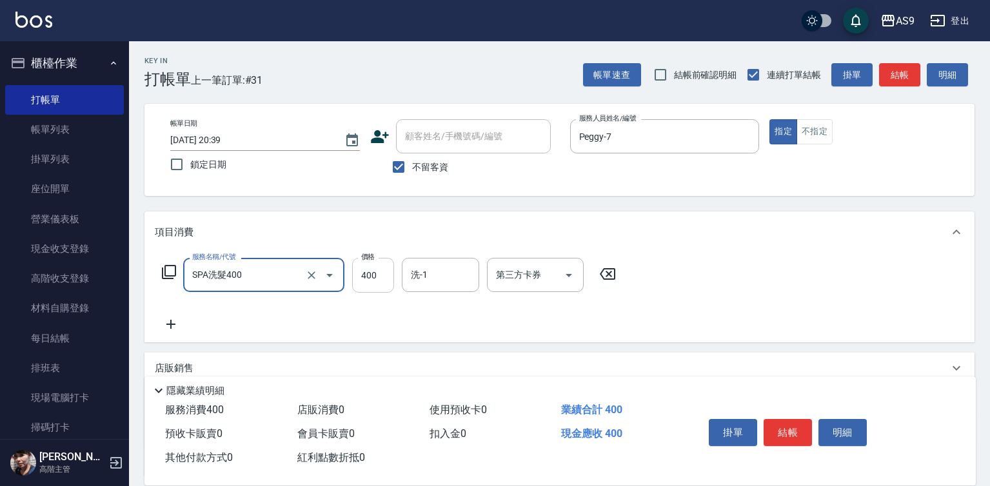
click at [377, 280] on input "400" at bounding box center [373, 275] width 42 height 35
click at [426, 287] on div "洗-1" at bounding box center [440, 275] width 77 height 34
type input "363"
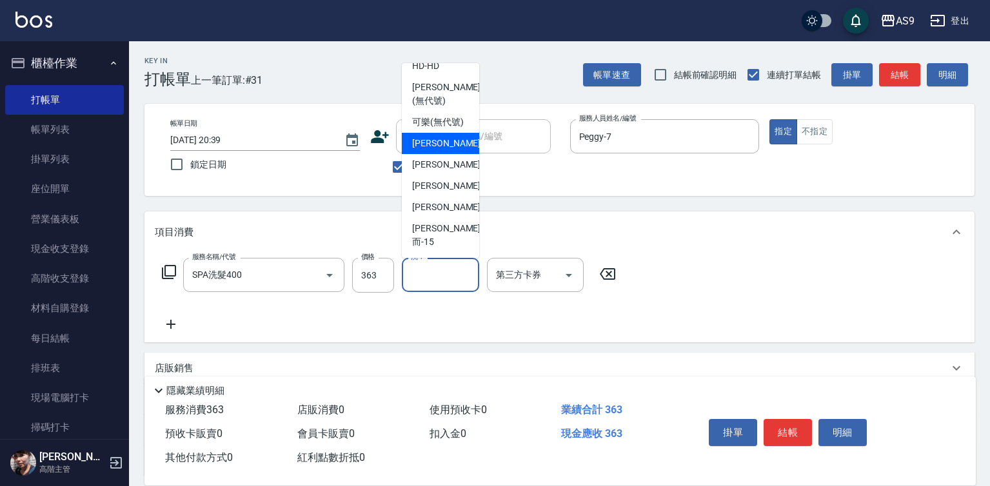
scroll to position [83, 0]
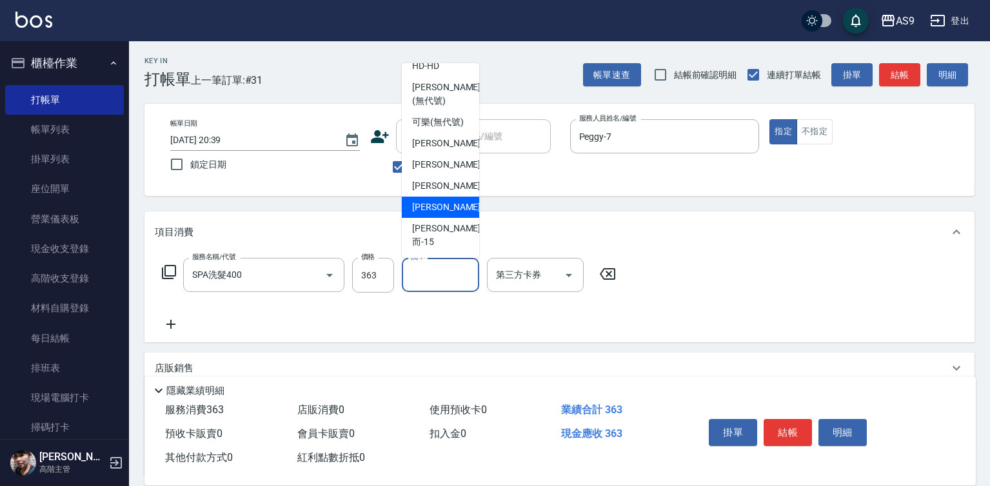
click at [443, 214] on span "[PERSON_NAME] -13" at bounding box center [452, 208] width 81 height 14
type input "[PERSON_NAME]-13"
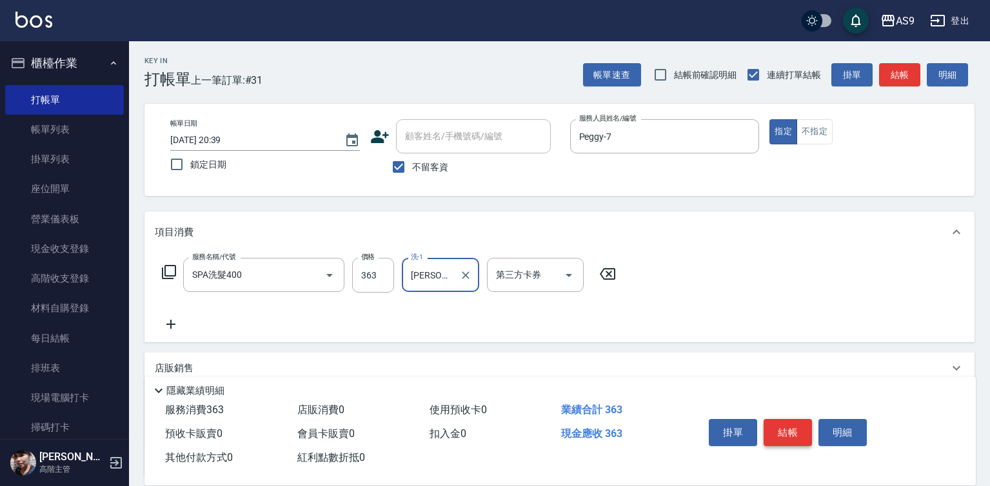
click at [782, 429] on button "結帳" at bounding box center [787, 432] width 48 height 27
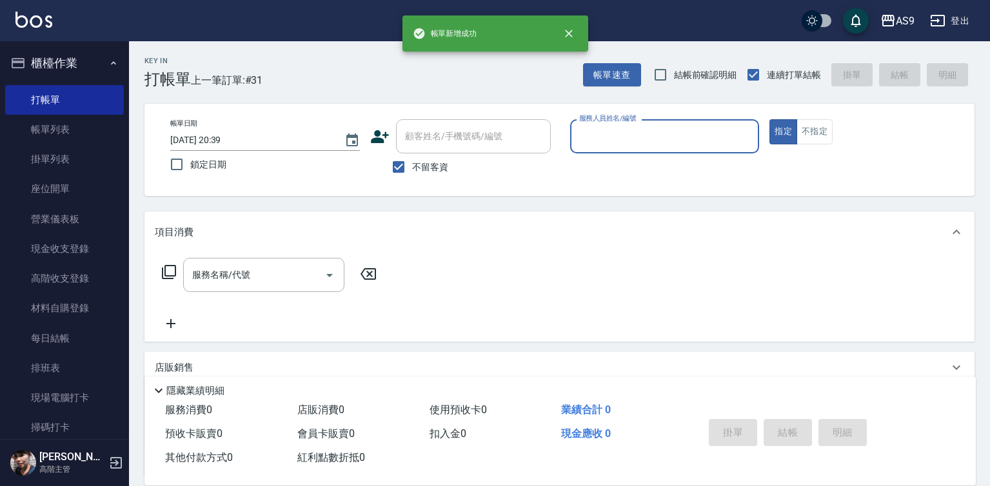
drag, startPoint x: 631, startPoint y: 130, endPoint x: 634, endPoint y: 139, distance: 9.4
click at [631, 132] on input "服務人員姓名/編號" at bounding box center [665, 136] width 178 height 23
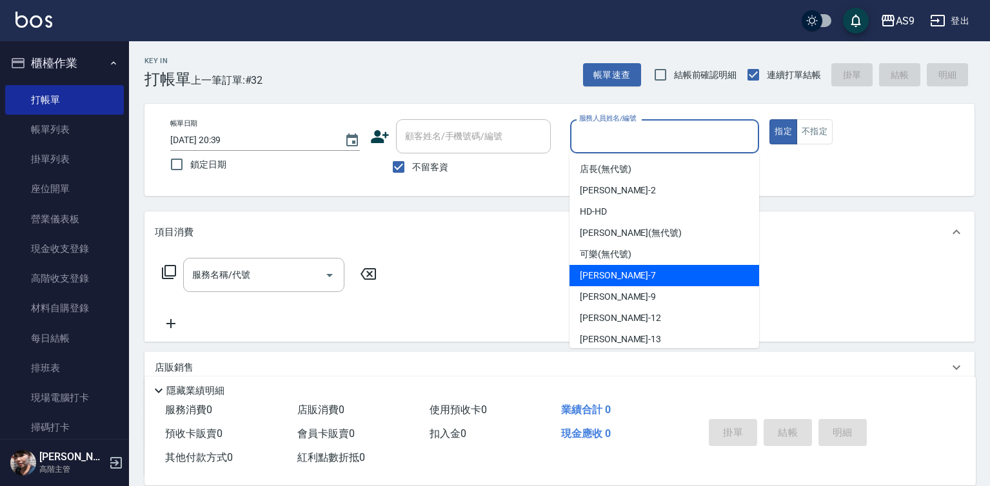
drag, startPoint x: 634, startPoint y: 275, endPoint x: 392, endPoint y: 286, distance: 242.7
click at [634, 276] on div "Peggy -7" at bounding box center [664, 275] width 190 height 21
type input "Peggy-7"
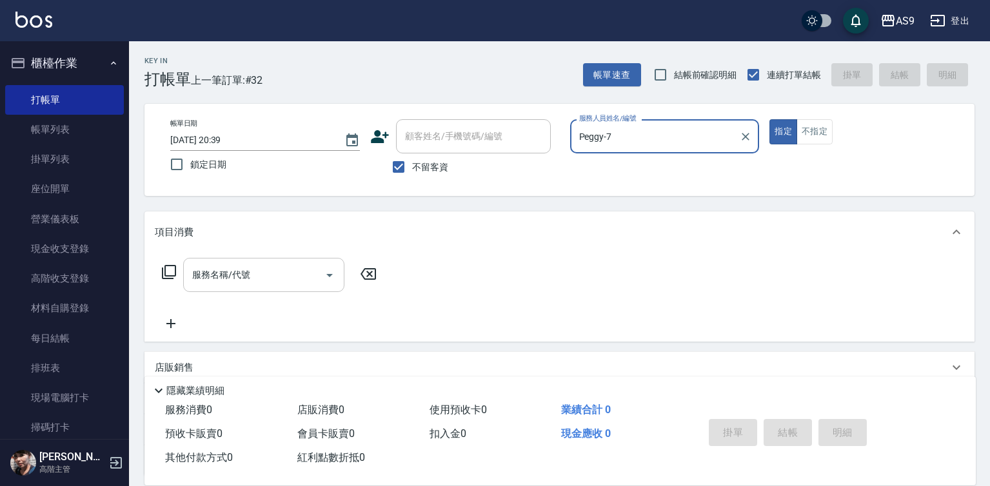
click at [239, 288] on div "服務名稱/代號" at bounding box center [263, 275] width 161 height 34
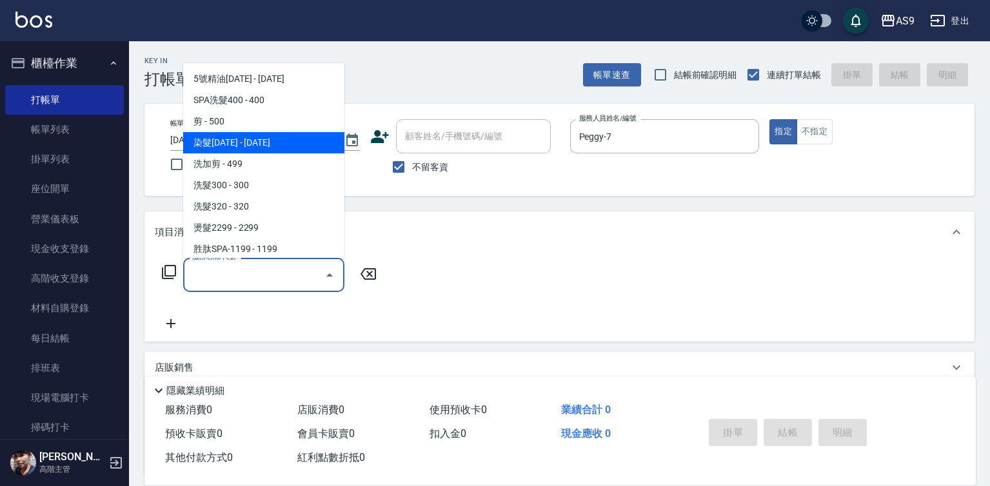
click at [226, 139] on span "染髮[DATE] - [DATE]" at bounding box center [263, 142] width 161 height 21
type input "染髮1500(染髮1500)"
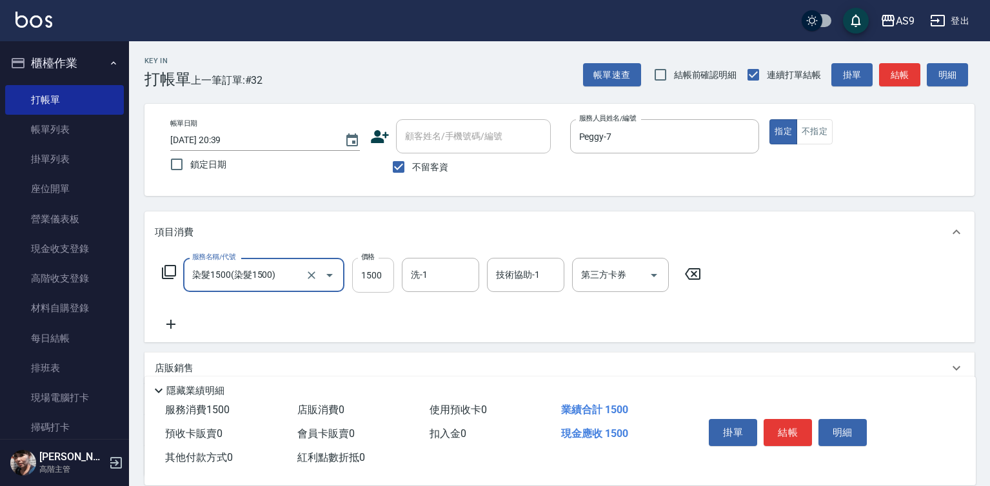
click at [380, 284] on input "1500" at bounding box center [373, 275] width 42 height 35
type input "1727"
click at [454, 273] on input "洗-1" at bounding box center [440, 275] width 66 height 23
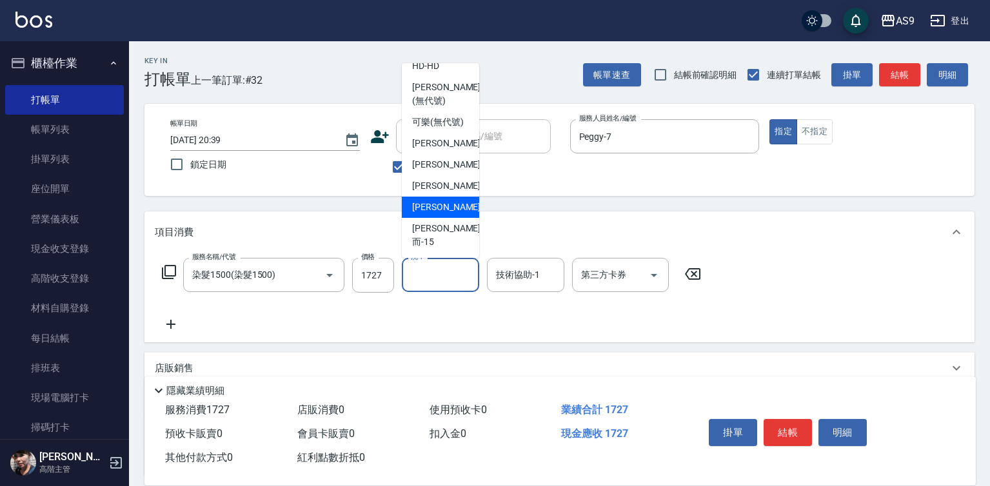
click at [441, 214] on span "[PERSON_NAME] -13" at bounding box center [452, 208] width 81 height 14
type input "[PERSON_NAME]-13"
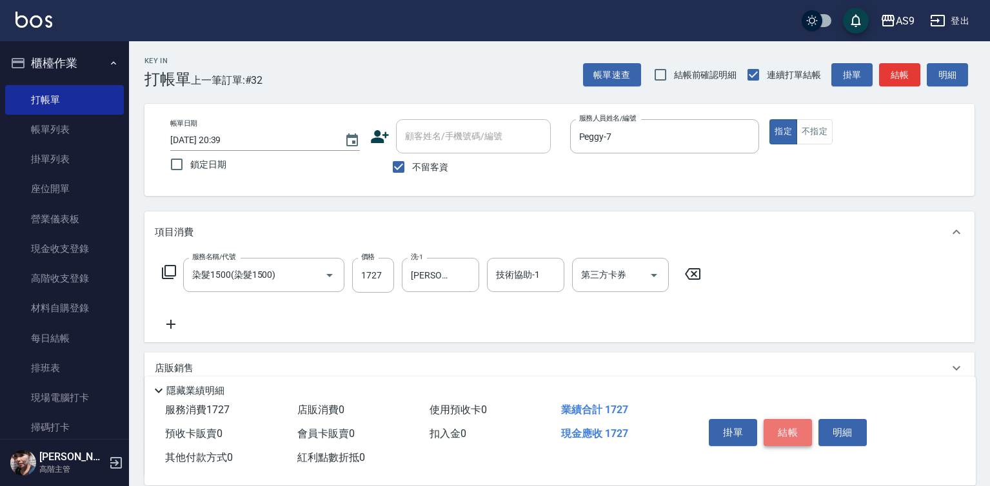
click at [769, 426] on button "結帳" at bounding box center [787, 432] width 48 height 27
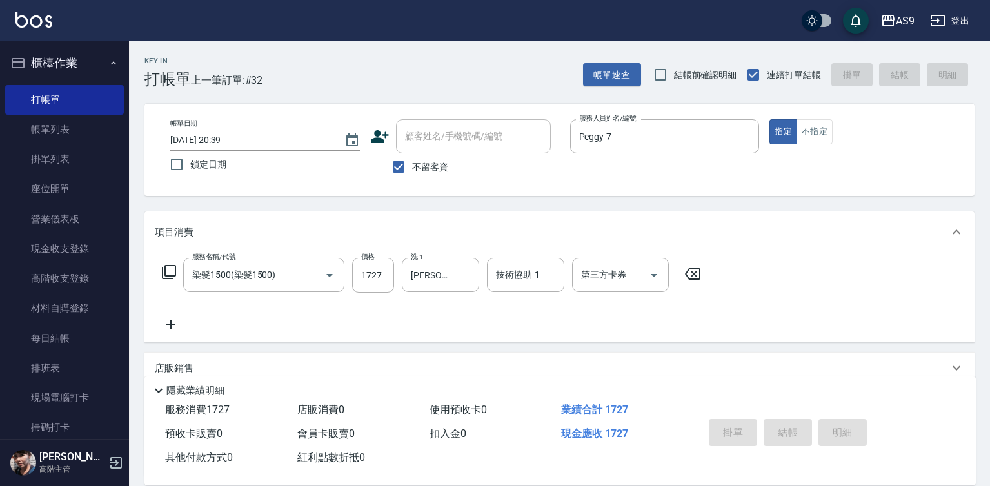
type input "2025/10/12 20:40"
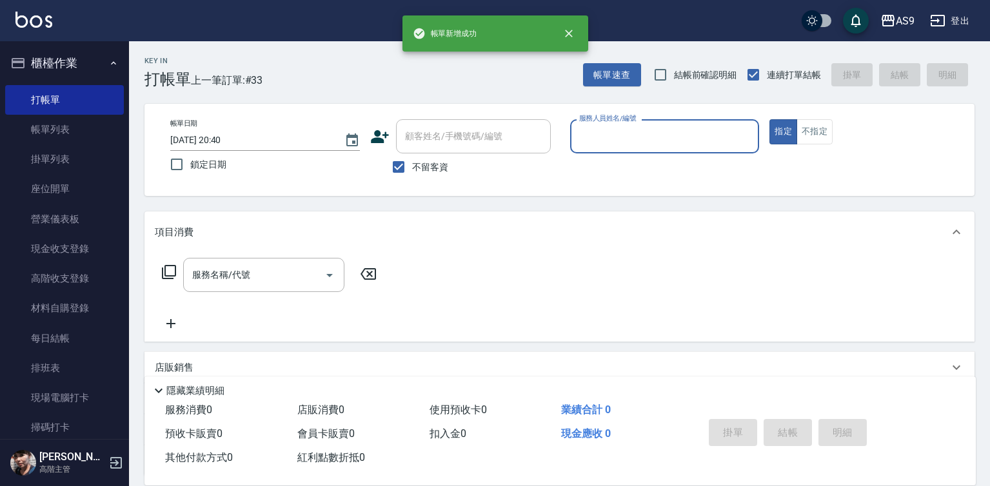
drag, startPoint x: 602, startPoint y: 121, endPoint x: 619, endPoint y: 195, distance: 76.0
click at [603, 133] on div "服務人員姓名/編號 服務人員姓名/編號" at bounding box center [665, 136] width 190 height 34
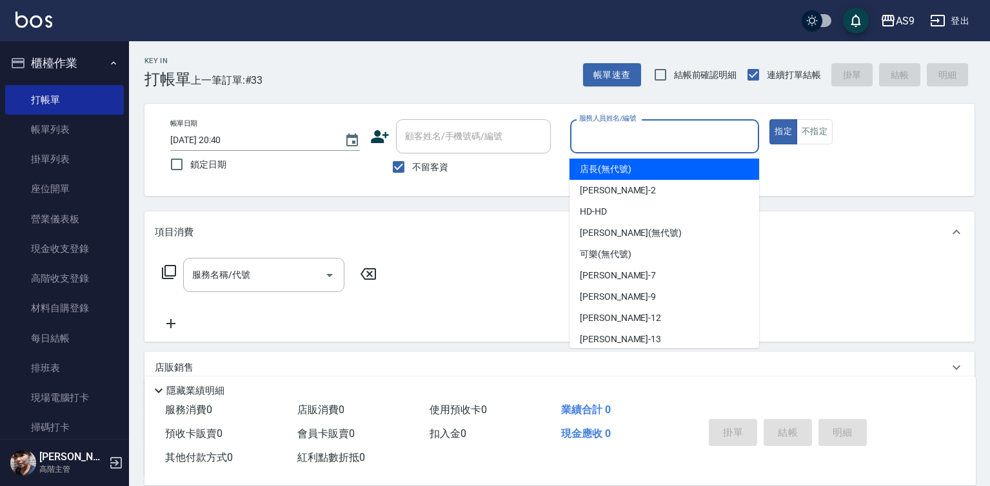
click at [609, 140] on input "服務人員姓名/編號" at bounding box center [665, 136] width 178 height 23
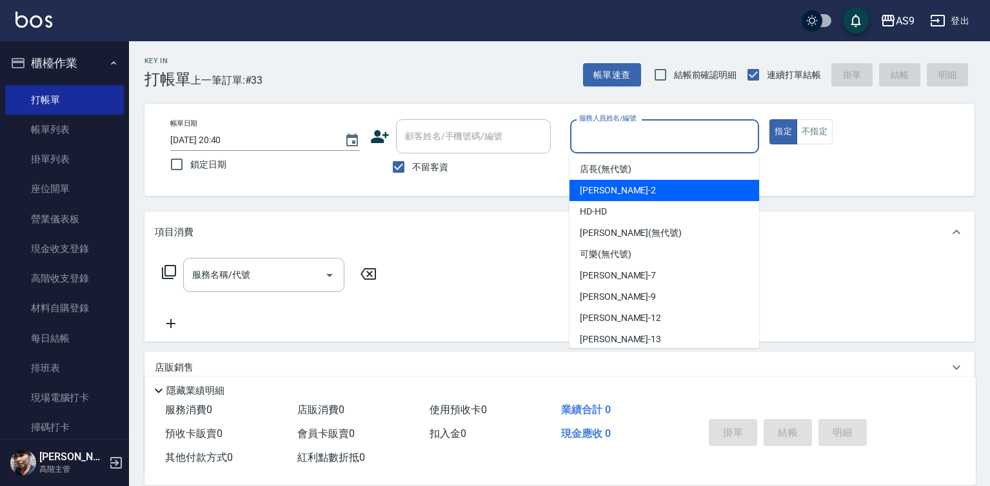
drag, startPoint x: 638, startPoint y: 186, endPoint x: 583, endPoint y: 210, distance: 60.4
click at [638, 185] on div "Wendy怡蘭 -2" at bounding box center [664, 190] width 190 height 21
type input "Wendy怡蘭-2"
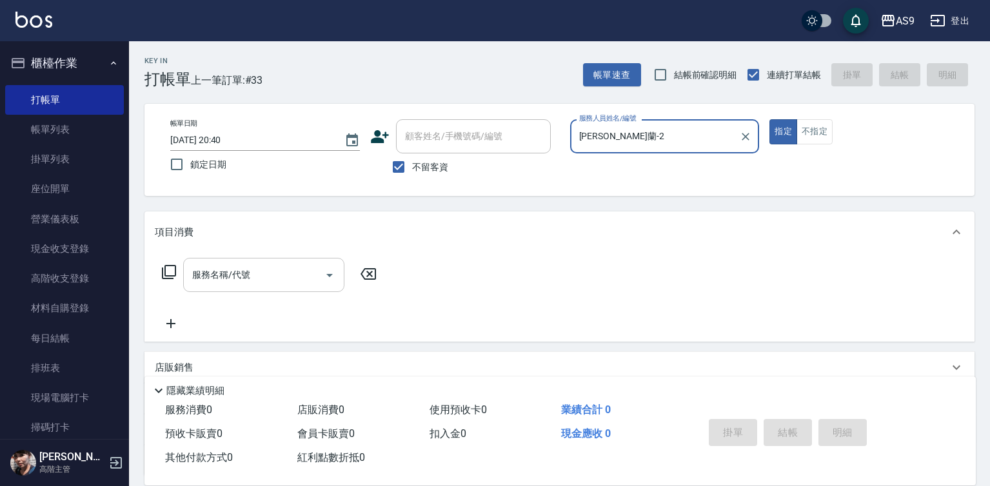
click at [293, 271] on input "服務名稱/代號" at bounding box center [254, 275] width 130 height 23
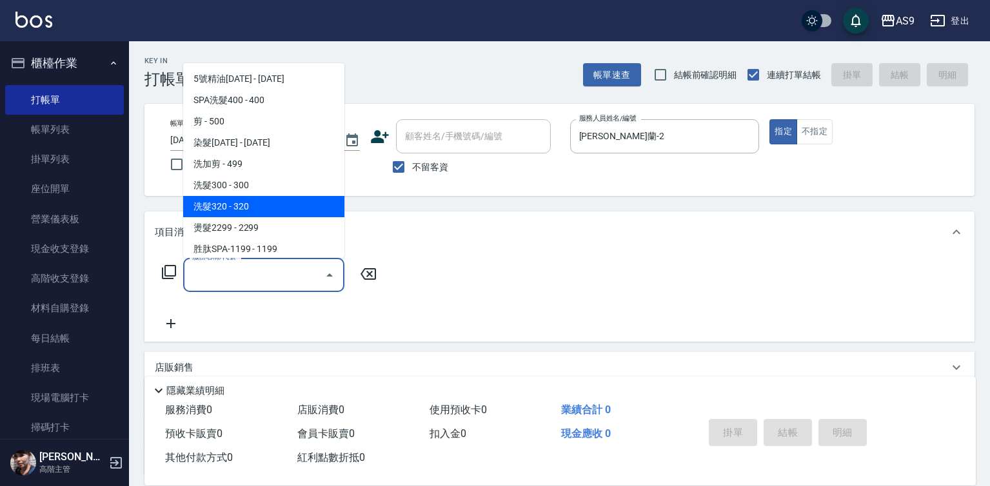
click at [265, 217] on span "洗髮320 - 320" at bounding box center [263, 206] width 161 height 21
type input "洗髮320(洗髮320)"
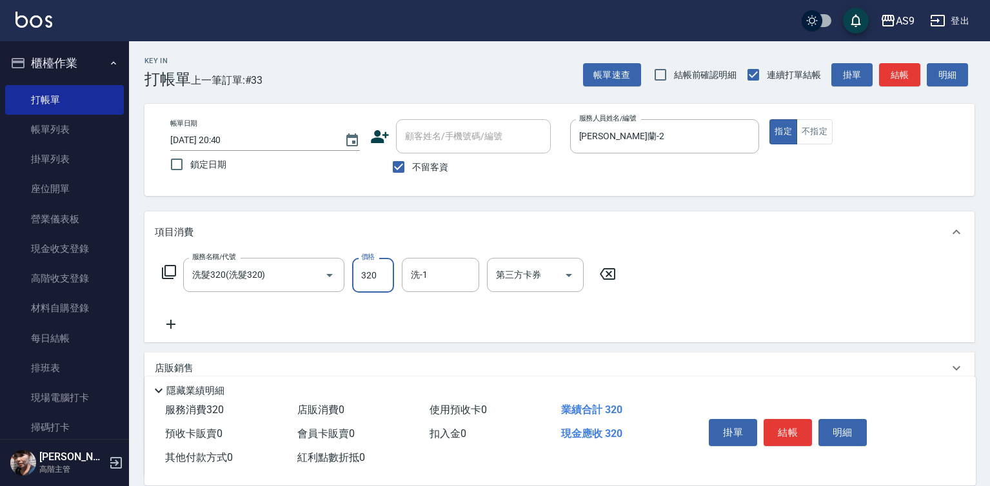
click at [378, 280] on input "320" at bounding box center [373, 275] width 42 height 35
type input "227"
click at [449, 269] on input "洗-1" at bounding box center [440, 275] width 66 height 23
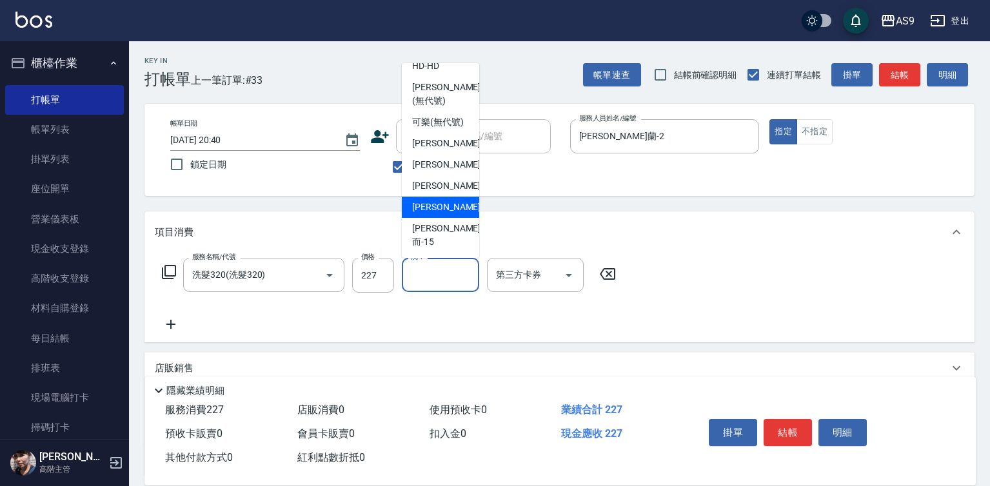
click at [453, 218] on div "[PERSON_NAME] -13" at bounding box center [440, 207] width 77 height 21
type input "[PERSON_NAME]-13"
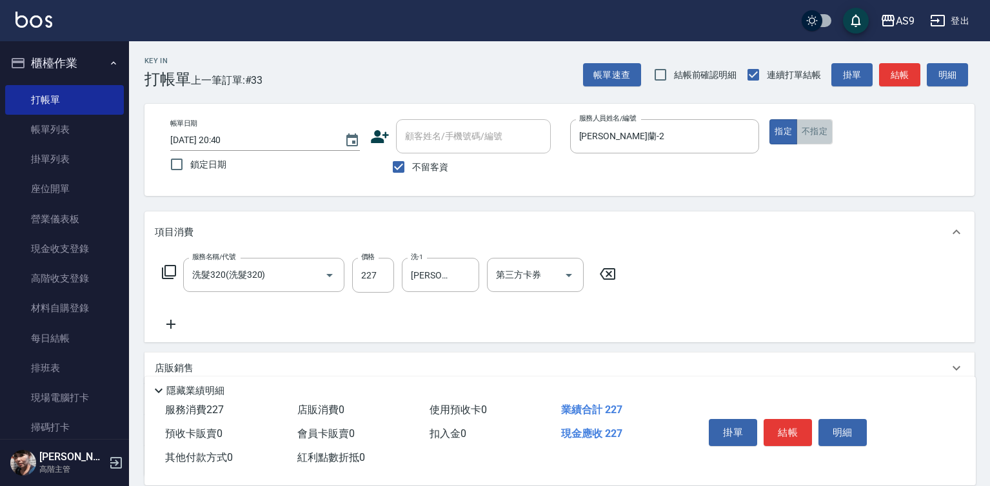
click at [811, 140] on button "不指定" at bounding box center [814, 131] width 36 height 25
click at [779, 419] on button "結帳" at bounding box center [787, 432] width 48 height 27
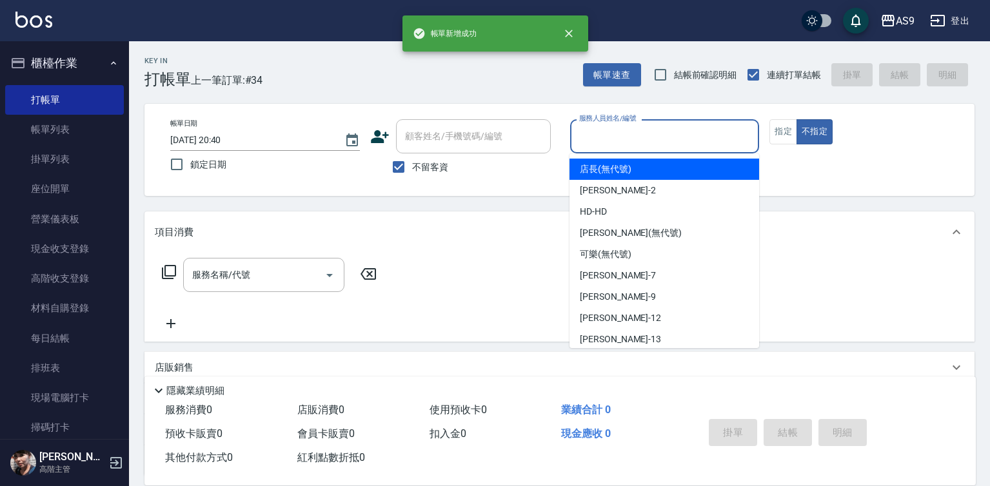
click at [614, 138] on input "服務人員姓名/編號" at bounding box center [665, 136] width 178 height 23
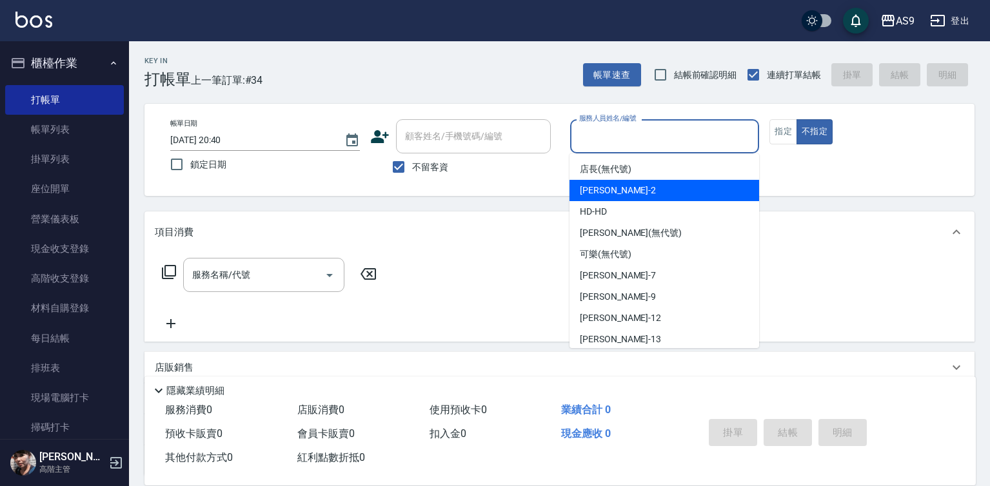
drag, startPoint x: 624, startPoint y: 187, endPoint x: 566, endPoint y: 194, distance: 58.5
click at [625, 187] on span "Wendy怡蘭 -2" at bounding box center [618, 191] width 76 height 14
type input "Wendy怡蘭-2"
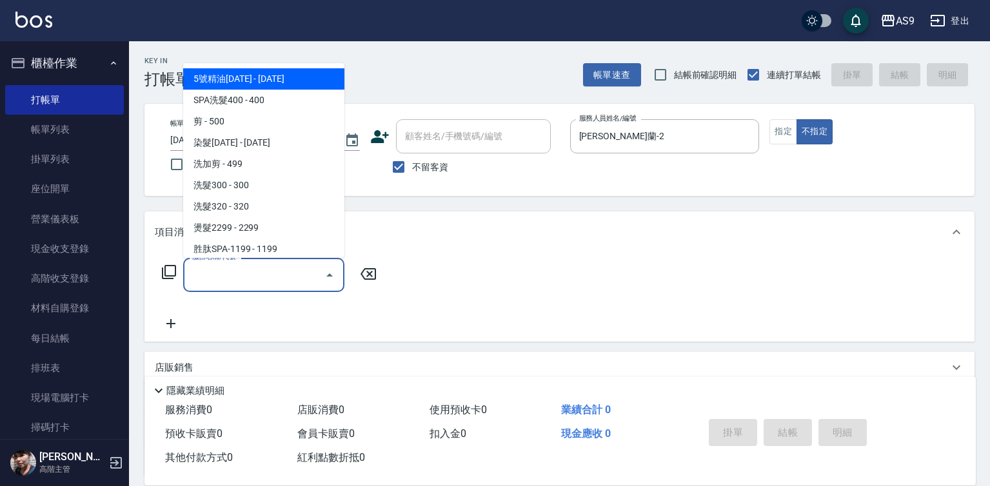
click at [279, 271] on input "服務名稱/代號" at bounding box center [254, 275] width 130 height 23
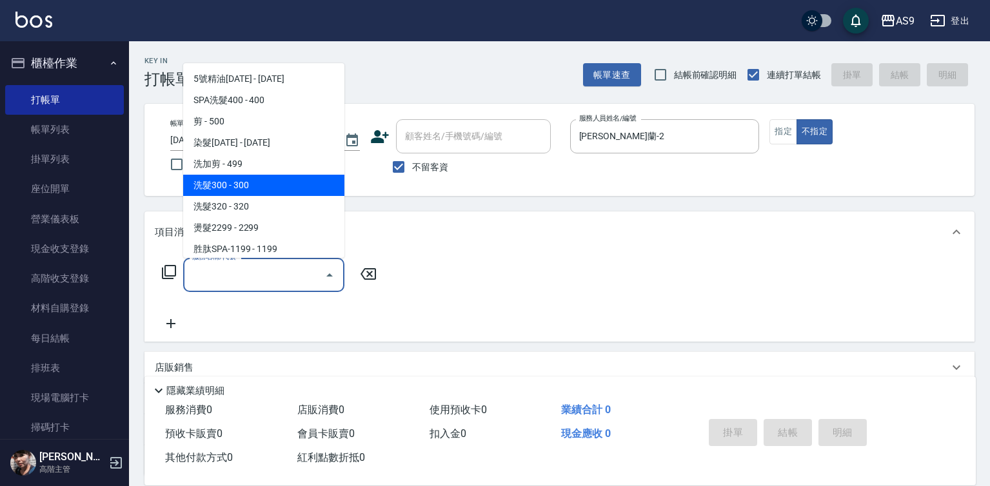
click at [275, 190] on span "洗髮300 - 300" at bounding box center [263, 185] width 161 height 21
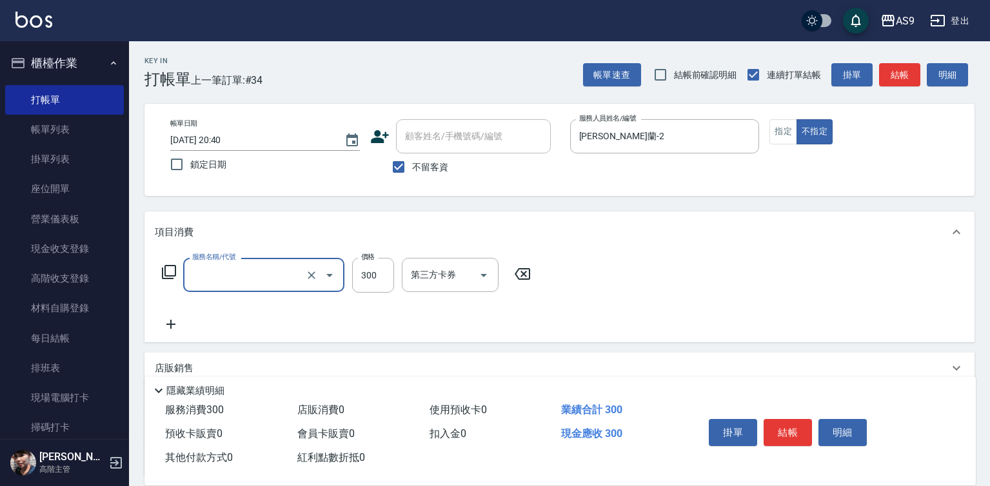
type input "洗髮300(洗 髮300)"
click at [380, 281] on input "300" at bounding box center [373, 275] width 42 height 35
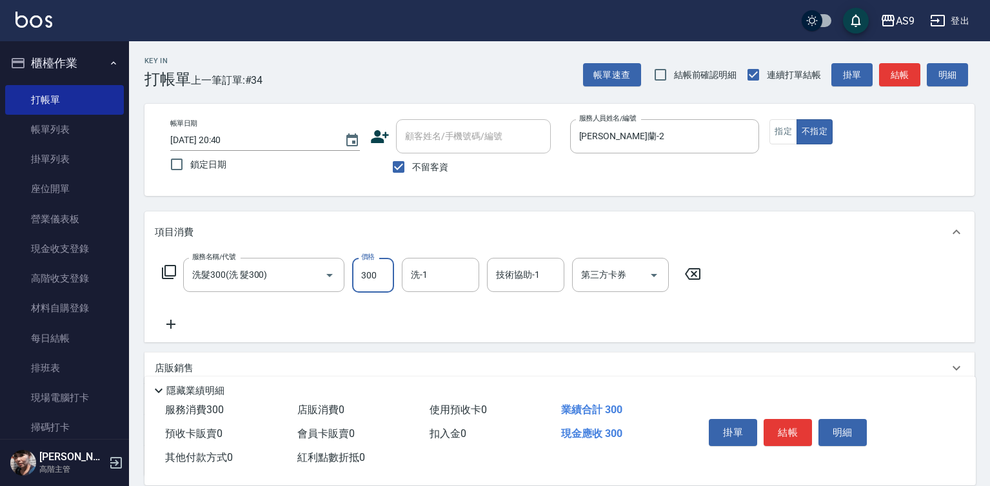
click at [380, 281] on input "300" at bounding box center [373, 275] width 42 height 35
type input "270"
click at [449, 271] on input "洗-1" at bounding box center [440, 275] width 66 height 23
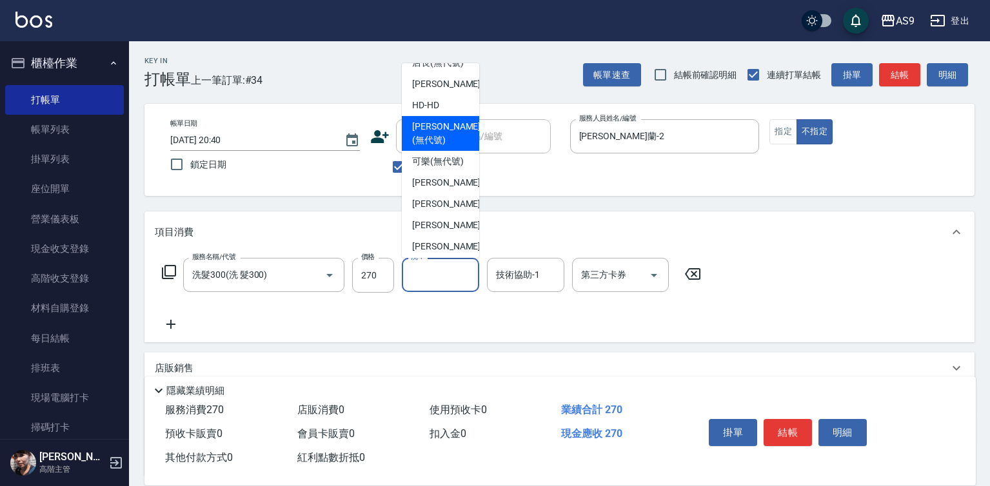
scroll to position [64, 0]
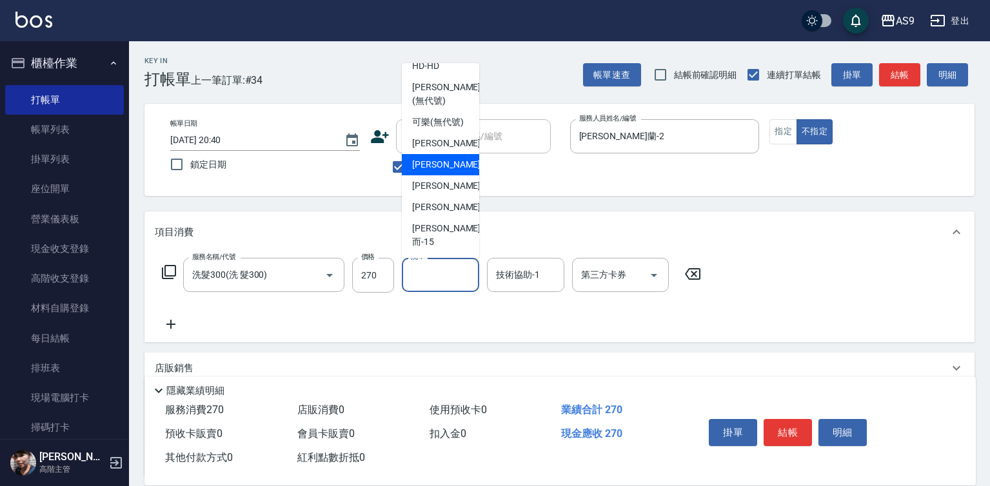
click at [451, 175] on div "[PERSON_NAME] -9" at bounding box center [440, 164] width 77 height 21
type input "[PERSON_NAME]-9"
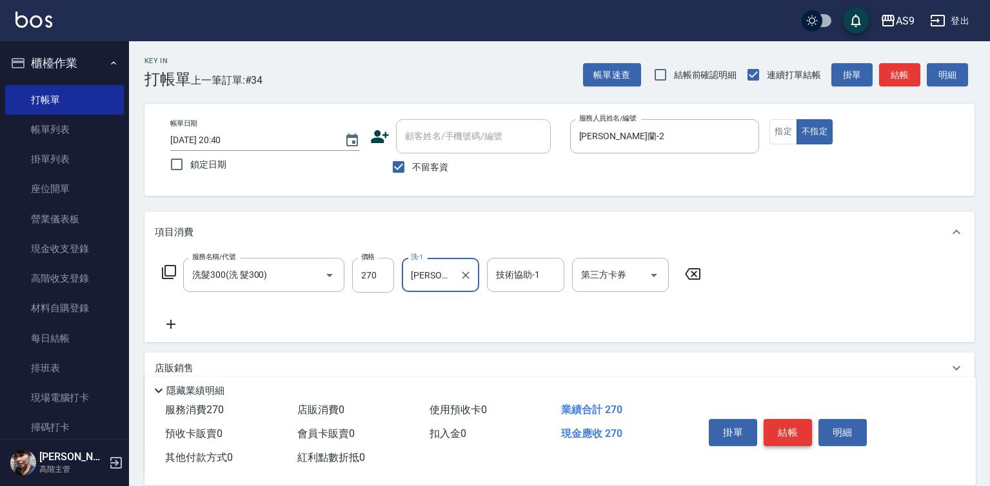
click at [787, 421] on button "結帳" at bounding box center [787, 432] width 48 height 27
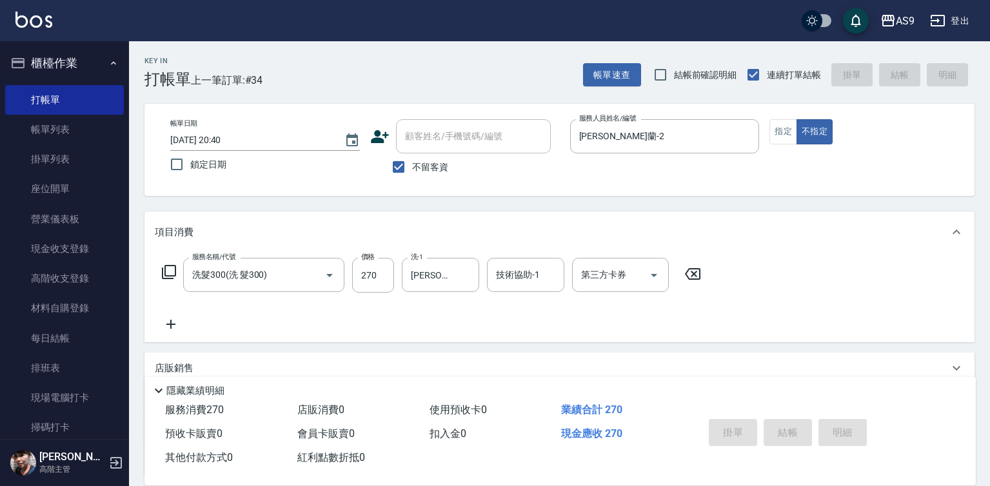
type input "2025/10/12 20:41"
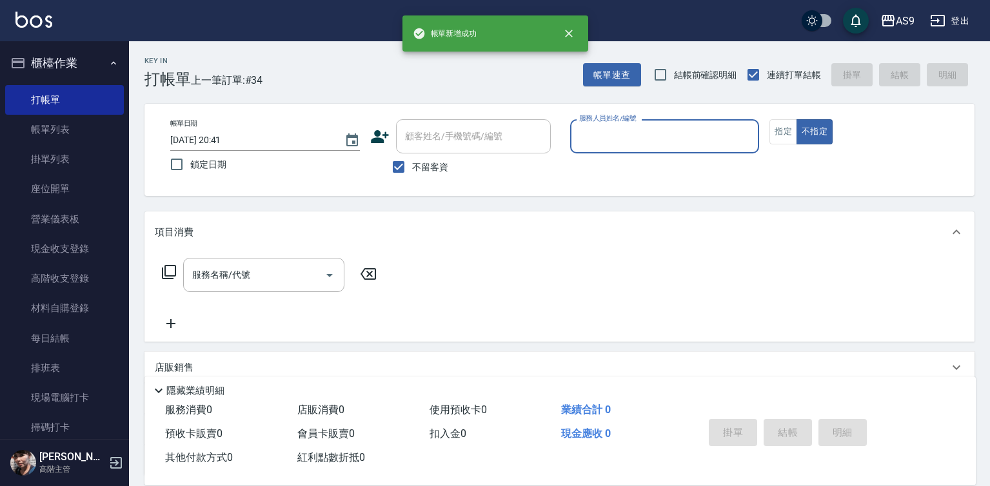
click at [627, 132] on input "服務人員姓名/編號" at bounding box center [665, 136] width 178 height 23
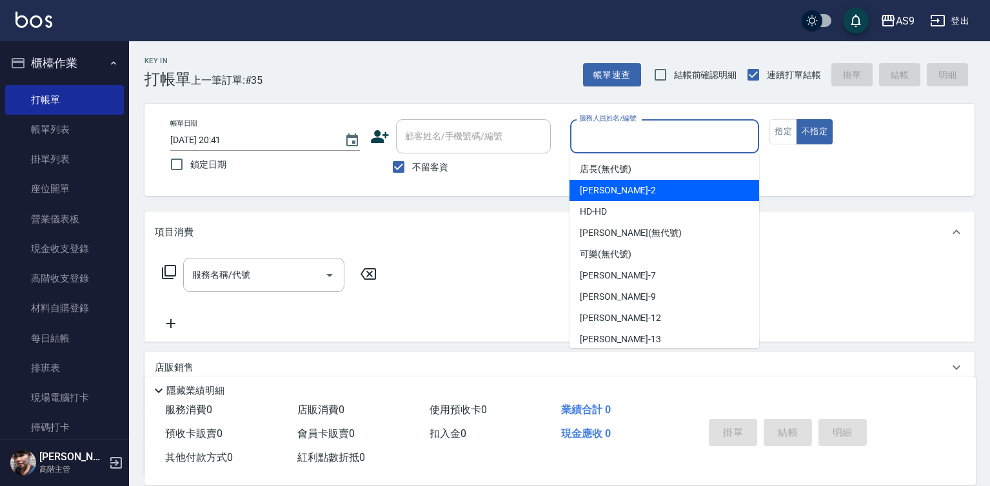
click at [631, 190] on span "Wendy怡蘭 -2" at bounding box center [618, 191] width 76 height 14
type input "Wendy怡蘭-2"
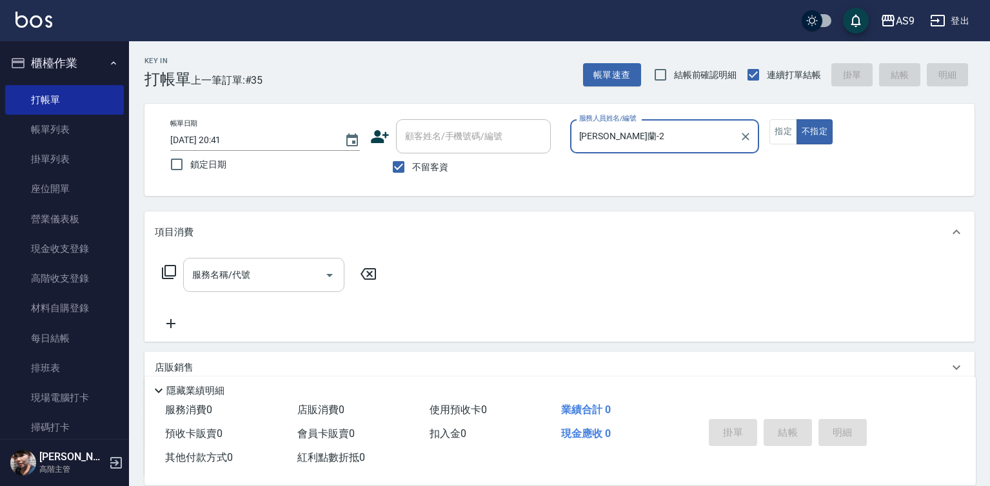
click at [293, 277] on input "服務名稱/代號" at bounding box center [254, 275] width 130 height 23
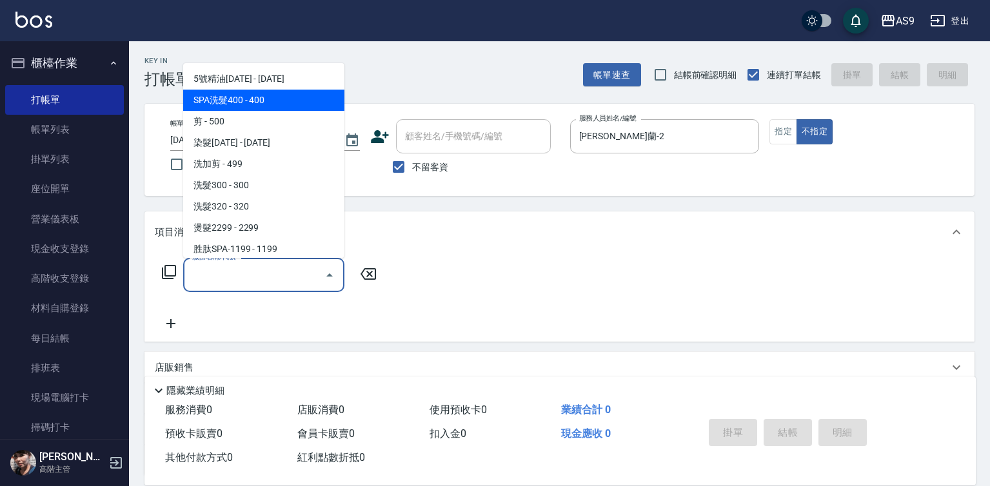
click at [269, 104] on span "SPA洗髮400 - 400" at bounding box center [263, 100] width 161 height 21
type input "SPA洗髮400"
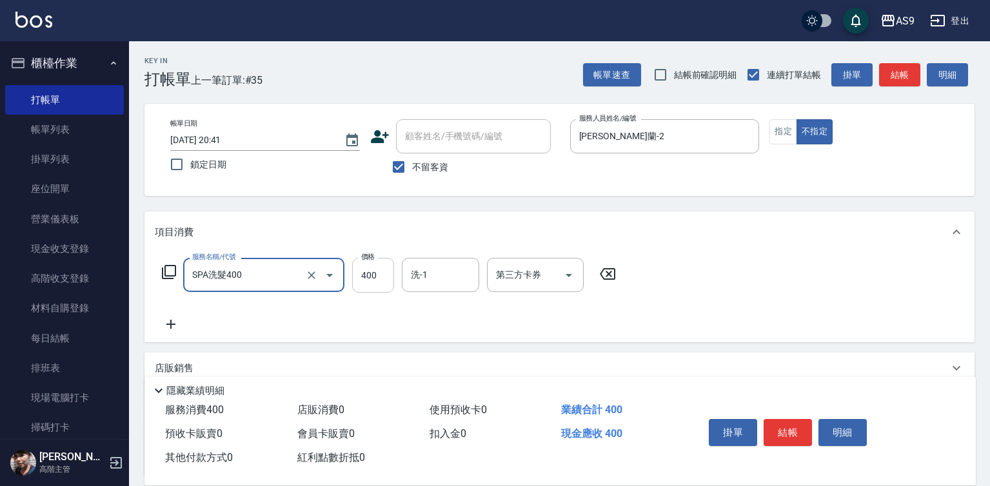
click at [371, 278] on input "400" at bounding box center [373, 275] width 42 height 35
click at [367, 271] on input "3630" at bounding box center [373, 275] width 42 height 35
type input "363"
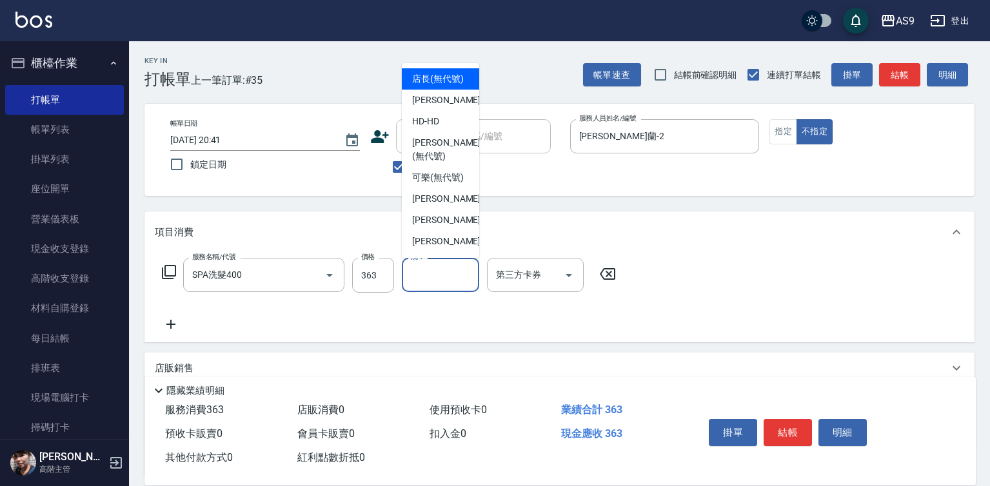
click at [433, 280] on input "洗-1" at bounding box center [440, 275] width 66 height 23
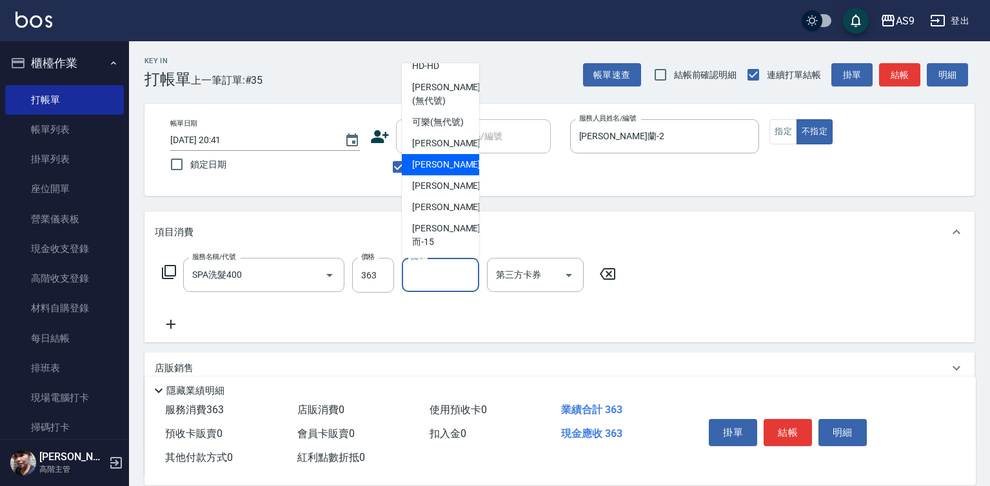
scroll to position [83, 0]
click at [447, 175] on div "[PERSON_NAME] -9" at bounding box center [440, 164] width 77 height 21
type input "[PERSON_NAME]-9"
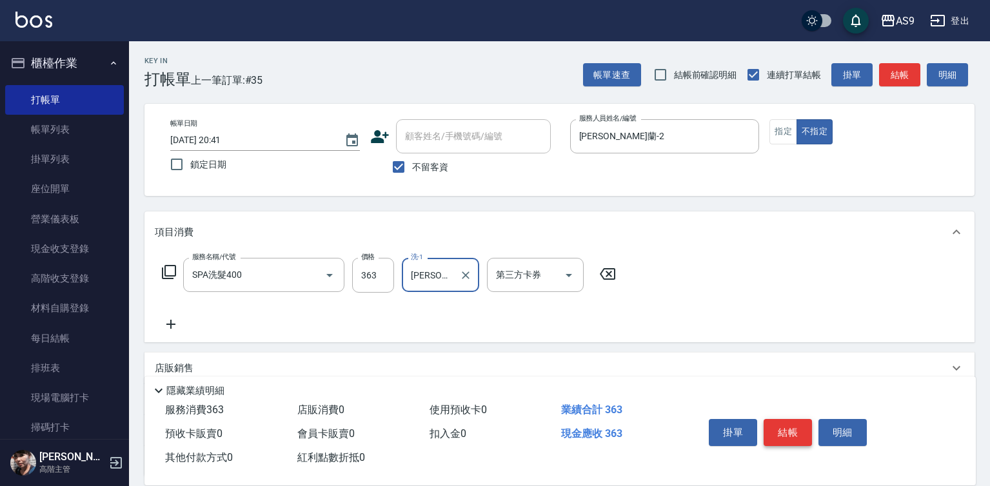
click at [792, 423] on button "結帳" at bounding box center [787, 432] width 48 height 27
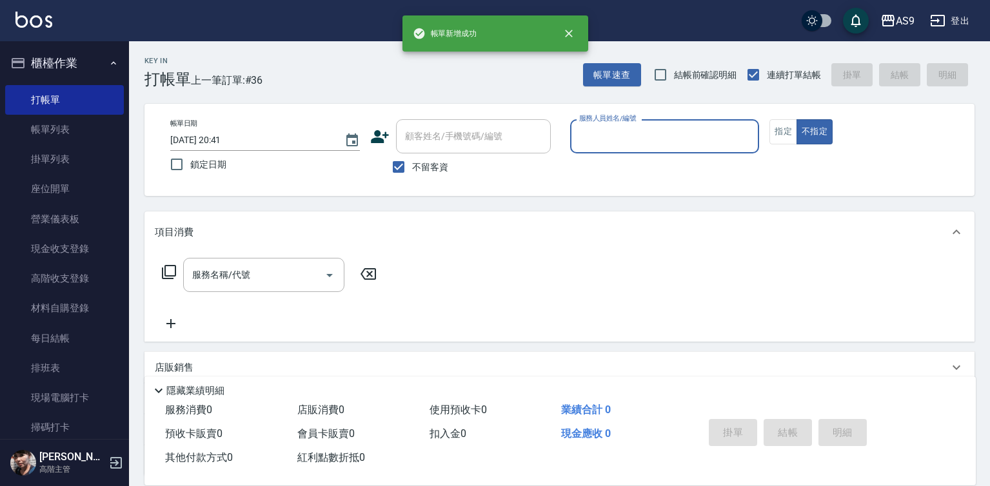
click at [597, 121] on label "服務人員姓名/編號" at bounding box center [607, 118] width 57 height 10
click at [597, 125] on input "服務人員姓名/編號" at bounding box center [665, 136] width 178 height 23
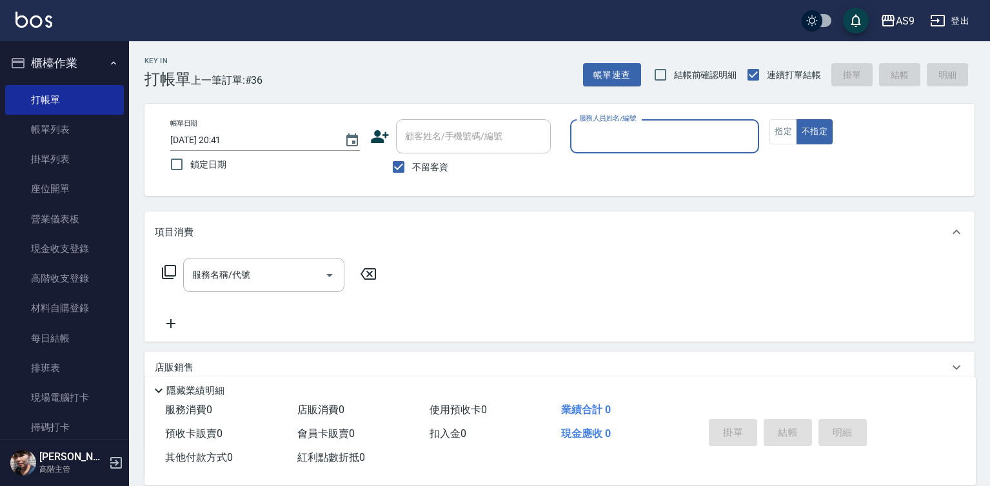
click at [602, 148] on div "服務人員姓名/編號" at bounding box center [665, 136] width 190 height 34
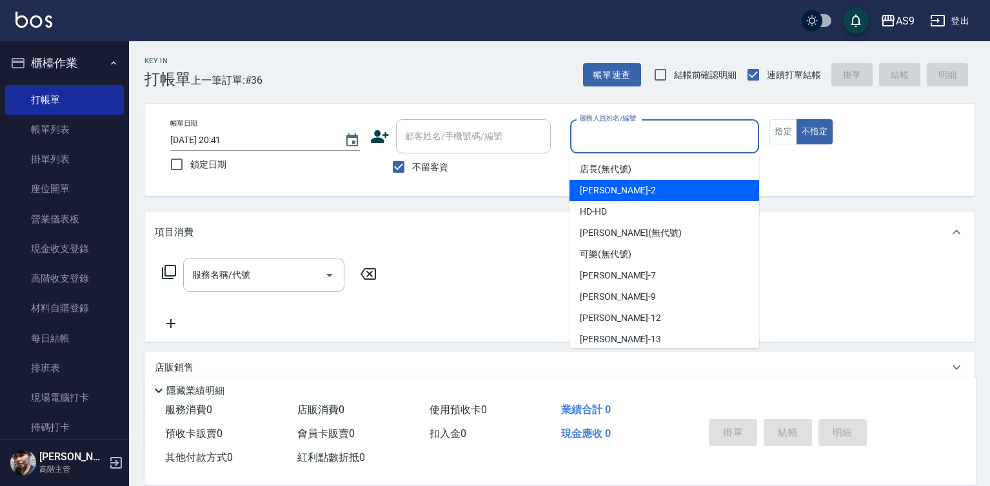
click at [615, 195] on span "Wendy怡蘭 -2" at bounding box center [618, 191] width 76 height 14
type input "Wendy怡蘭-2"
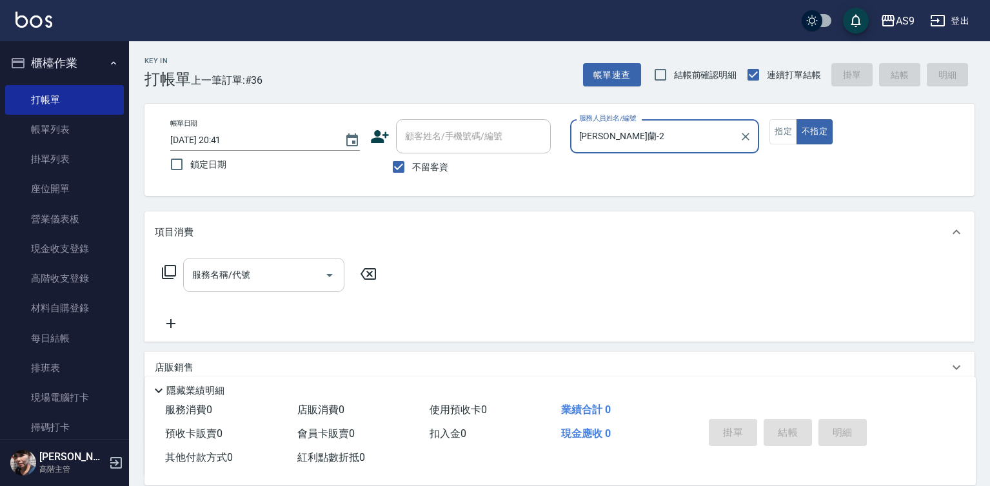
click at [305, 267] on input "服務名稱/代號" at bounding box center [254, 275] width 130 height 23
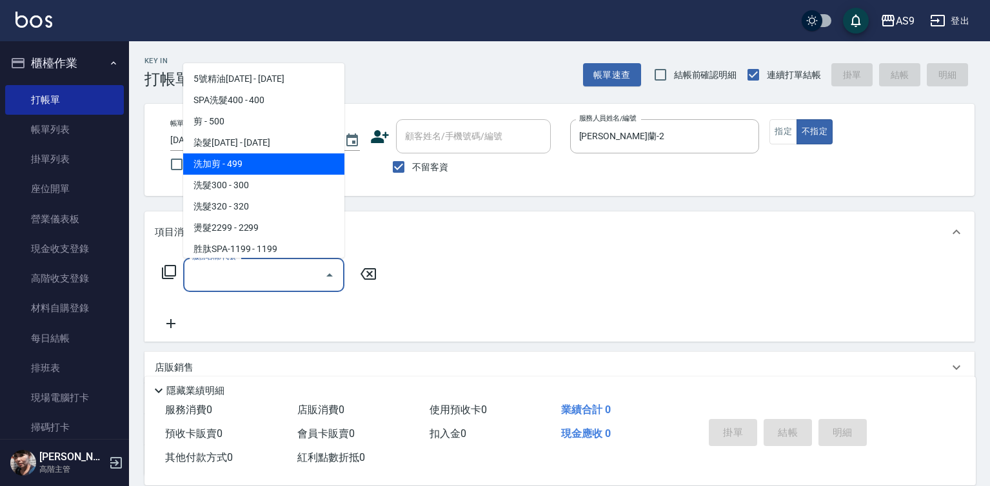
click at [274, 167] on span "洗加剪 - 499" at bounding box center [263, 163] width 161 height 21
type input "洗加剪(洗加剪)"
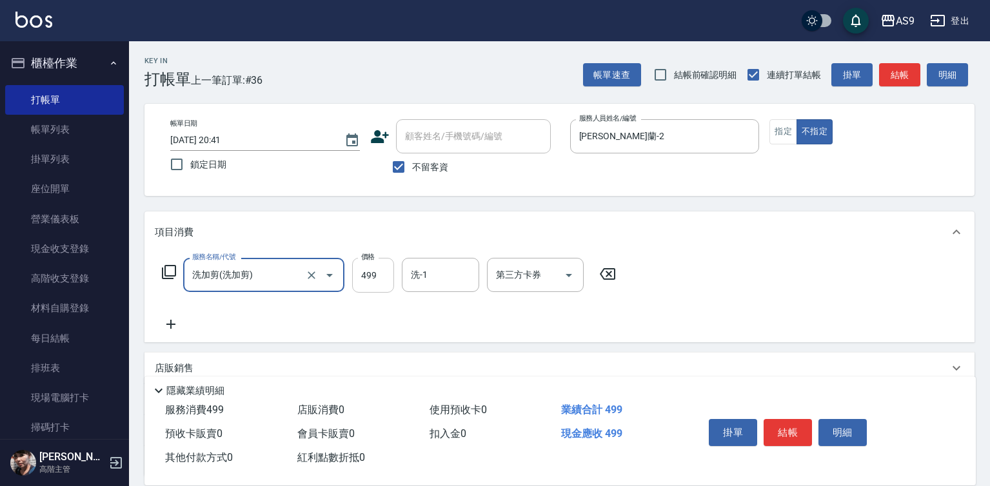
click at [371, 282] on input "499" at bounding box center [373, 275] width 42 height 35
type input "470"
click at [427, 279] on div "洗-1 洗-1" at bounding box center [440, 275] width 77 height 34
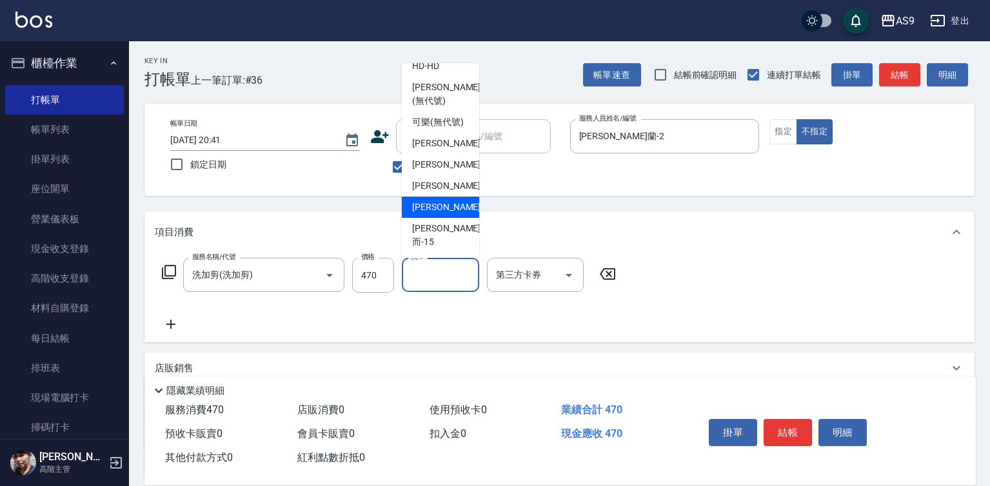
click at [458, 218] on div "[PERSON_NAME] -13" at bounding box center [440, 207] width 77 height 21
type input "[PERSON_NAME]-13"
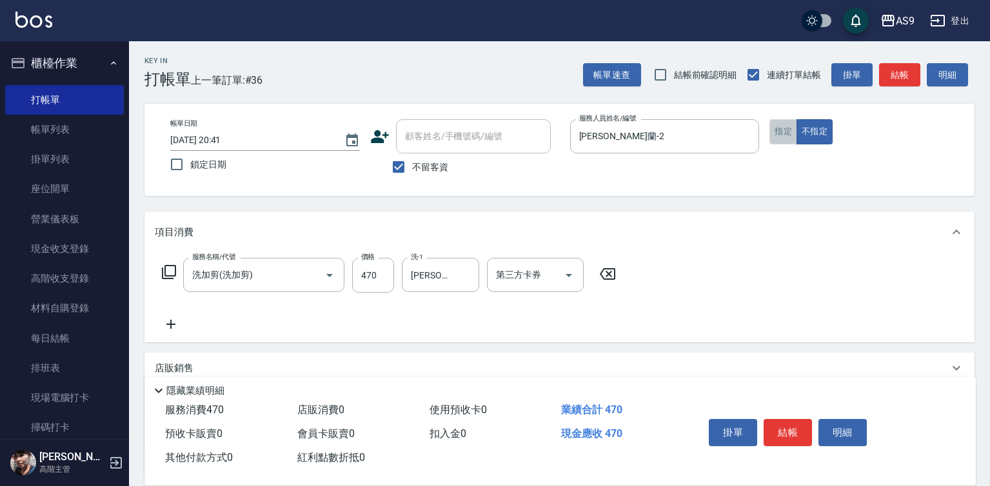
click at [780, 137] on button "指定" at bounding box center [783, 131] width 28 height 25
click at [794, 428] on button "結帳" at bounding box center [787, 432] width 48 height 27
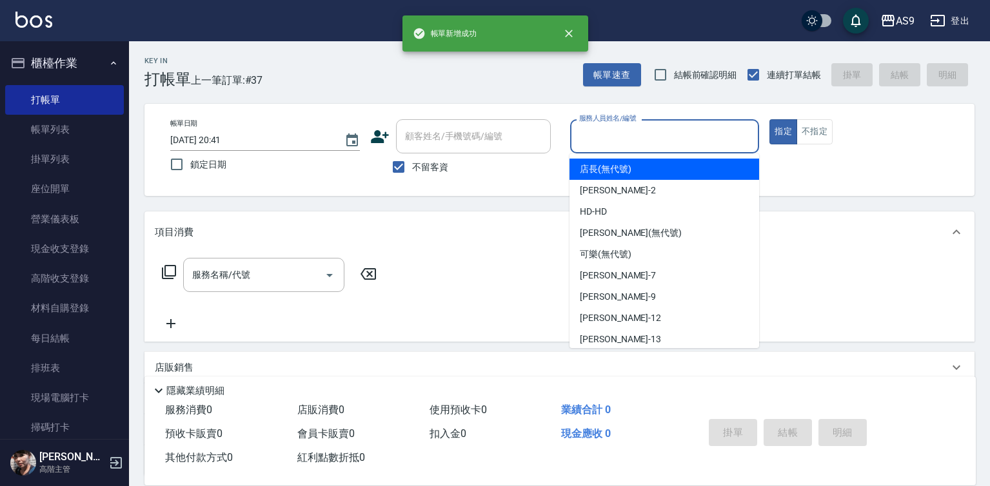
drag, startPoint x: 607, startPoint y: 127, endPoint x: 602, endPoint y: 208, distance: 81.4
click at [607, 130] on input "服務人員姓名/編號" at bounding box center [665, 136] width 178 height 23
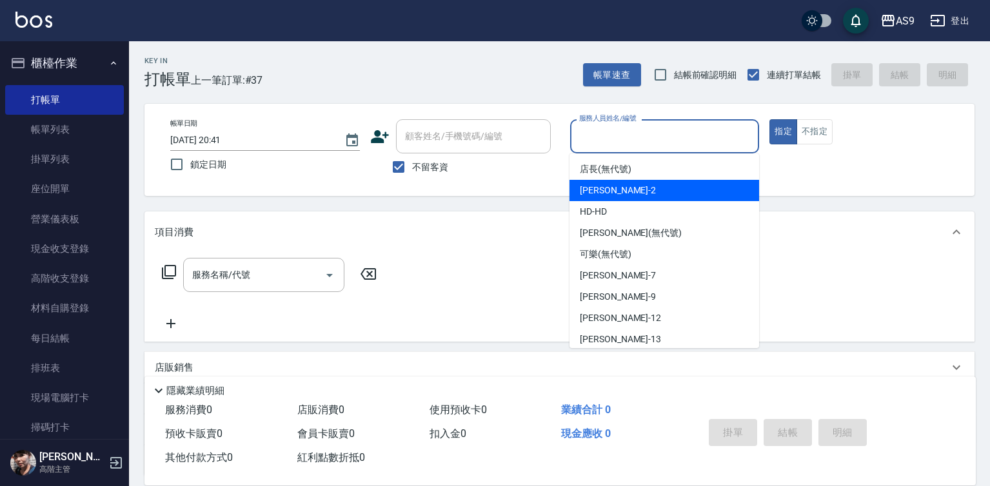
click at [619, 191] on span "Wendy怡蘭 -2" at bounding box center [618, 191] width 76 height 14
type input "Wendy怡蘭-2"
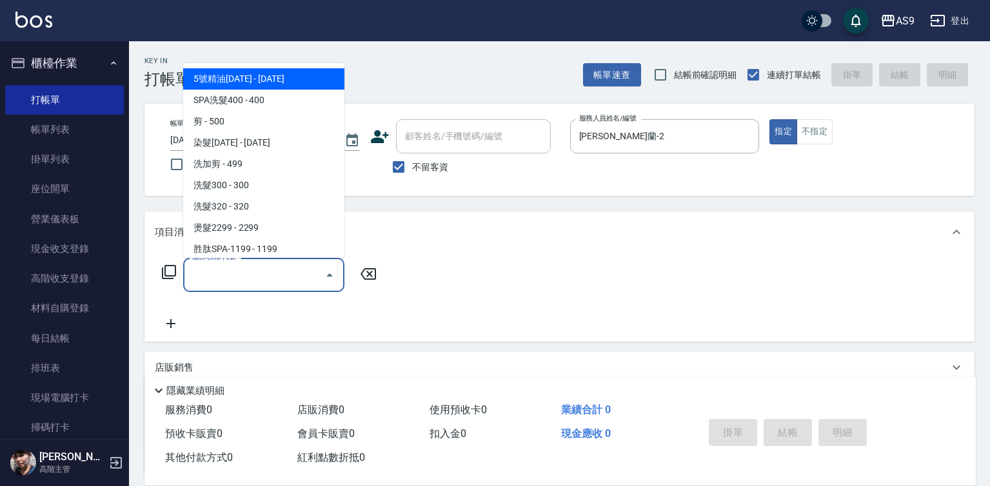
click at [285, 275] on input "服務名稱/代號" at bounding box center [254, 275] width 130 height 23
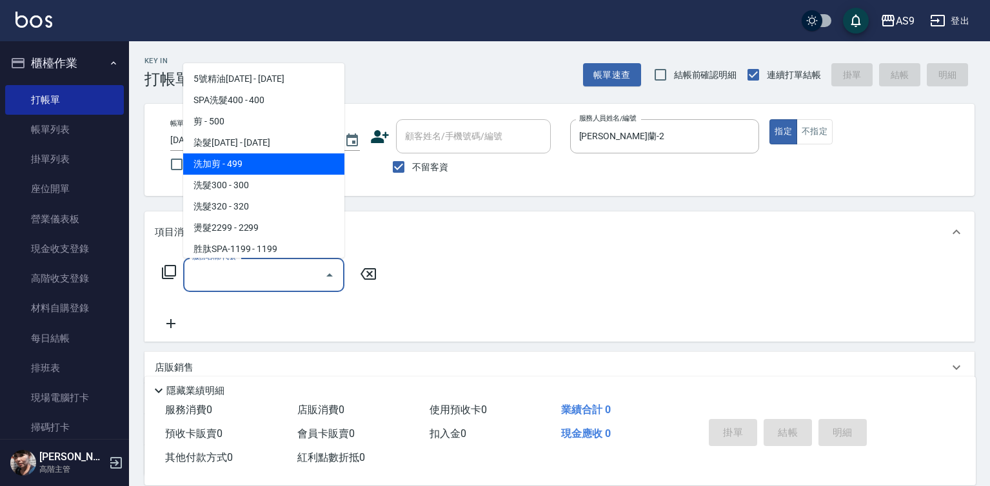
click at [275, 161] on span "洗加剪 - 499" at bounding box center [263, 163] width 161 height 21
type input "洗加剪(洗加剪)"
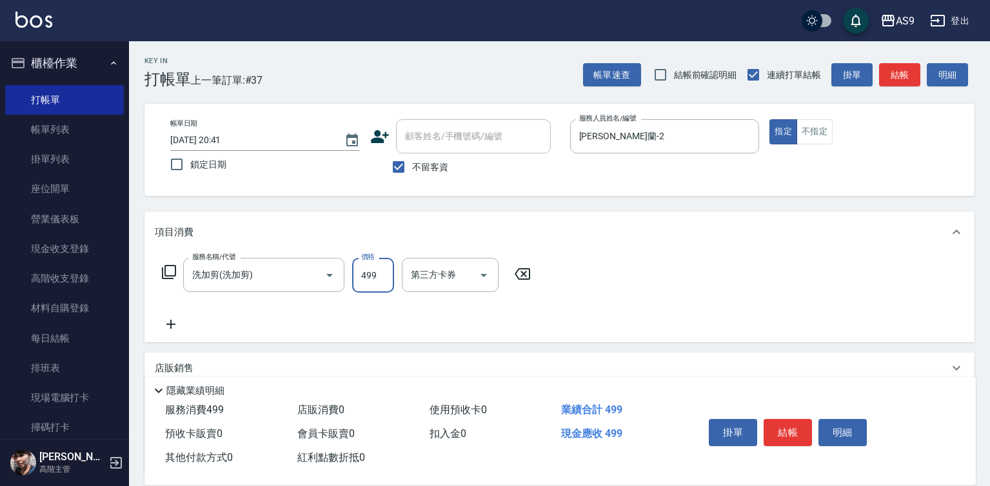
click at [364, 275] on input "499" at bounding box center [373, 275] width 42 height 35
type input "370"
click at [429, 277] on input "洗-1" at bounding box center [440, 275] width 66 height 23
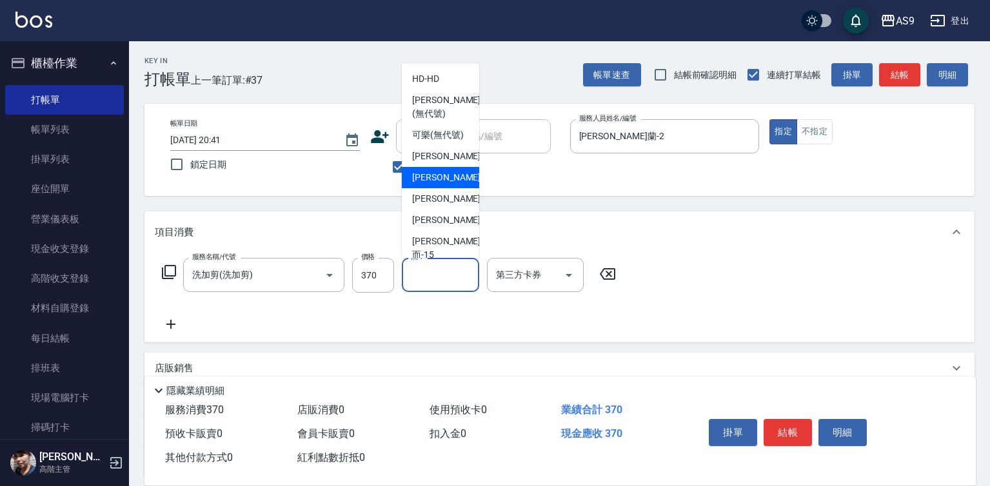
scroll to position [64, 0]
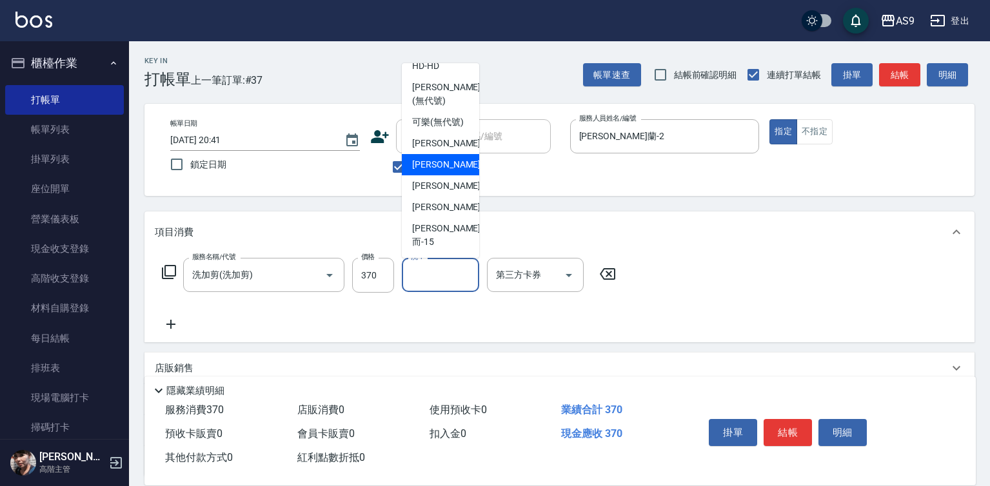
click at [449, 175] on div "[PERSON_NAME] -9" at bounding box center [440, 164] width 77 height 21
type input "[PERSON_NAME]-9"
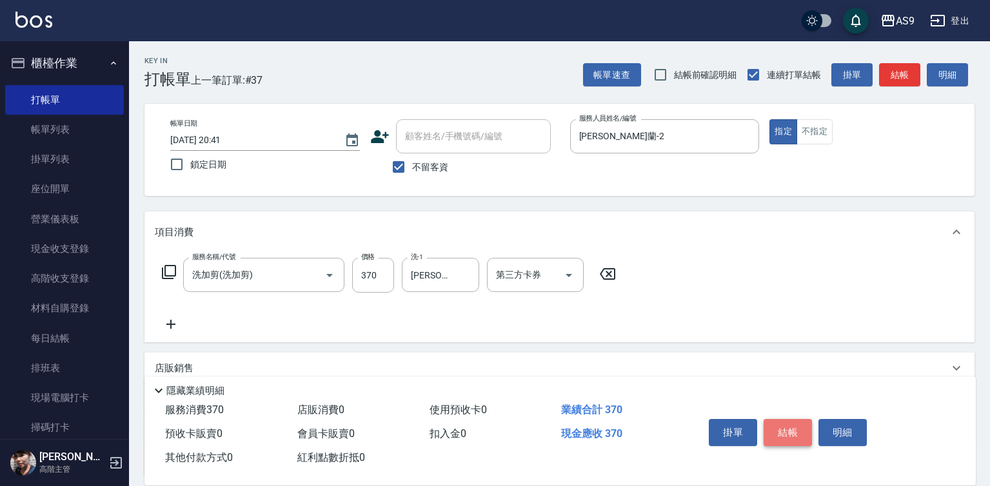
click at [795, 427] on button "結帳" at bounding box center [787, 432] width 48 height 27
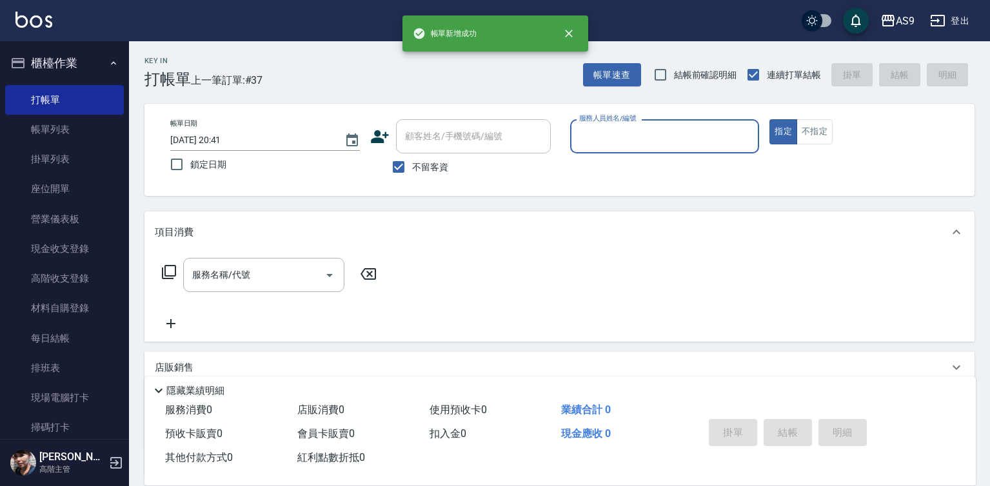
click at [636, 139] on input "服務人員姓名/編號" at bounding box center [665, 136] width 178 height 23
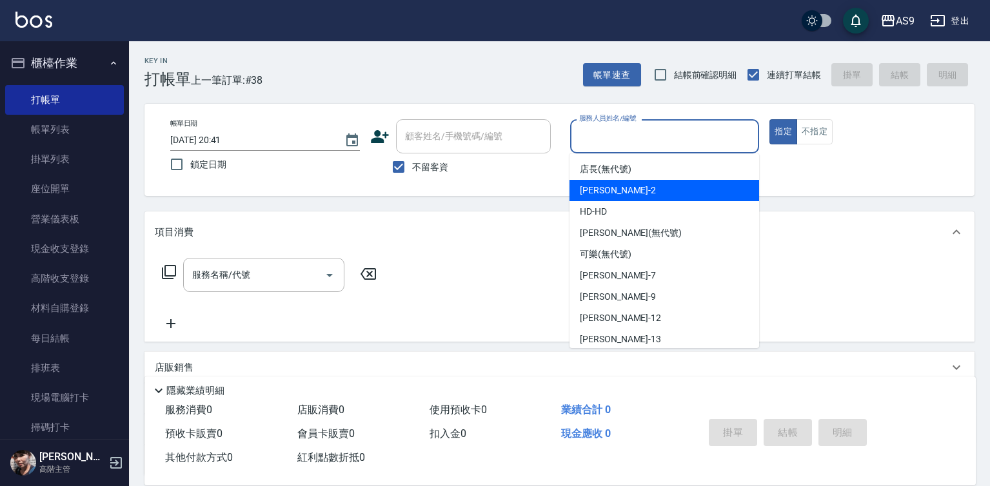
click at [622, 192] on span "Wendy怡蘭 -2" at bounding box center [618, 191] width 76 height 14
type input "Wendy怡蘭-2"
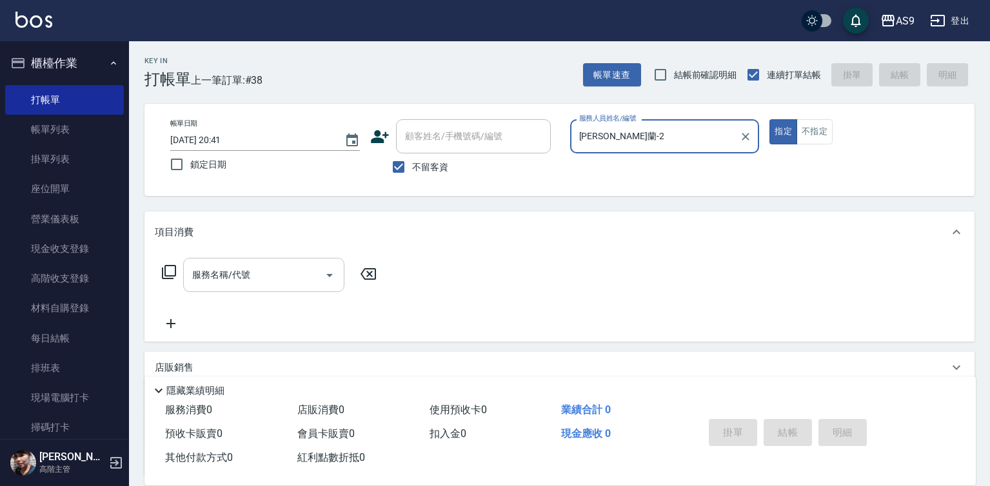
click at [302, 276] on input "服務名稱/代號" at bounding box center [254, 275] width 130 height 23
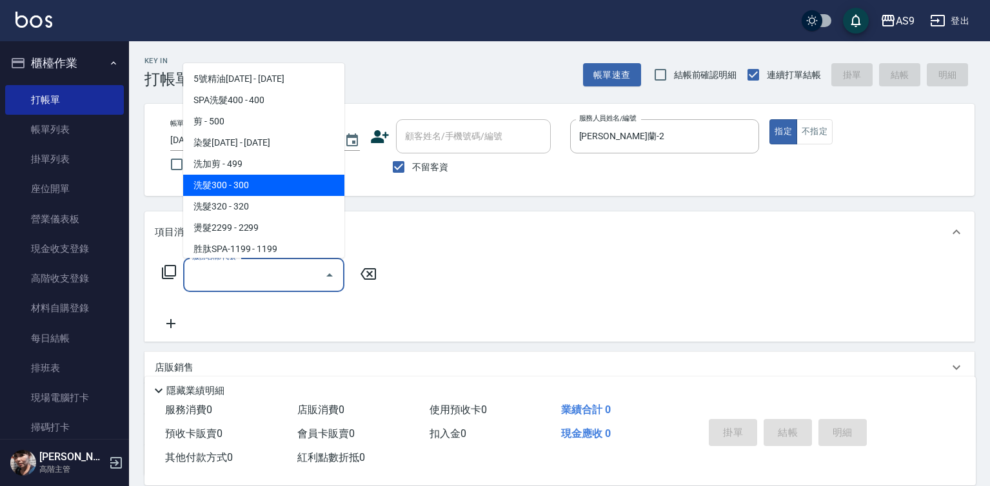
click at [261, 188] on span "洗髮300 - 300" at bounding box center [263, 185] width 161 height 21
type input "洗髮300(洗 髮300)"
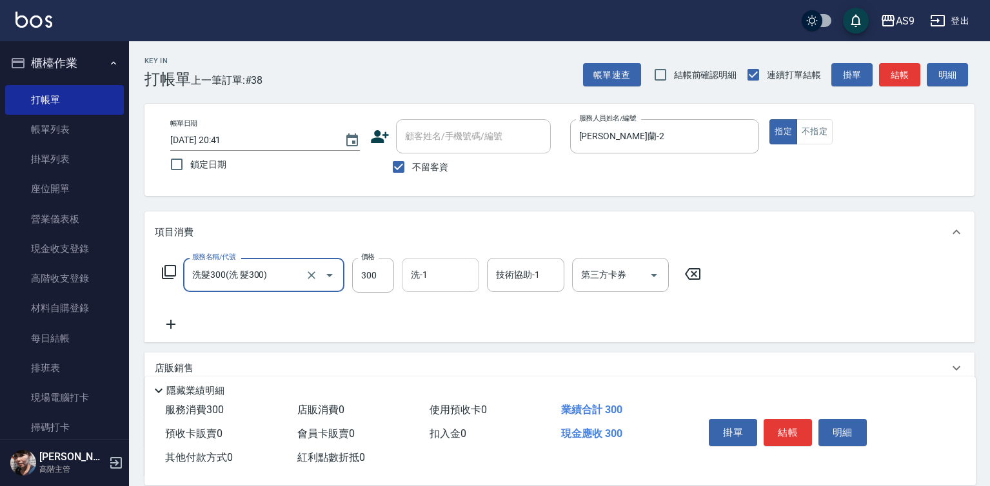
click at [431, 273] on input "洗-1" at bounding box center [440, 275] width 66 height 23
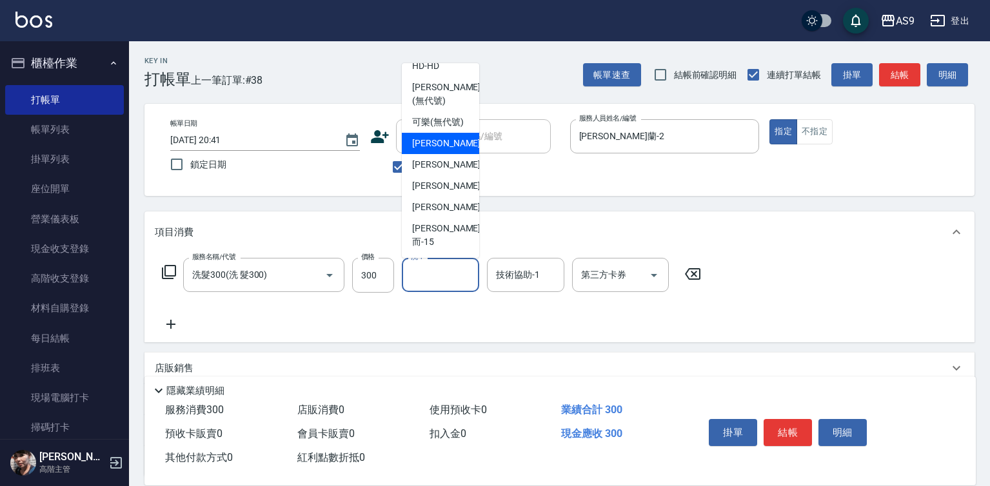
scroll to position [83, 0]
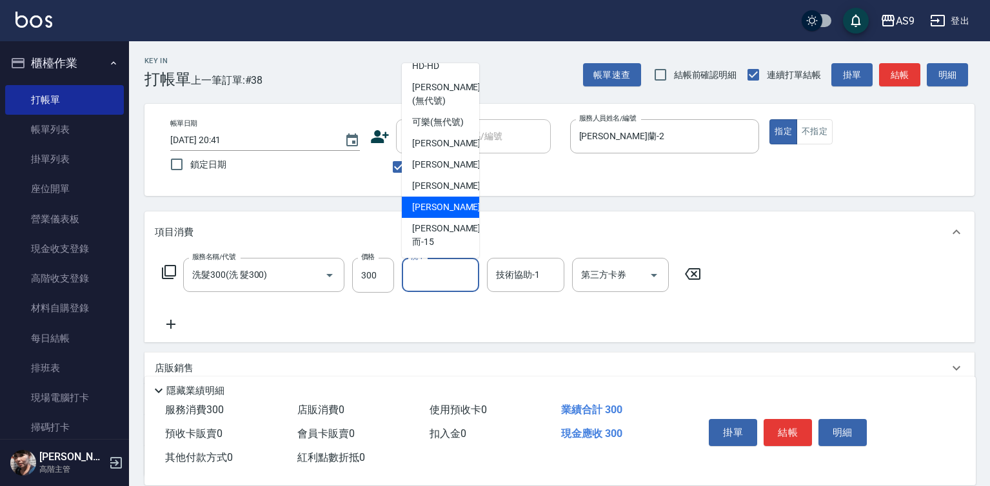
click at [446, 214] on span "[PERSON_NAME] -13" at bounding box center [452, 208] width 81 height 14
type input "[PERSON_NAME]-13"
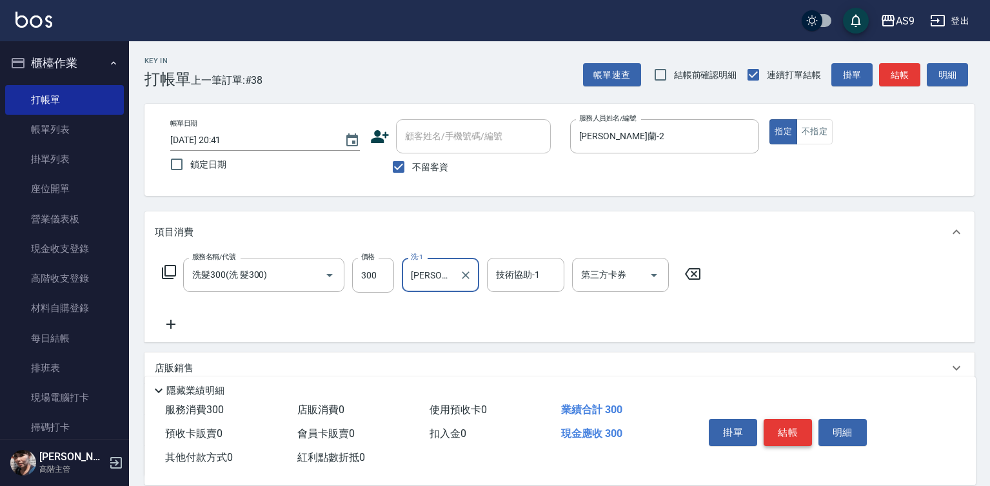
click at [790, 425] on button "結帳" at bounding box center [787, 432] width 48 height 27
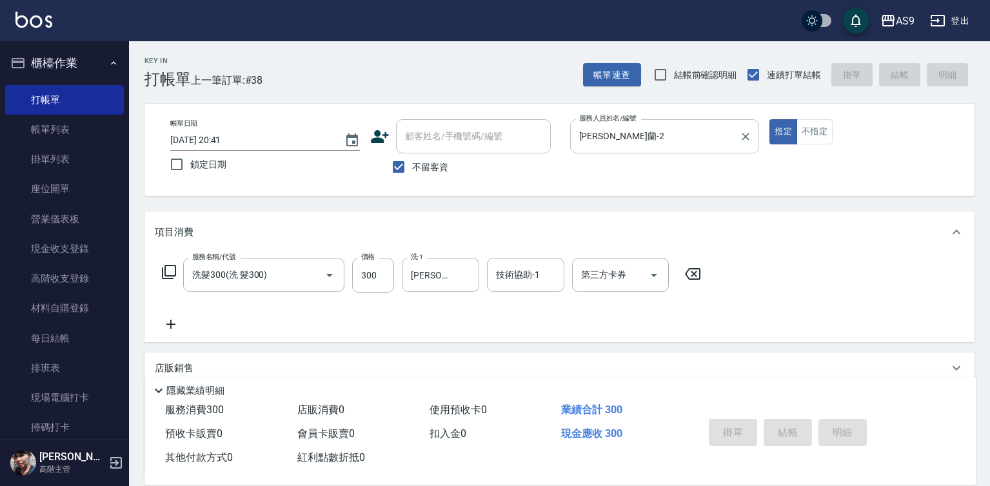
type input "2025/10/12 20:42"
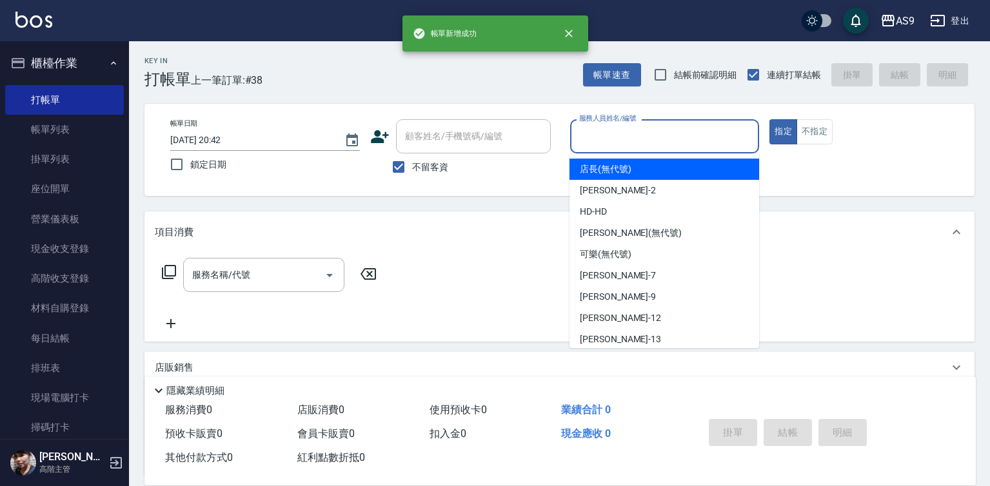
click at [660, 142] on input "服務人員姓名/編號" at bounding box center [665, 136] width 178 height 23
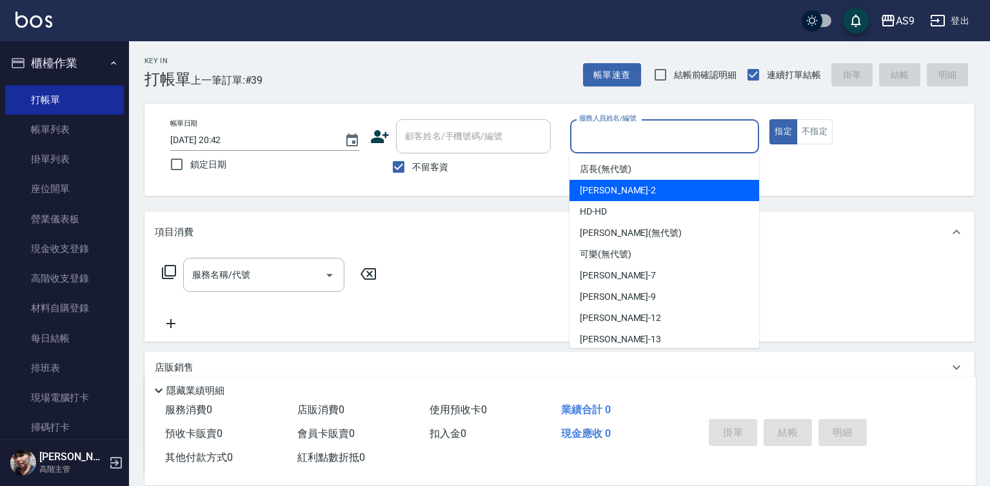
click at [644, 200] on div "Wendy怡蘭 -2" at bounding box center [664, 190] width 190 height 21
type input "Wendy怡蘭-2"
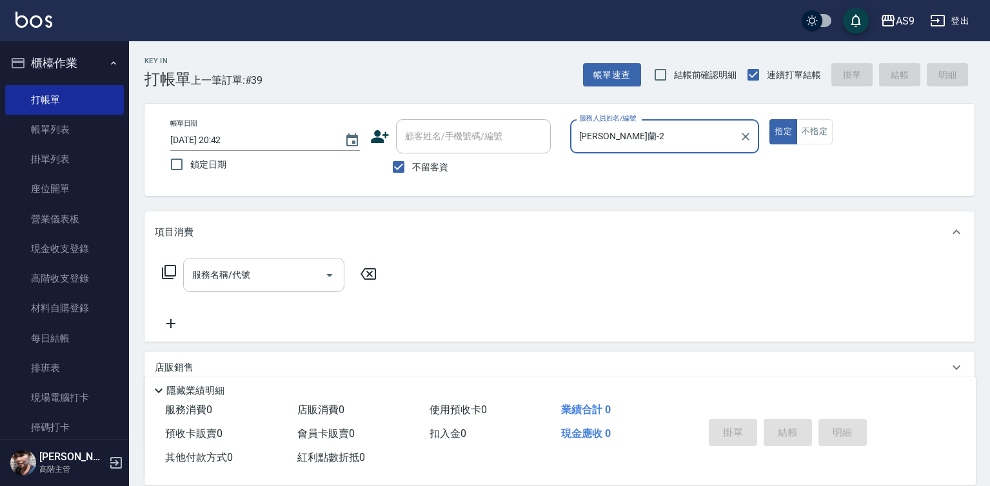
click at [275, 277] on input "服務名稱/代號" at bounding box center [254, 275] width 130 height 23
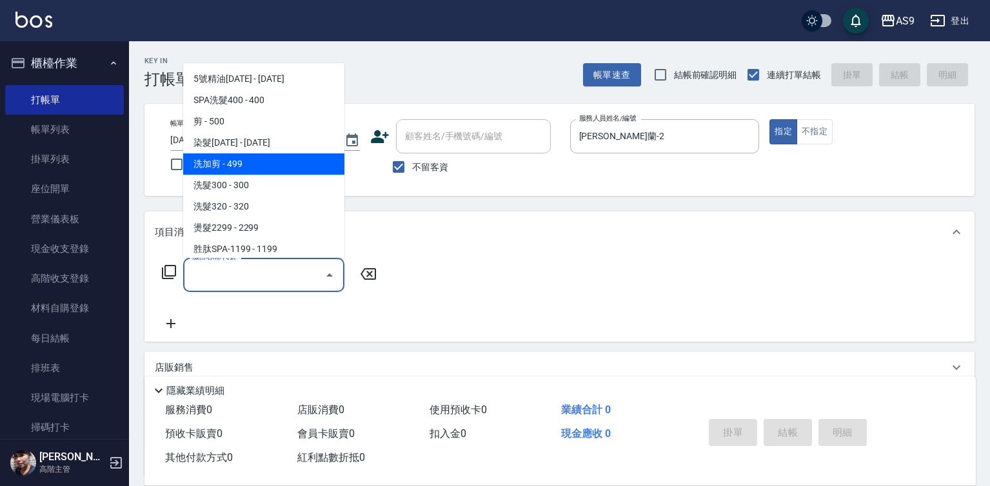
click at [255, 164] on span "洗加剪 - 499" at bounding box center [263, 163] width 161 height 21
type input "洗加剪(洗加剪)"
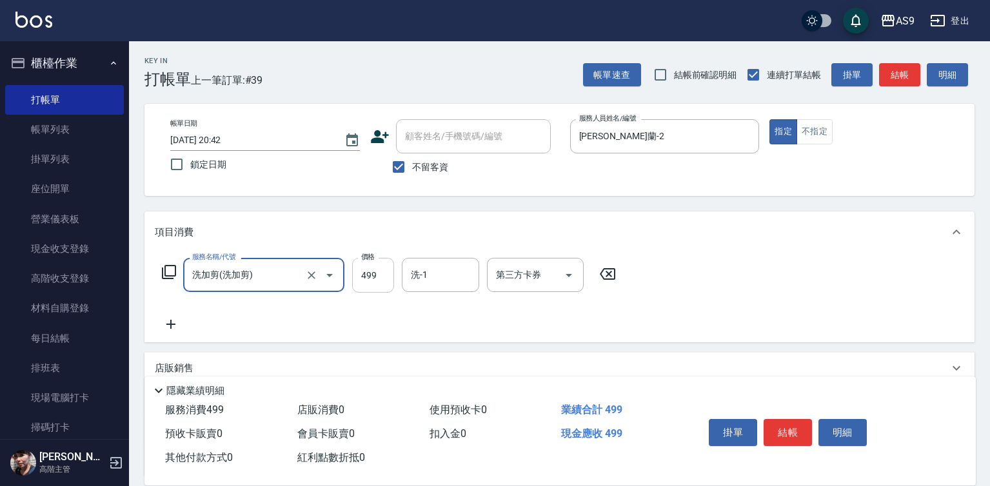
click at [375, 290] on input "499" at bounding box center [373, 275] width 42 height 35
click at [375, 289] on input "499" at bounding box center [373, 275] width 42 height 35
type input "400"
click at [782, 439] on button "結帳" at bounding box center [787, 432] width 48 height 27
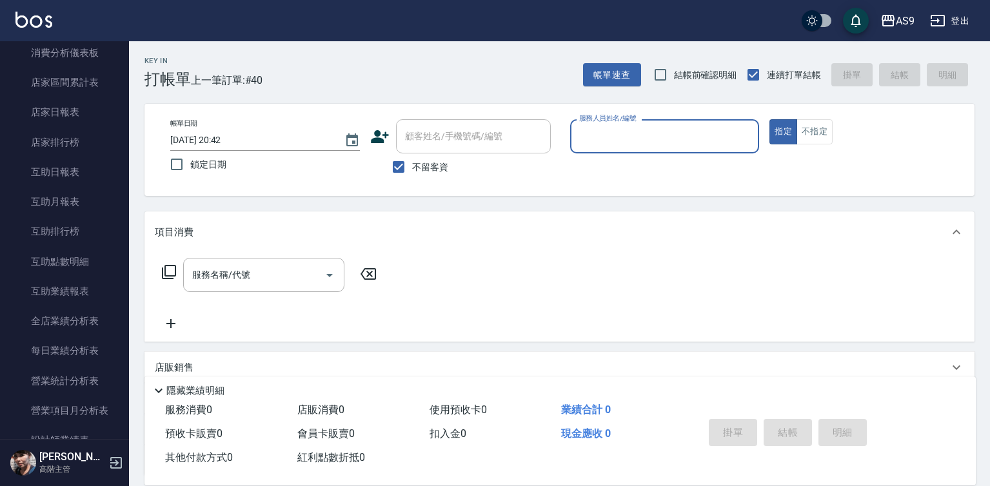
scroll to position [645, 0]
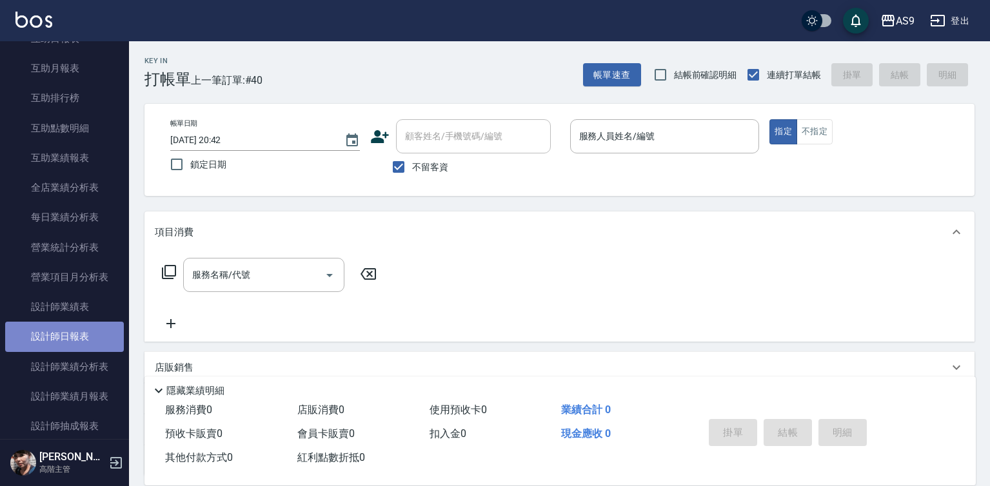
click at [74, 331] on link "設計師日報表" at bounding box center [64, 337] width 119 height 30
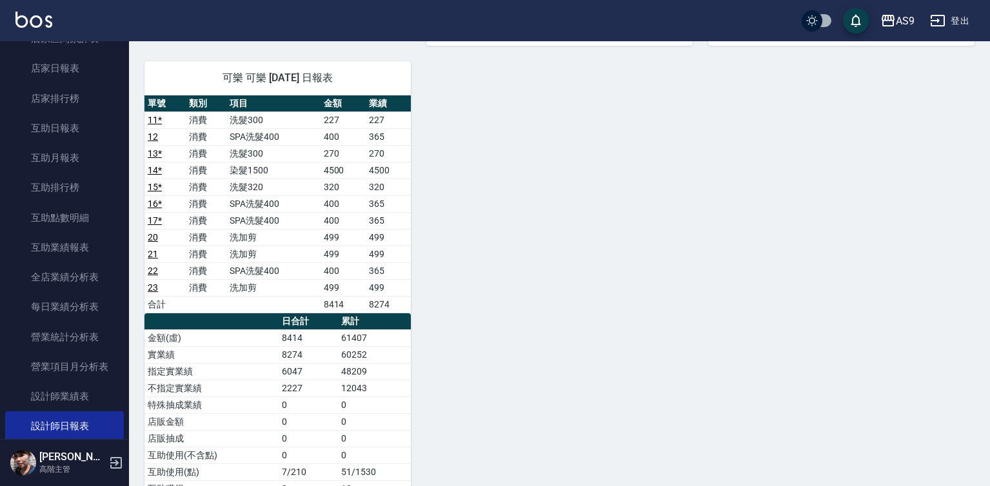
scroll to position [513, 0]
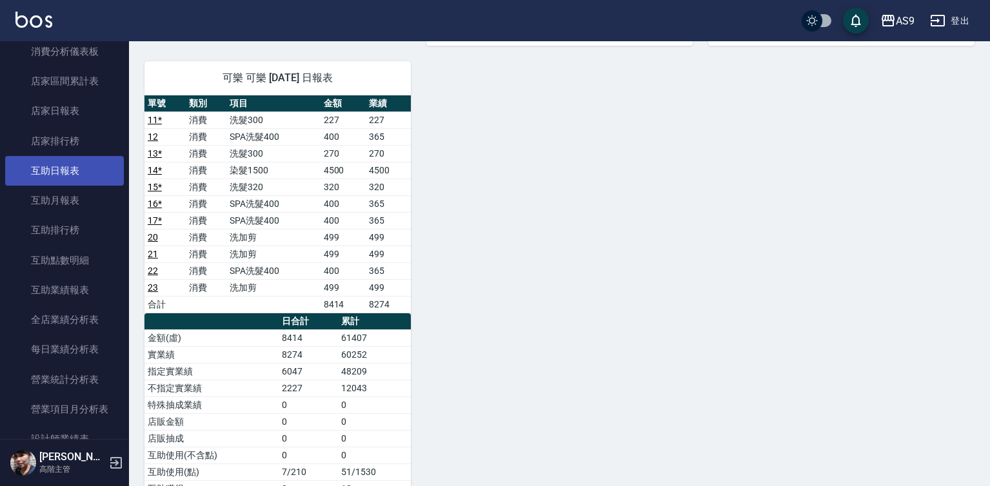
click at [70, 168] on link "互助日報表" at bounding box center [64, 171] width 119 height 30
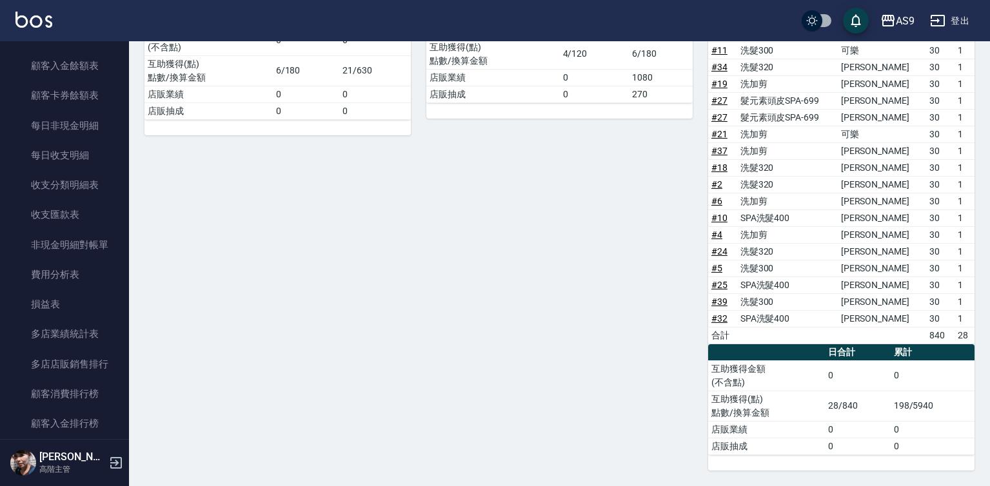
scroll to position [1480, 0]
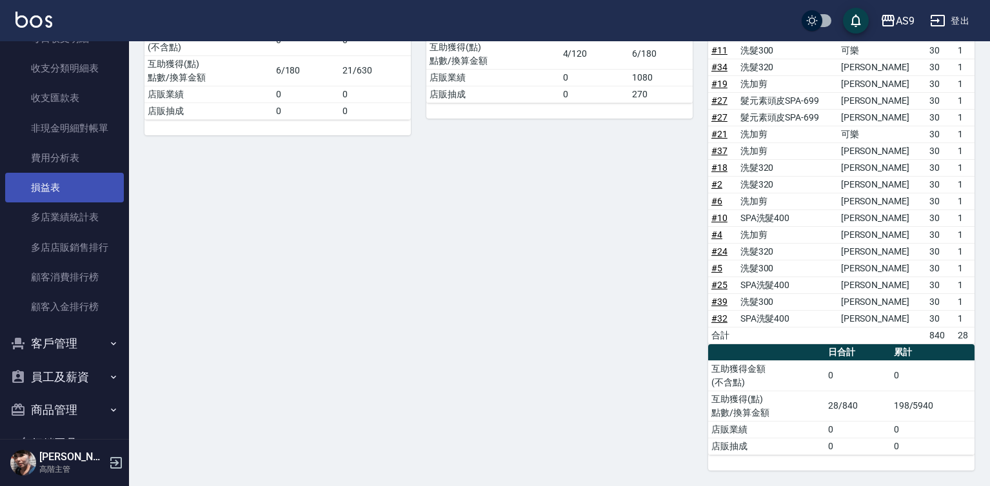
click at [52, 192] on link "損益表" at bounding box center [64, 188] width 119 height 30
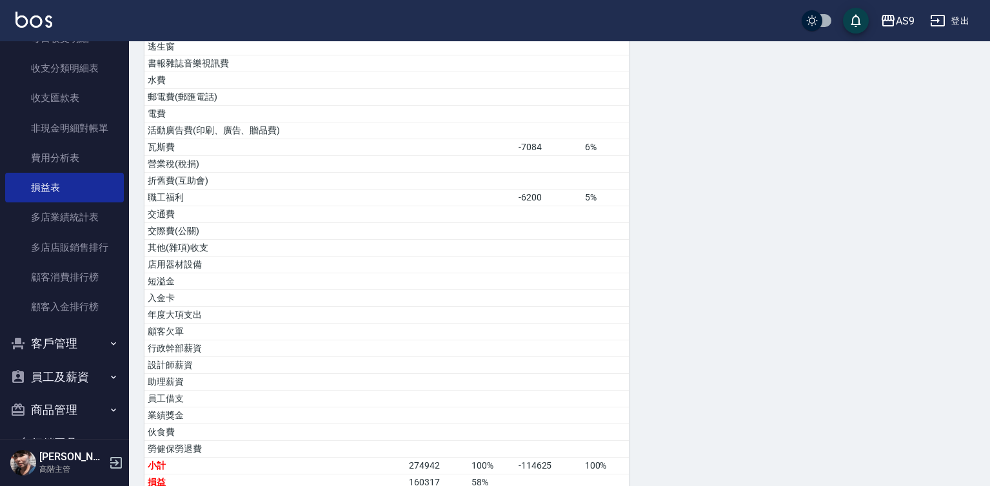
scroll to position [580, 0]
